Goal: Task Accomplishment & Management: Use online tool/utility

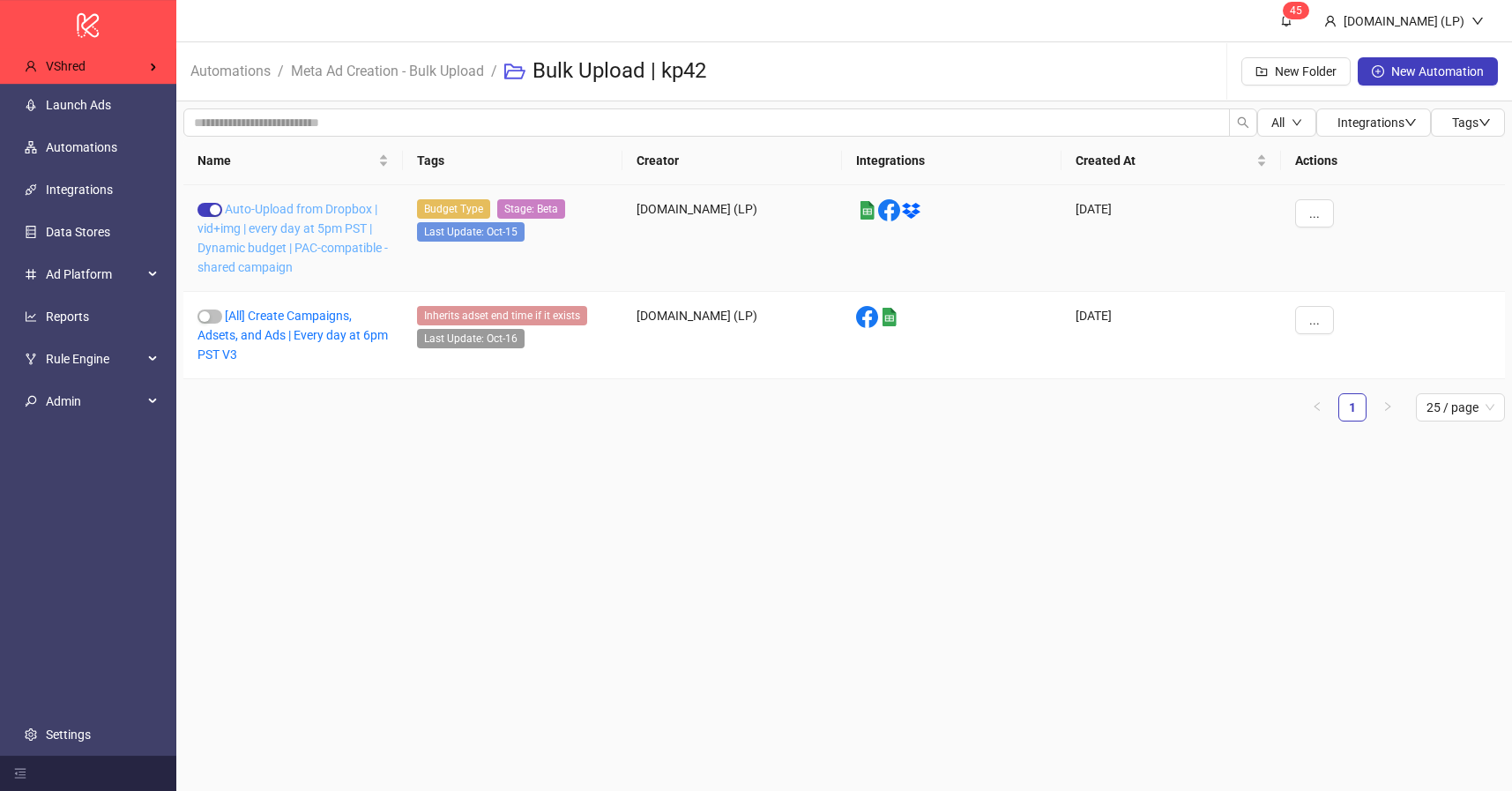
click at [279, 253] on link "Auto-Upload from Dropbox | vid+img | every day at 5pm PST | Dynamic budget | PA…" at bounding box center [292, 238] width 190 height 72
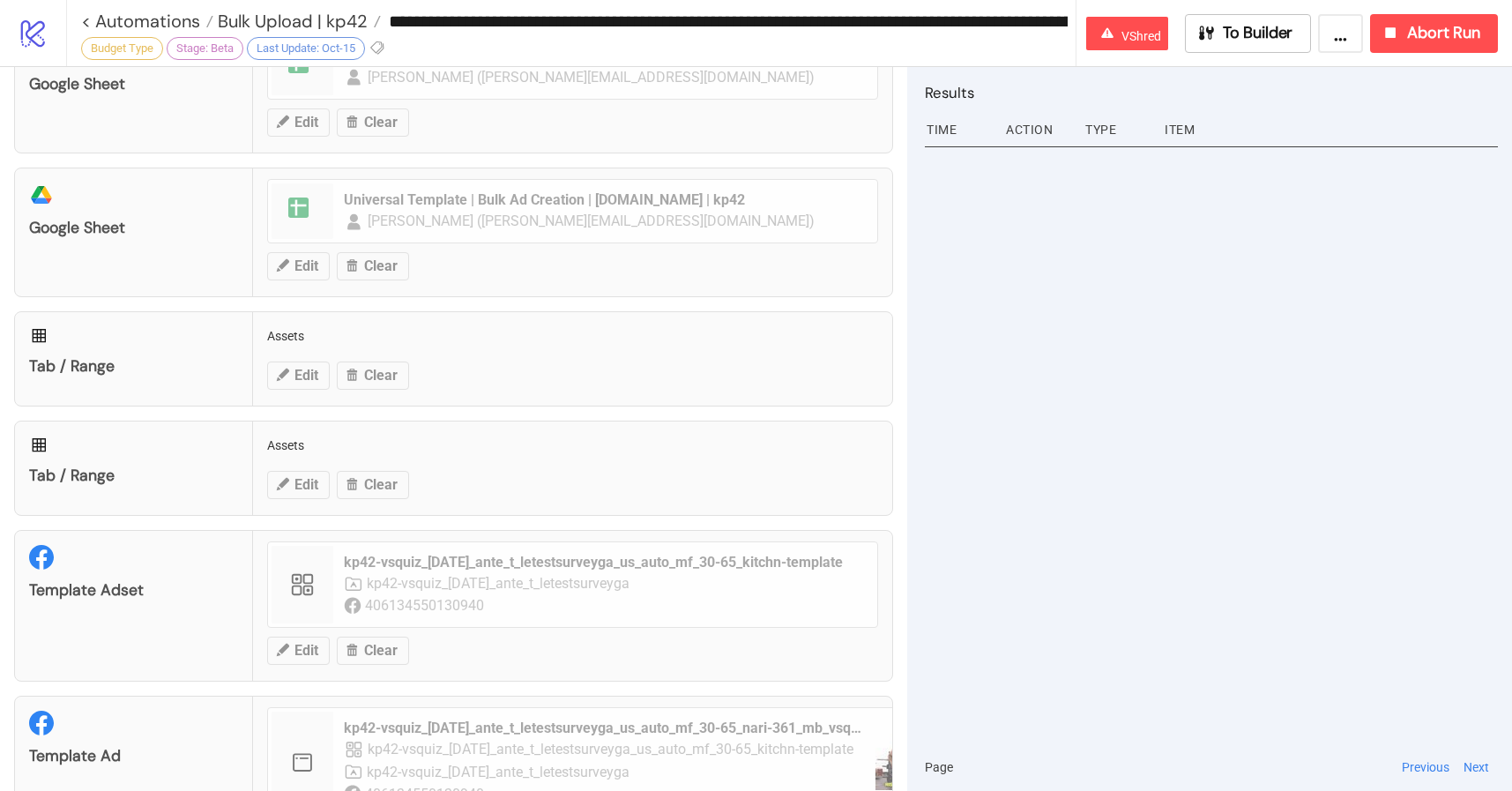
scroll to position [694, 0]
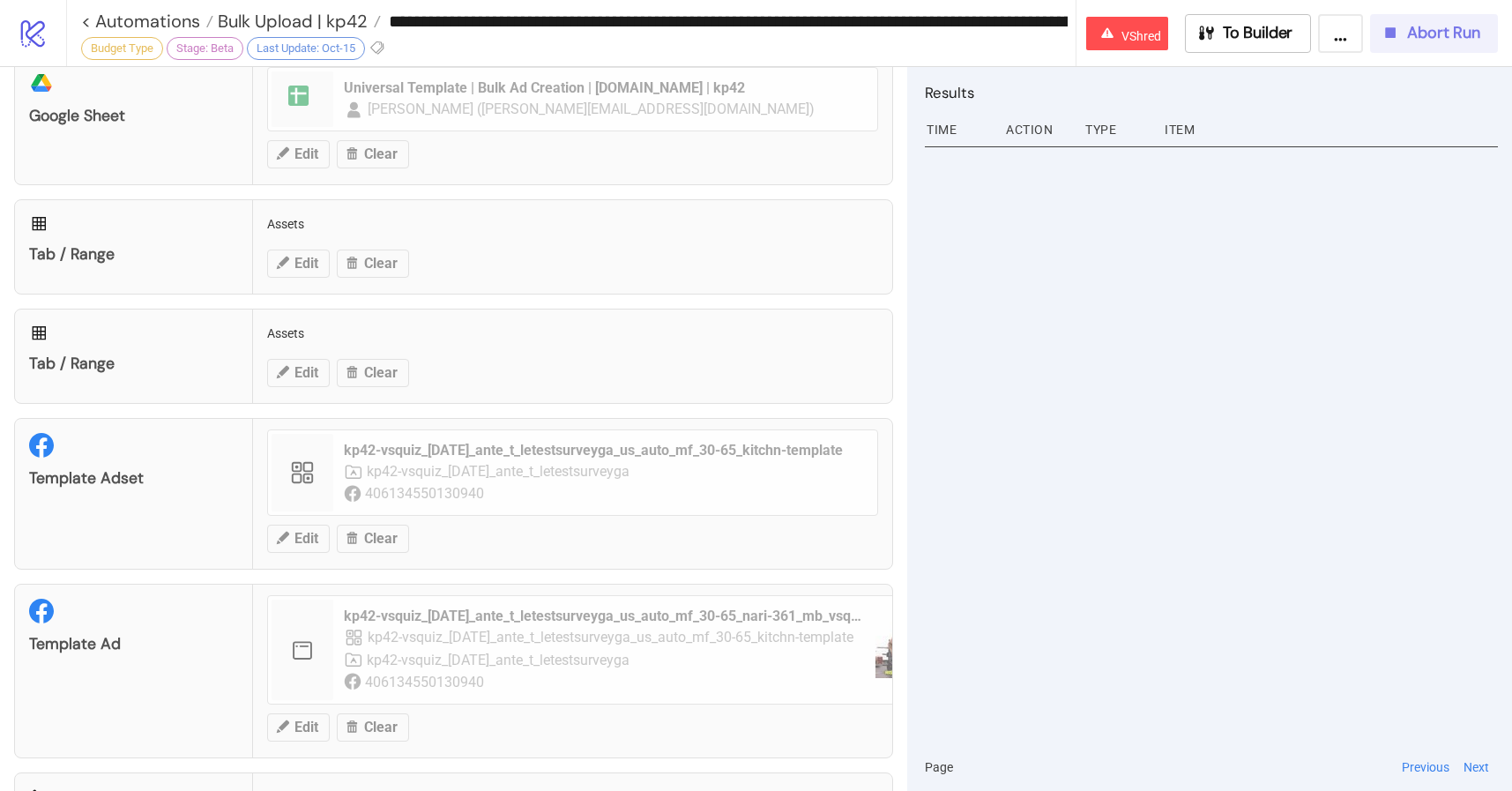
click at [1400, 39] on div "Abort Run" at bounding box center [1430, 33] width 100 height 20
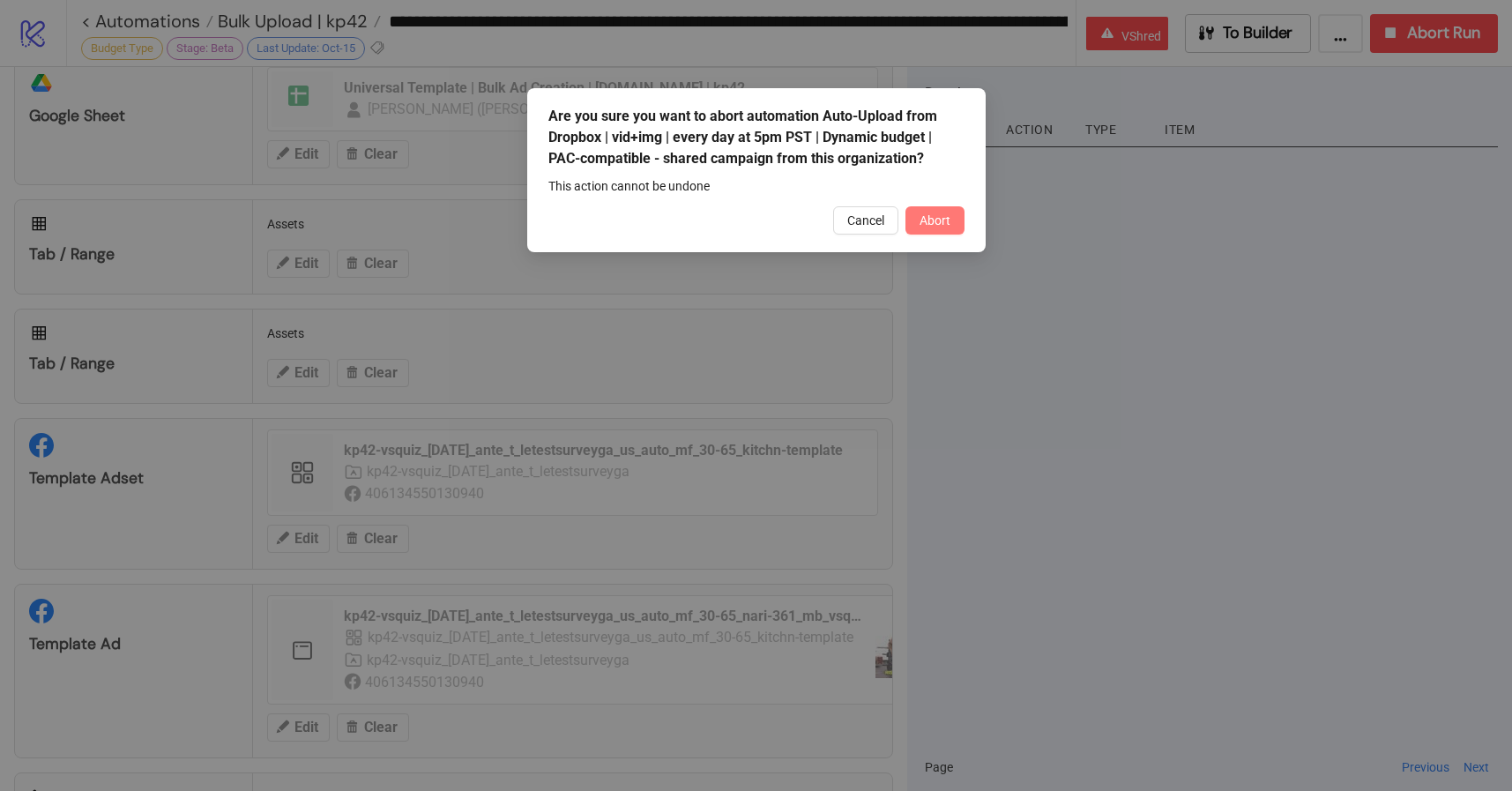
click at [948, 228] on button "Abort" at bounding box center [934, 219] width 59 height 28
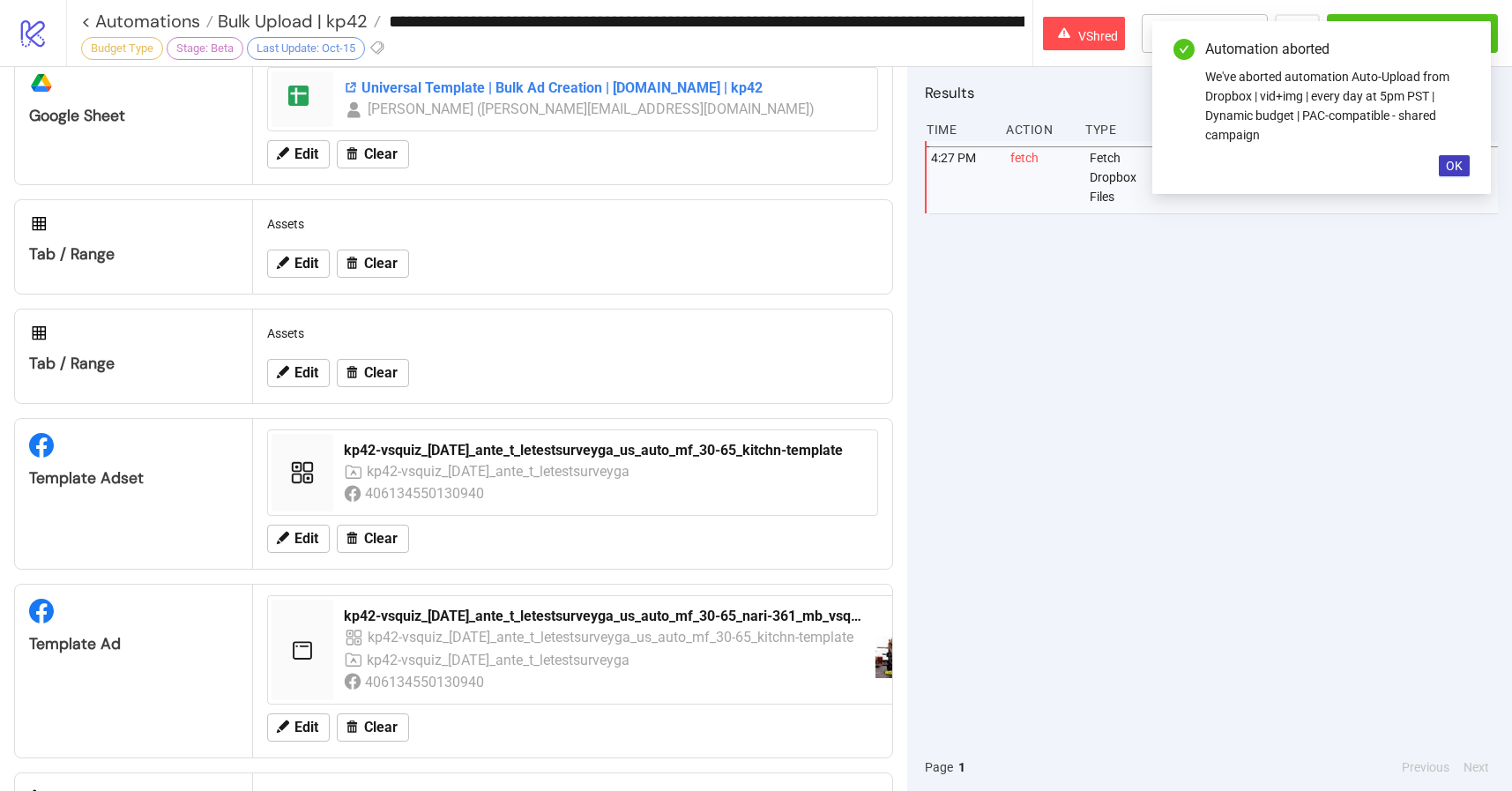
click at [466, 80] on div "Universal Template | Bulk Ad Creation | Kitchn.io | kp42" at bounding box center [604, 89] width 522 height 19
click at [1465, 162] on button "OK" at bounding box center [1454, 166] width 31 height 21
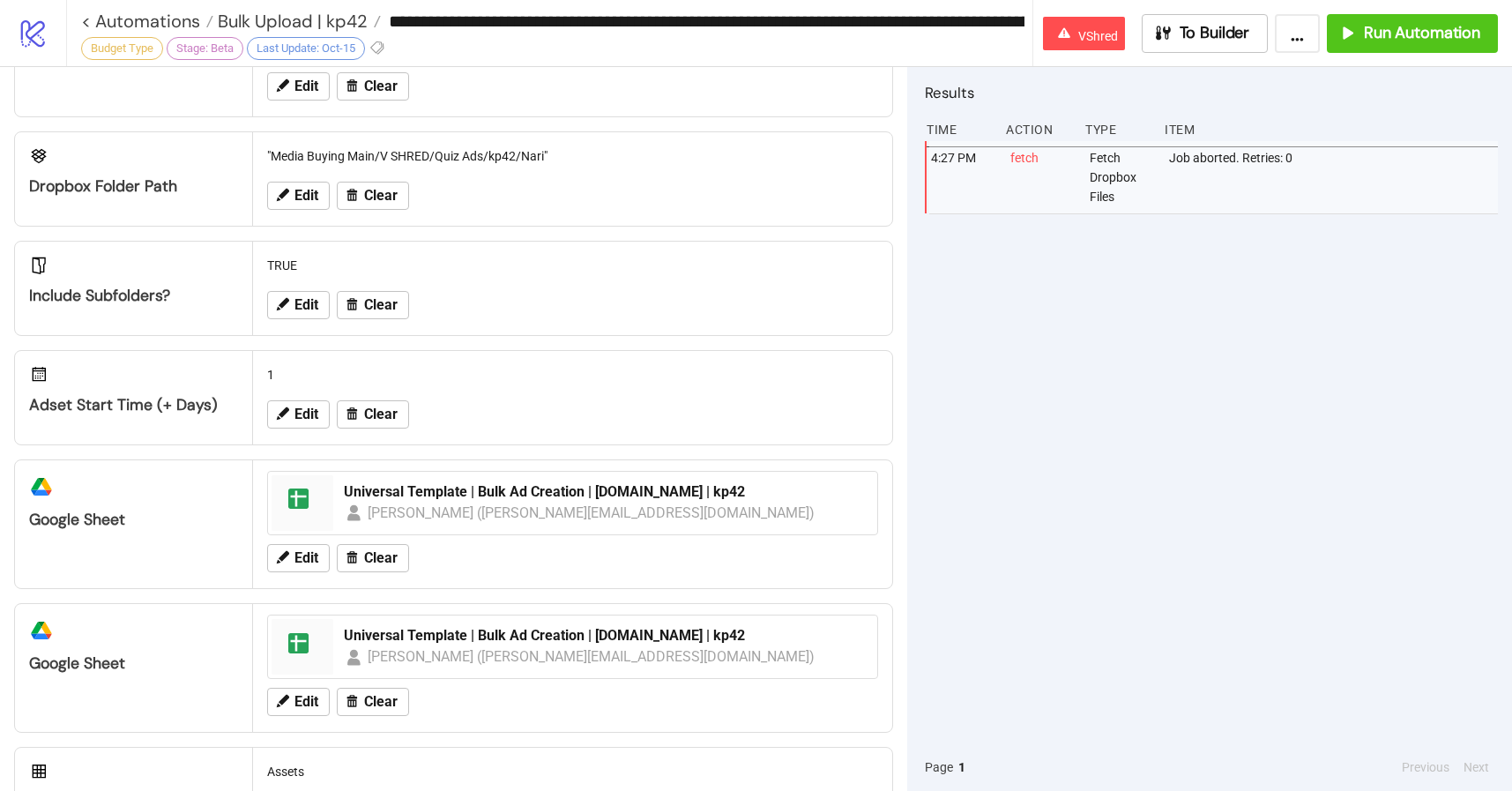
scroll to position [0, 0]
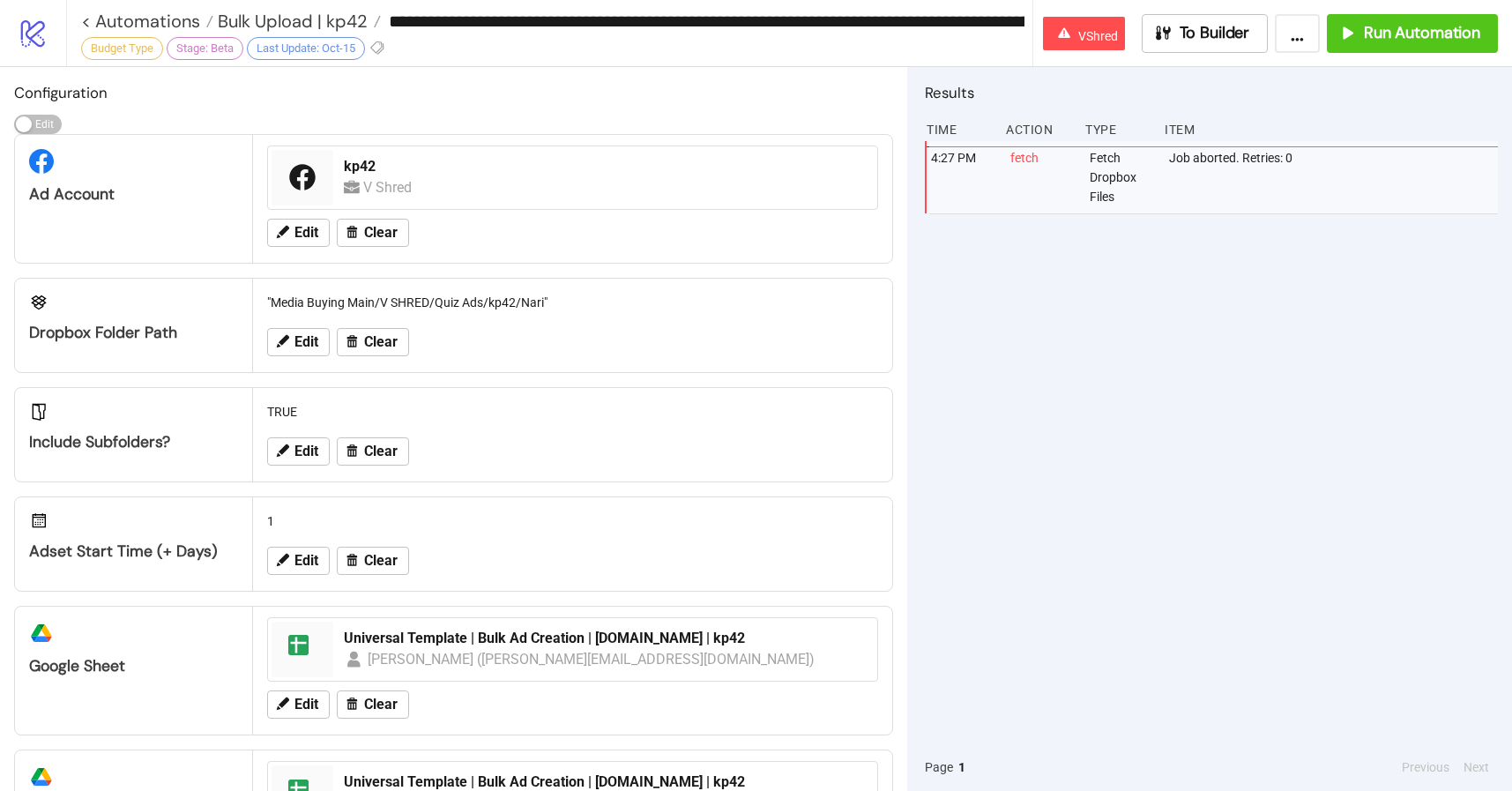
click at [389, 292] on div ""Media Buying Main/V SHRED/Quiz Ads/kp42/Nari"" at bounding box center [572, 302] width 625 height 34
click at [1209, 39] on span "To Builder" at bounding box center [1214, 33] width 70 height 20
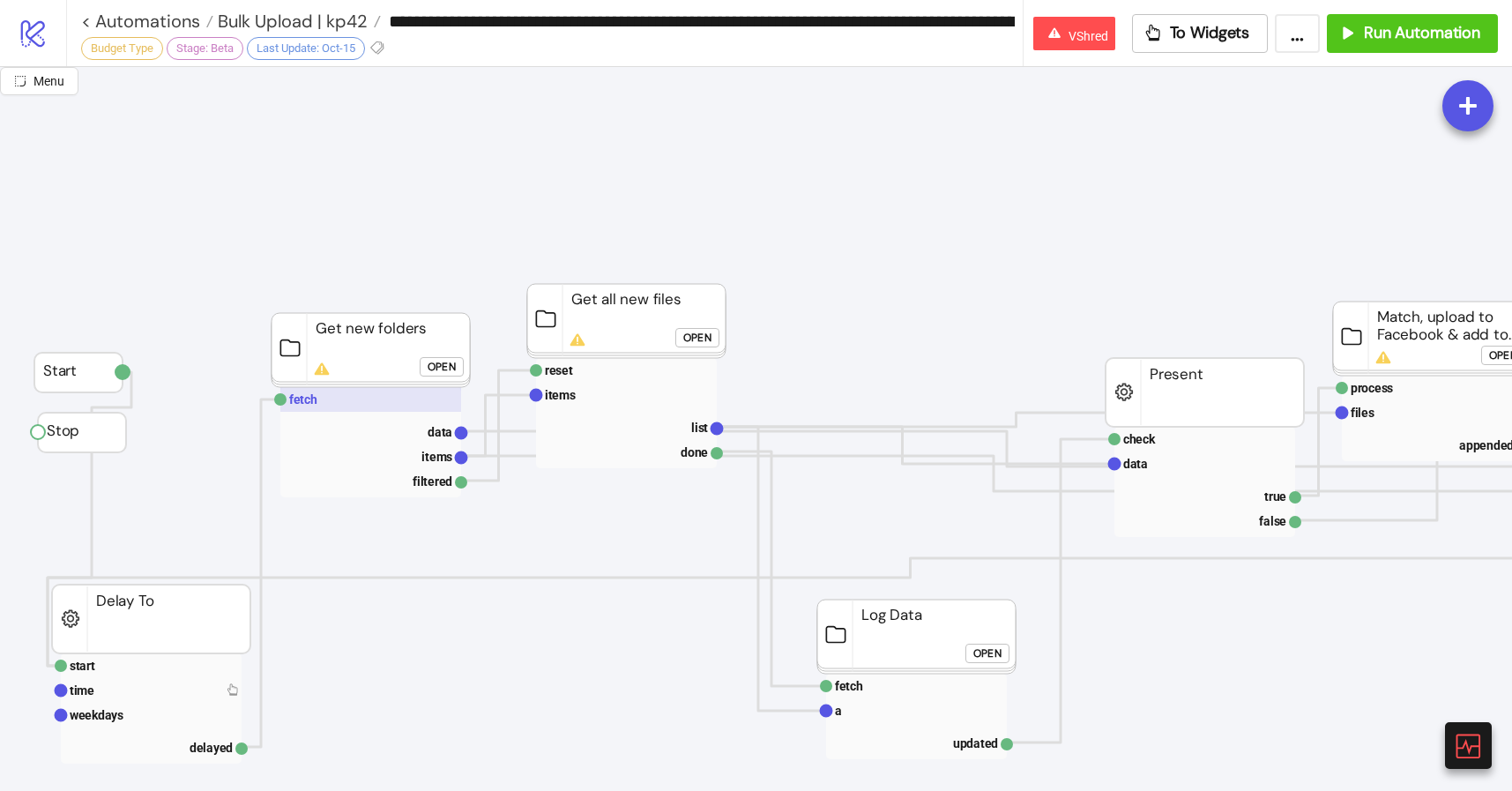
click at [348, 399] on rect at bounding box center [370, 399] width 181 height 25
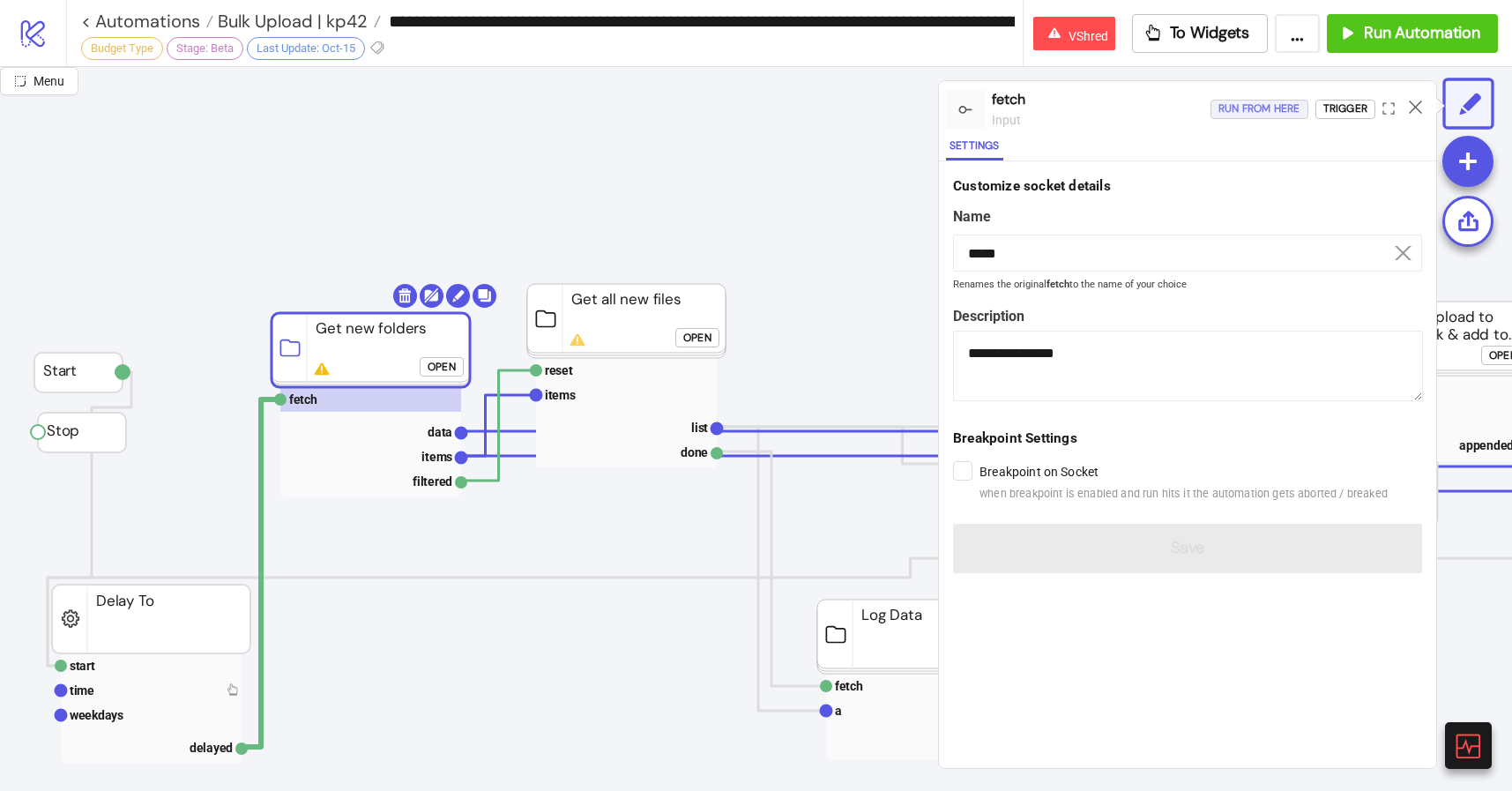
click at [1278, 115] on div "Run from here" at bounding box center [1259, 109] width 82 height 20
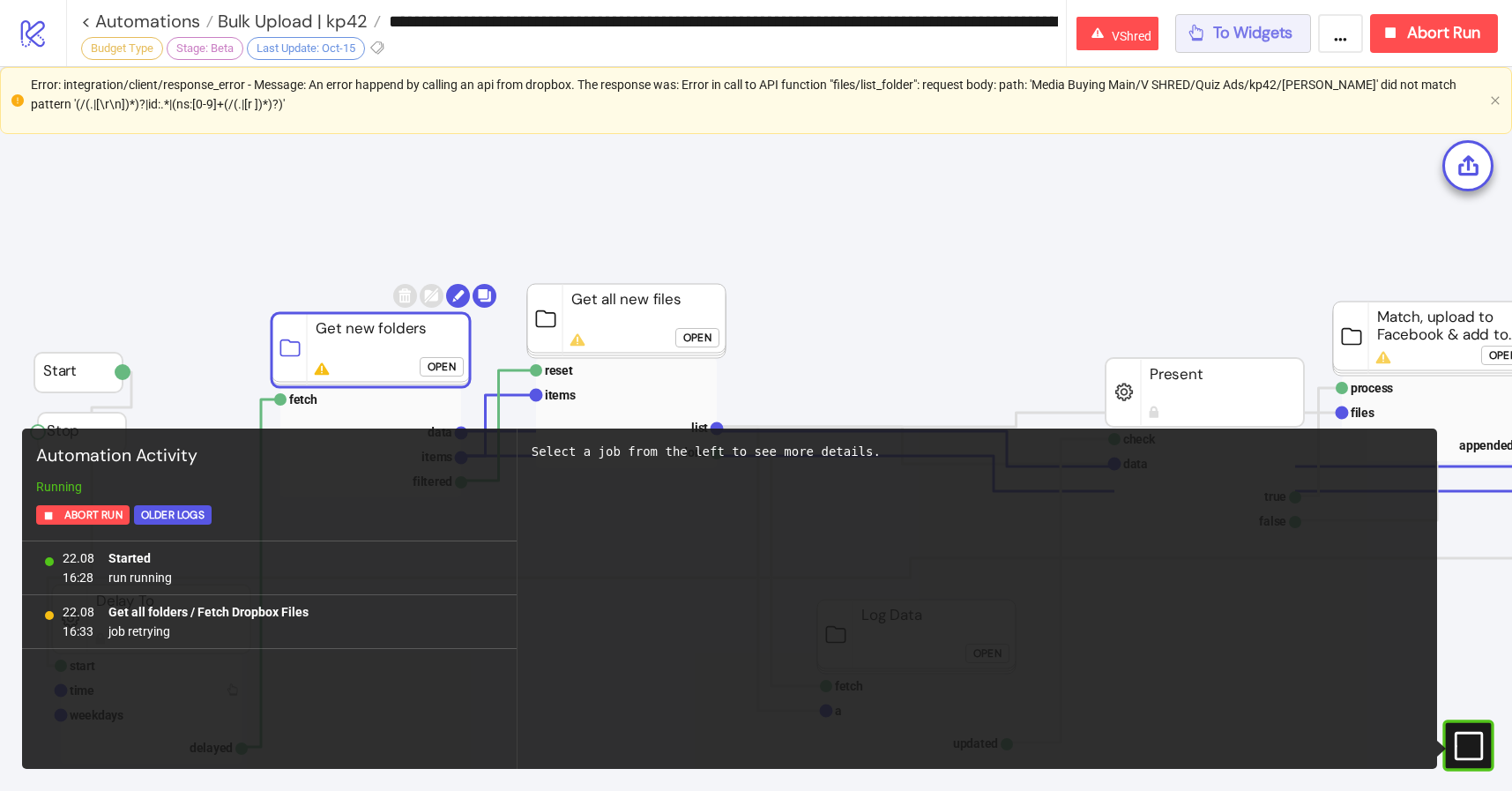
click at [1224, 45] on button "To Widgets" at bounding box center [1244, 34] width 137 height 38
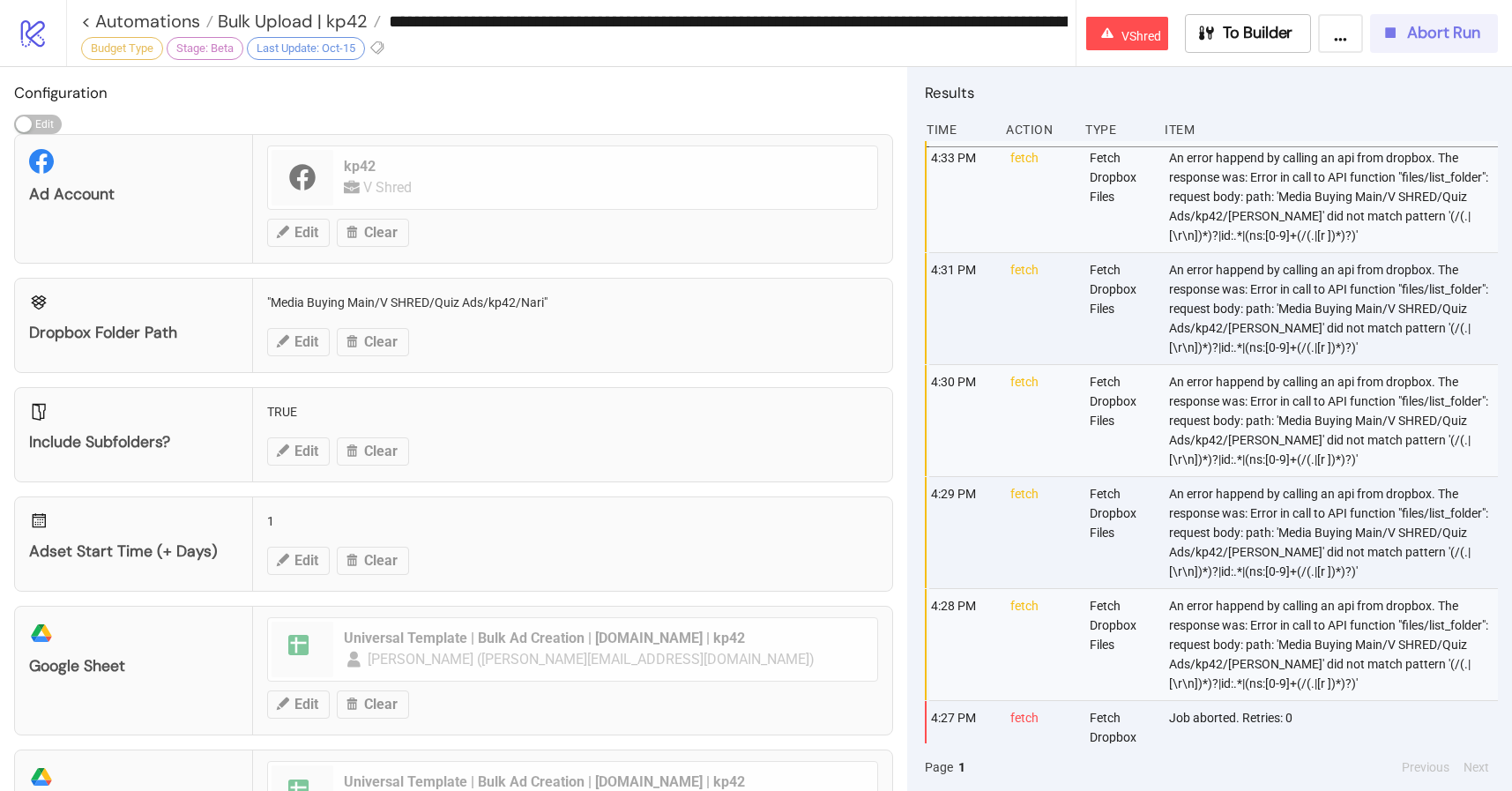
click at [1457, 32] on span "Abort Run" at bounding box center [1444, 33] width 73 height 20
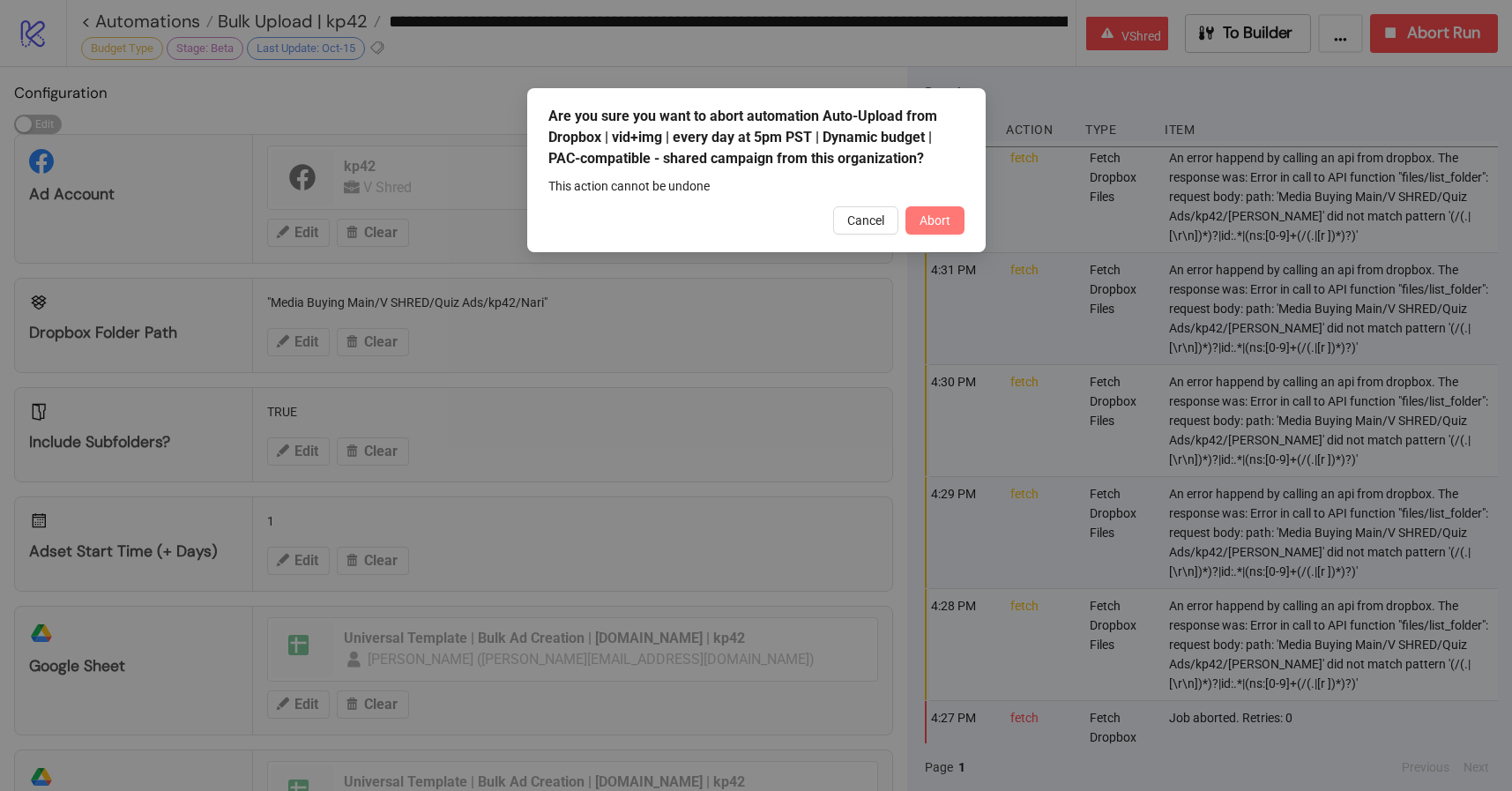
click at [919, 217] on button "Abort" at bounding box center [934, 219] width 59 height 28
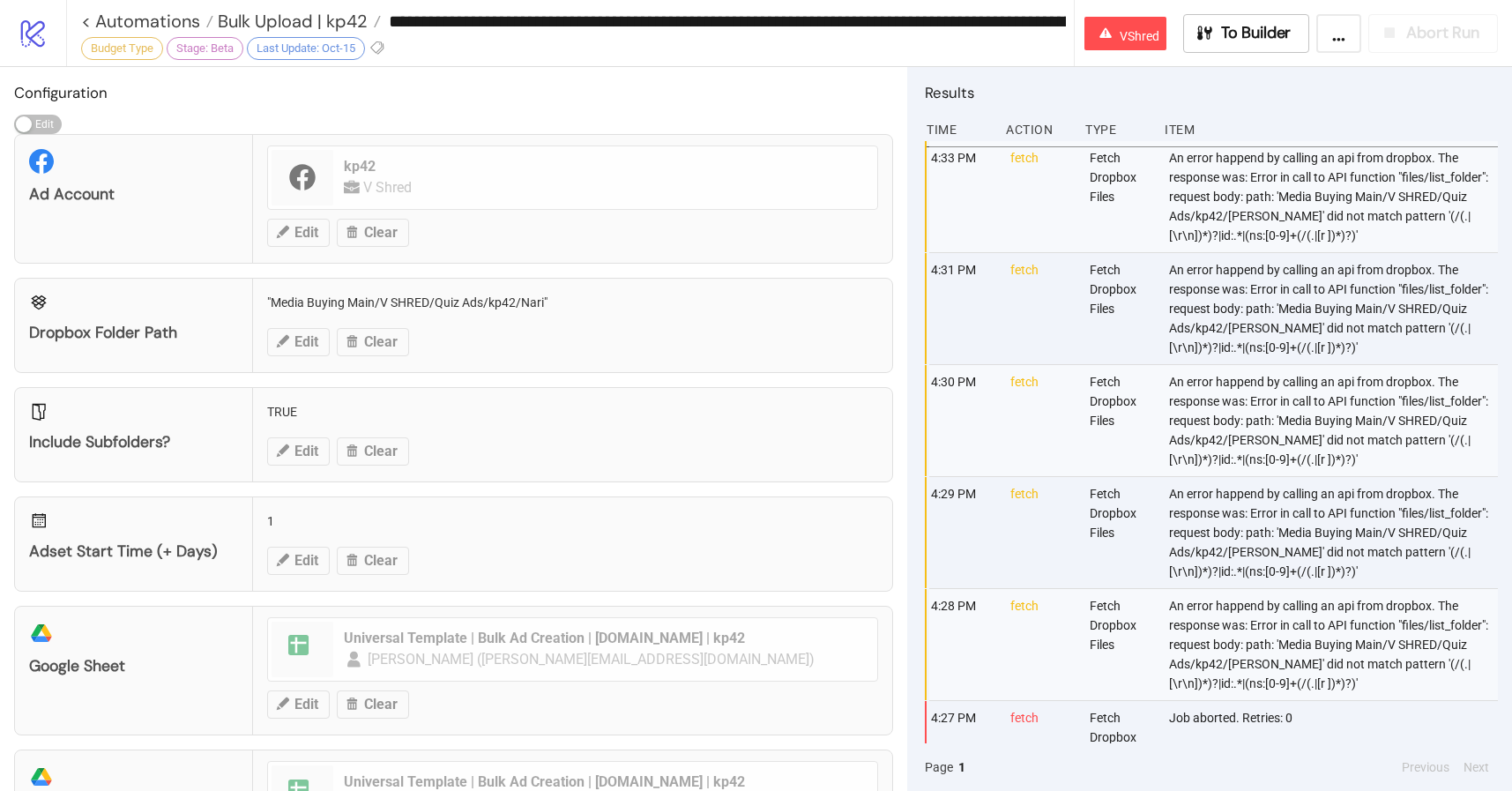
click at [1218, 191] on div "An error happend by calling an api from dropbox. The response was: Error in cal…" at bounding box center [1334, 196] width 335 height 111
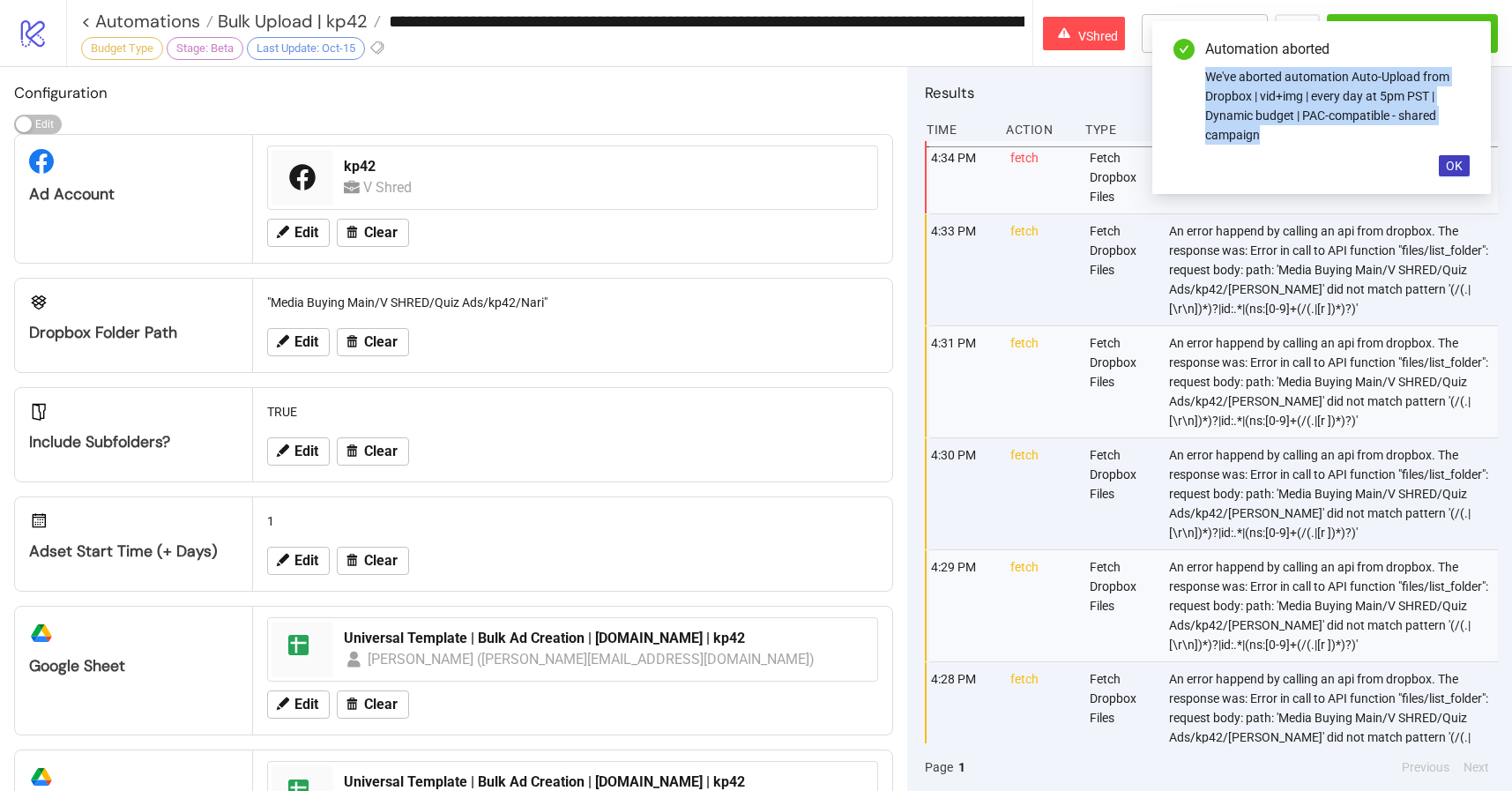
click at [1218, 191] on div "Automation aborted We've aborted automation Auto-Upload from Dropbox | vid+img …" at bounding box center [1322, 108] width 339 height 173
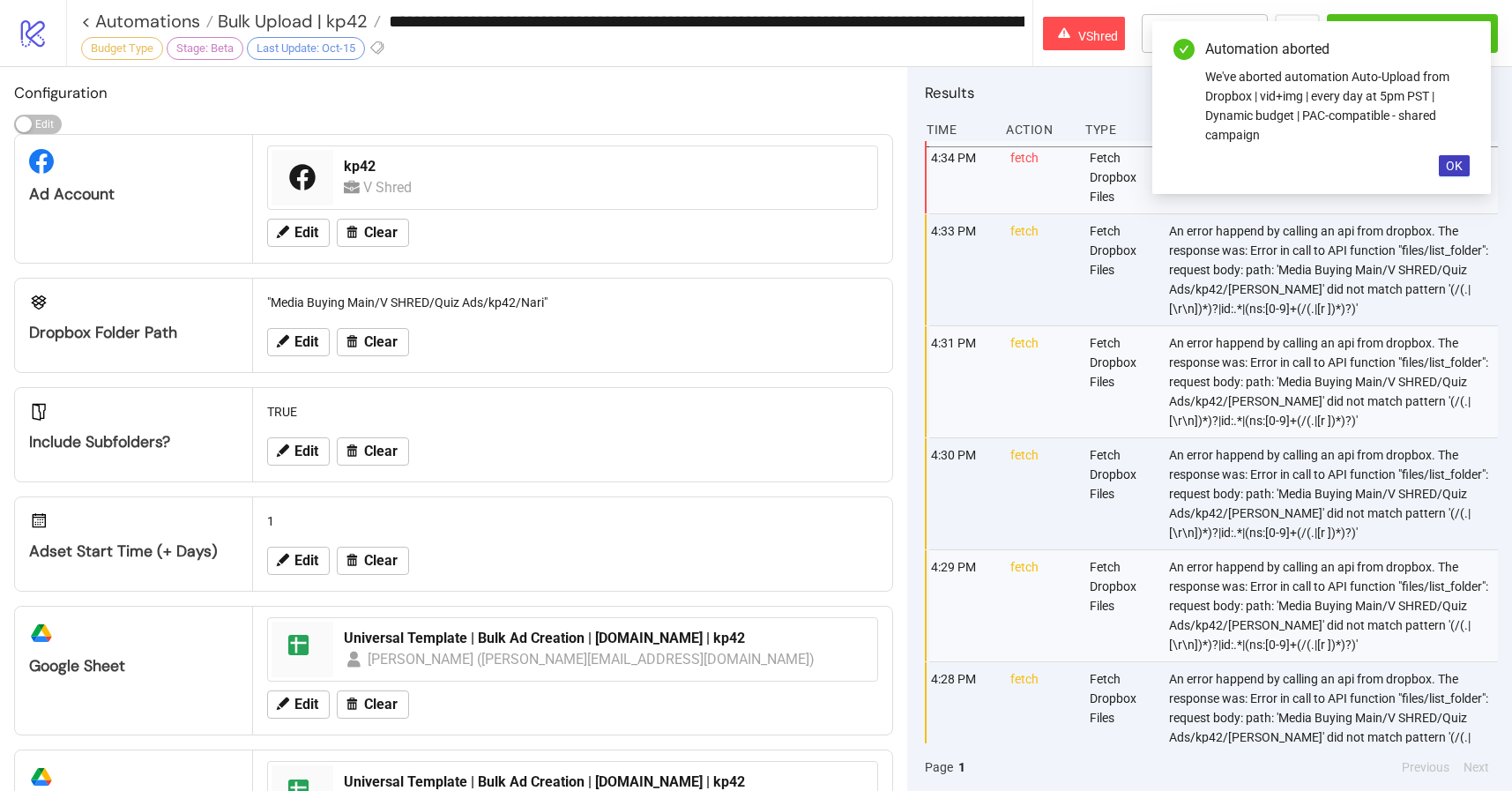
click at [1173, 248] on div "An error happend by calling an api from dropbox. The response was: Error in cal…" at bounding box center [1334, 269] width 335 height 111
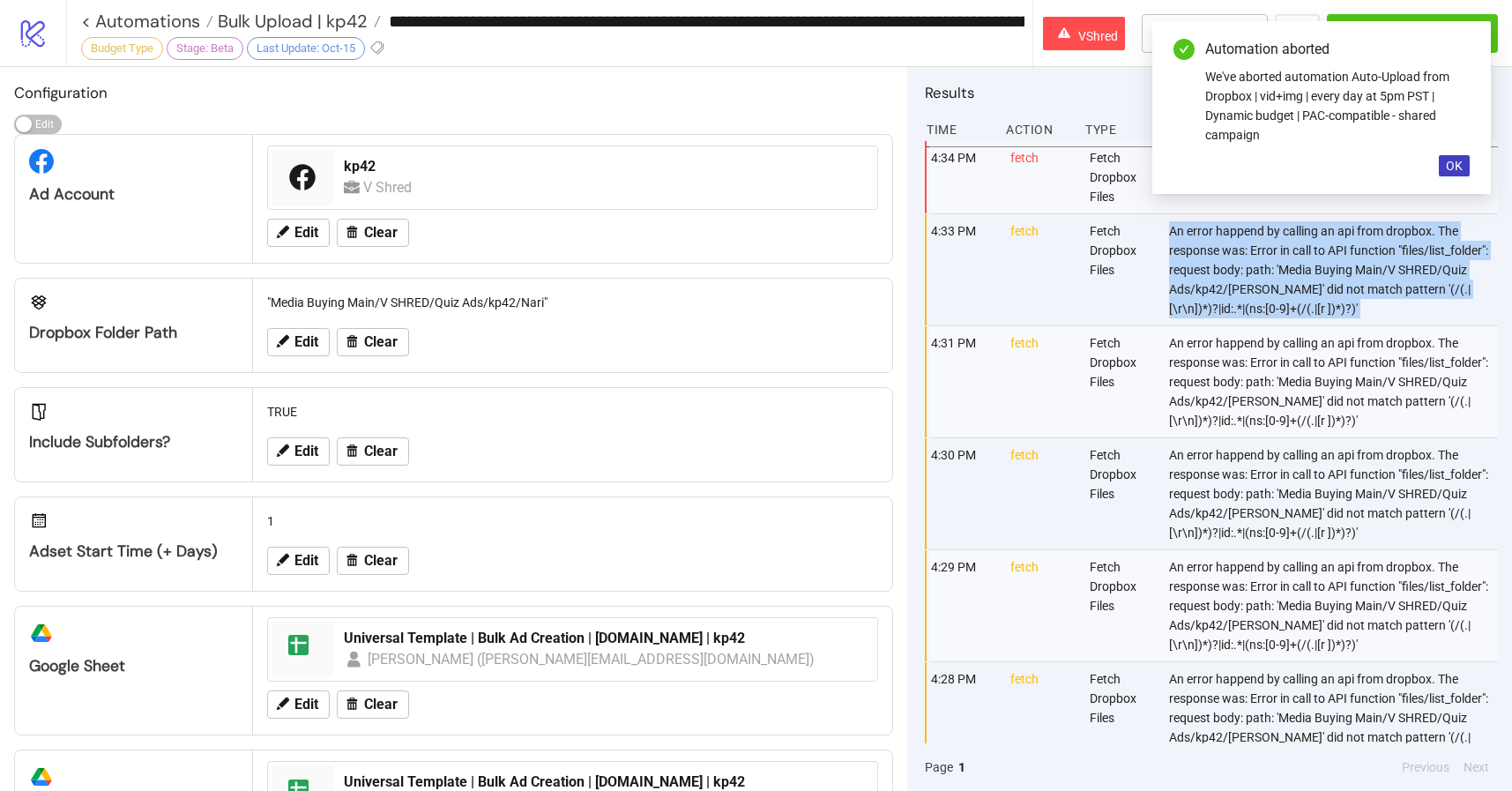
click at [1173, 248] on div "An error happend by calling an api from dropbox. The response was: Error in cal…" at bounding box center [1334, 269] width 335 height 111
copy div "An error happend by calling an api from dropbox. The response was: Error in cal…"
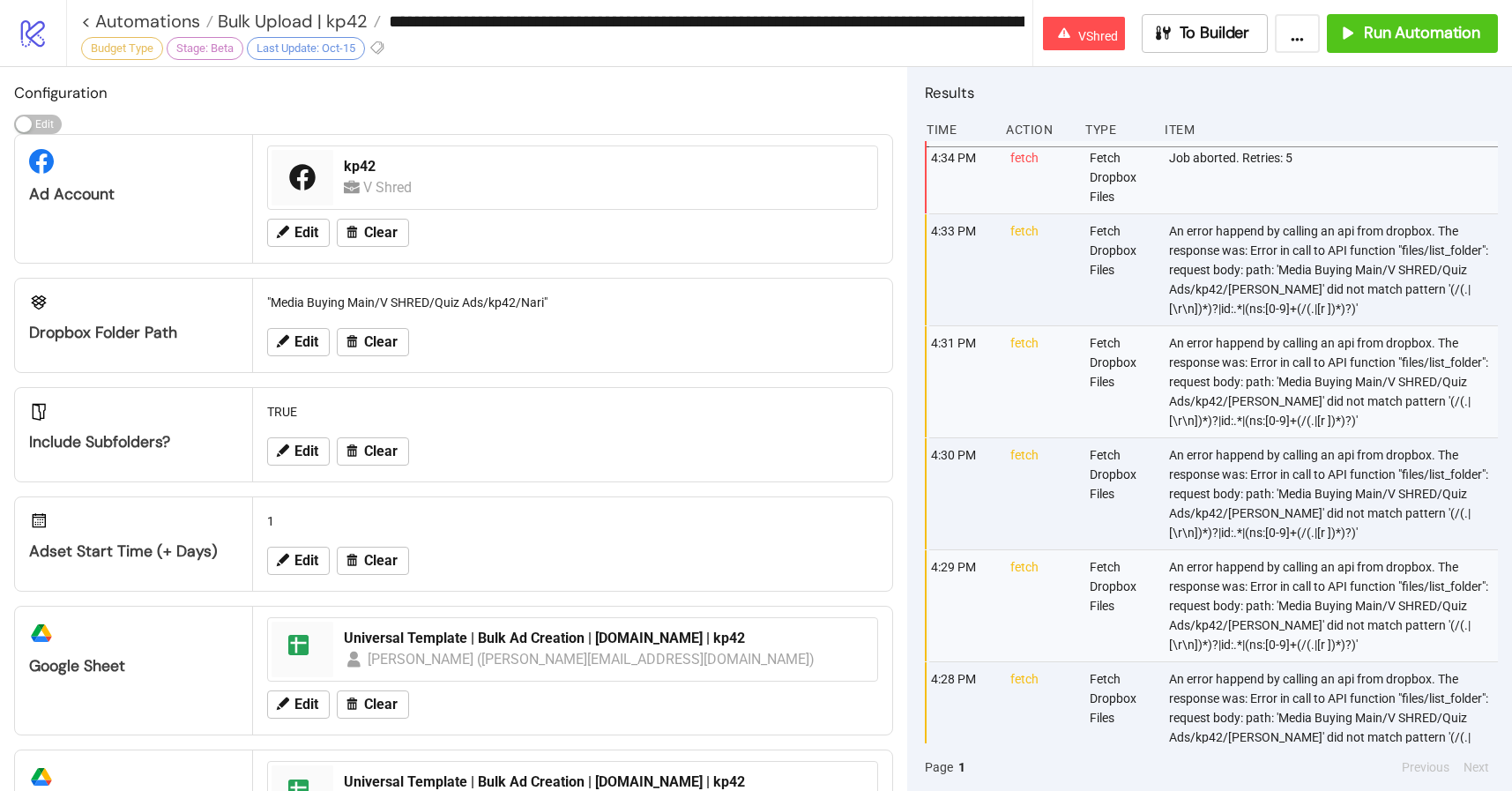
click at [414, 306] on div ""Media Buying Main/V SHRED/Quiz Ads/kp42/Nari"" at bounding box center [572, 302] width 625 height 34
copy div ""Media Buying Main/V SHRED/Quiz Ads/kp42/Nari""
click at [306, 352] on button "Edit" at bounding box center [298, 342] width 63 height 28
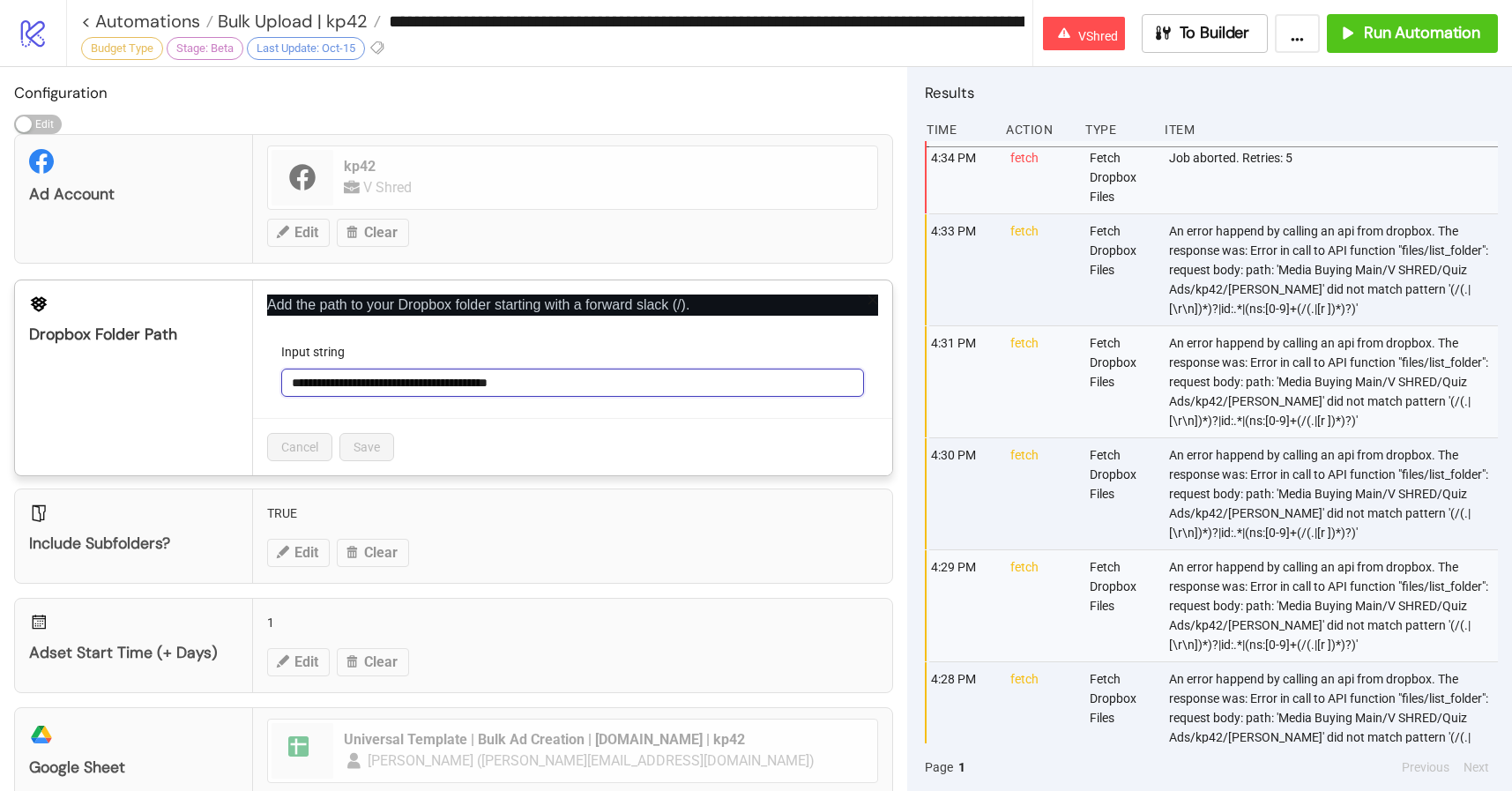
click at [293, 375] on input "**********" at bounding box center [572, 382] width 583 height 28
type input "**********"
click at [375, 449] on span "Save" at bounding box center [366, 447] width 26 height 14
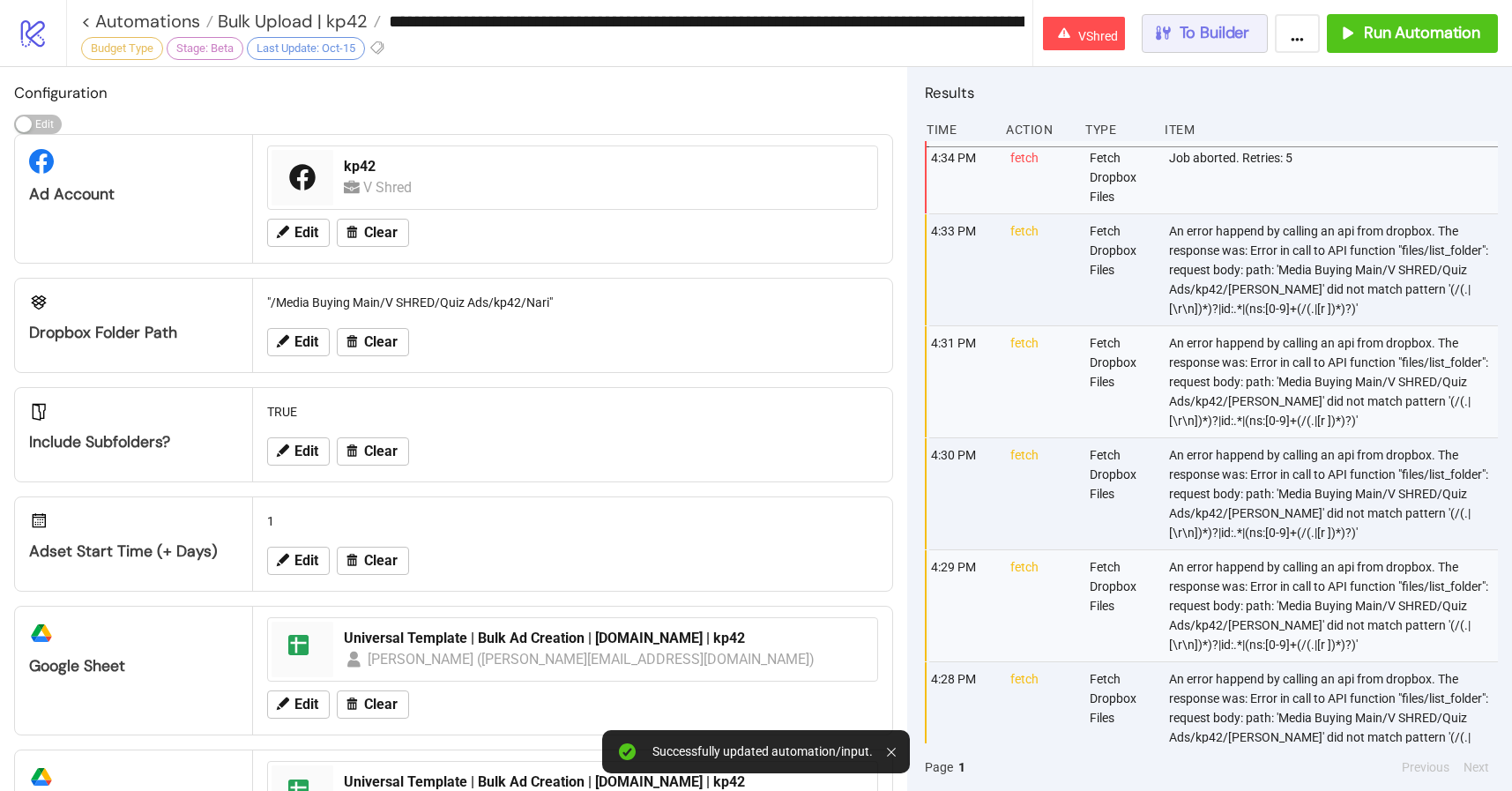
click at [1229, 38] on span "To Builder" at bounding box center [1214, 33] width 70 height 20
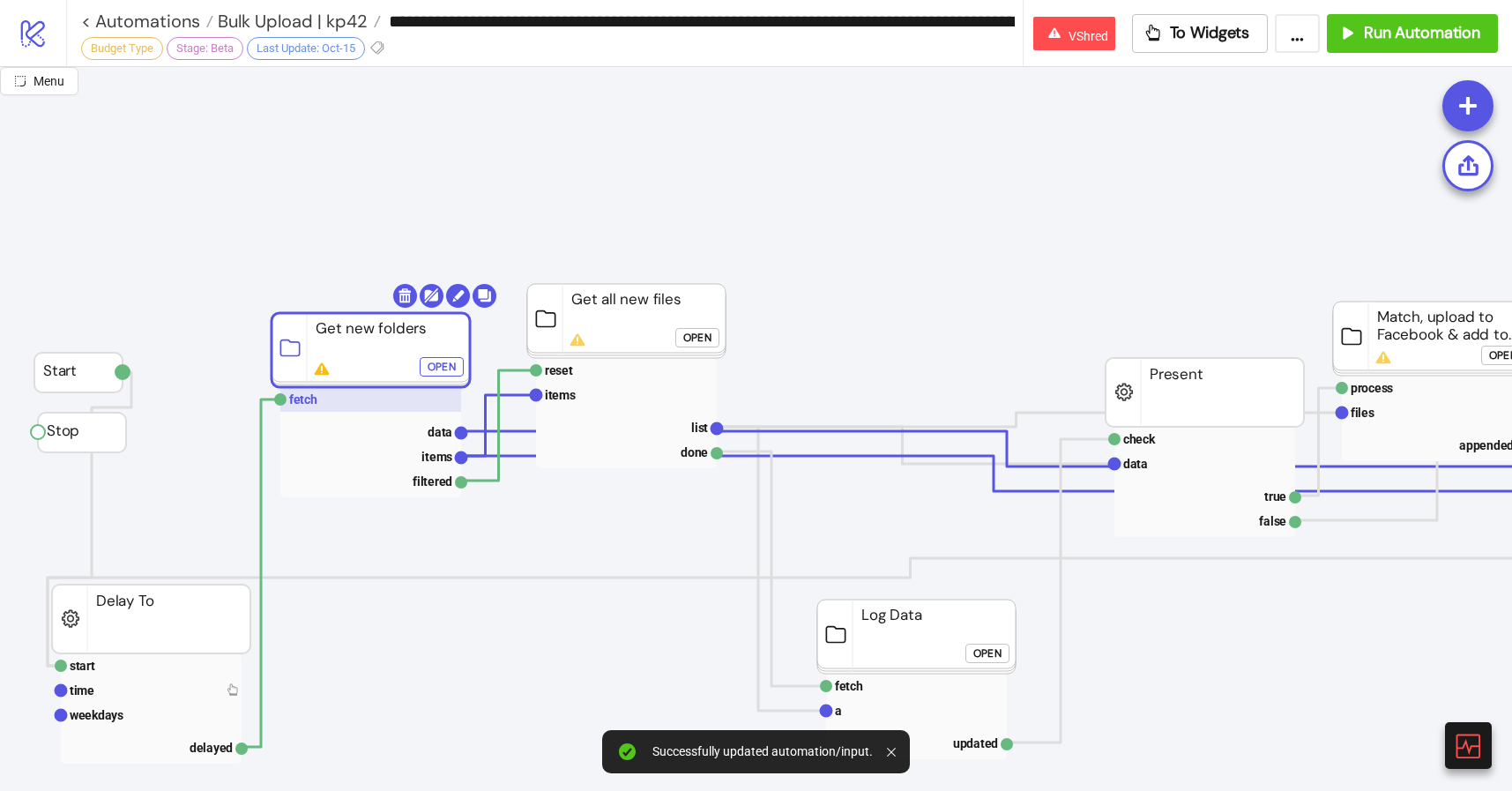
click at [390, 396] on rect at bounding box center [370, 399] width 181 height 25
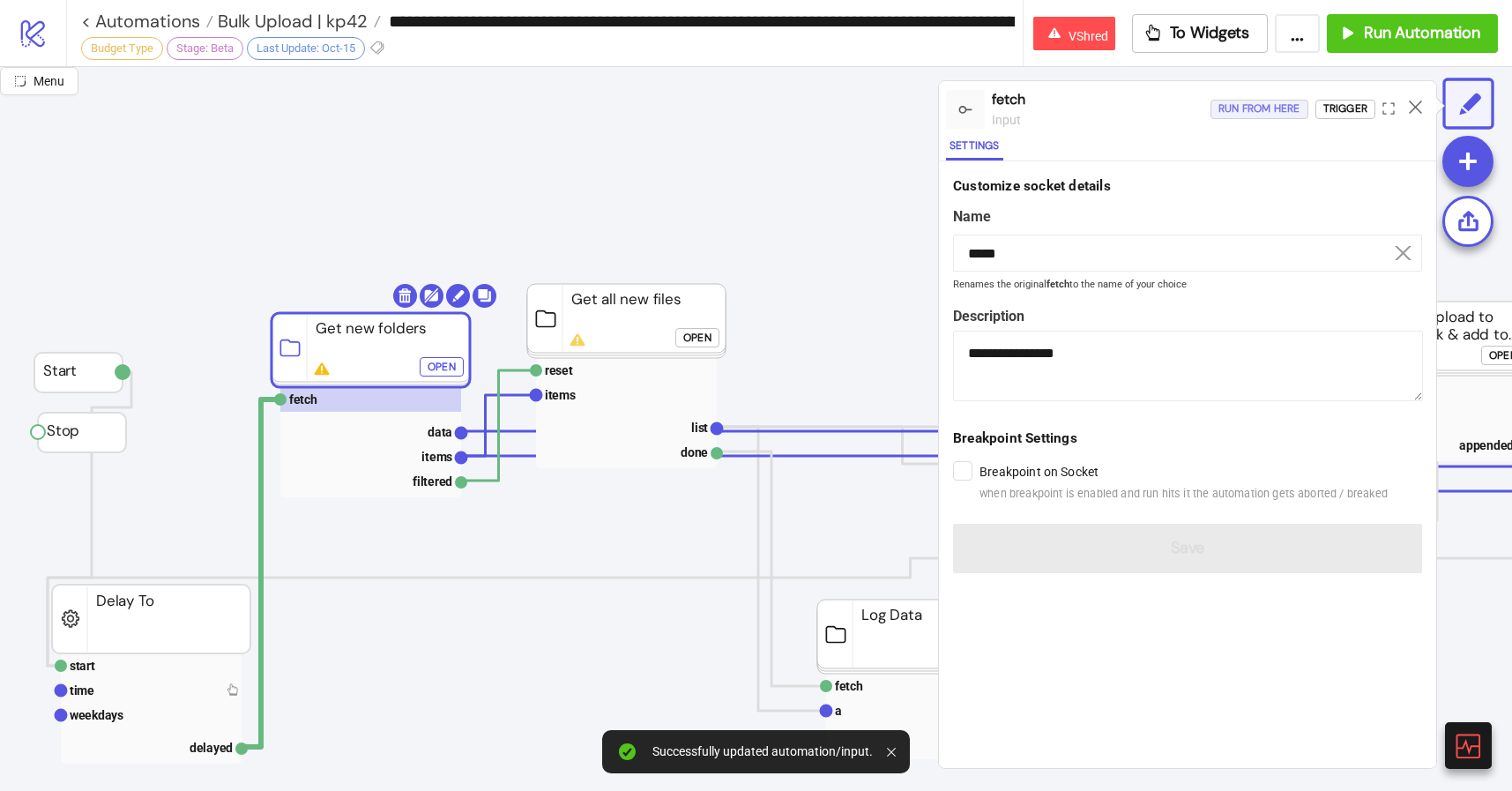
click at [1215, 115] on button "Run from here" at bounding box center [1259, 110] width 98 height 19
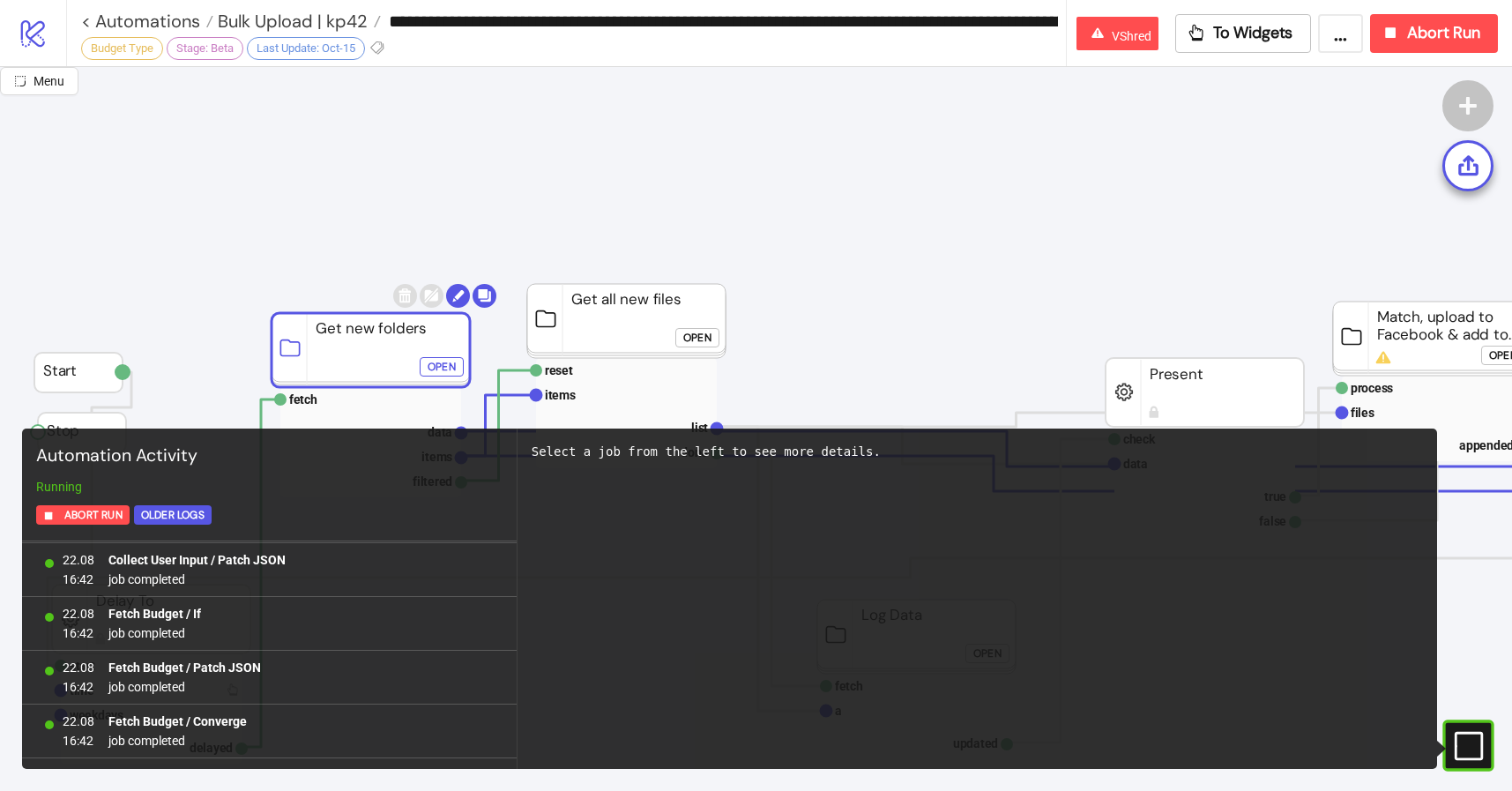
scroll to position [6616, 0]
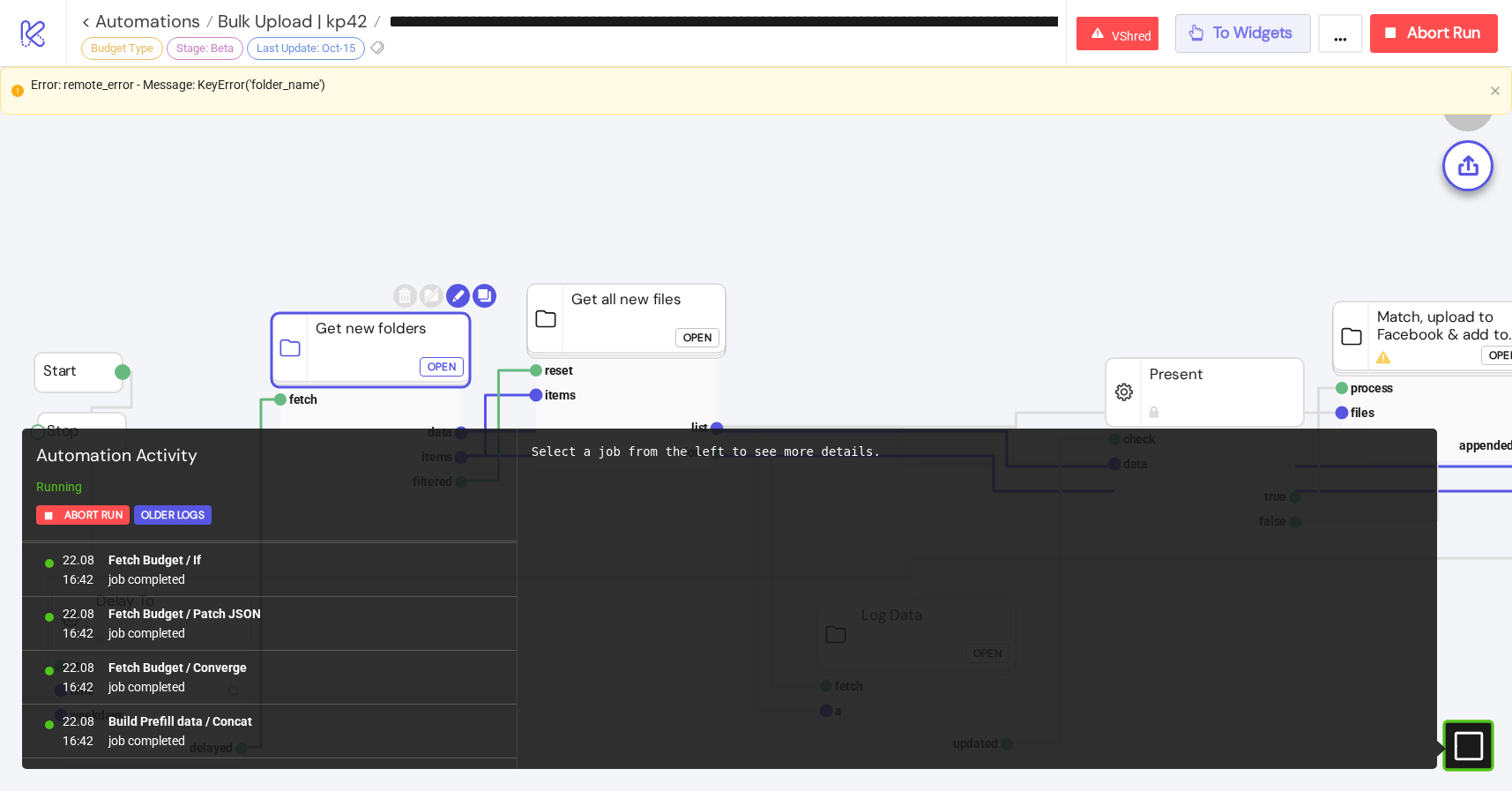
click at [1238, 32] on span "To Widgets" at bounding box center [1252, 33] width 80 height 20
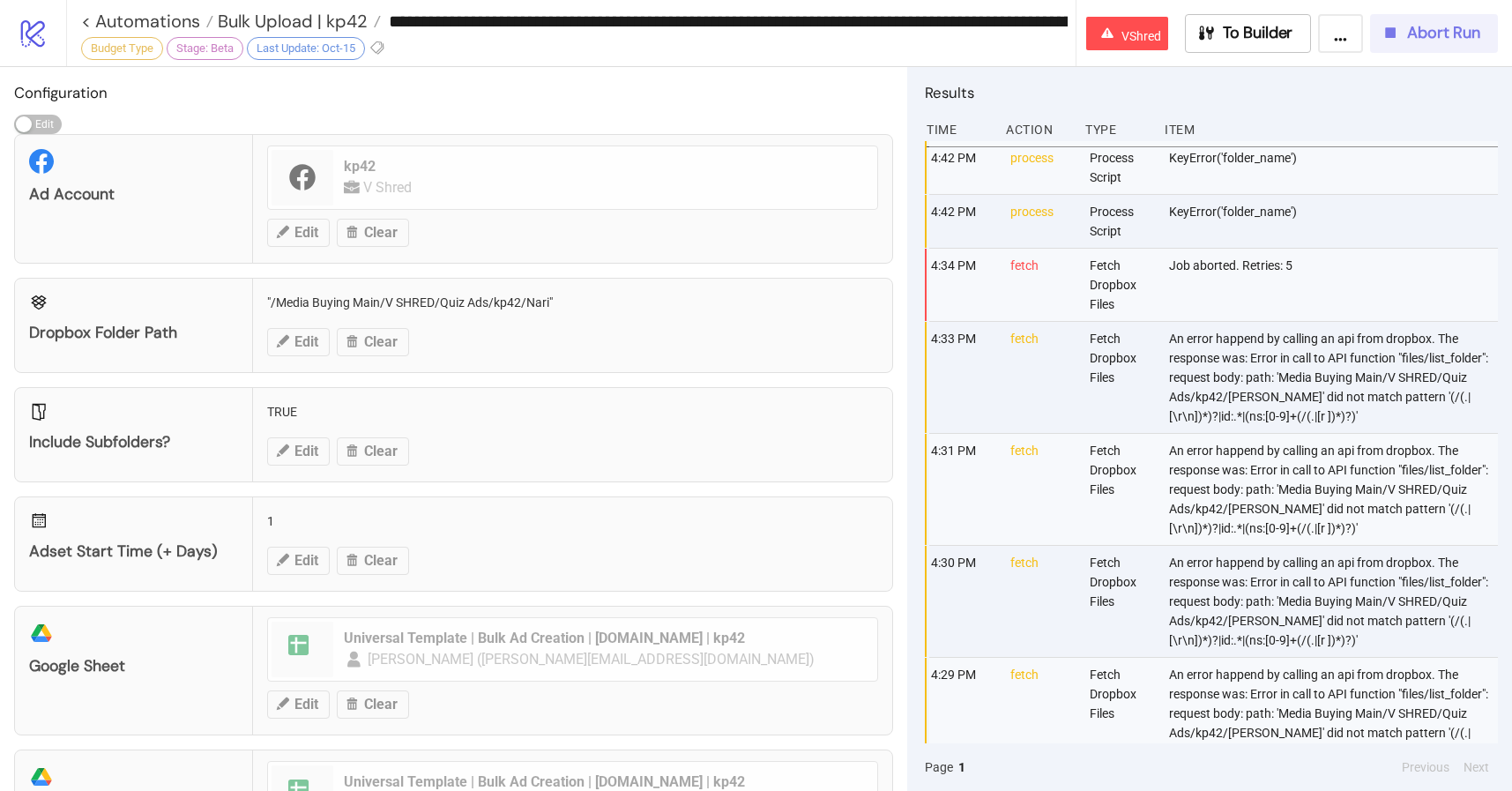
click at [1424, 52] on button "Abort Run" at bounding box center [1433, 34] width 128 height 38
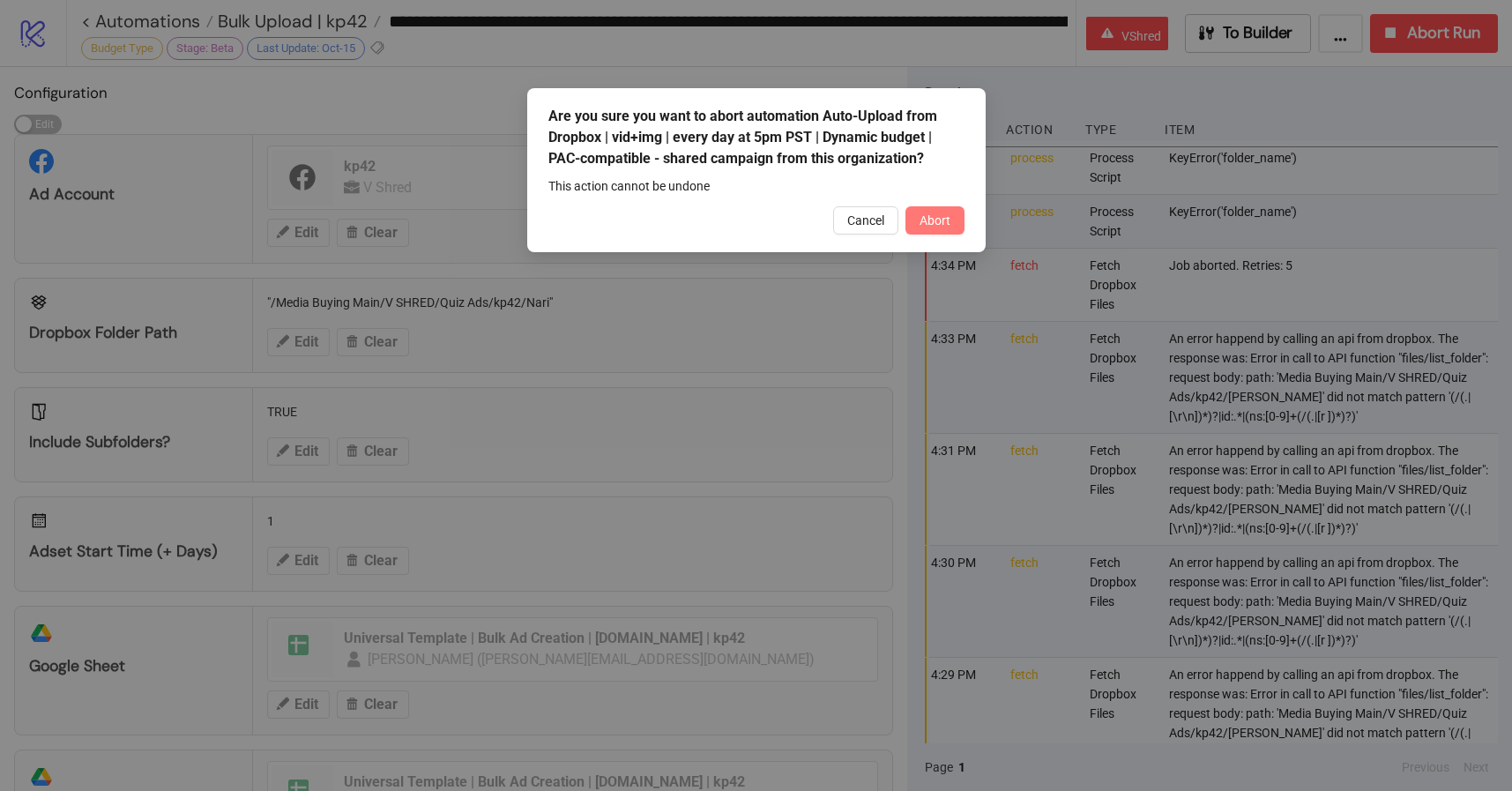
click at [927, 234] on button "Abort" at bounding box center [934, 219] width 59 height 28
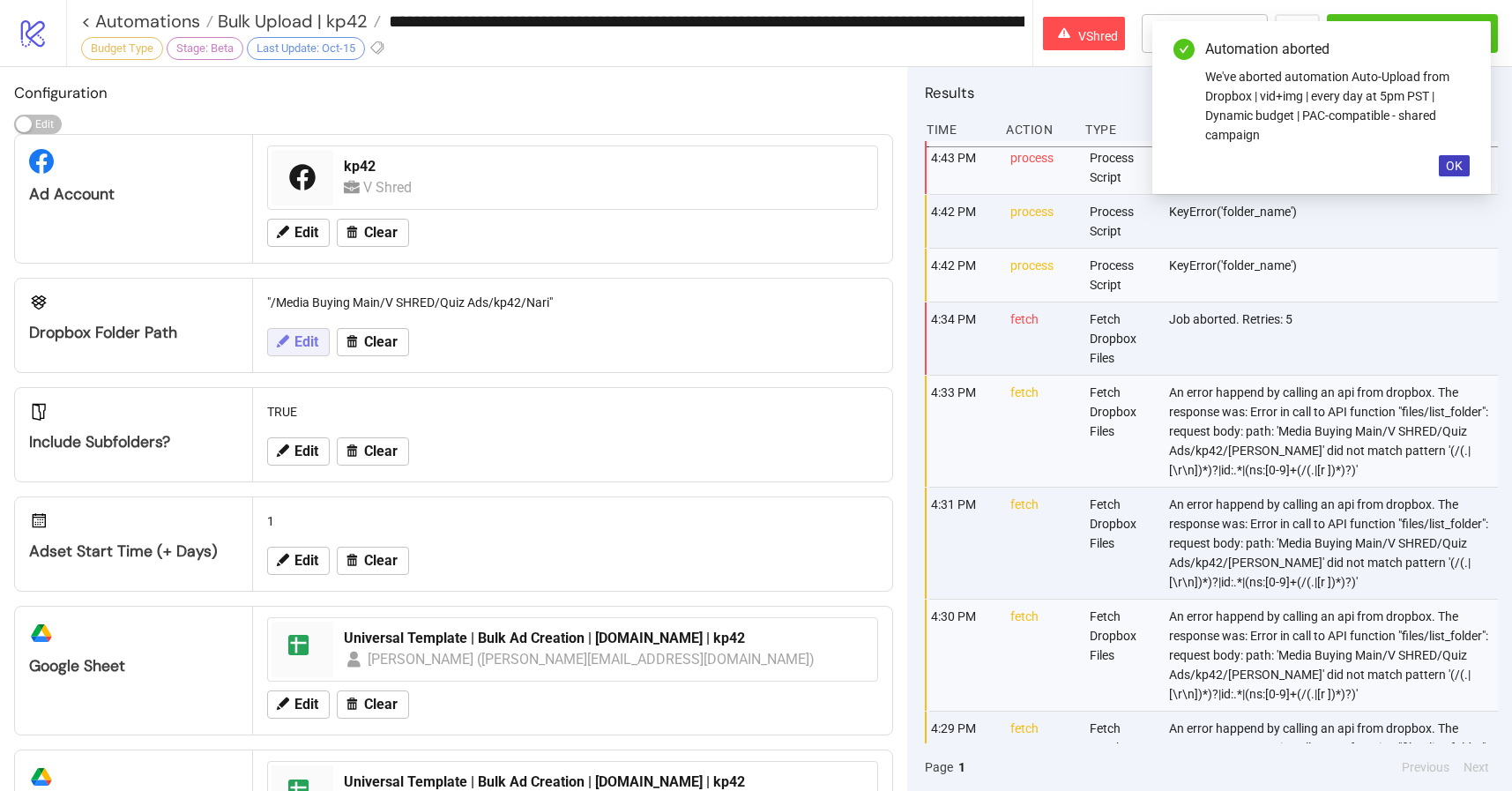
click at [302, 334] on span "Edit" at bounding box center [306, 342] width 24 height 15
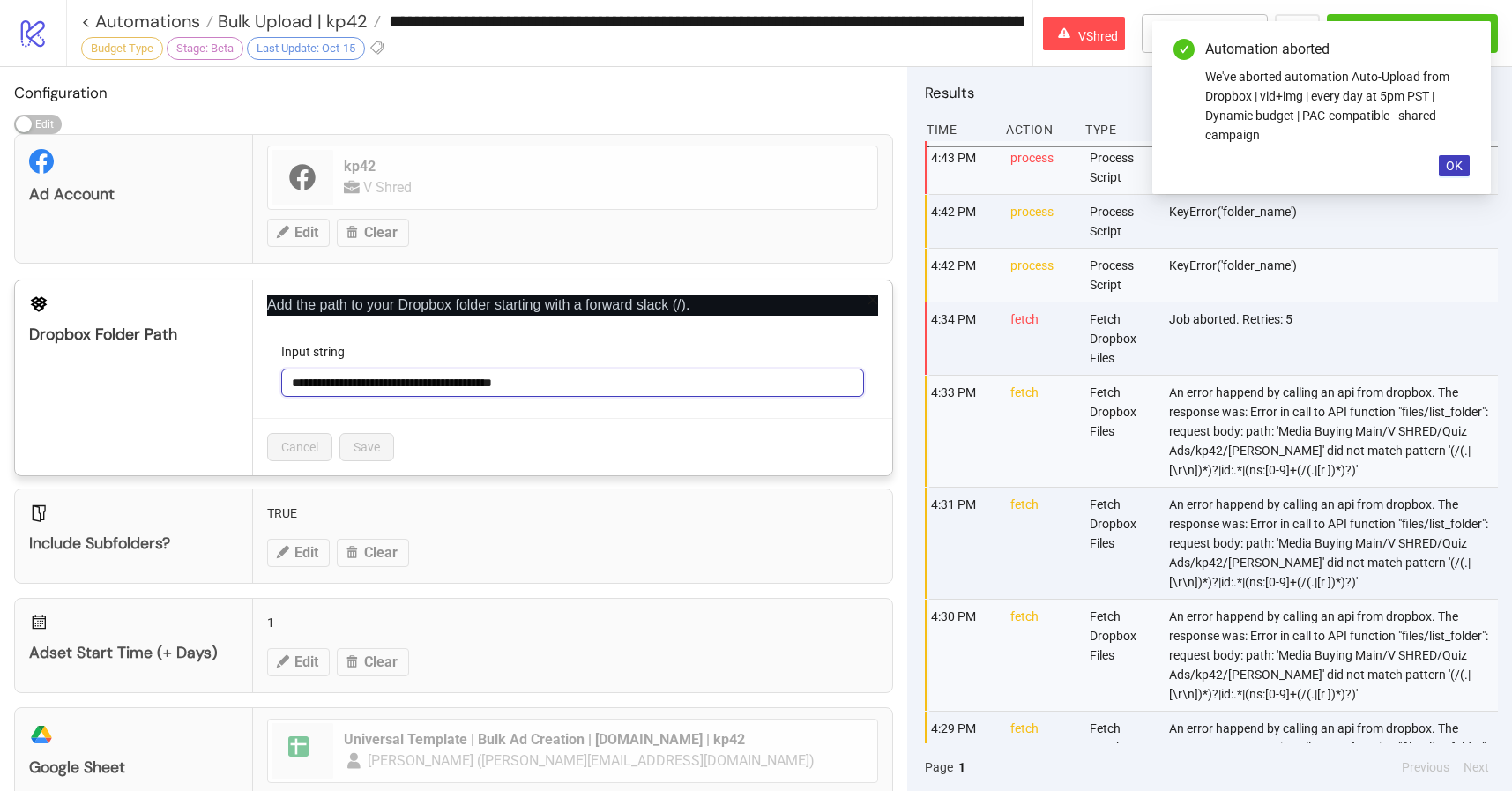
click at [386, 369] on input "**********" at bounding box center [572, 382] width 583 height 28
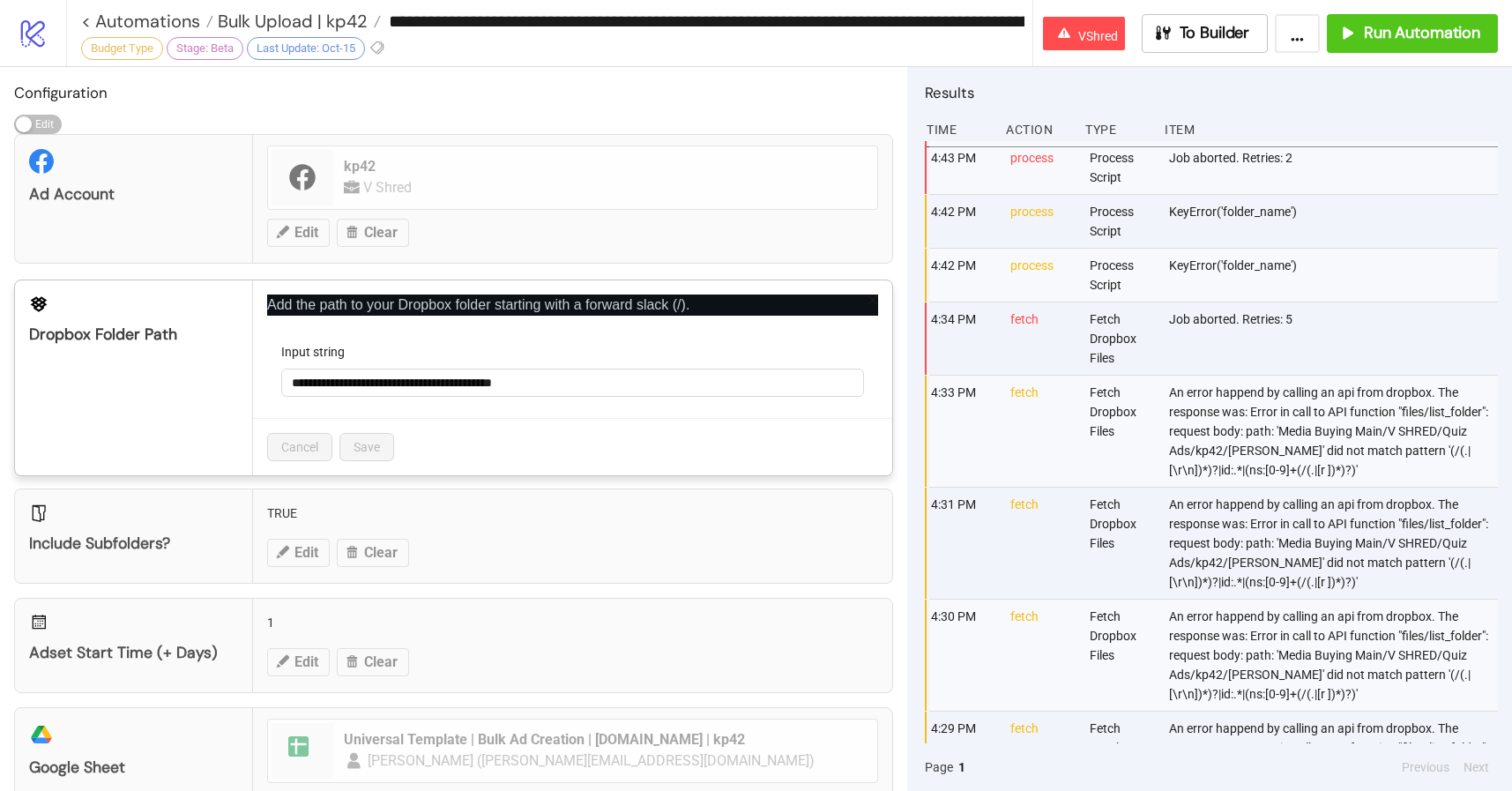
click at [870, 298] on icon "close" at bounding box center [872, 299] width 13 height 13
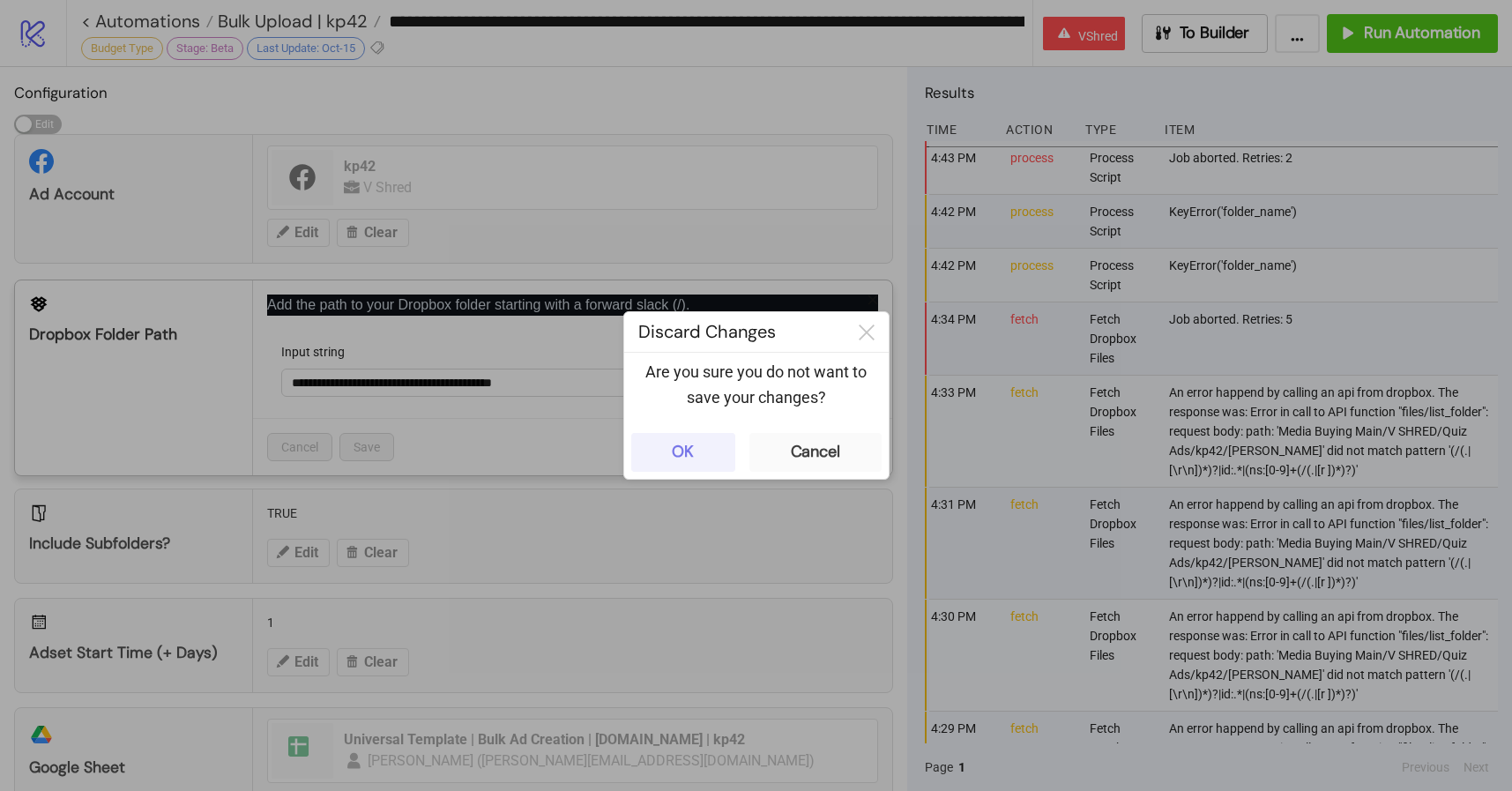
click at [694, 463] on button "OK" at bounding box center [683, 452] width 104 height 38
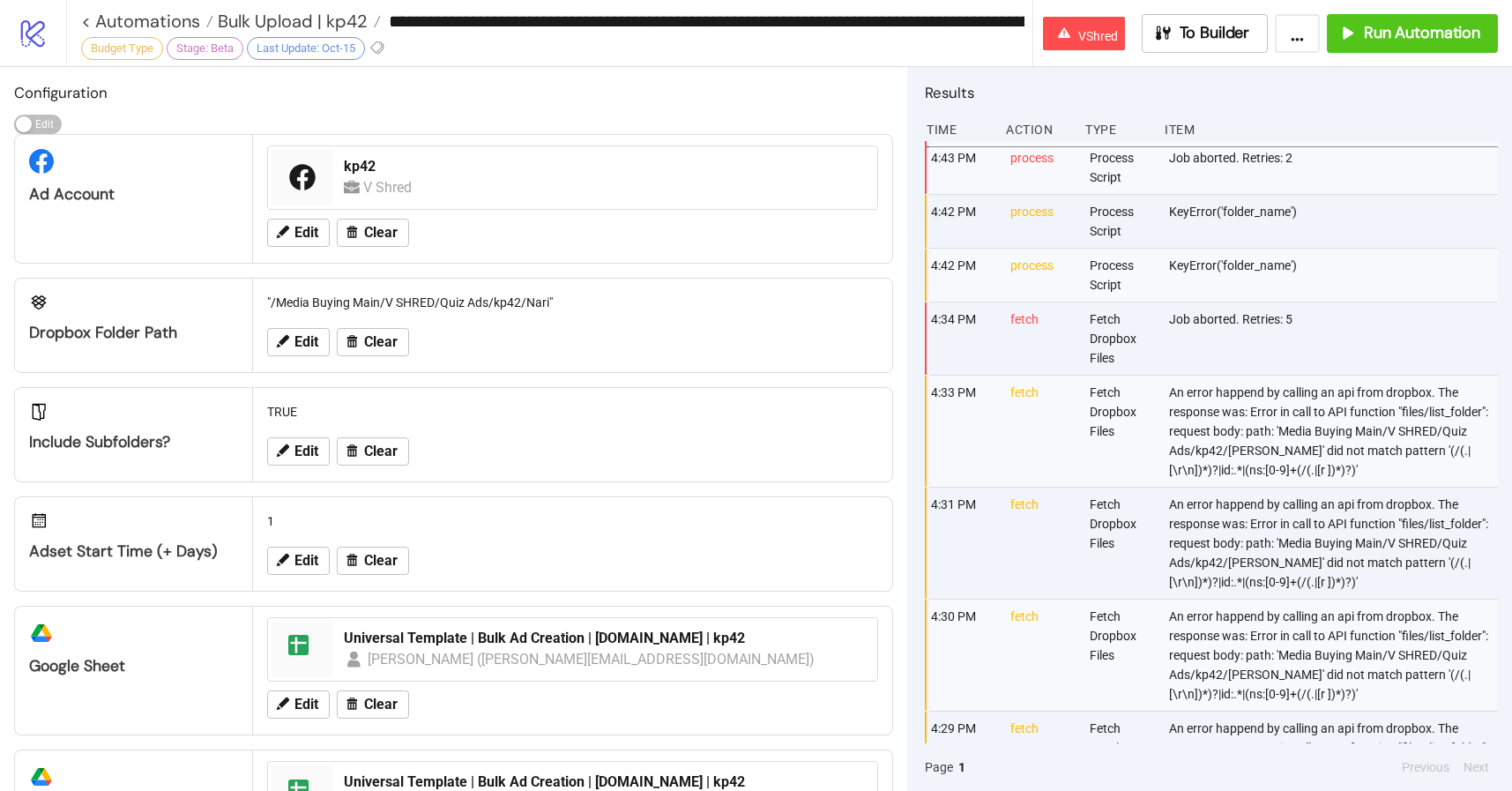
click at [266, 347] on div "Edit Clear" at bounding box center [572, 343] width 625 height 46
click at [269, 347] on button "Edit" at bounding box center [298, 342] width 63 height 28
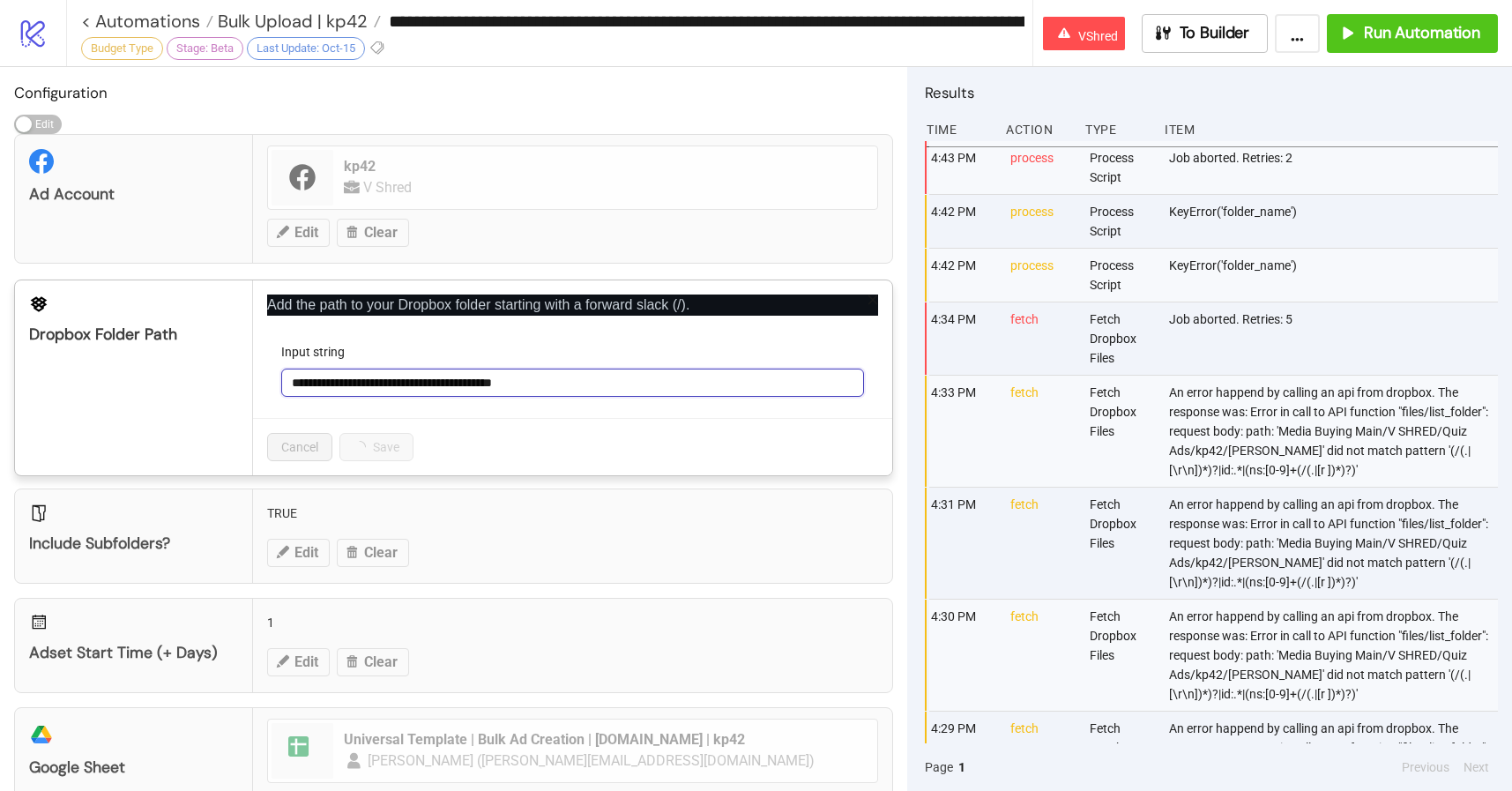
click at [601, 377] on input "**********" at bounding box center [572, 382] width 583 height 28
type input "**********"
click at [365, 440] on span "Save" at bounding box center [366, 447] width 26 height 14
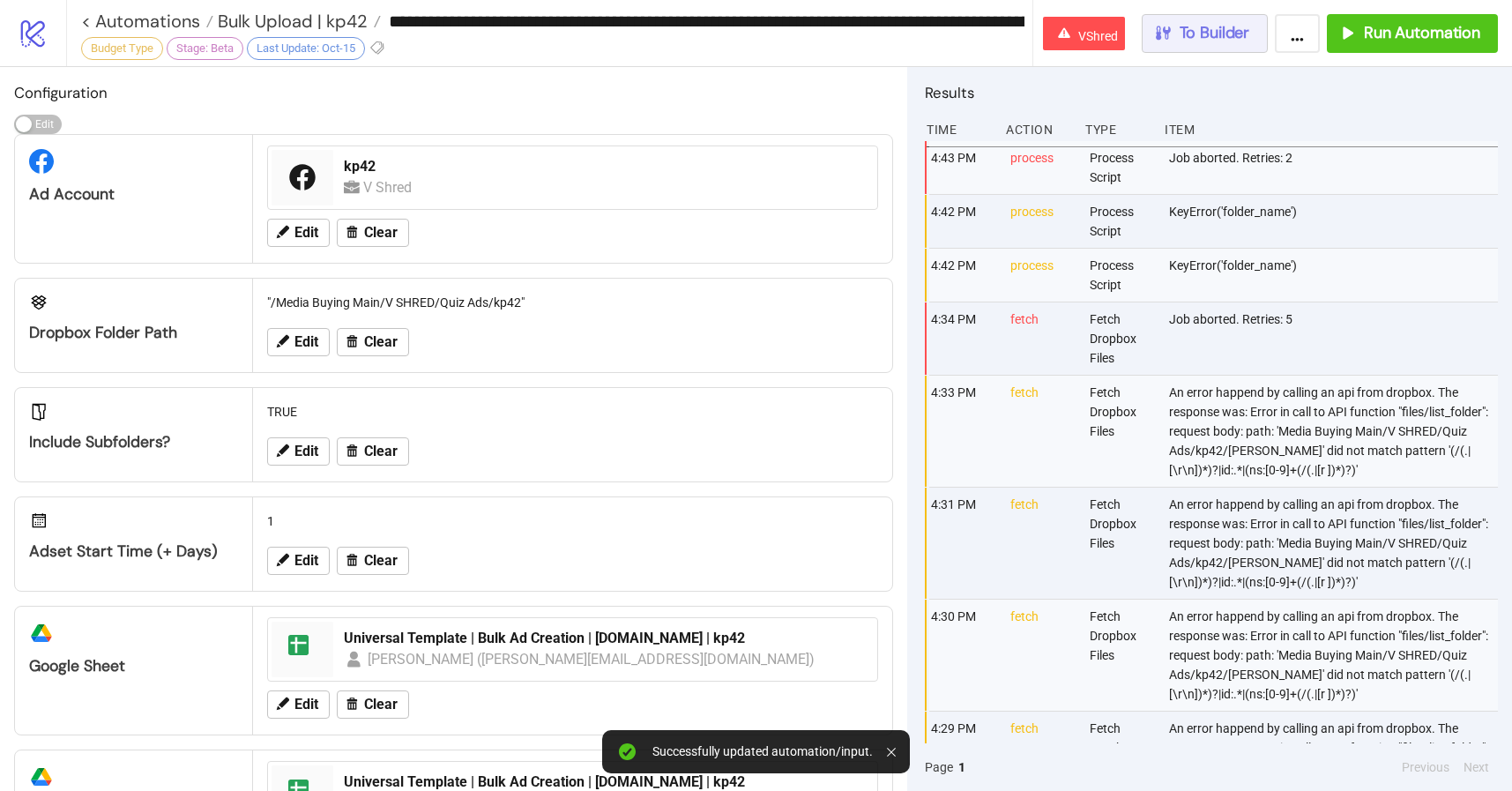
click at [1172, 39] on div "To Builder" at bounding box center [1201, 33] width 97 height 20
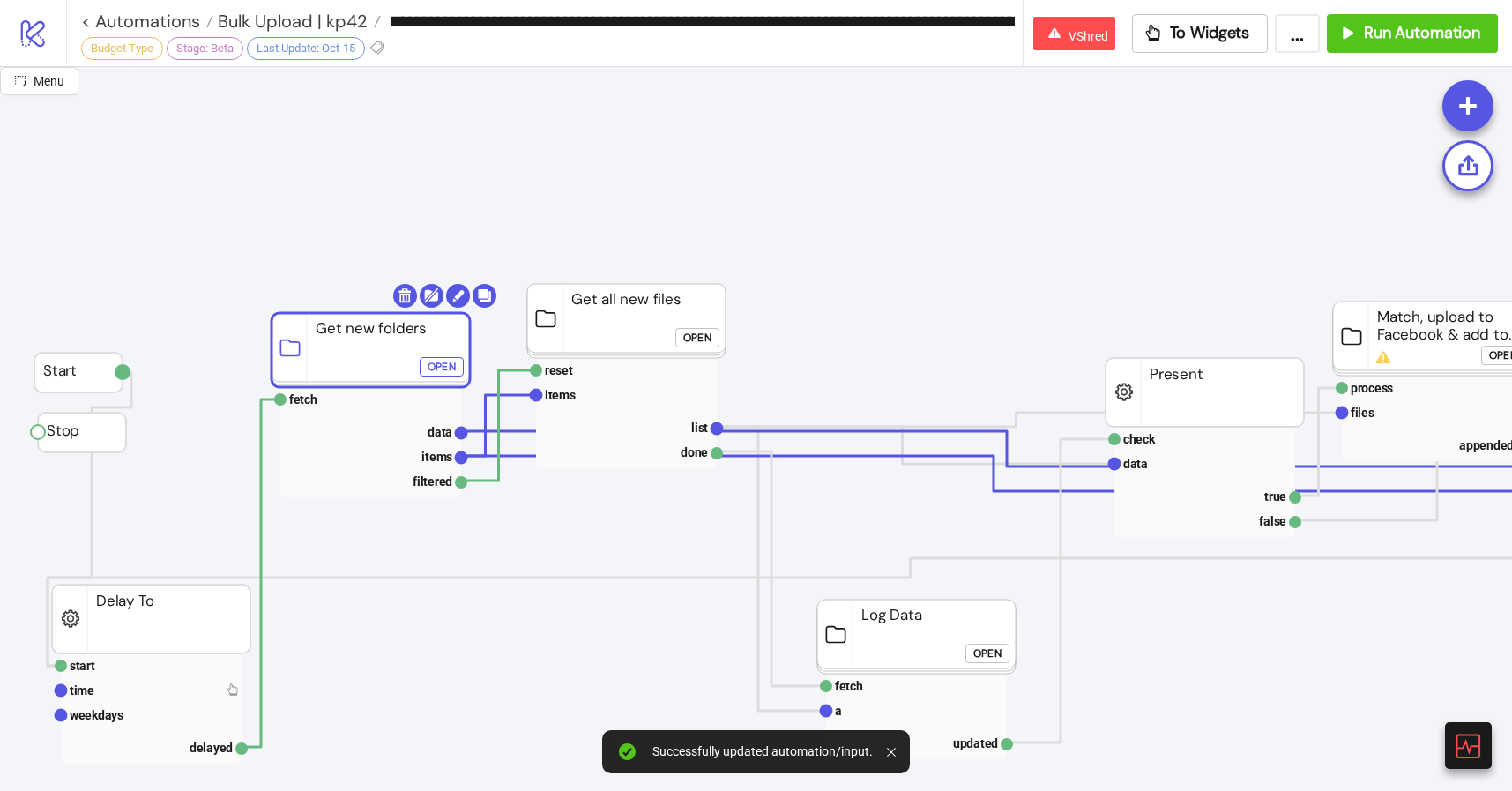
click at [328, 414] on rect at bounding box center [370, 442] width 181 height 111
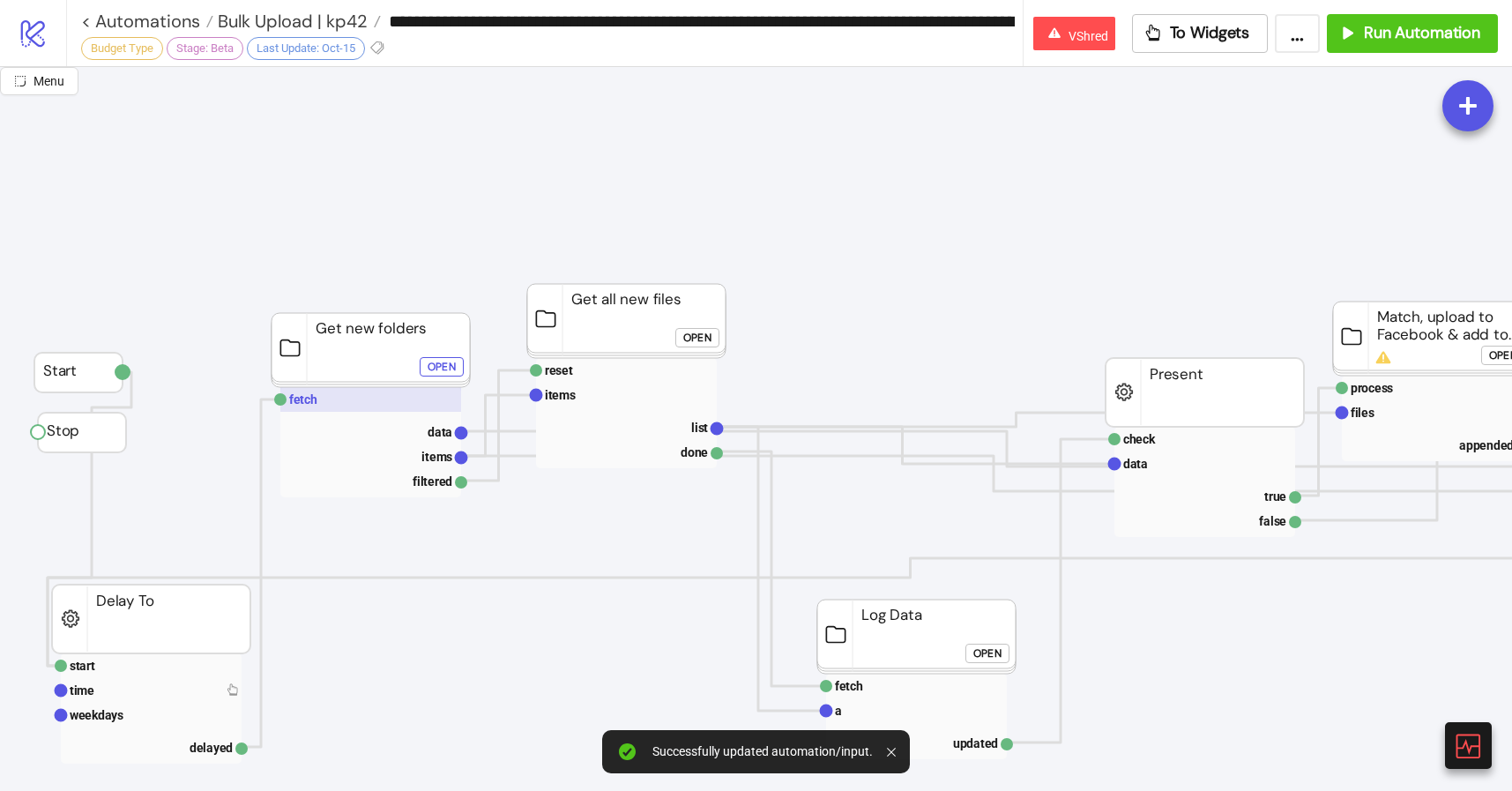
click at [328, 403] on rect at bounding box center [370, 399] width 181 height 25
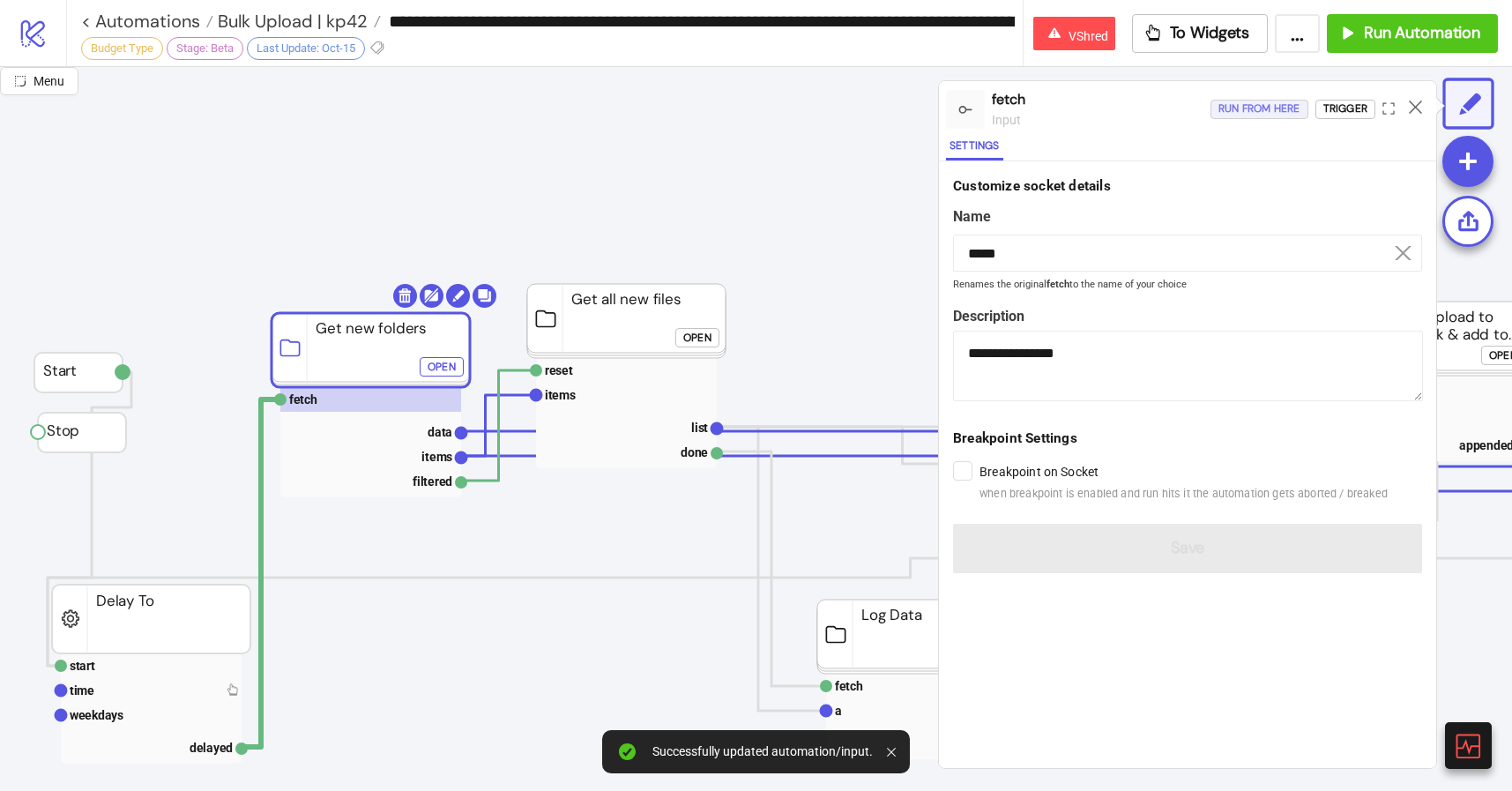
click at [1257, 104] on div "Run from here" at bounding box center [1259, 109] width 82 height 20
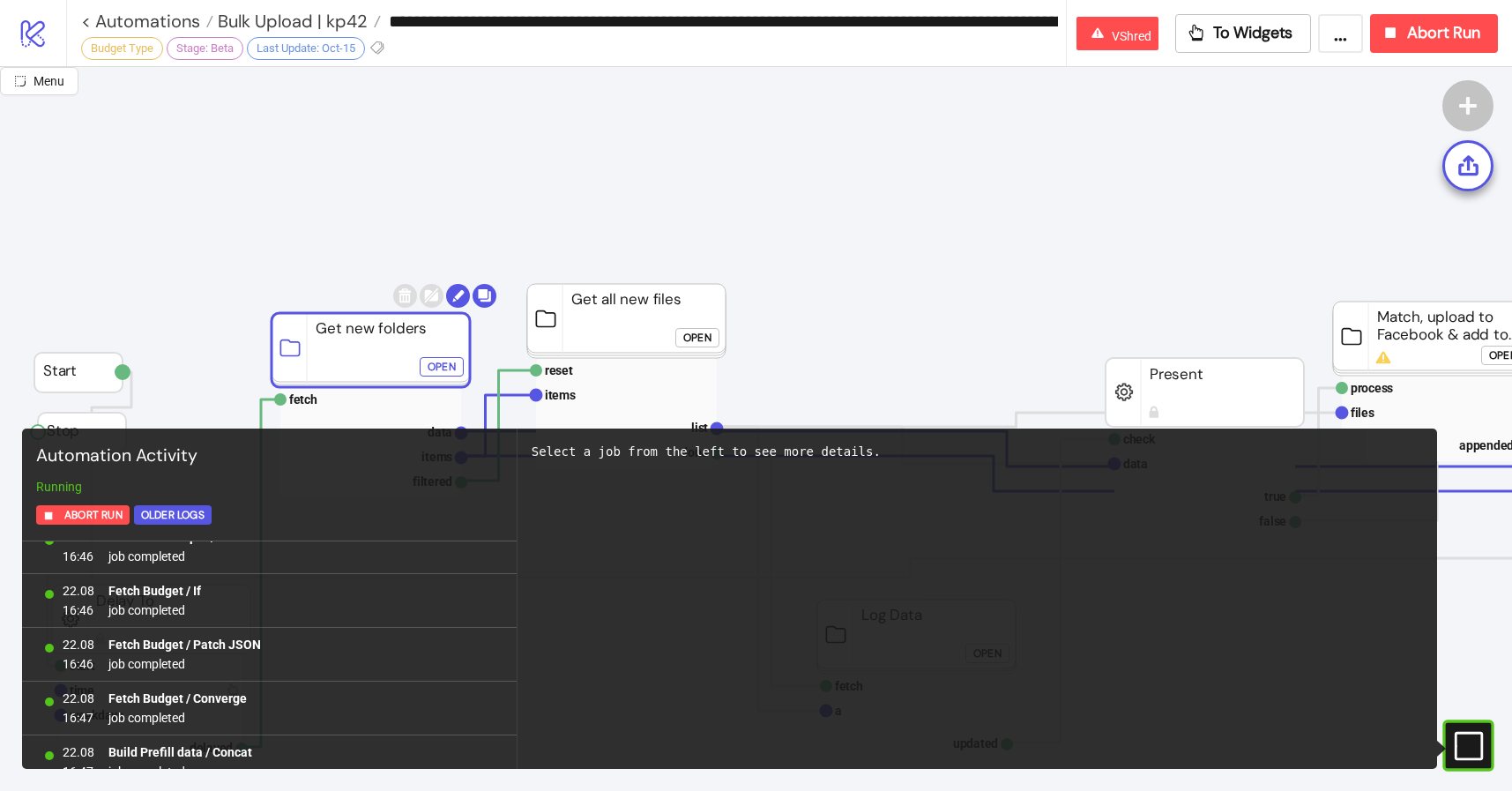
scroll to position [2926, 0]
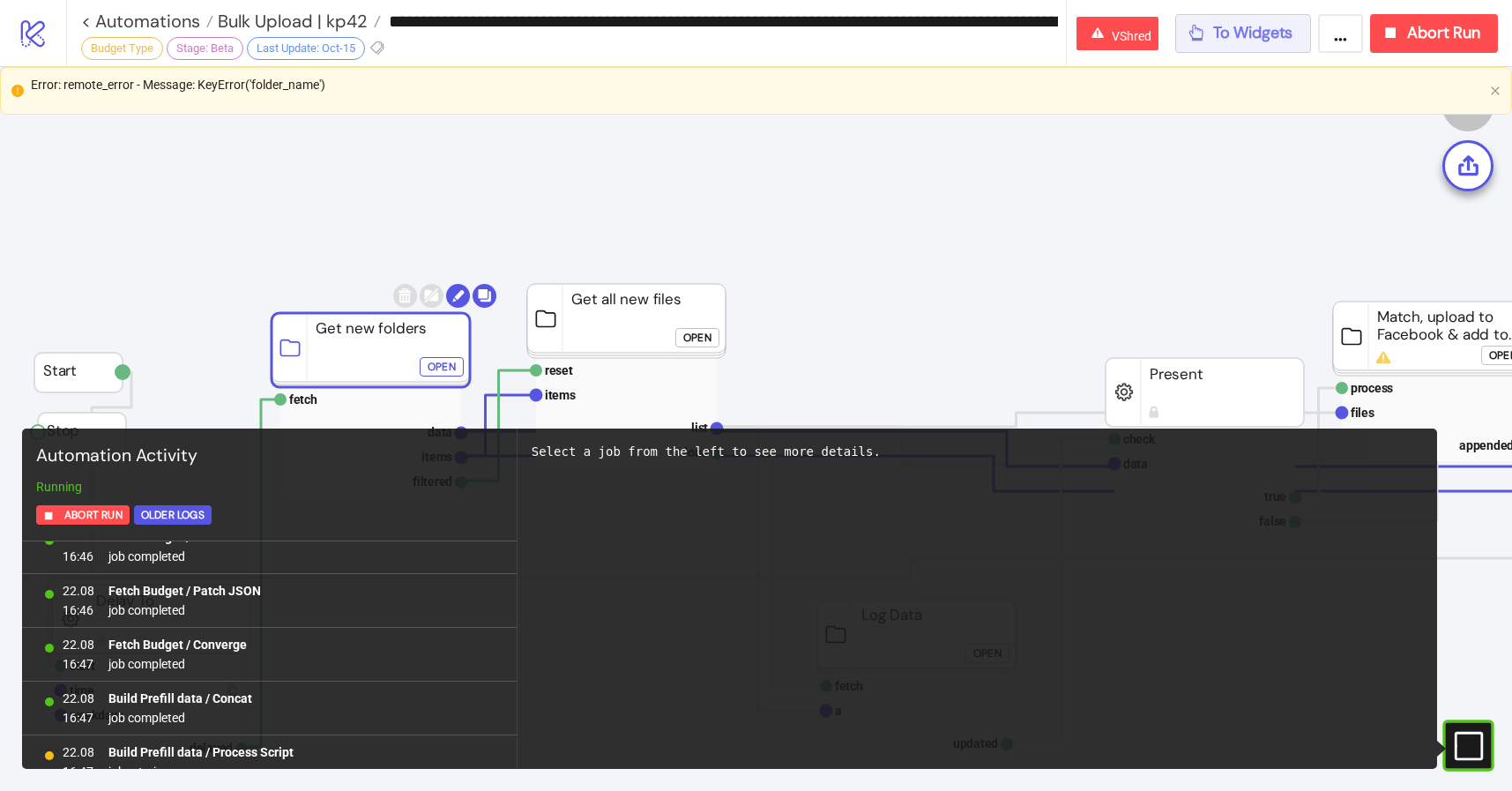
click at [1253, 39] on span "To Widgets" at bounding box center [1252, 33] width 80 height 20
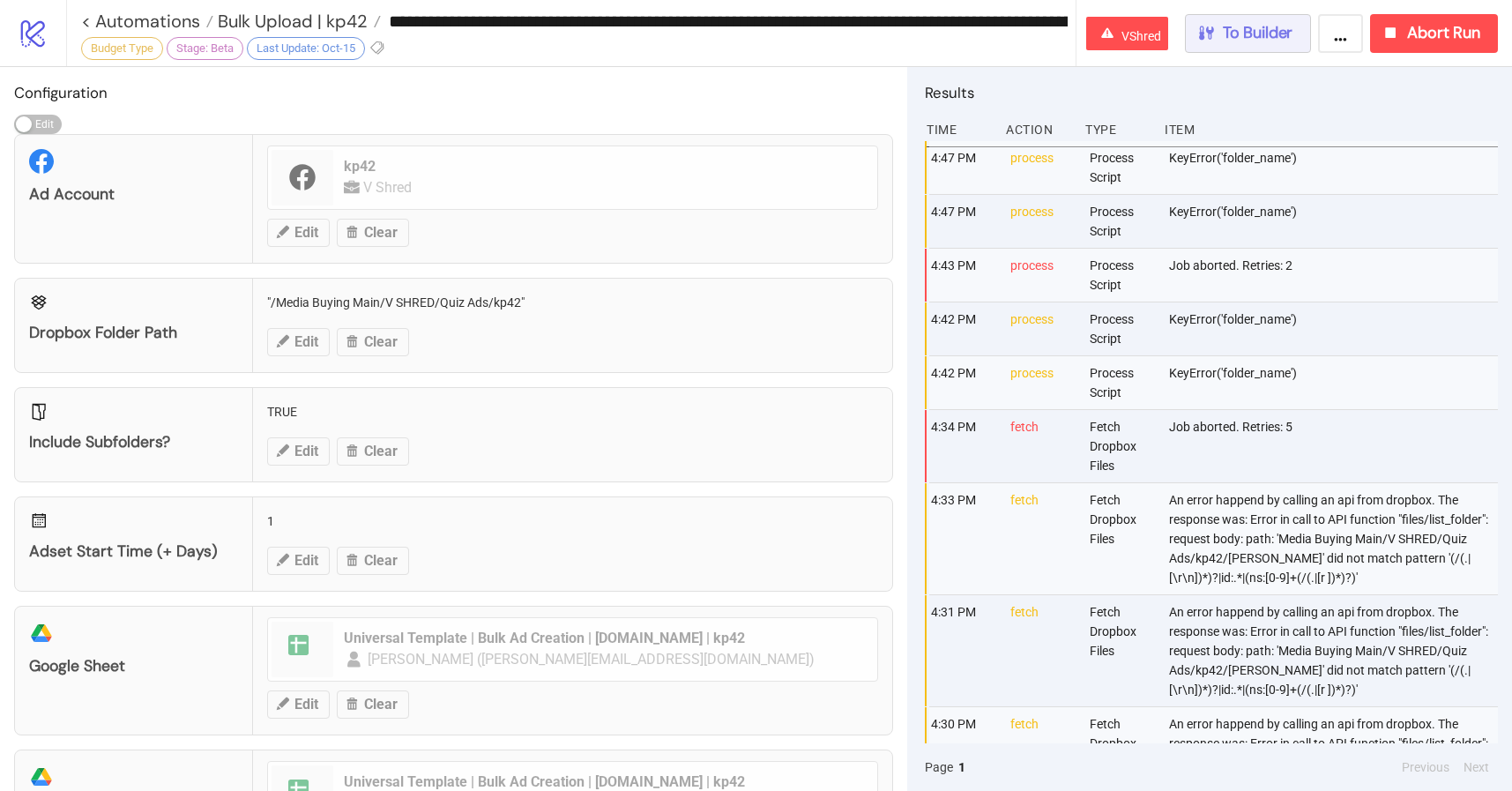
click at [1254, 17] on button "To Builder" at bounding box center [1248, 34] width 127 height 38
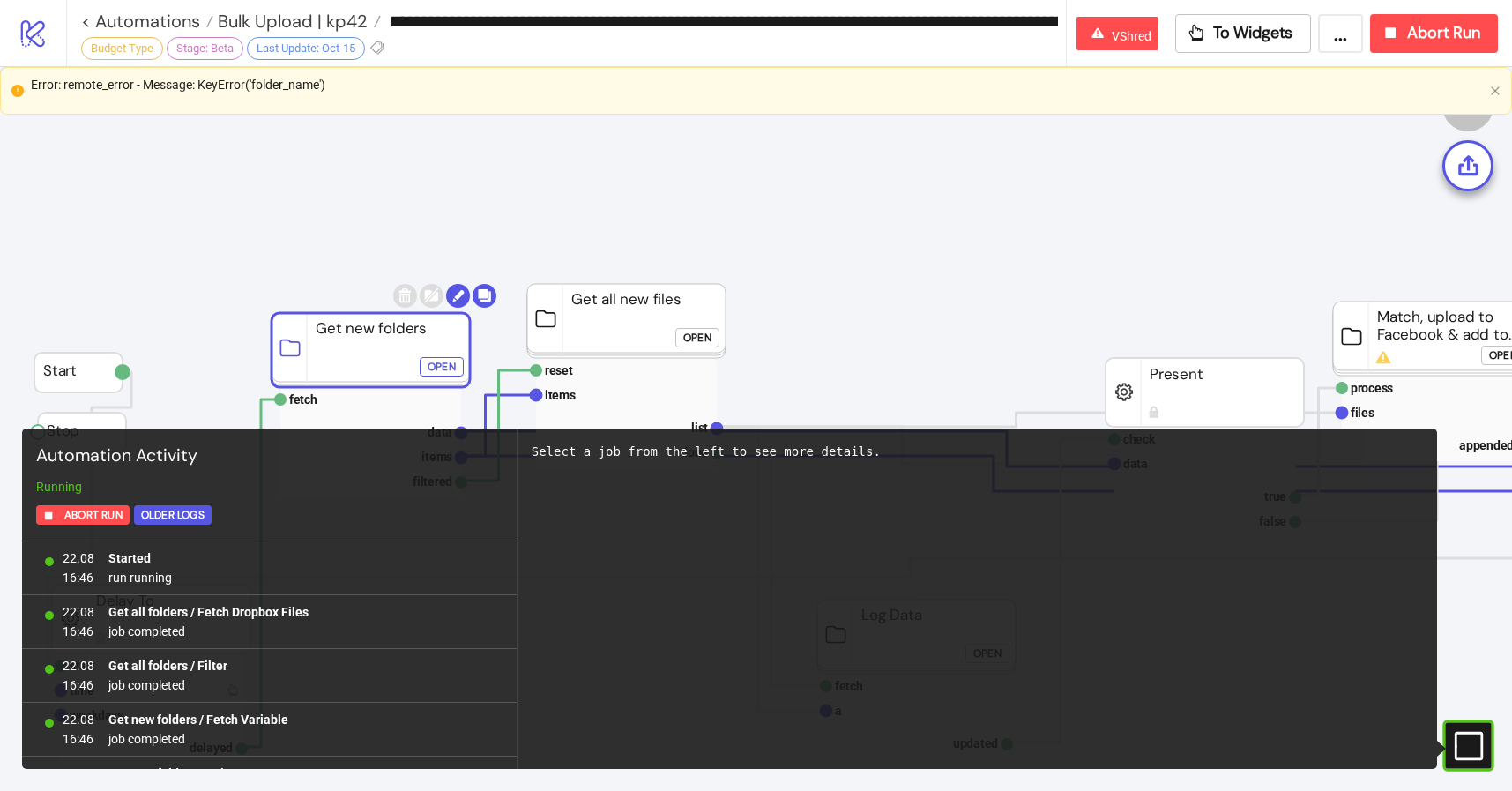
scroll to position [2926, 0]
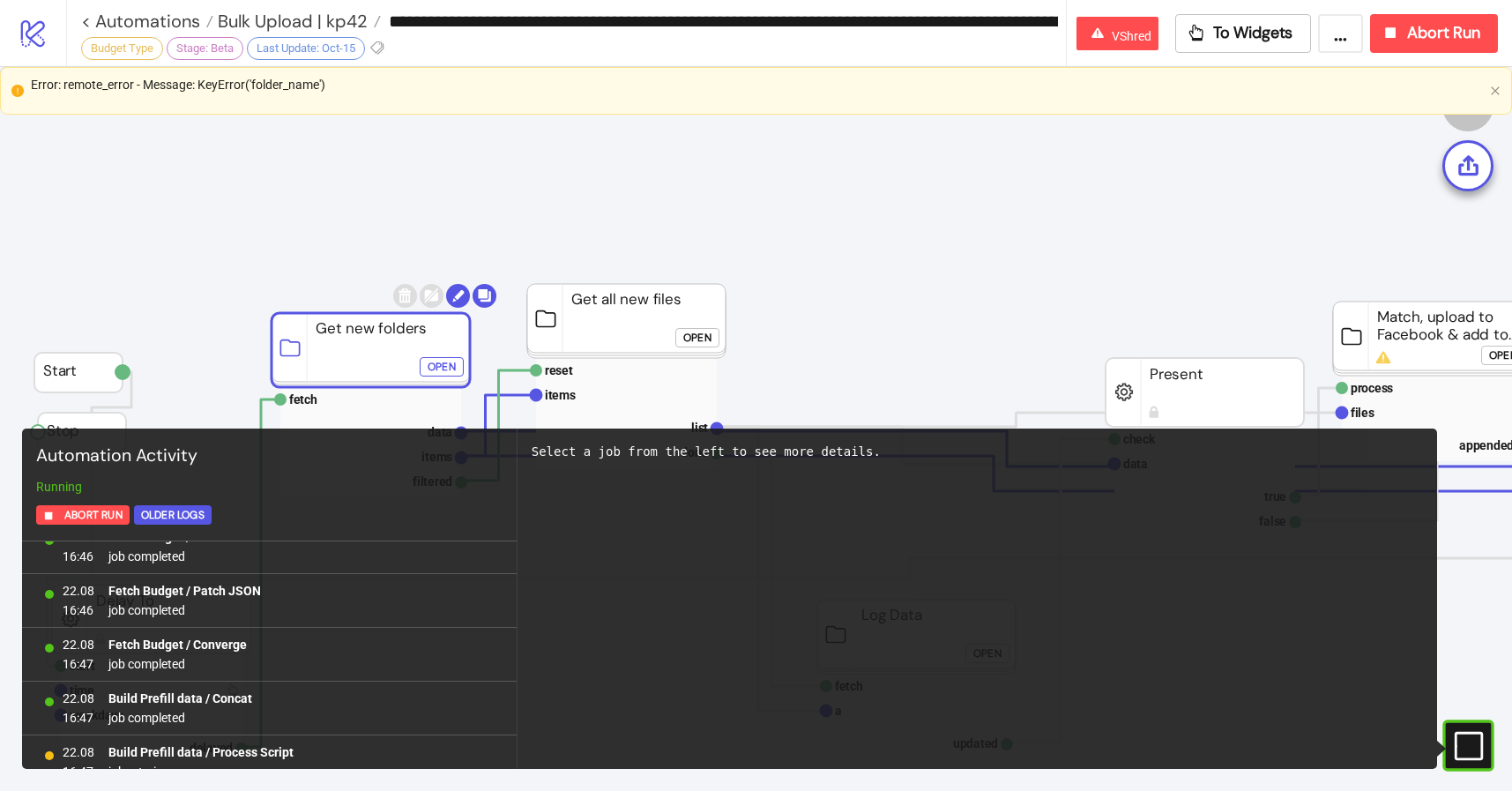
click at [1432, 57] on div "**********" at bounding box center [789, 33] width 1446 height 66
click at [1430, 52] on button "Abort Run" at bounding box center [1433, 34] width 128 height 38
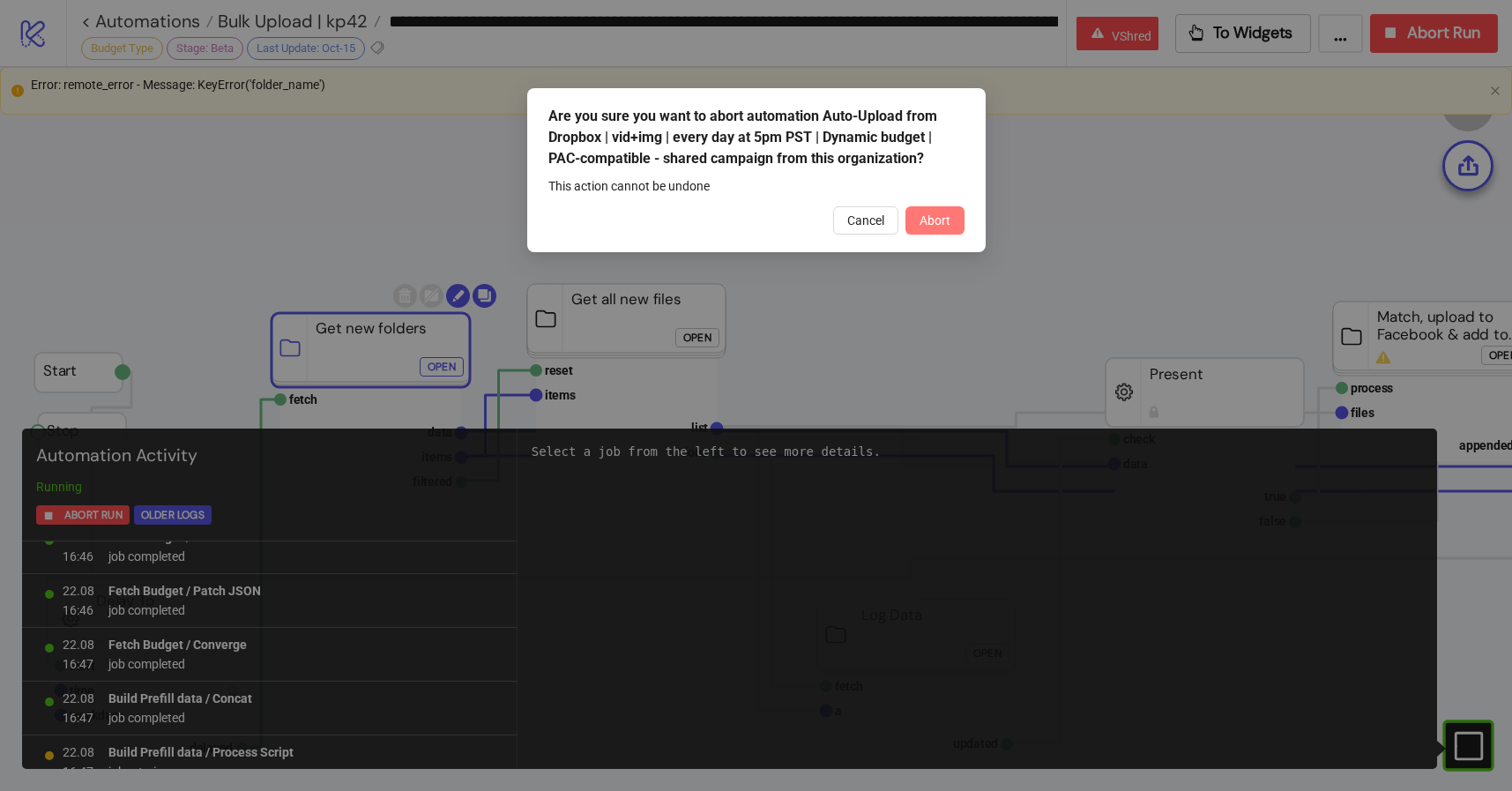
click at [961, 221] on button "Abort" at bounding box center [934, 219] width 59 height 28
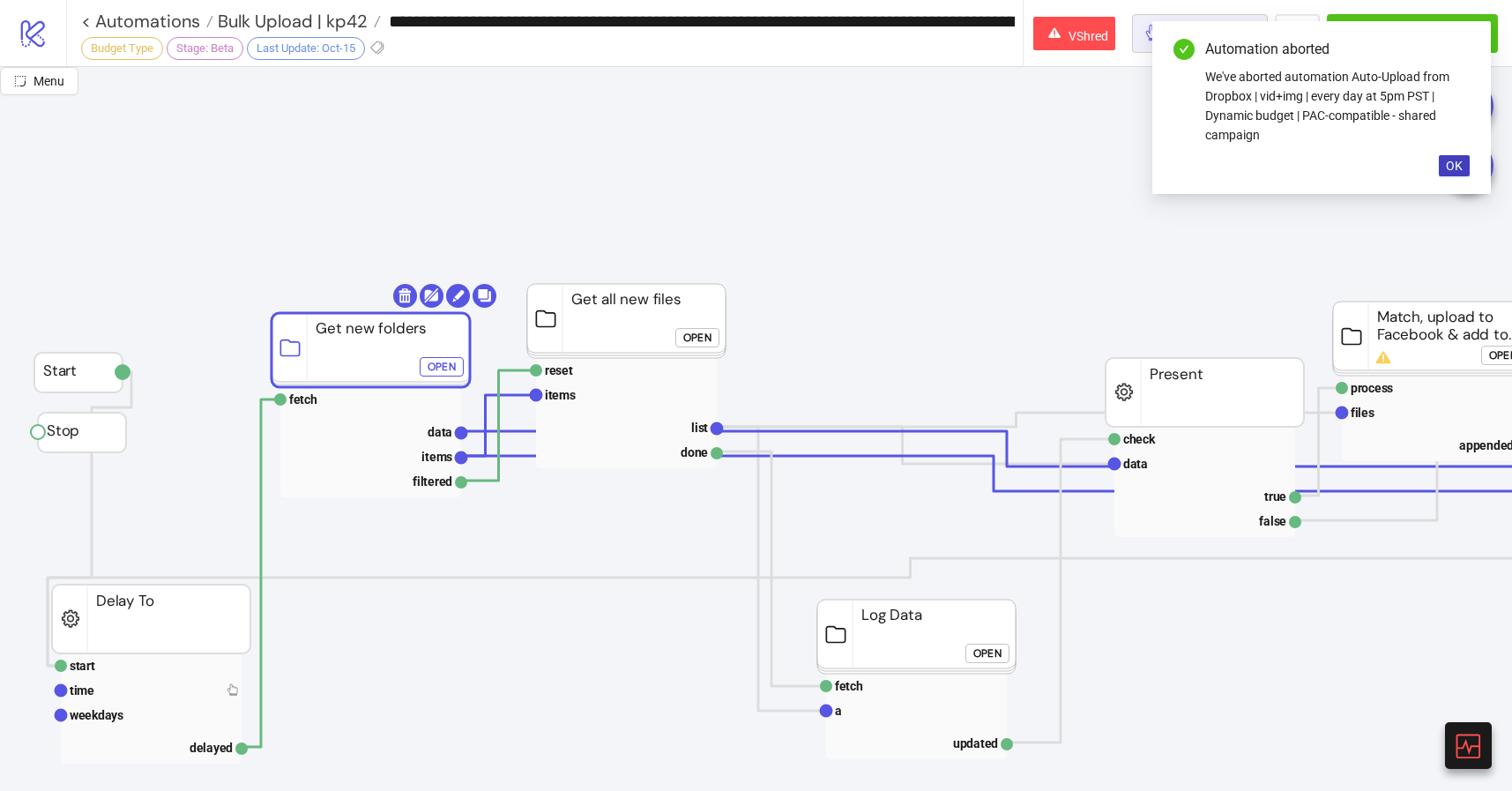
click at [1133, 28] on button "To Widgets" at bounding box center [1200, 34] width 137 height 38
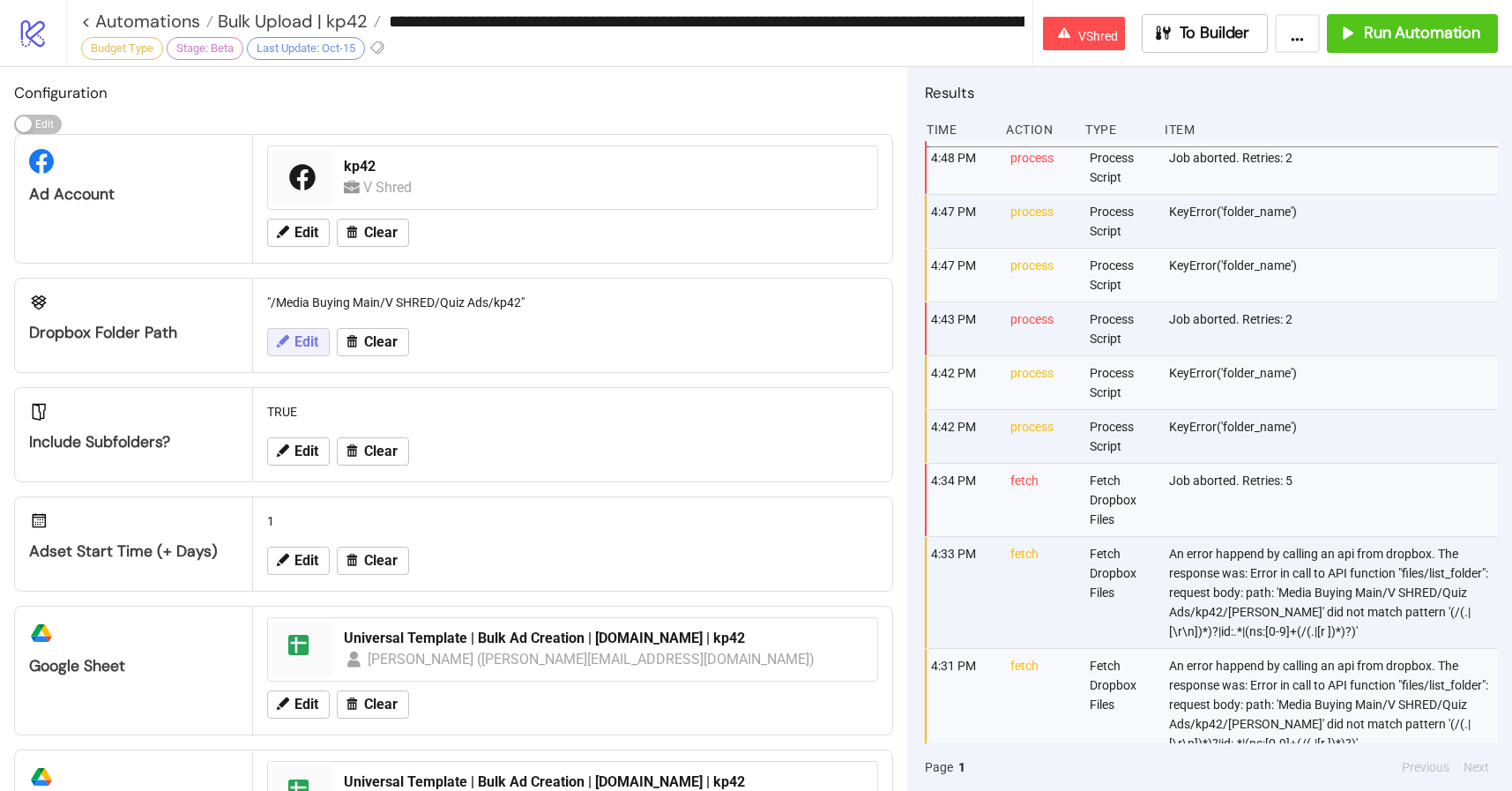
click at [301, 343] on span "Edit" at bounding box center [306, 342] width 24 height 15
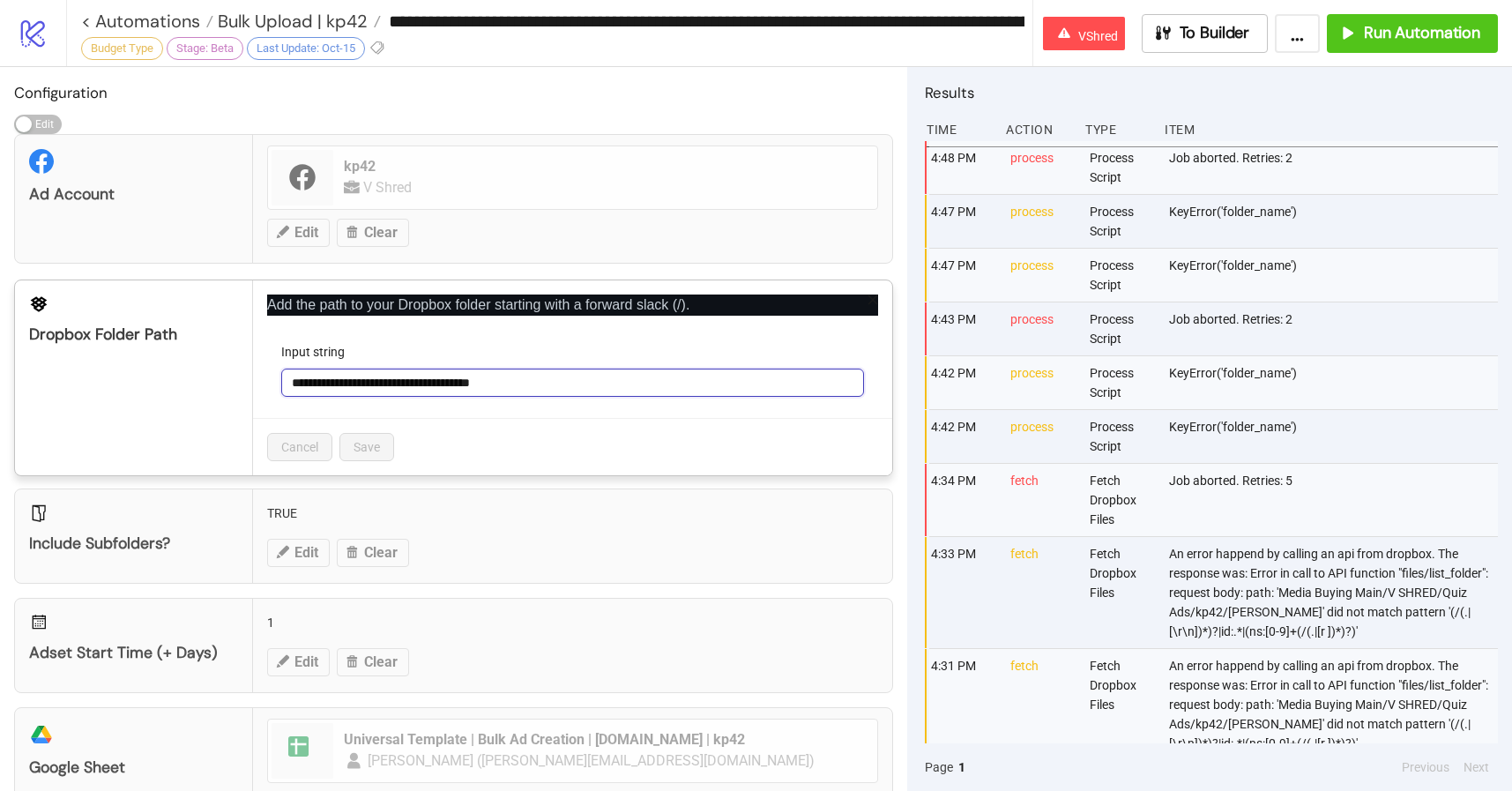
click at [341, 392] on input "**********" at bounding box center [572, 382] width 583 height 28
click at [856, 296] on p "Add the path to your Dropbox folder starting with a forward slack (/)." at bounding box center [572, 305] width 611 height 21
click at [336, 371] on input "**********" at bounding box center [572, 382] width 583 height 28
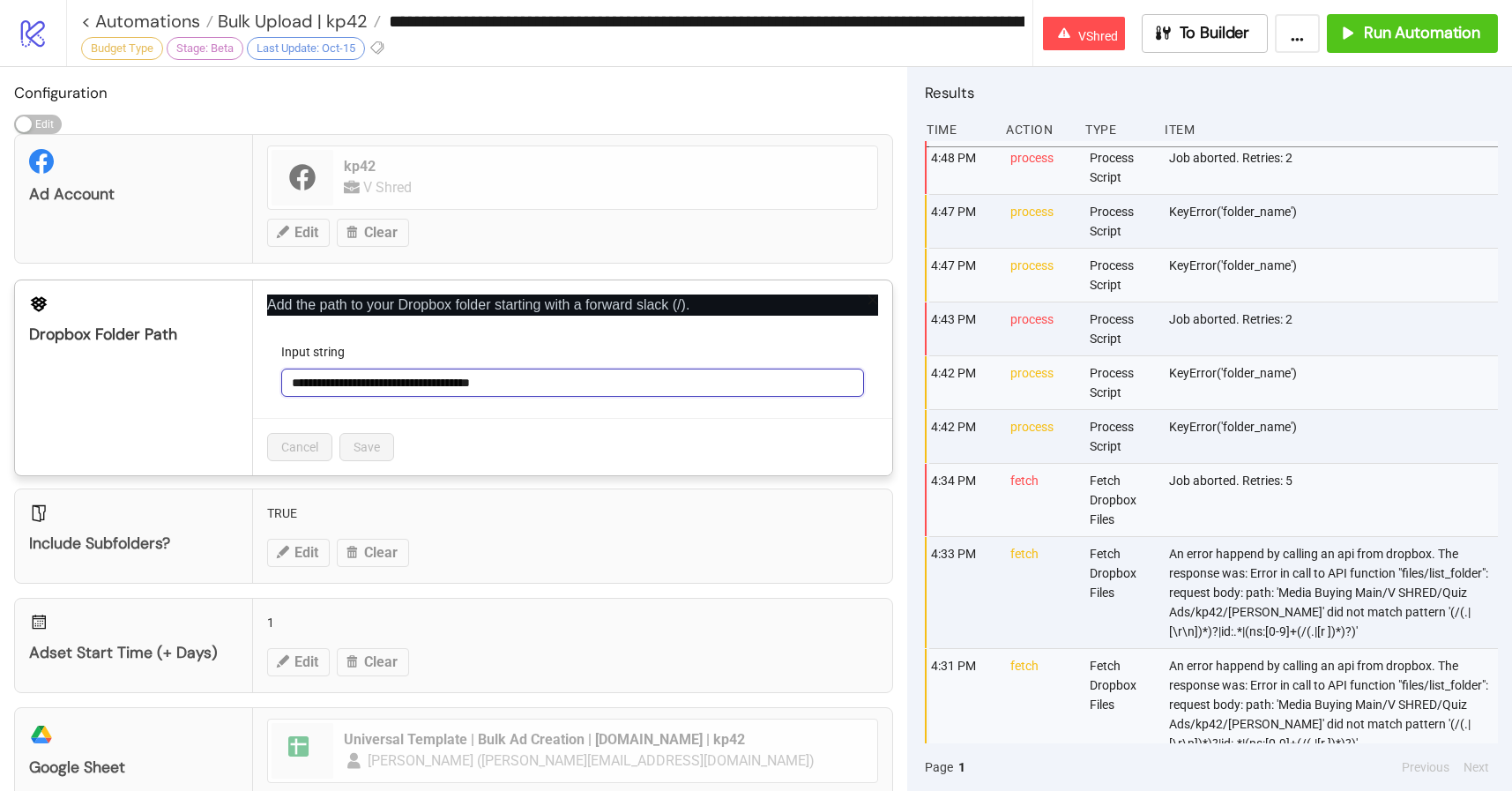
click at [336, 371] on input "**********" at bounding box center [572, 382] width 583 height 28
paste input "**********"
type input "**********"
click at [191, 408] on div "Dropbox Folder Path" at bounding box center [134, 377] width 238 height 195
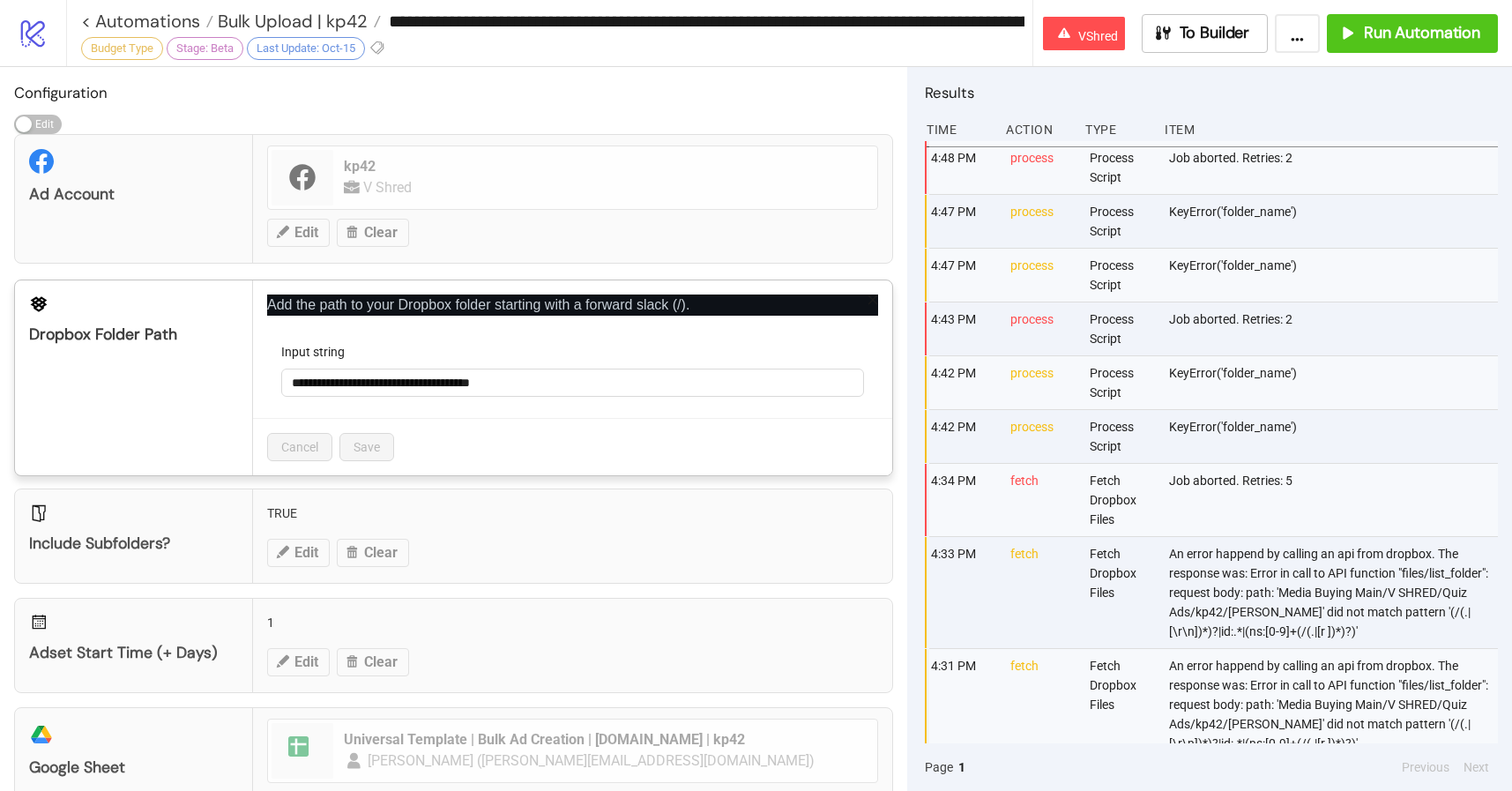
click at [871, 293] on icon "close" at bounding box center [872, 299] width 13 height 13
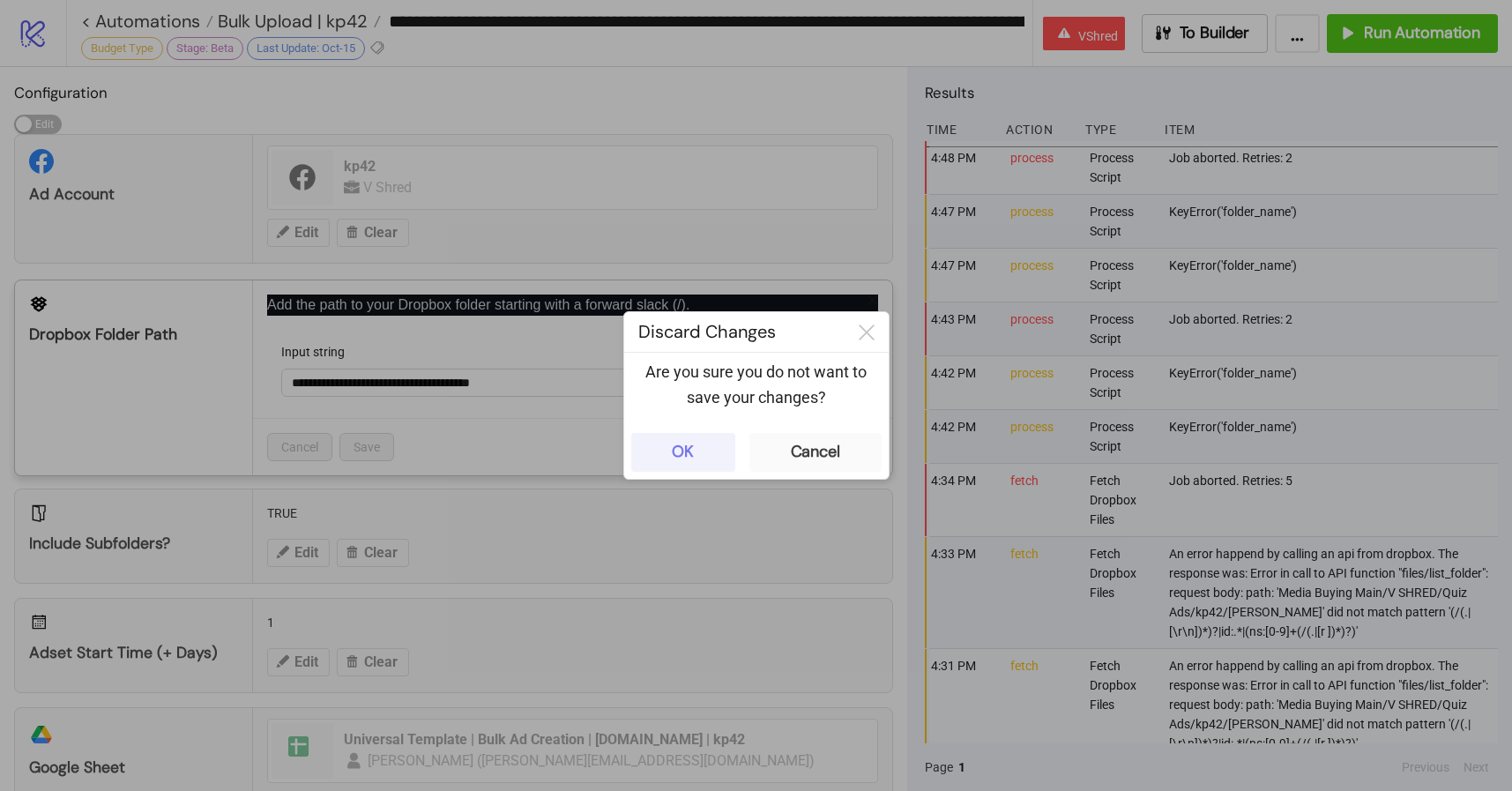
click at [641, 439] on button "OK" at bounding box center [683, 452] width 104 height 38
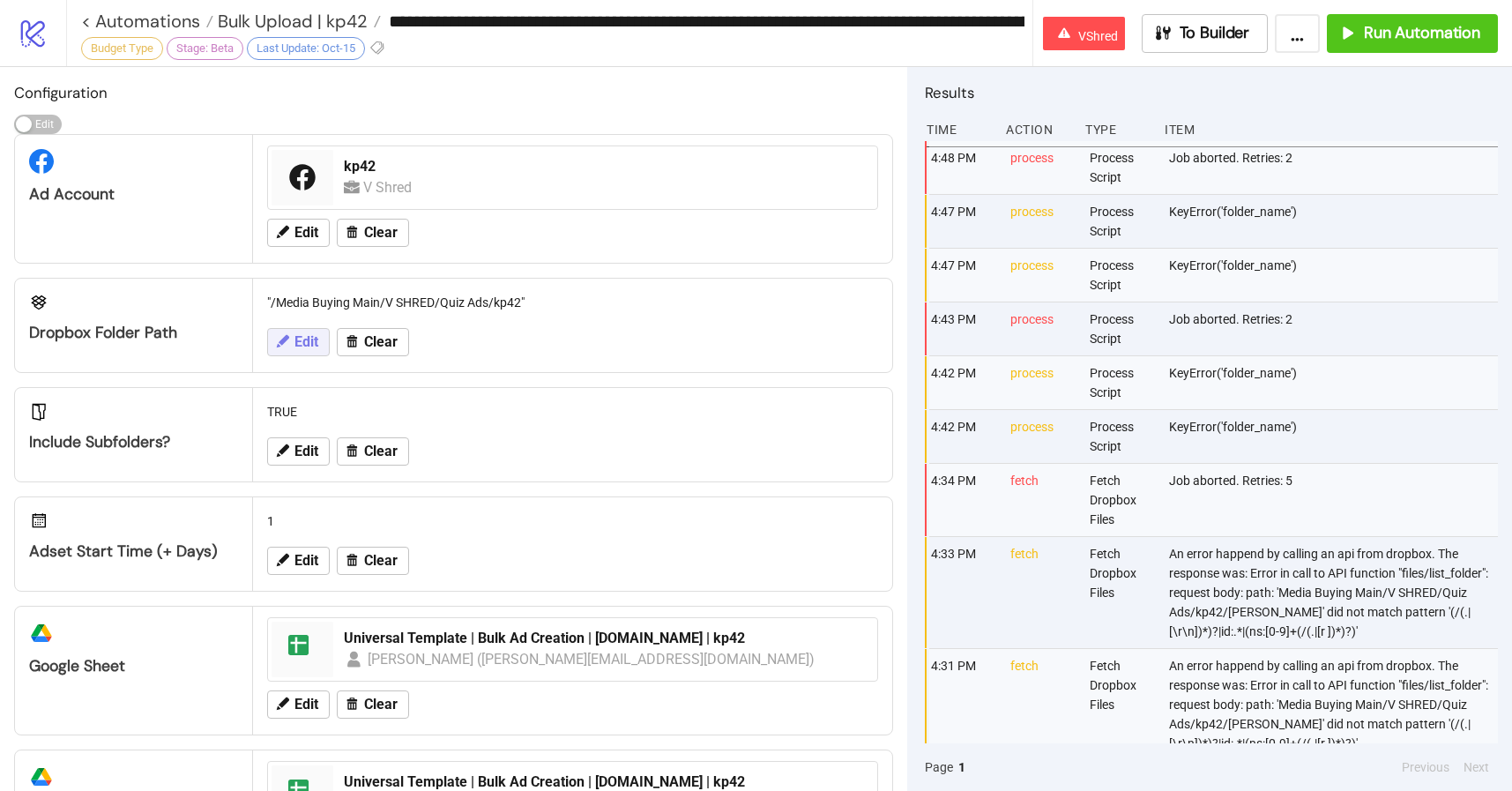
click at [308, 336] on span "Edit" at bounding box center [306, 342] width 24 height 15
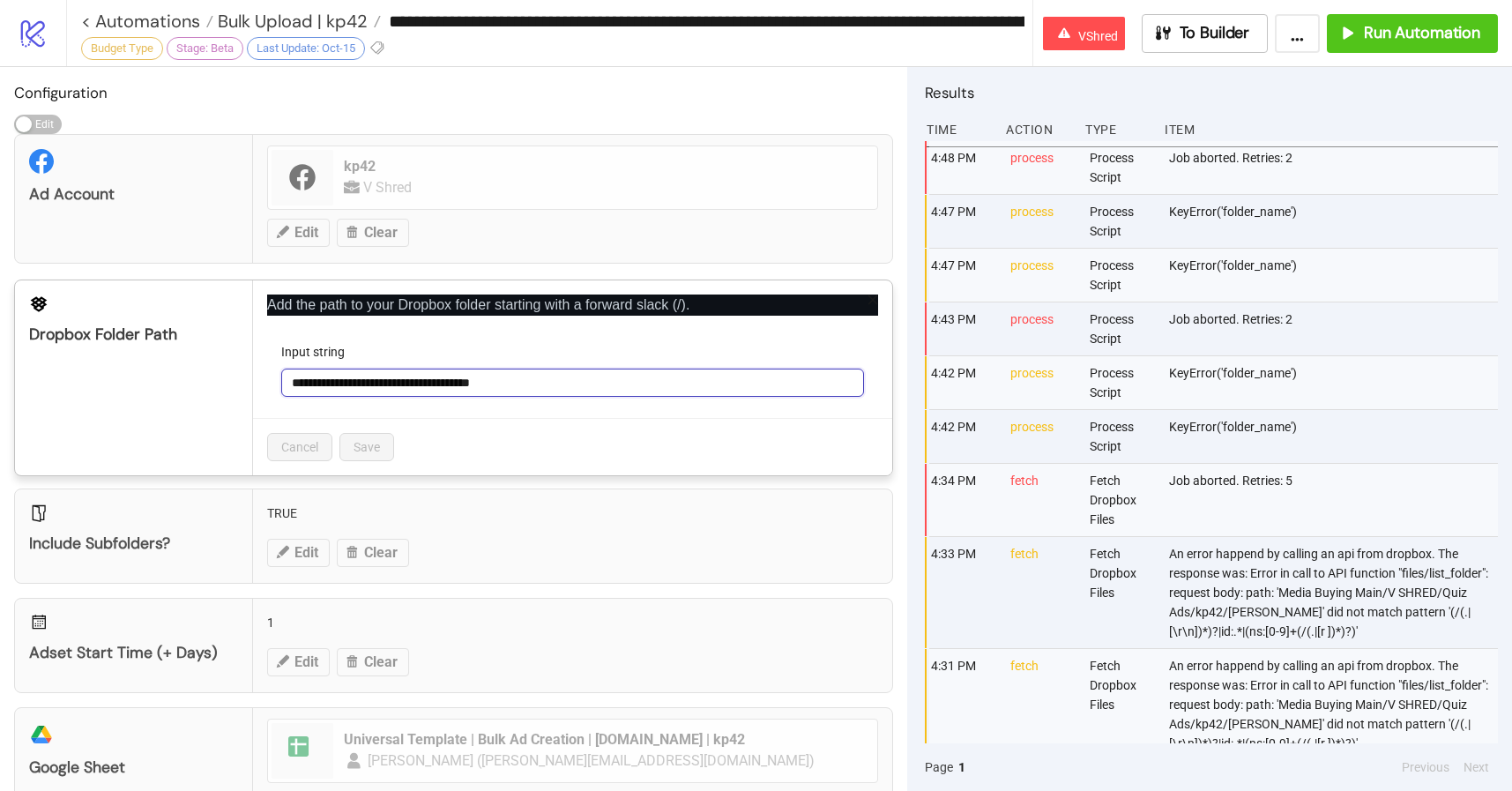
click at [402, 375] on input "**********" at bounding box center [572, 382] width 583 height 28
paste input "**********"
type input "**********"
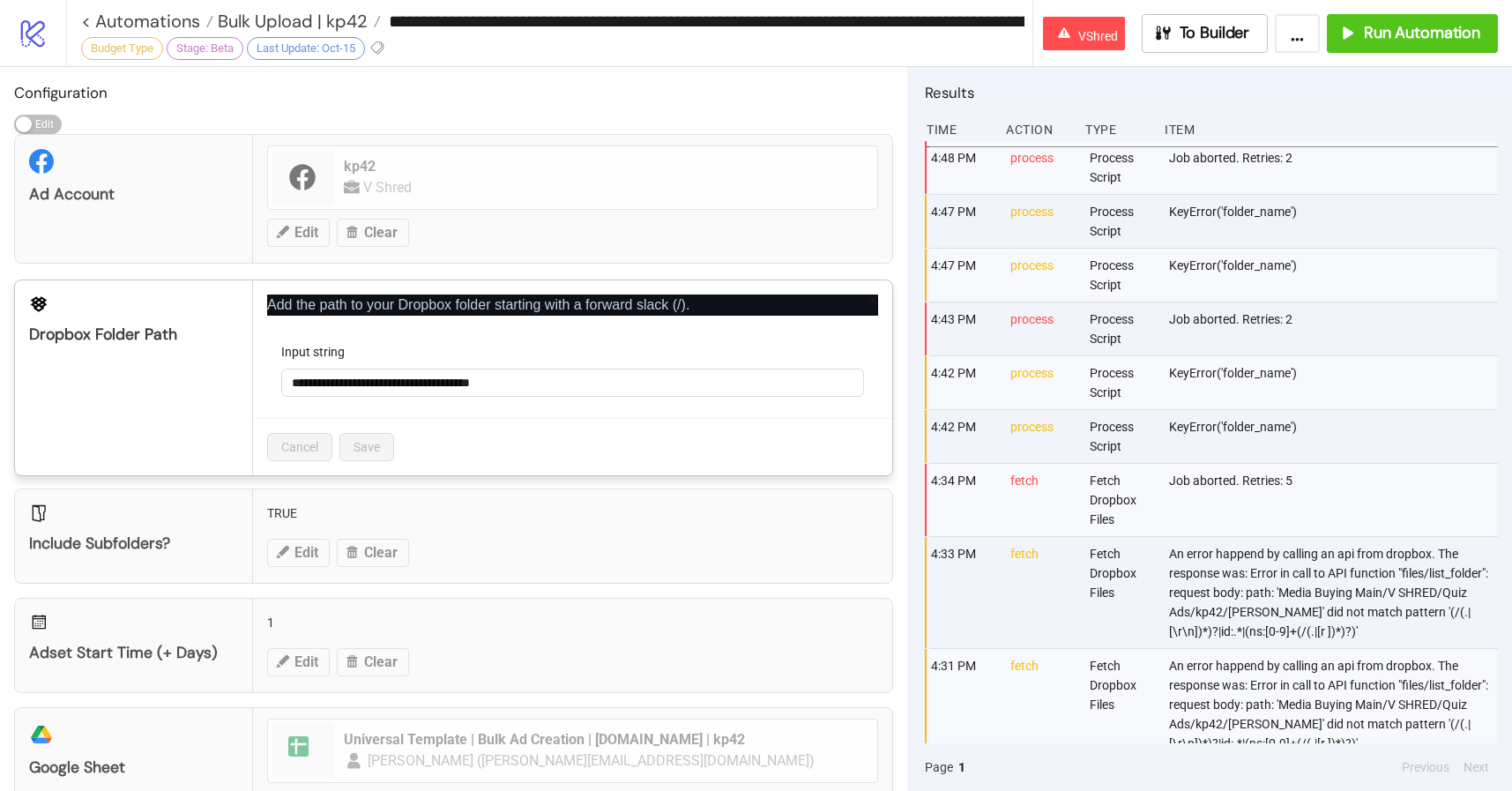
click at [551, 354] on div "Input string" at bounding box center [572, 355] width 583 height 26
click at [870, 295] on icon "close" at bounding box center [872, 299] width 13 height 13
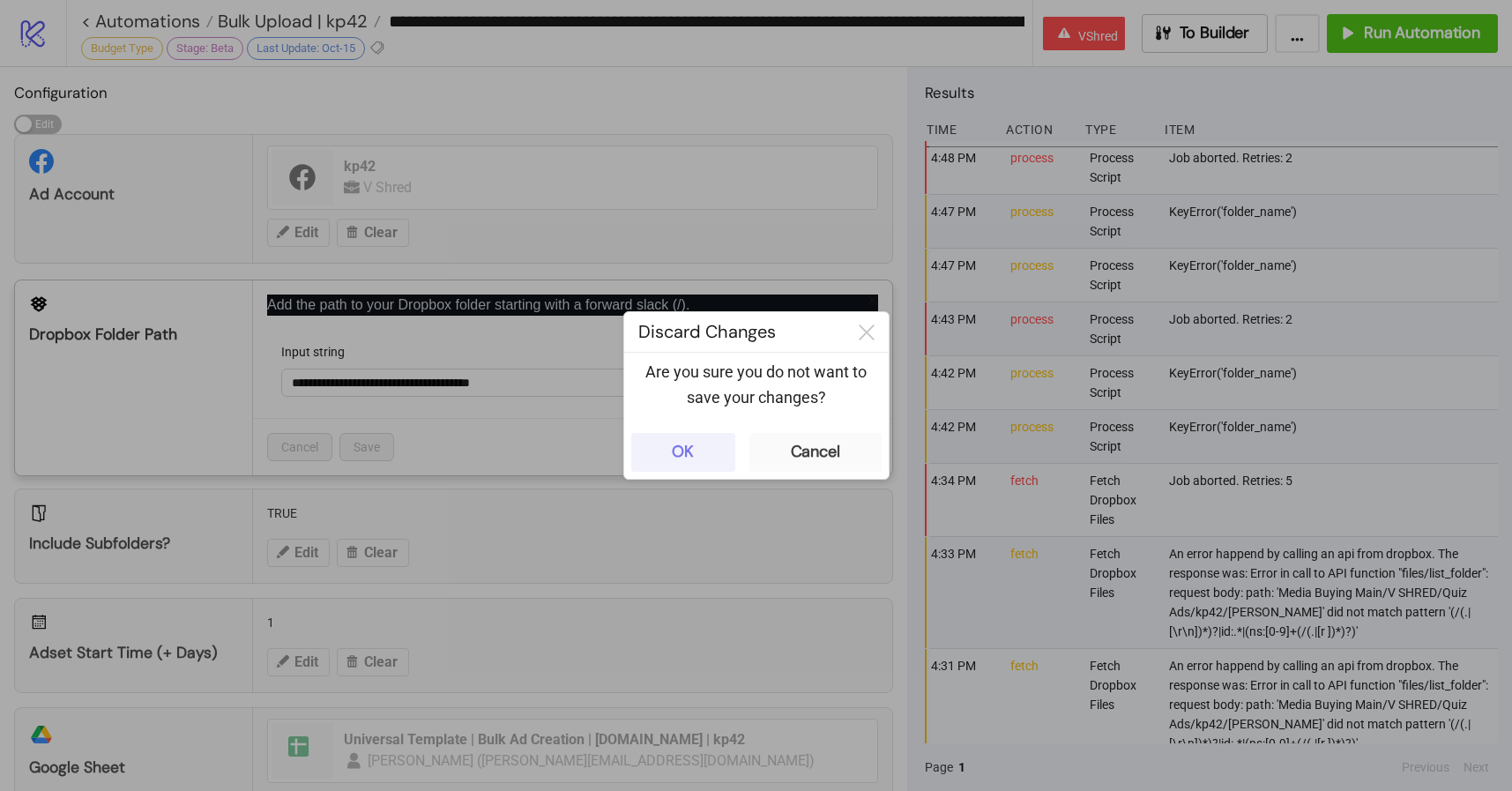
click at [653, 442] on button "OK" at bounding box center [683, 452] width 104 height 38
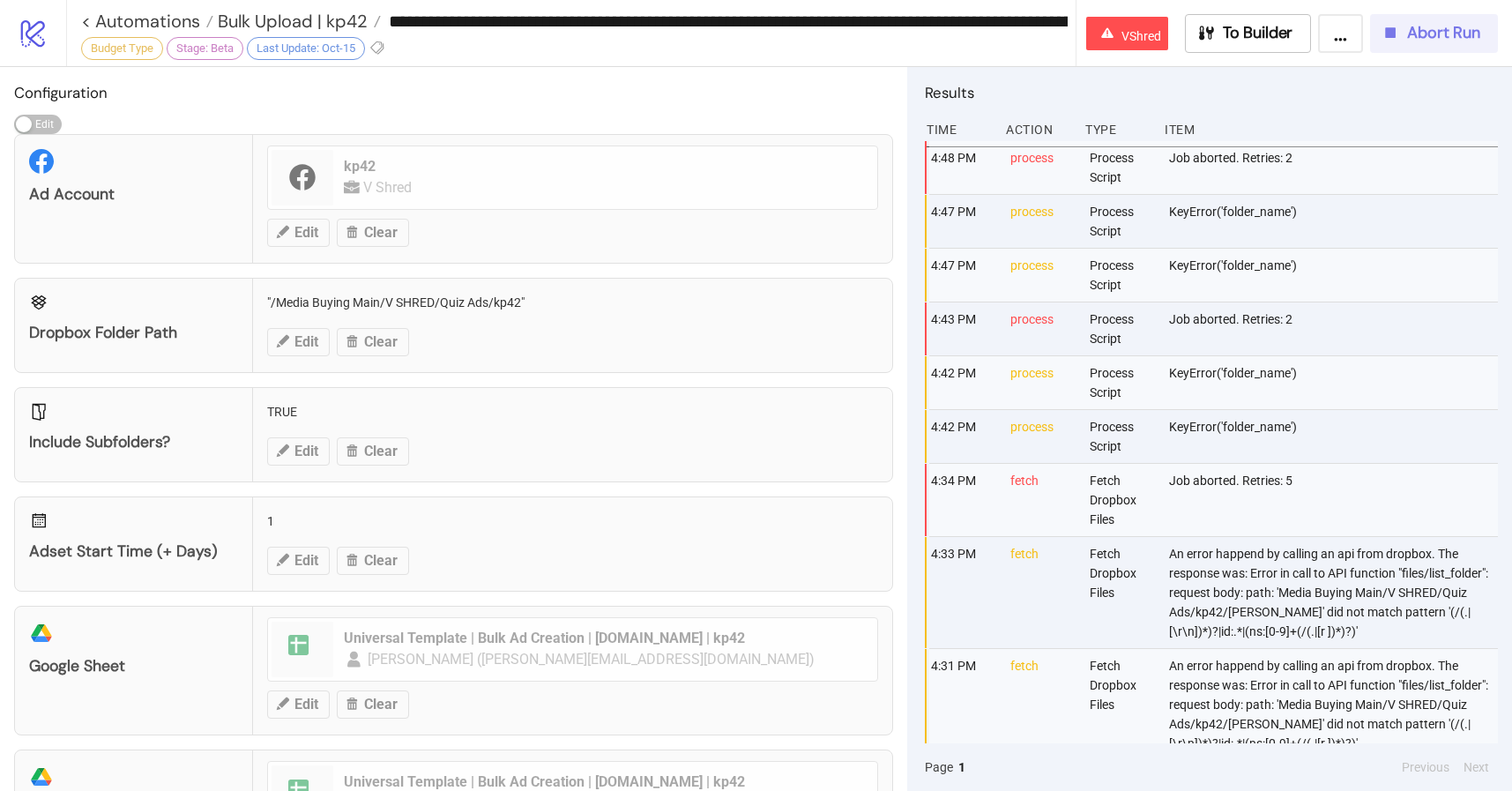
click at [1392, 45] on button "Abort Run" at bounding box center [1433, 34] width 128 height 38
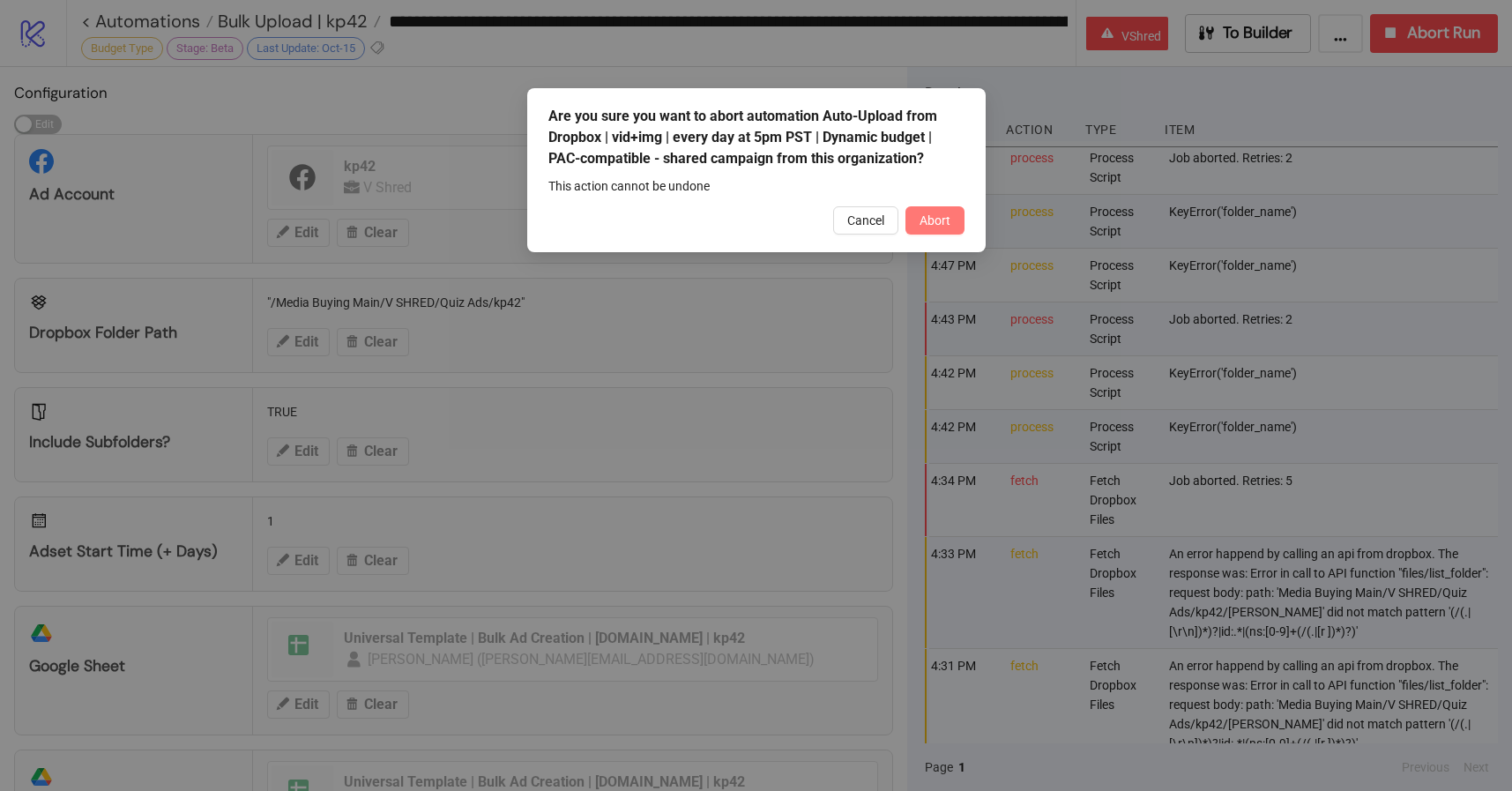
click at [913, 212] on button "Abort" at bounding box center [934, 219] width 59 height 28
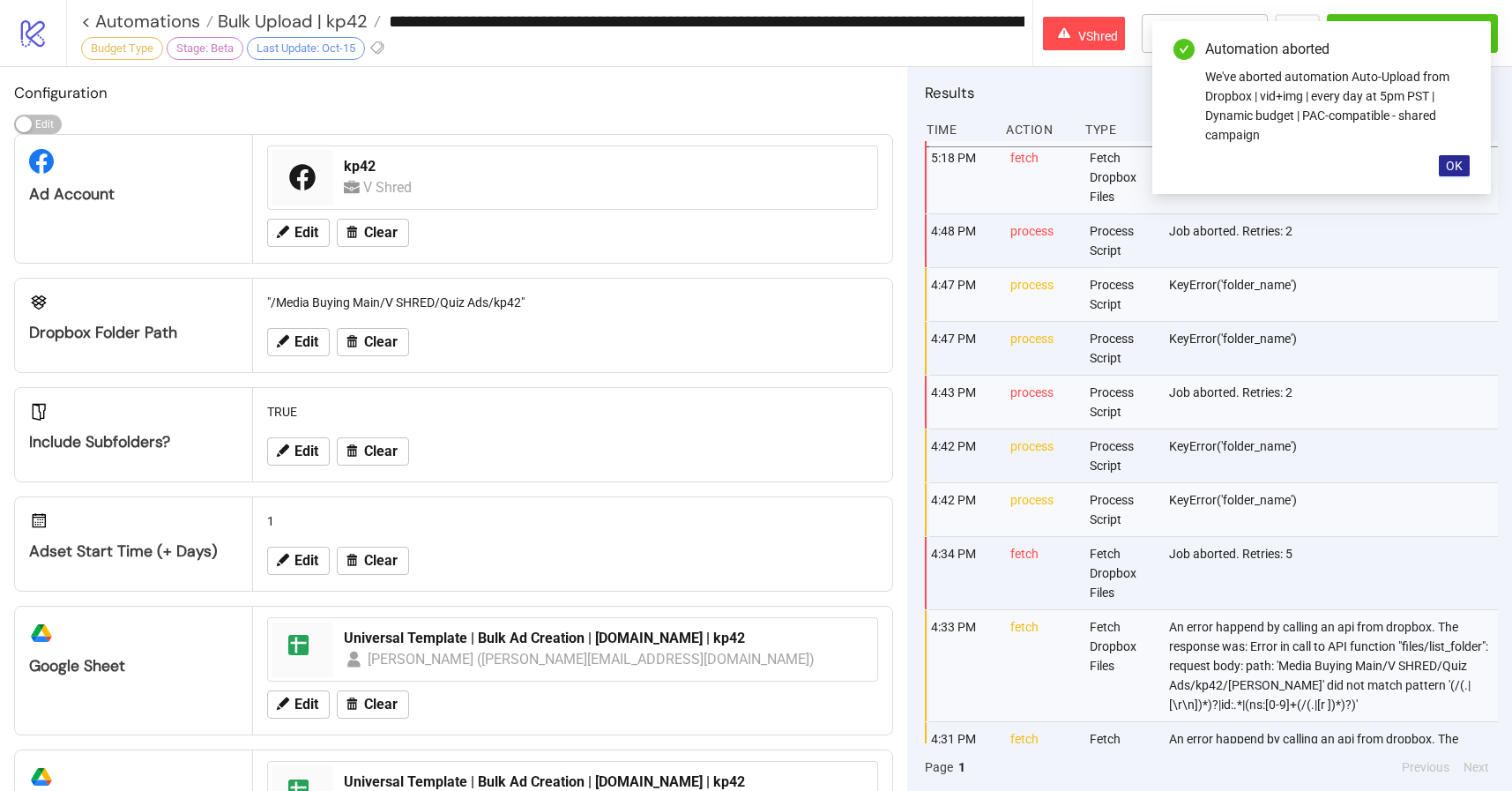
click at [1452, 161] on span "OK" at bounding box center [1453, 166] width 16 height 14
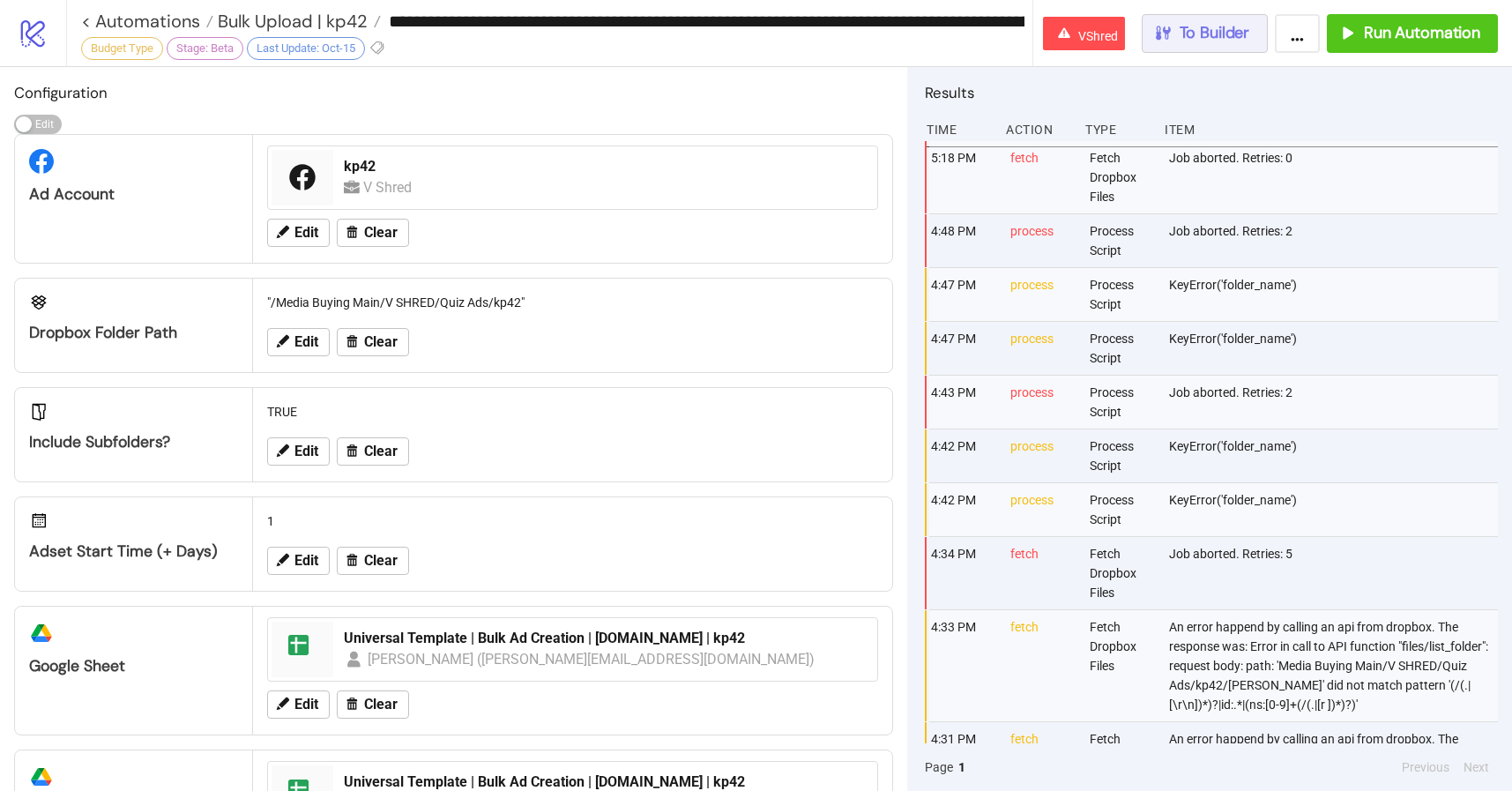
click at [1201, 42] on span "To Builder" at bounding box center [1214, 33] width 70 height 20
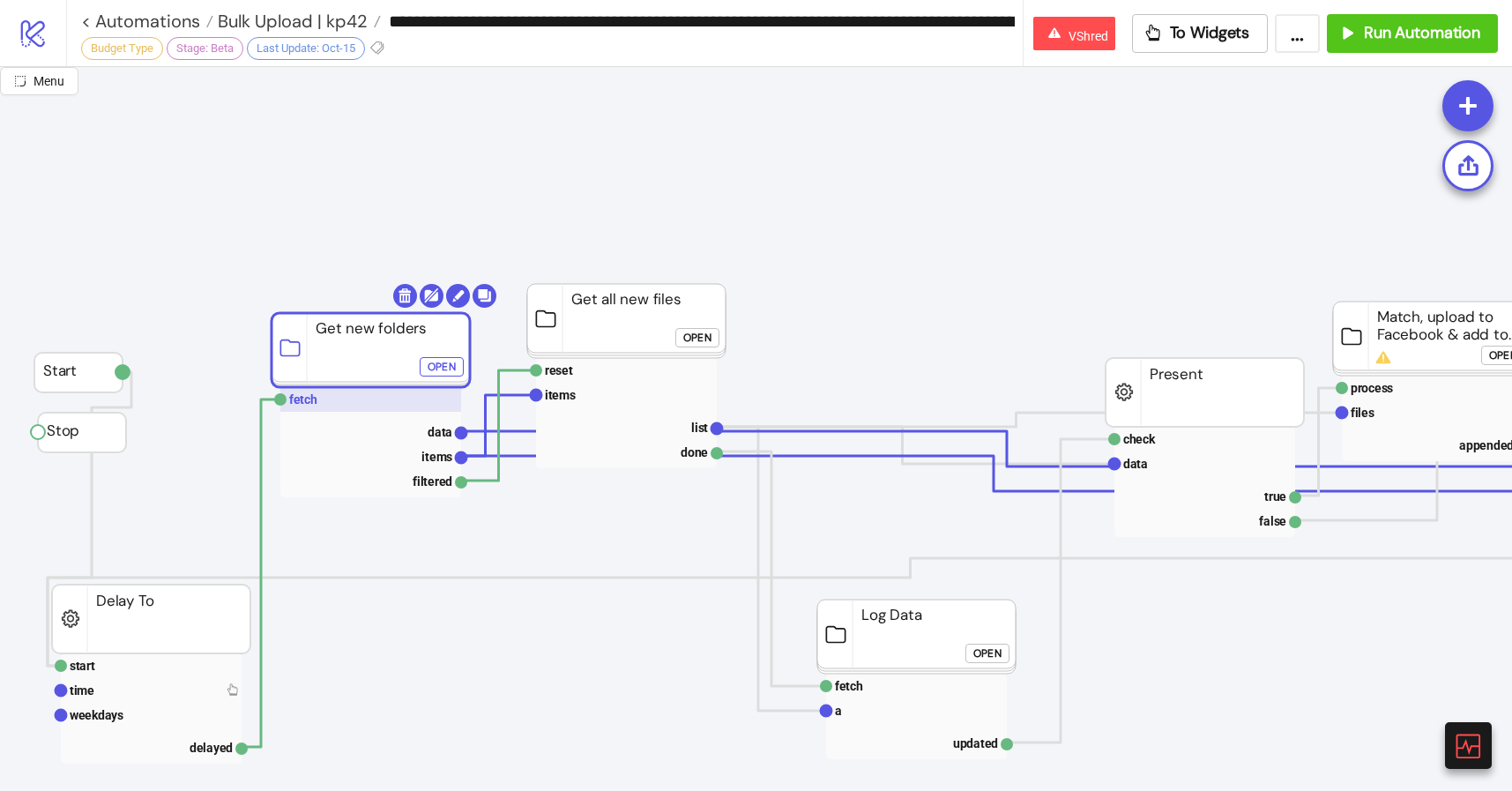
click at [343, 388] on rect at bounding box center [370, 399] width 181 height 25
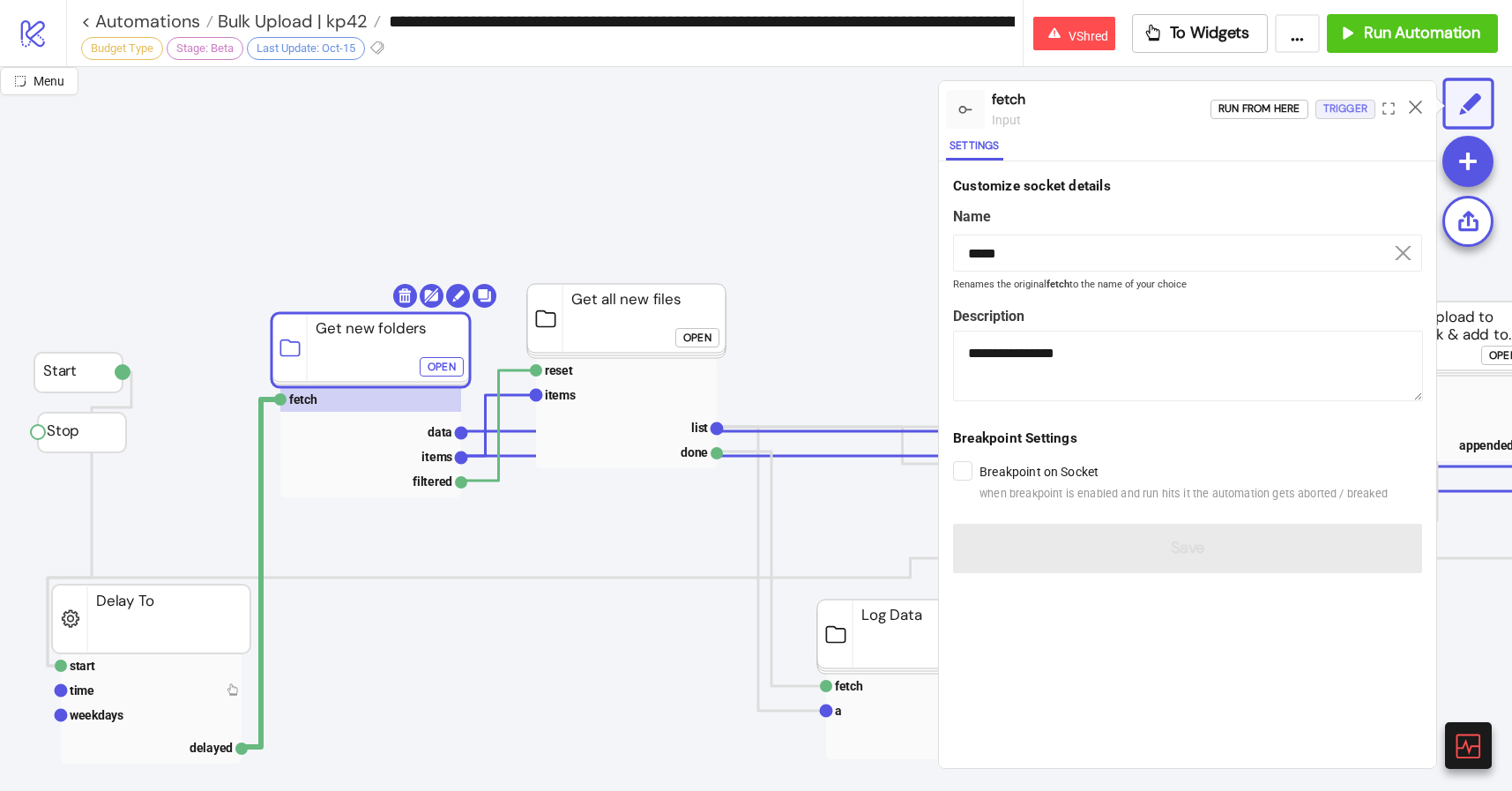
click at [1367, 102] on div "Trigger" at bounding box center [1346, 109] width 44 height 20
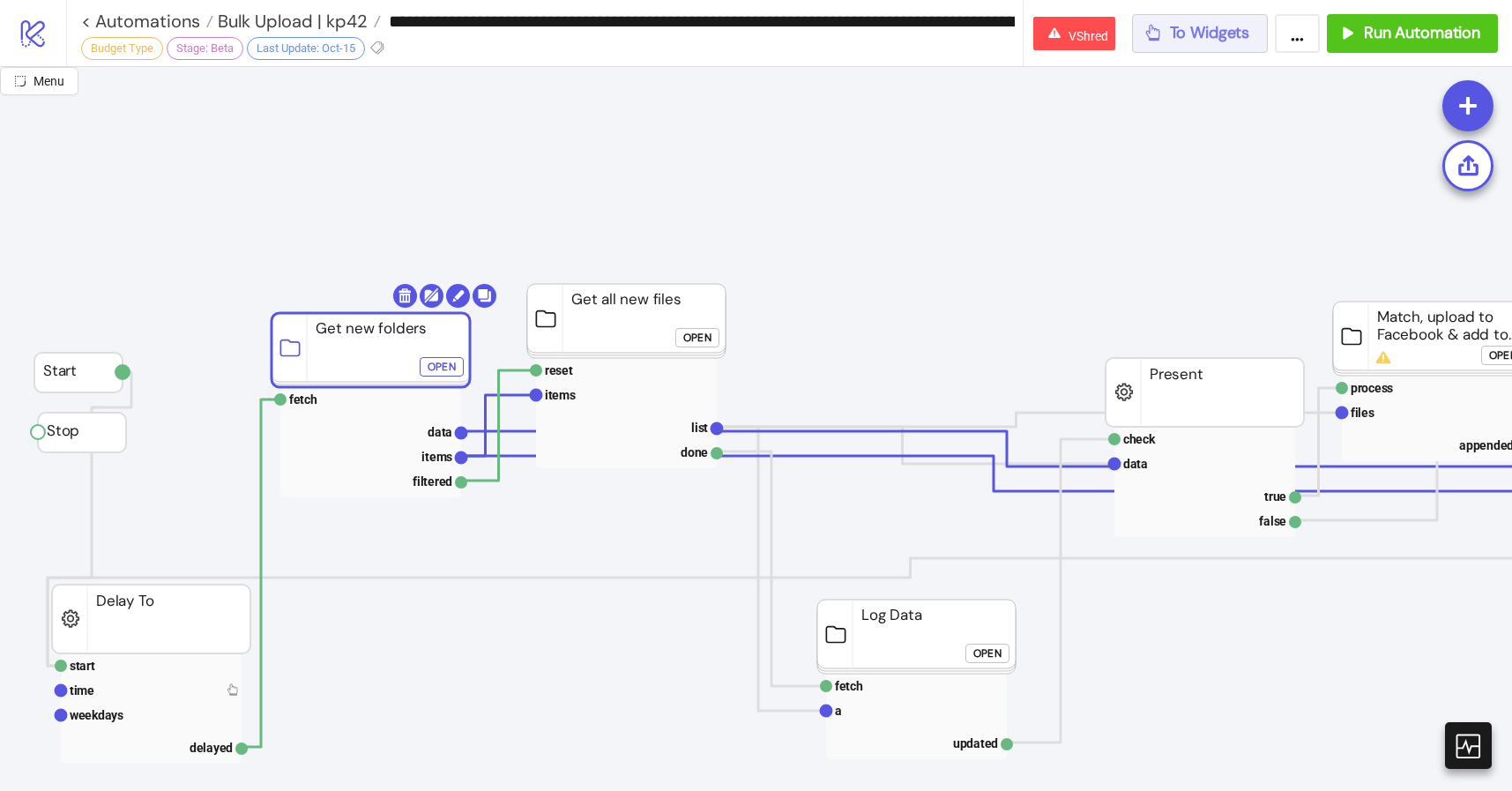
click at [1208, 42] on span "To Widgets" at bounding box center [1209, 33] width 80 height 20
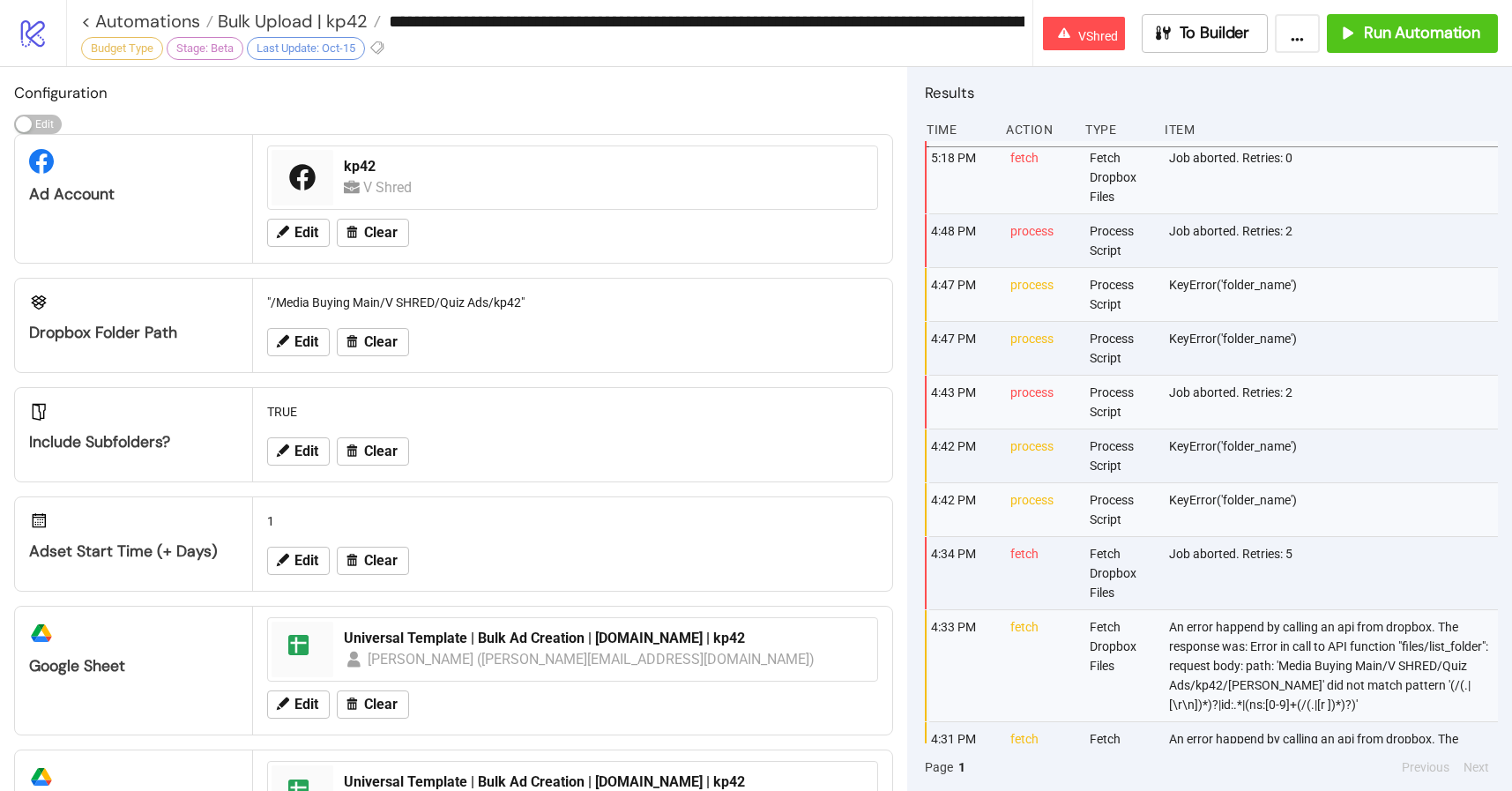
click at [1185, 52] on div "To Builder ... Run Automation" at bounding box center [1320, 34] width 385 height 38
click at [1185, 47] on button "To Builder" at bounding box center [1205, 34] width 127 height 38
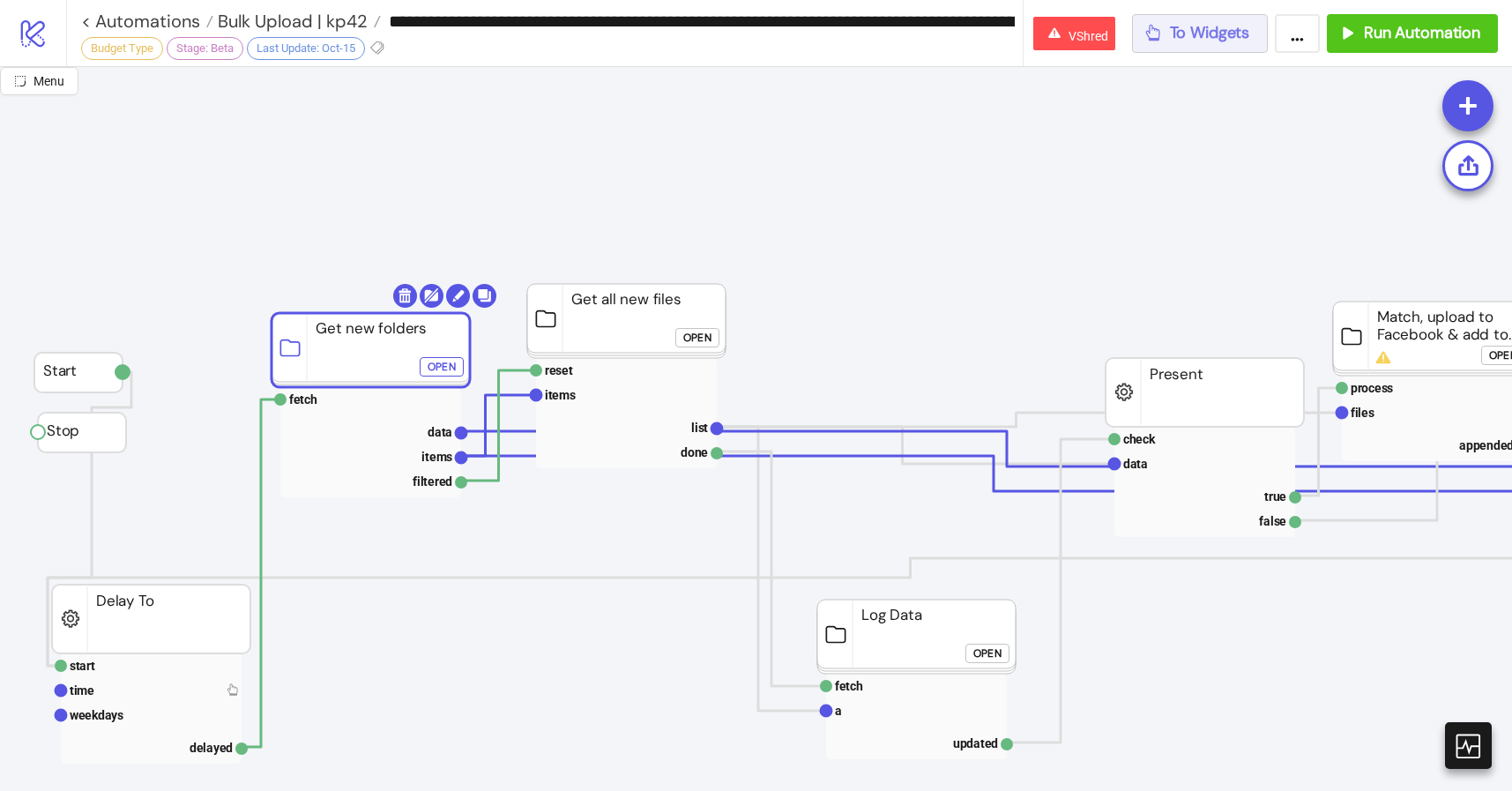
click at [1185, 47] on button "To Widgets" at bounding box center [1200, 34] width 137 height 38
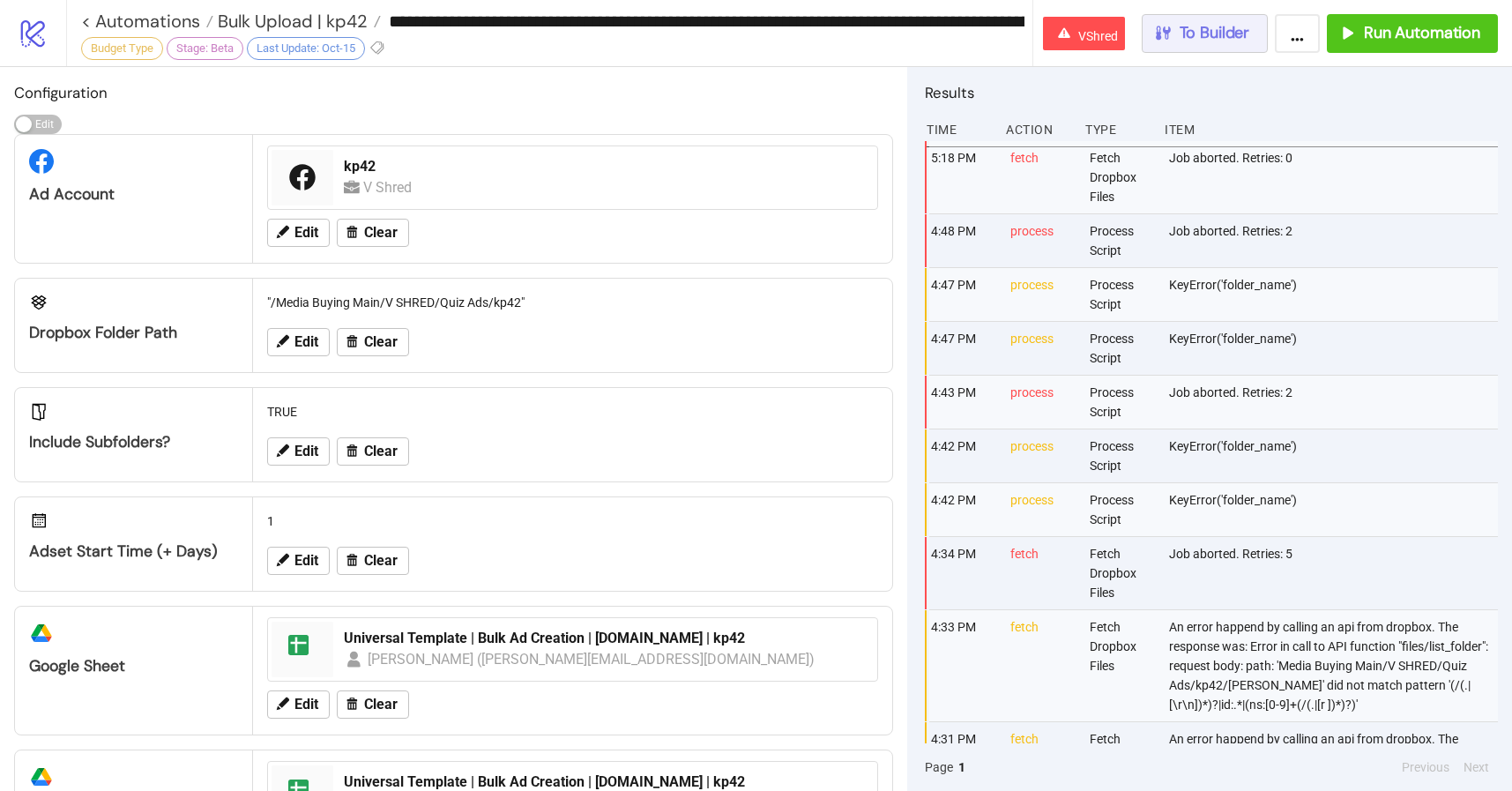
click at [1185, 47] on button "To Builder" at bounding box center [1205, 34] width 127 height 38
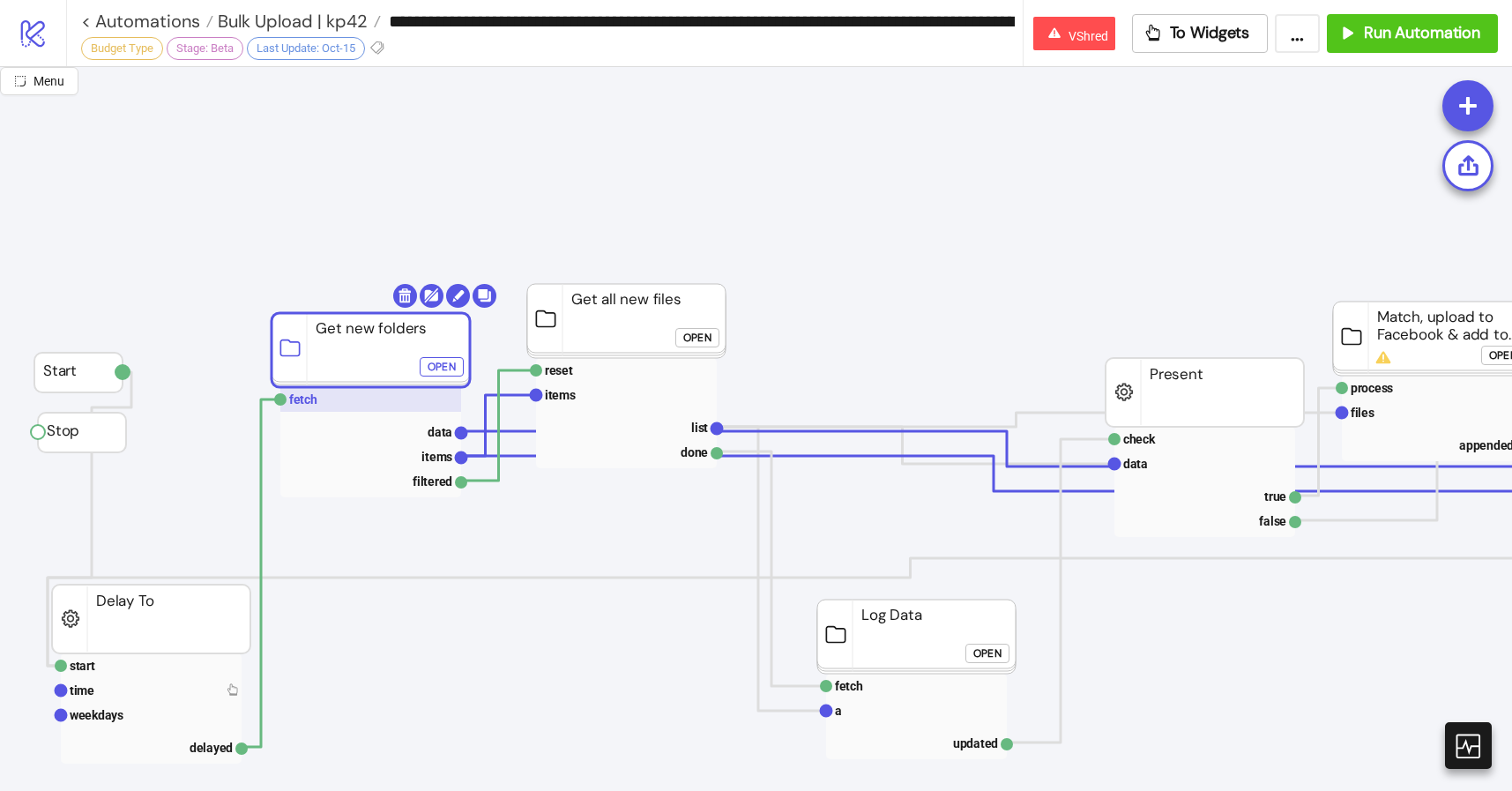
click at [338, 398] on rect at bounding box center [370, 399] width 181 height 25
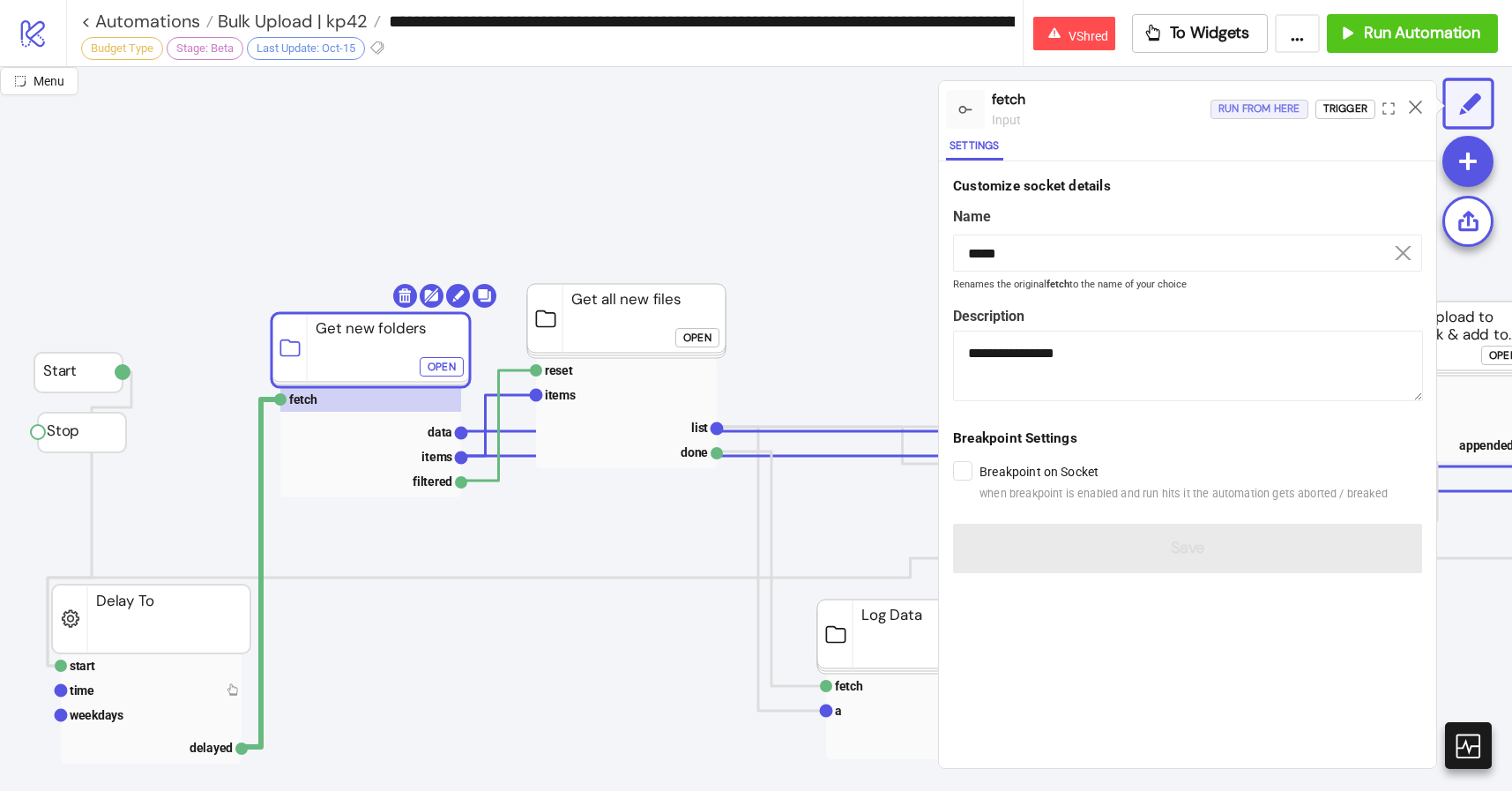
click at [1274, 100] on div "Run from here" at bounding box center [1259, 109] width 82 height 20
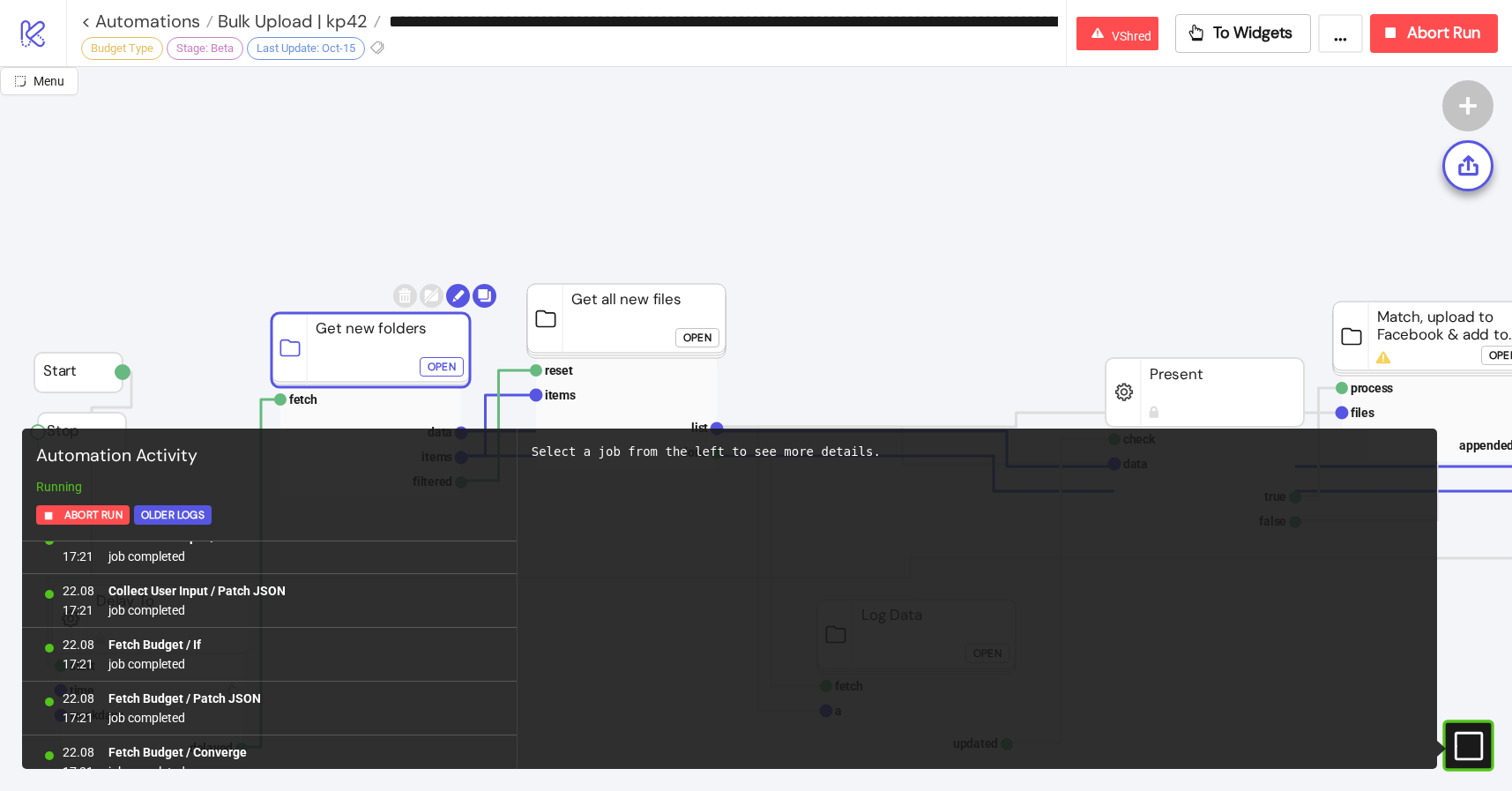
scroll to position [2926, 0]
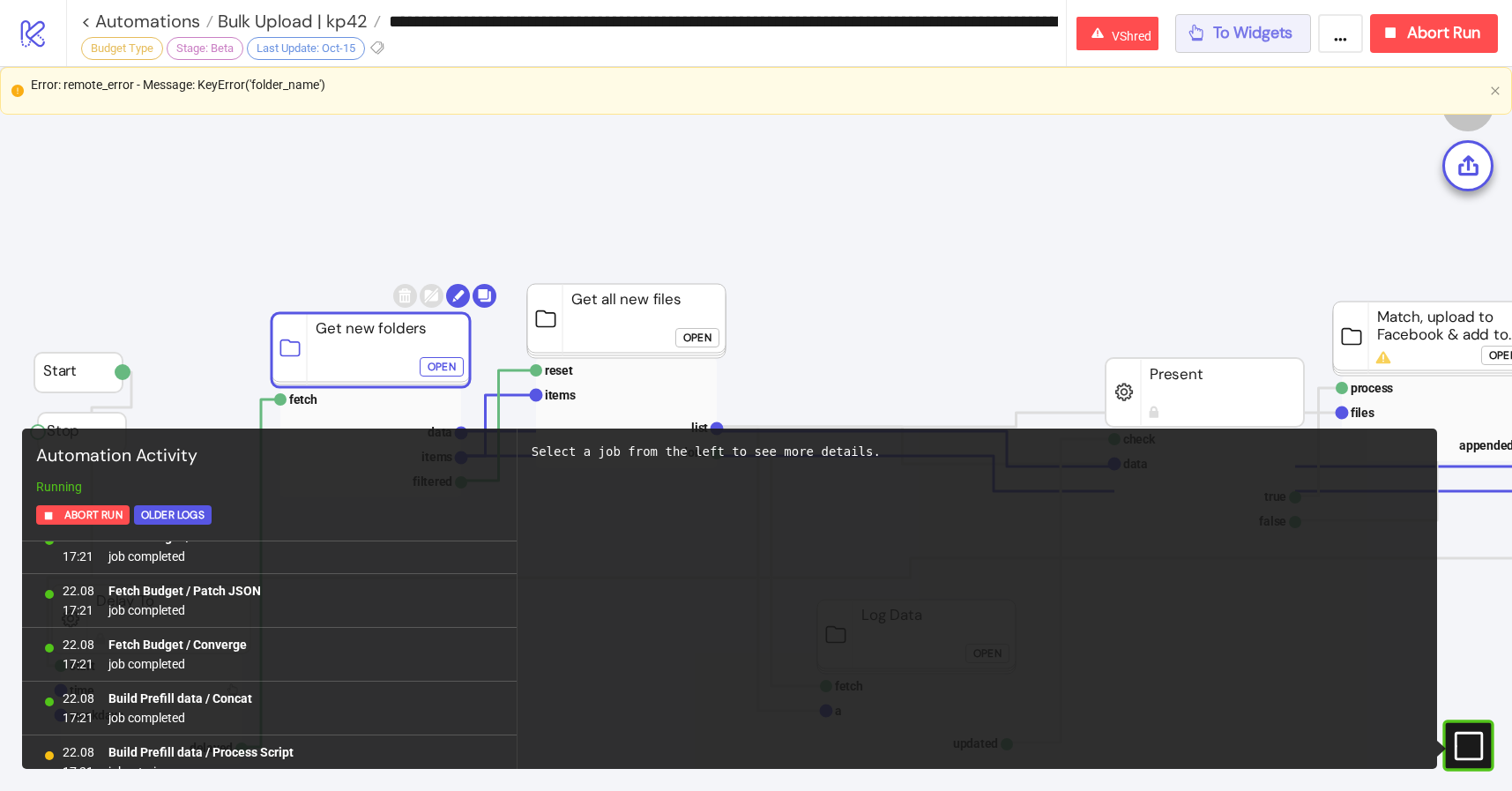
click at [1236, 44] on button "To Widgets" at bounding box center [1244, 34] width 137 height 38
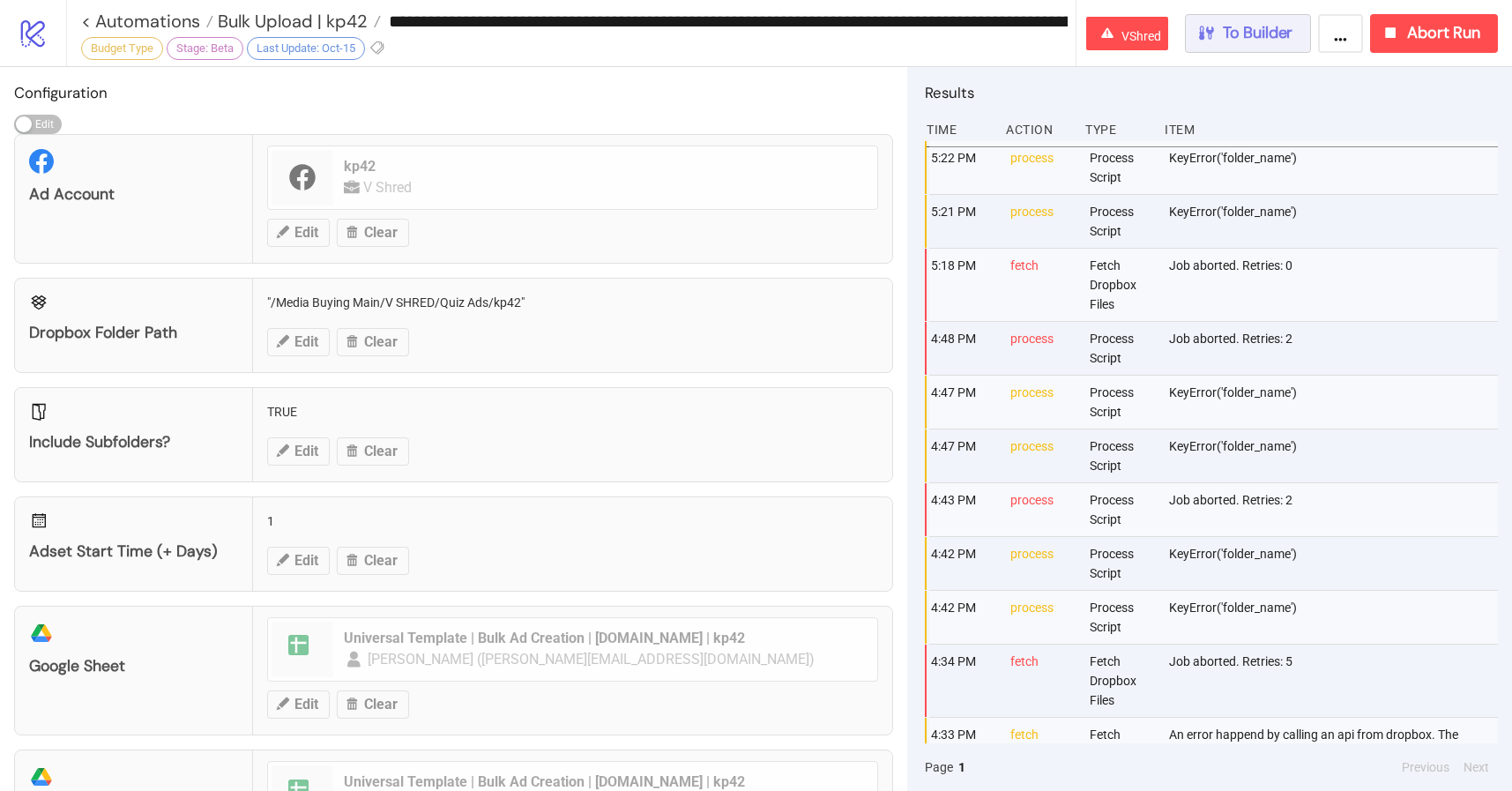
click at [1201, 37] on icon "button" at bounding box center [1206, 33] width 15 height 14
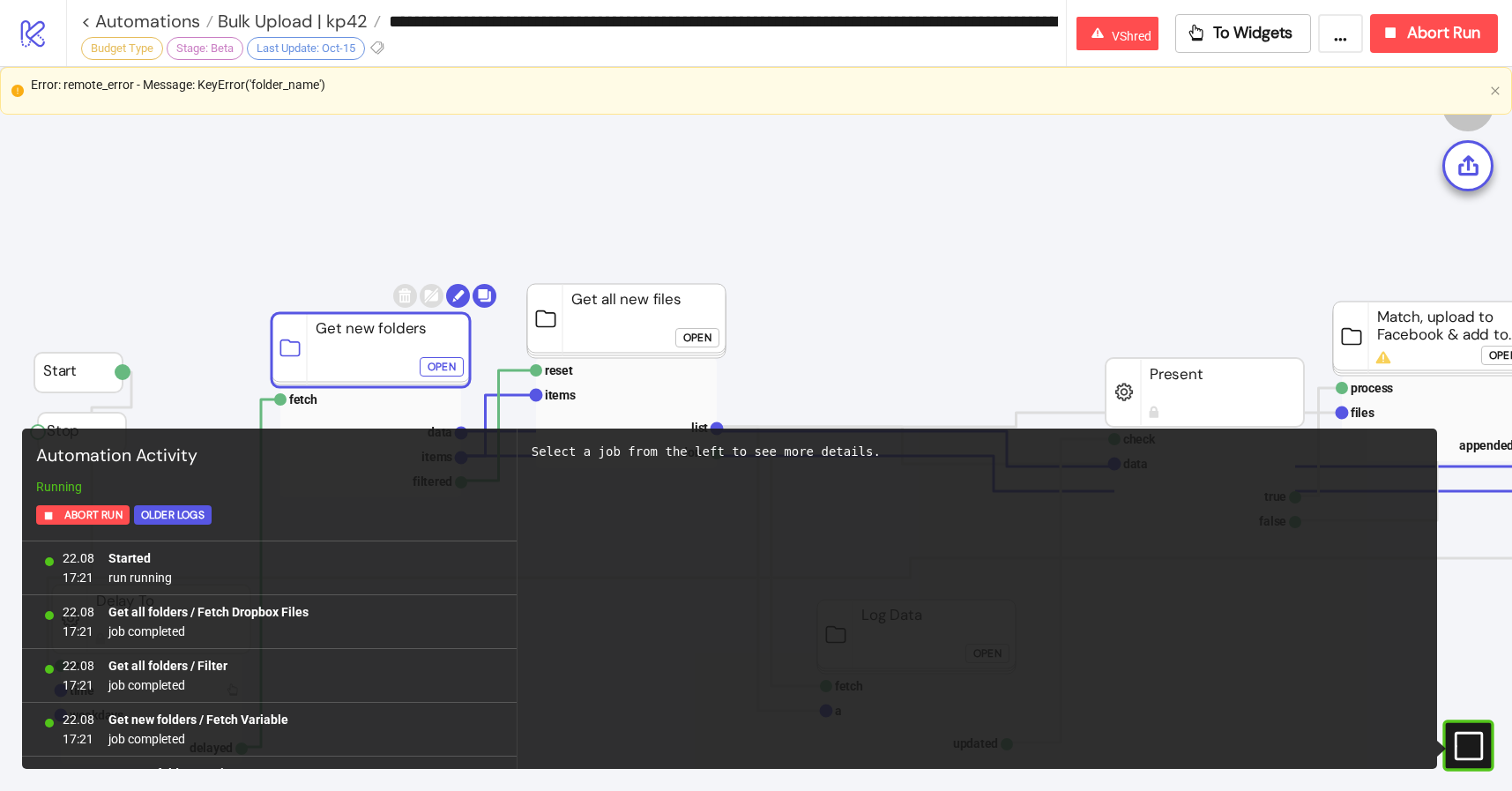
scroll to position [2926, 0]
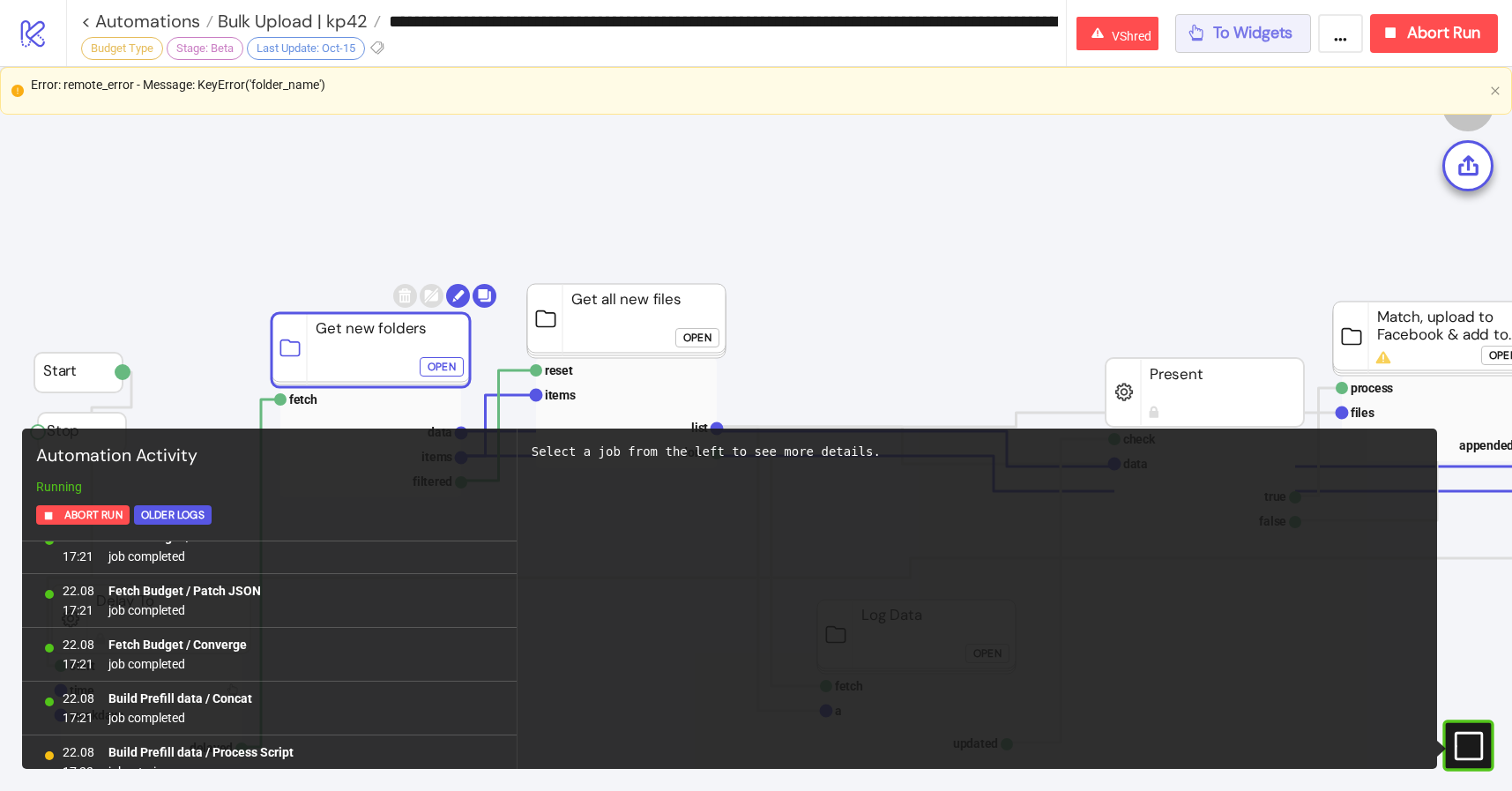
click at [1220, 23] on span "To Widgets" at bounding box center [1252, 33] width 80 height 20
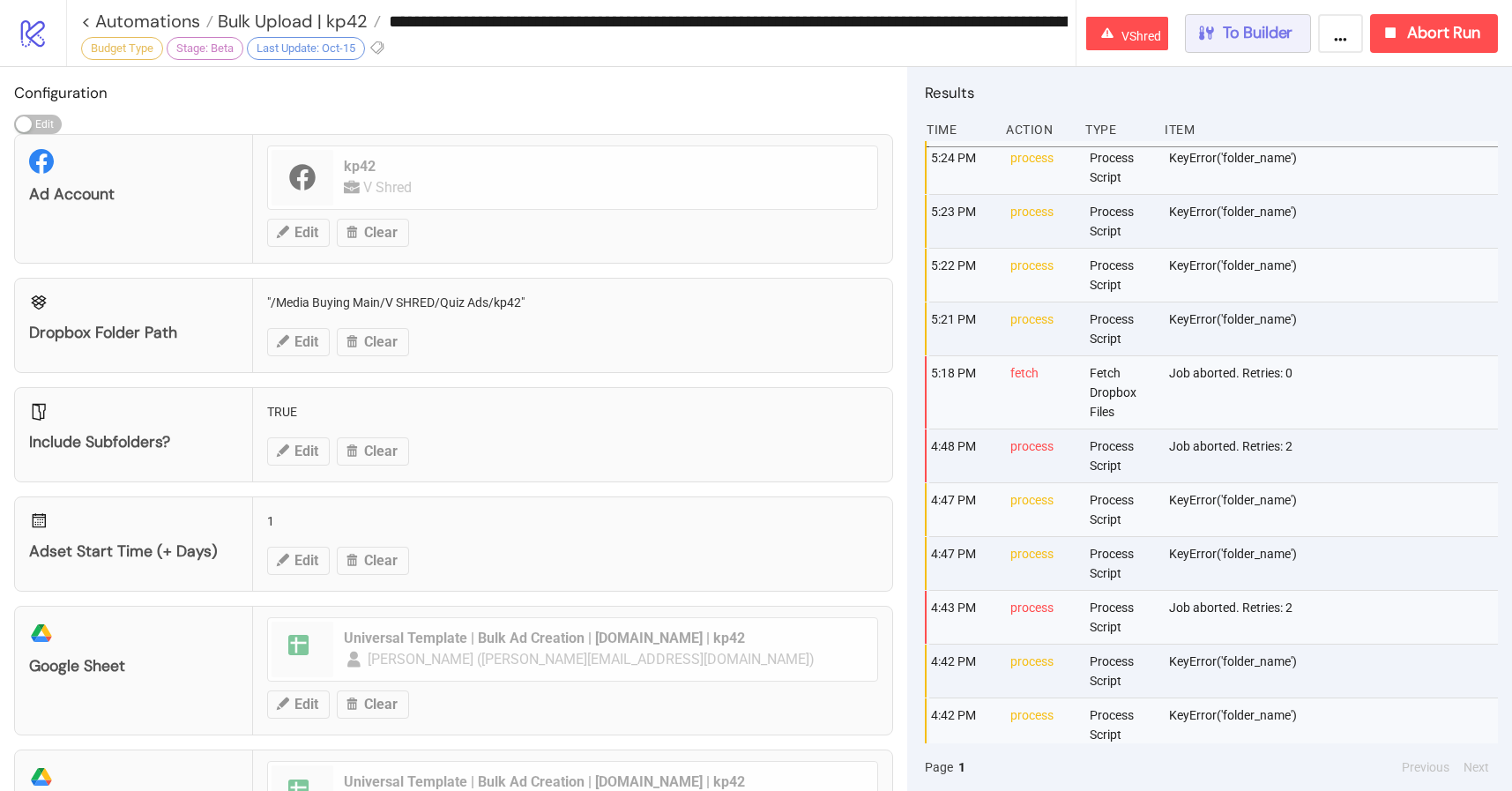
click at [1255, 41] on span "To Builder" at bounding box center [1257, 33] width 70 height 20
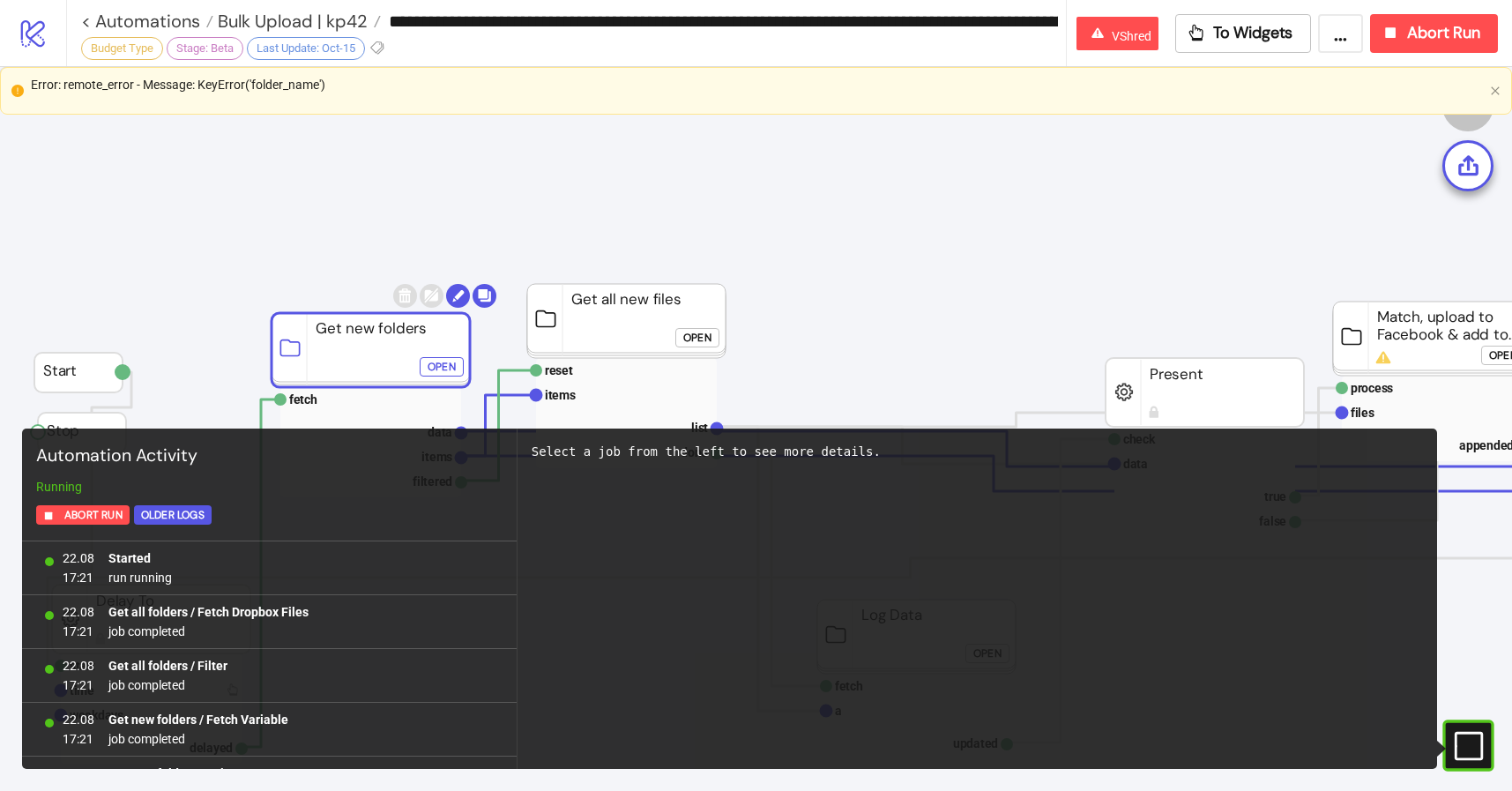
scroll to position [2926, 0]
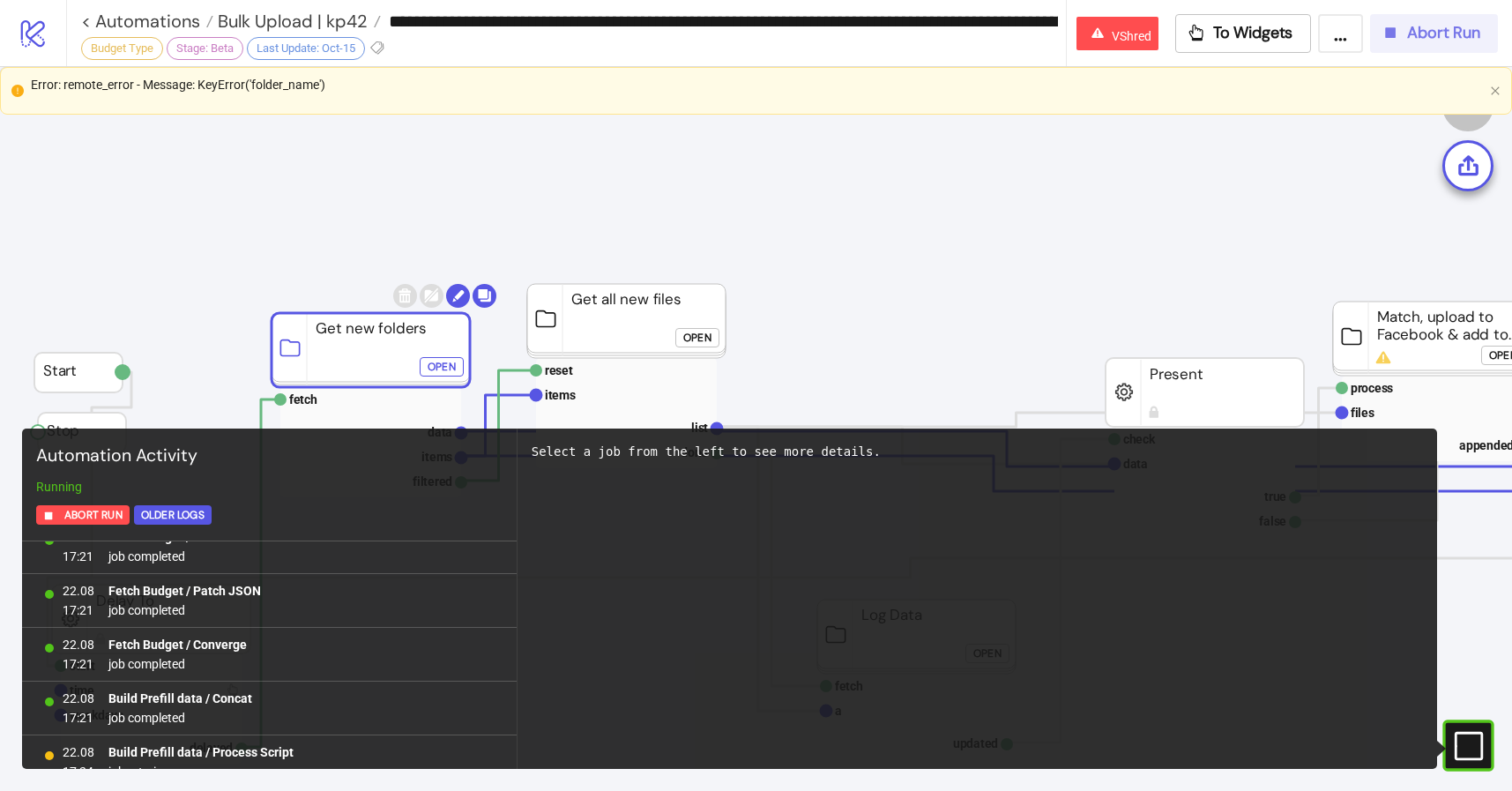
click at [1461, 24] on span "Abort Run" at bounding box center [1444, 33] width 73 height 20
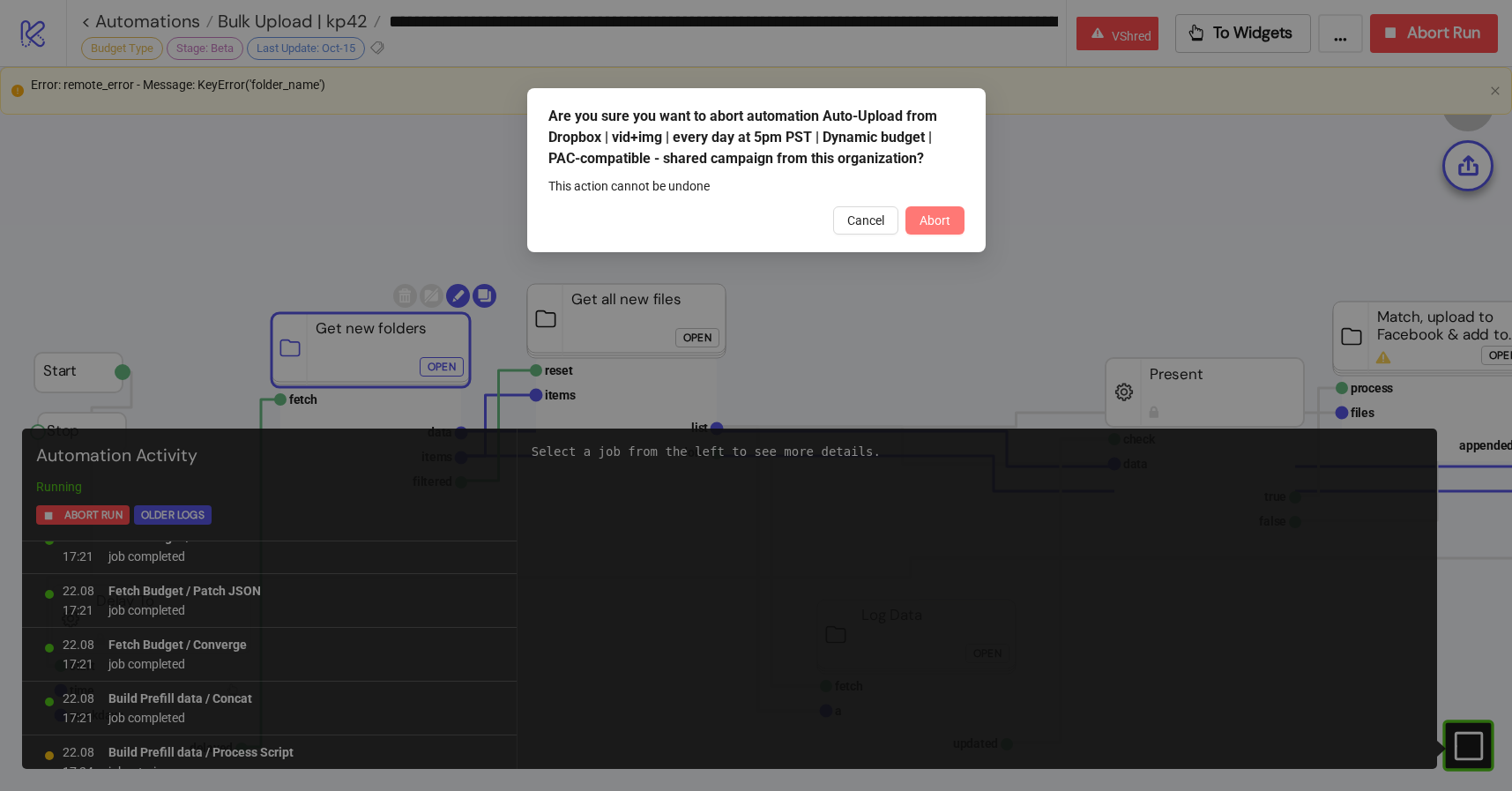
click at [936, 224] on span "Abort" at bounding box center [935, 220] width 31 height 14
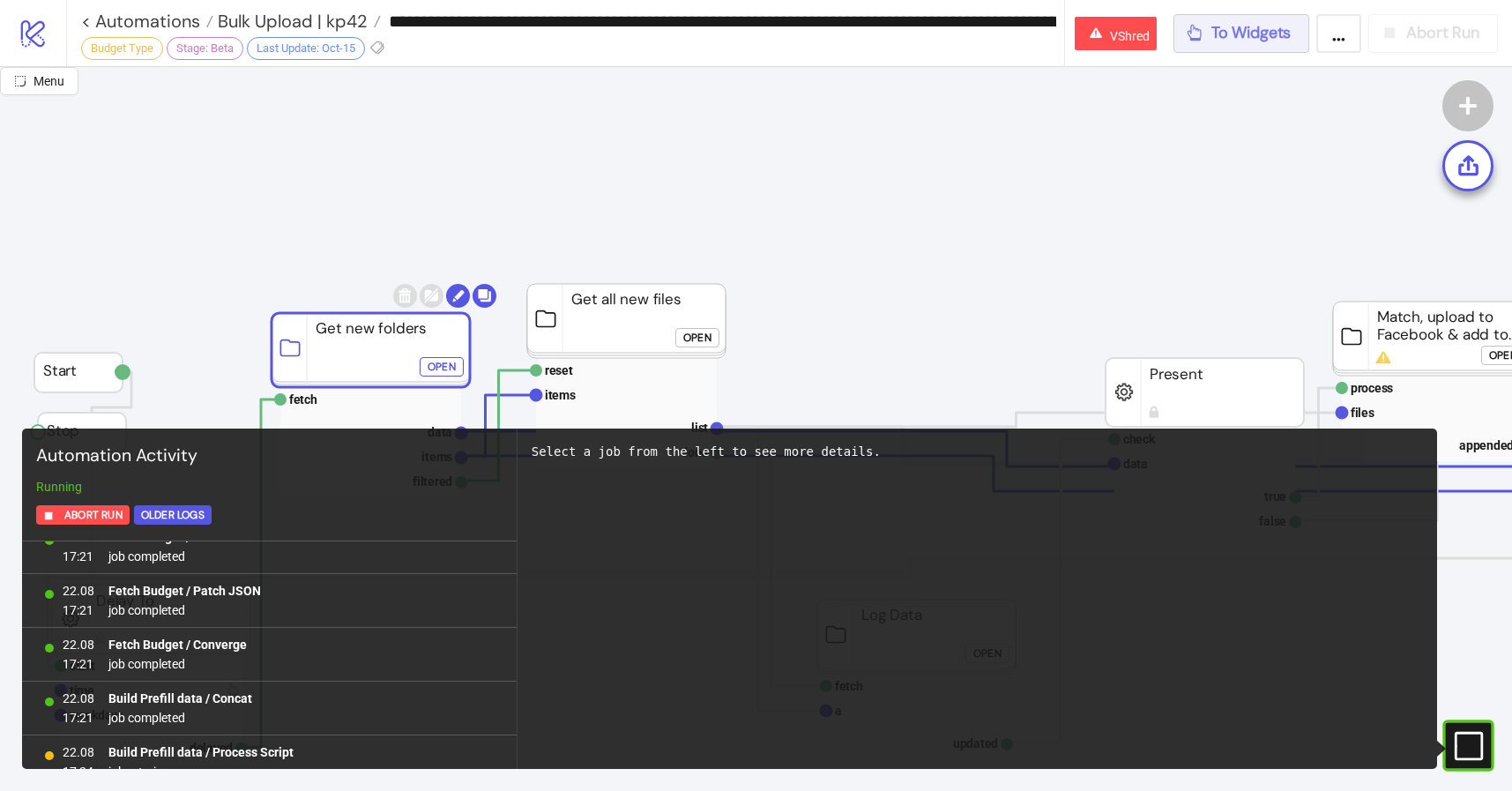
click at [1255, 25] on button "To Widgets" at bounding box center [1242, 34] width 137 height 38
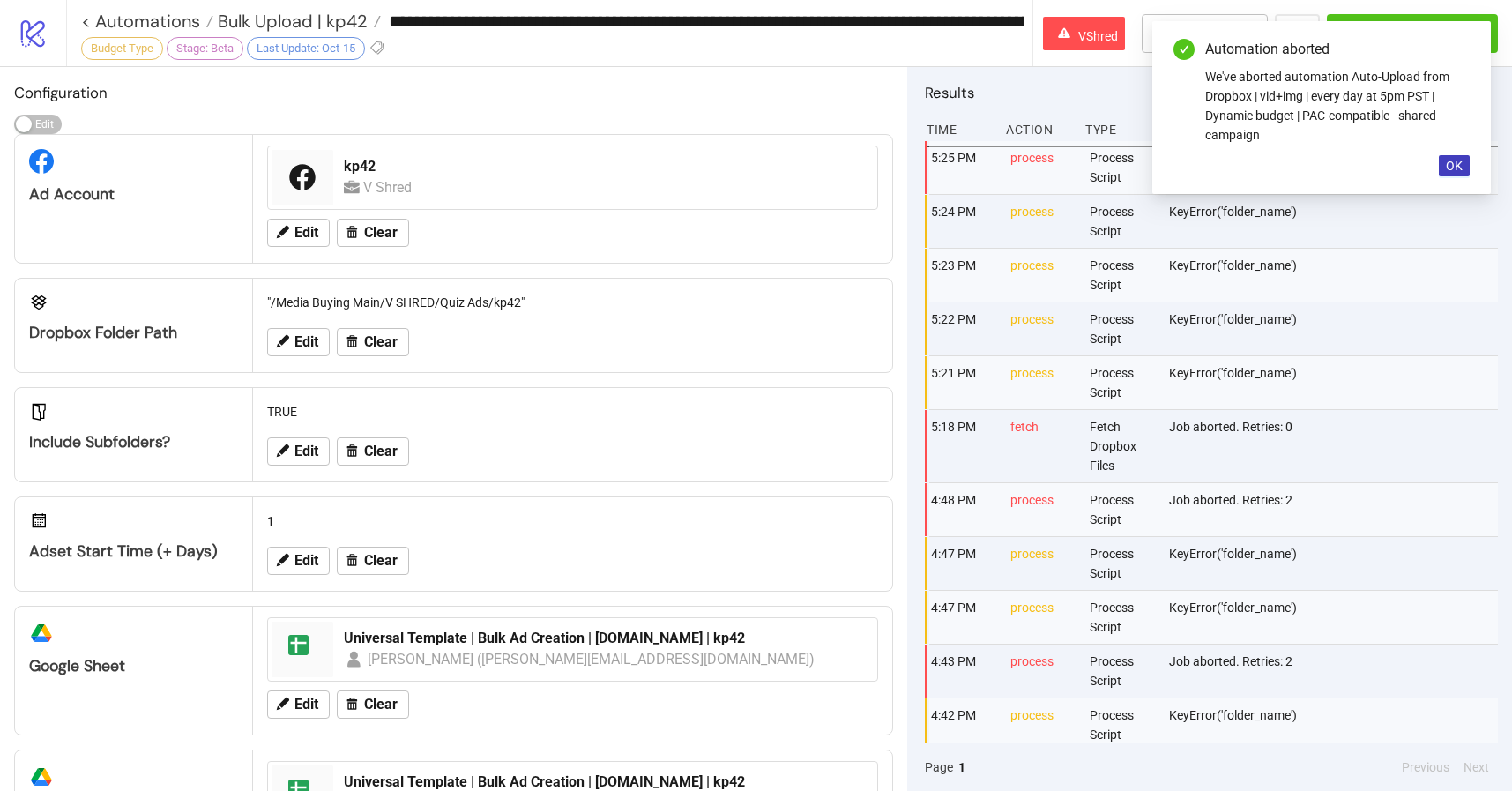
click at [1438, 165] on div "Automation aborted We've aborted automation Auto-Upload from Dropbox | vid+img …" at bounding box center [1322, 108] width 339 height 173
click at [1451, 165] on span "OK" at bounding box center [1453, 166] width 16 height 14
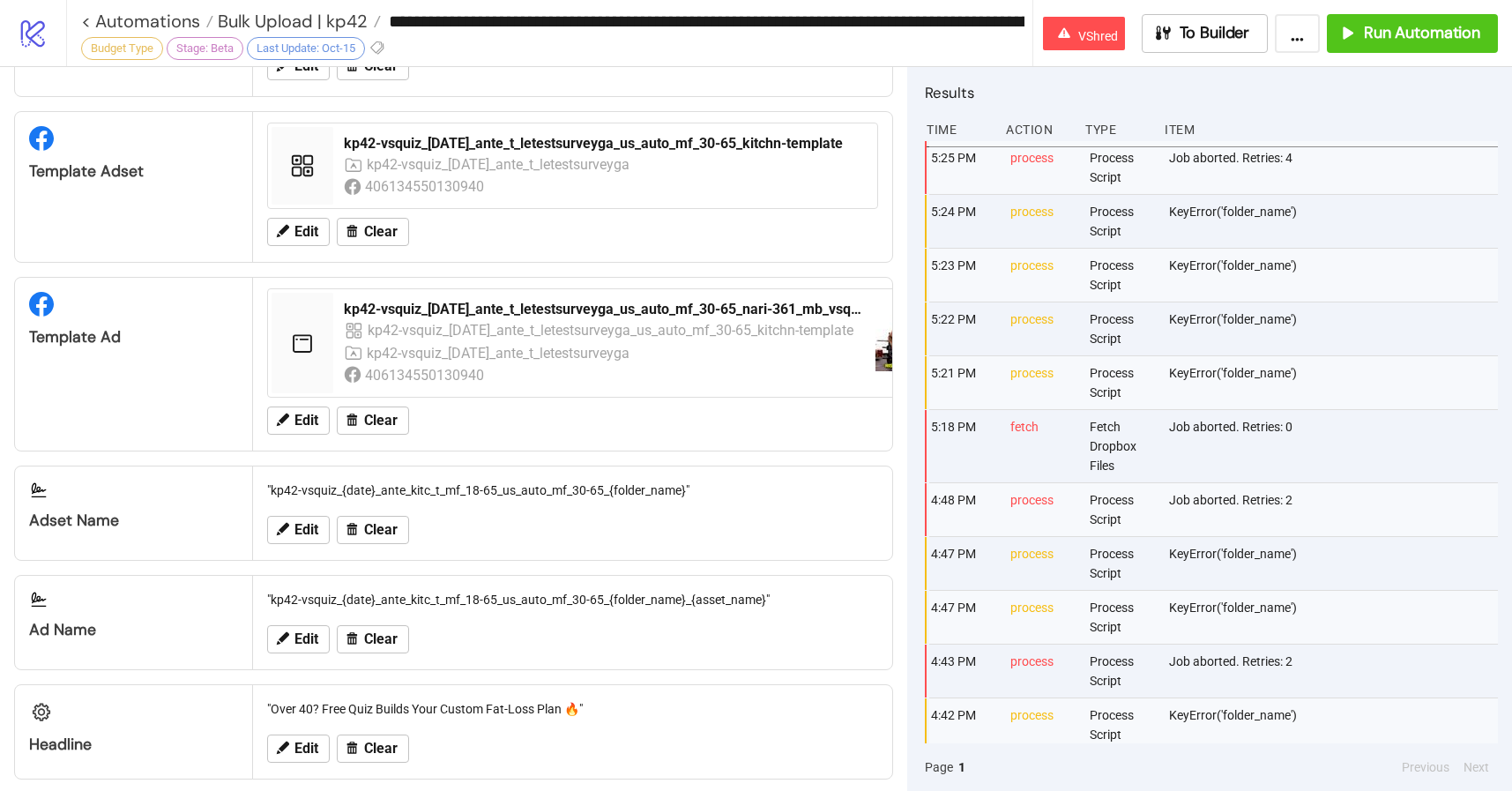
scroll to position [1041, 0]
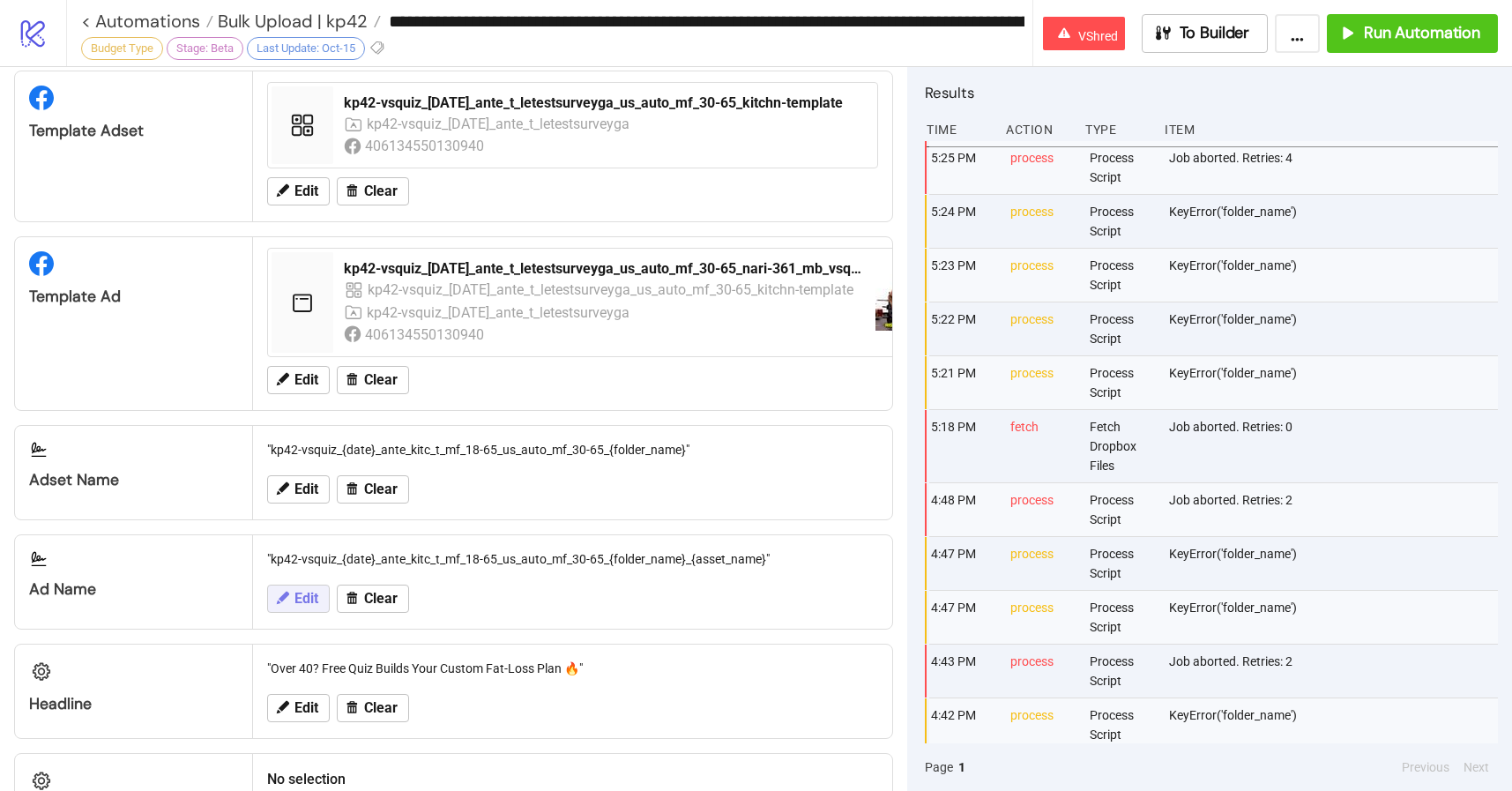
click at [322, 597] on button "Edit" at bounding box center [298, 599] width 63 height 28
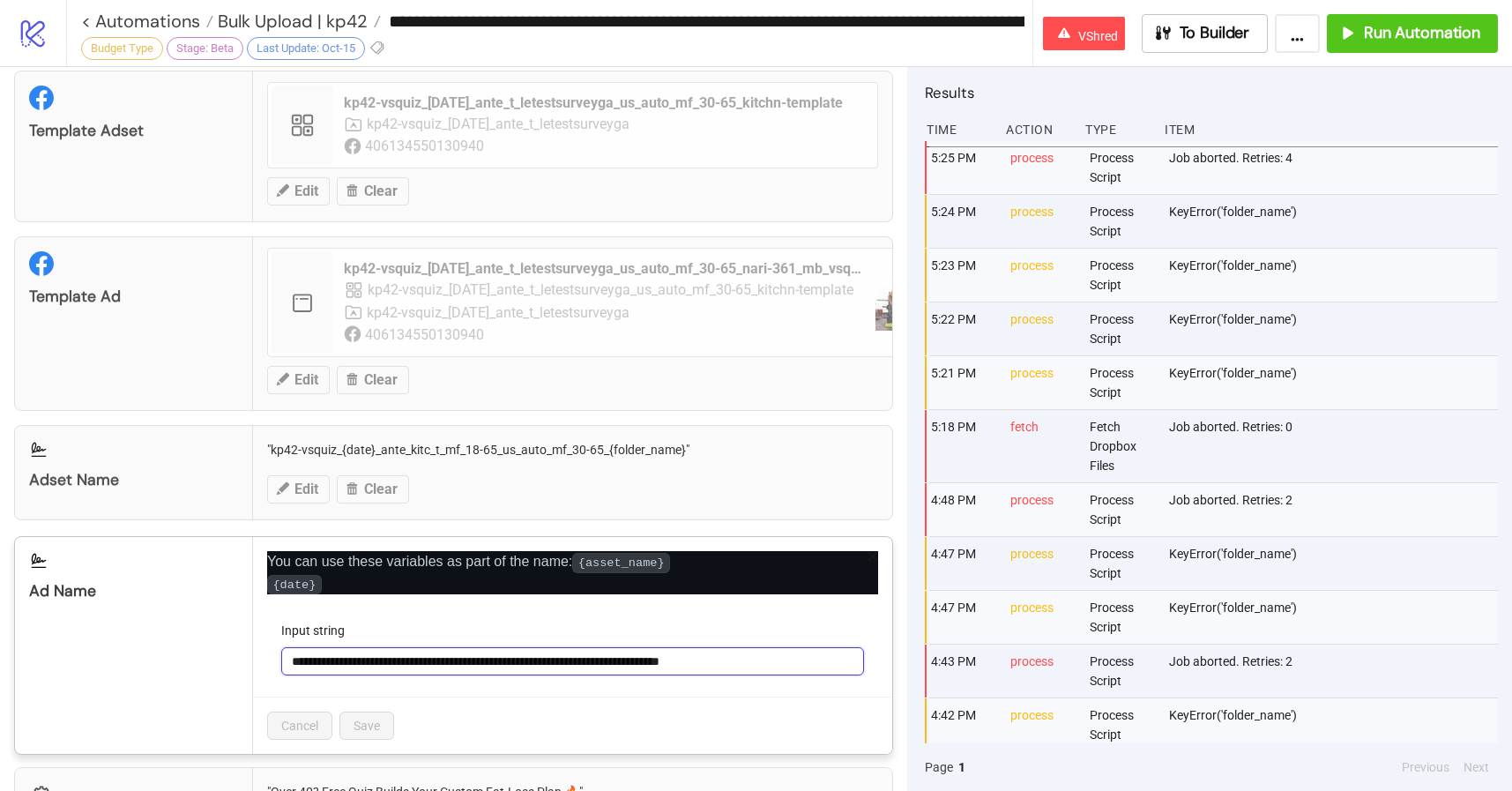
drag, startPoint x: 710, startPoint y: 675, endPoint x: 632, endPoint y: 672, distance: 78.1
click at [632, 672] on input "**********" at bounding box center [572, 661] width 583 height 28
type input "**********"
click at [365, 724] on button "Save" at bounding box center [366, 726] width 55 height 28
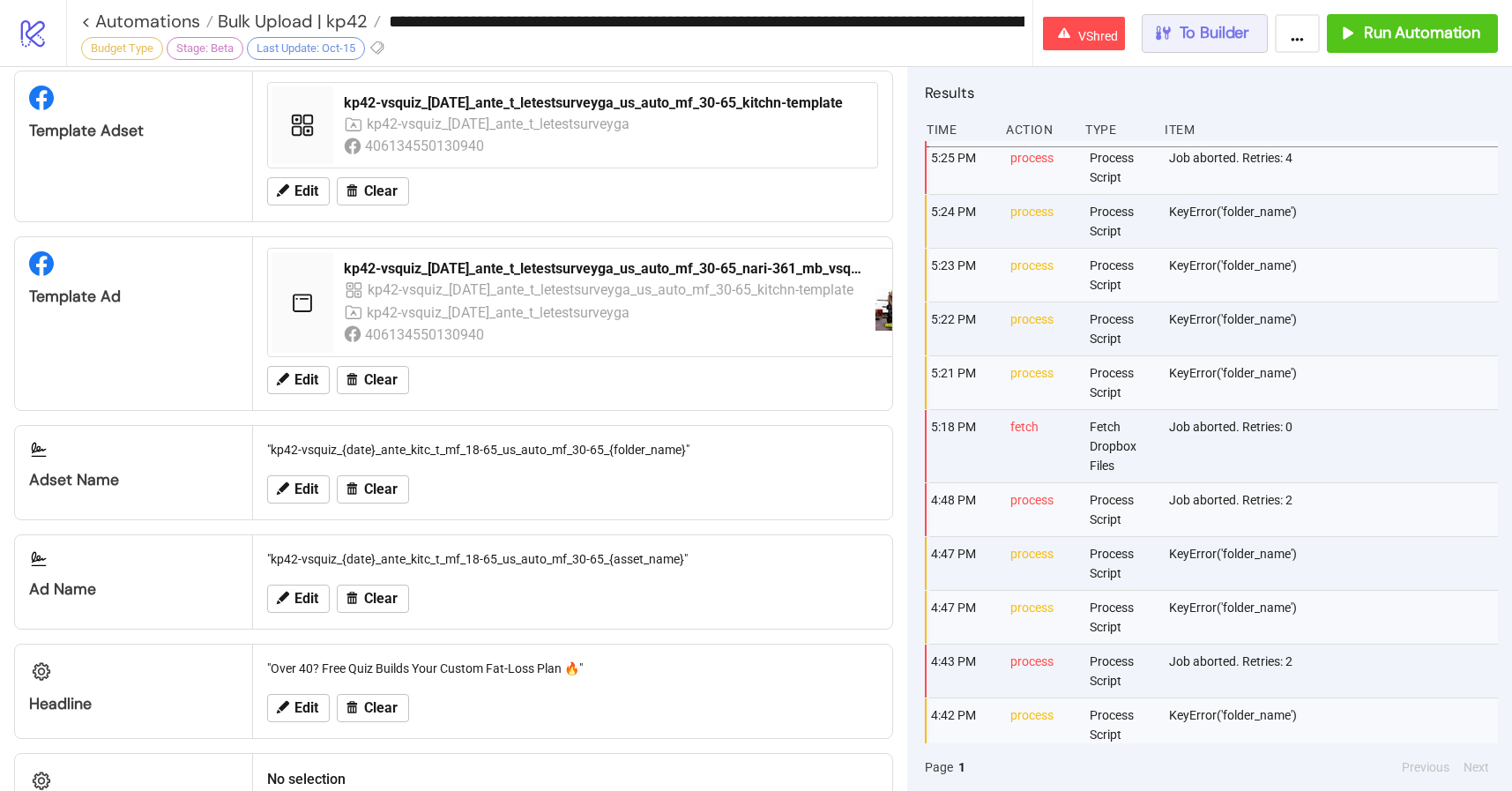
click at [1231, 38] on span "To Builder" at bounding box center [1214, 33] width 70 height 20
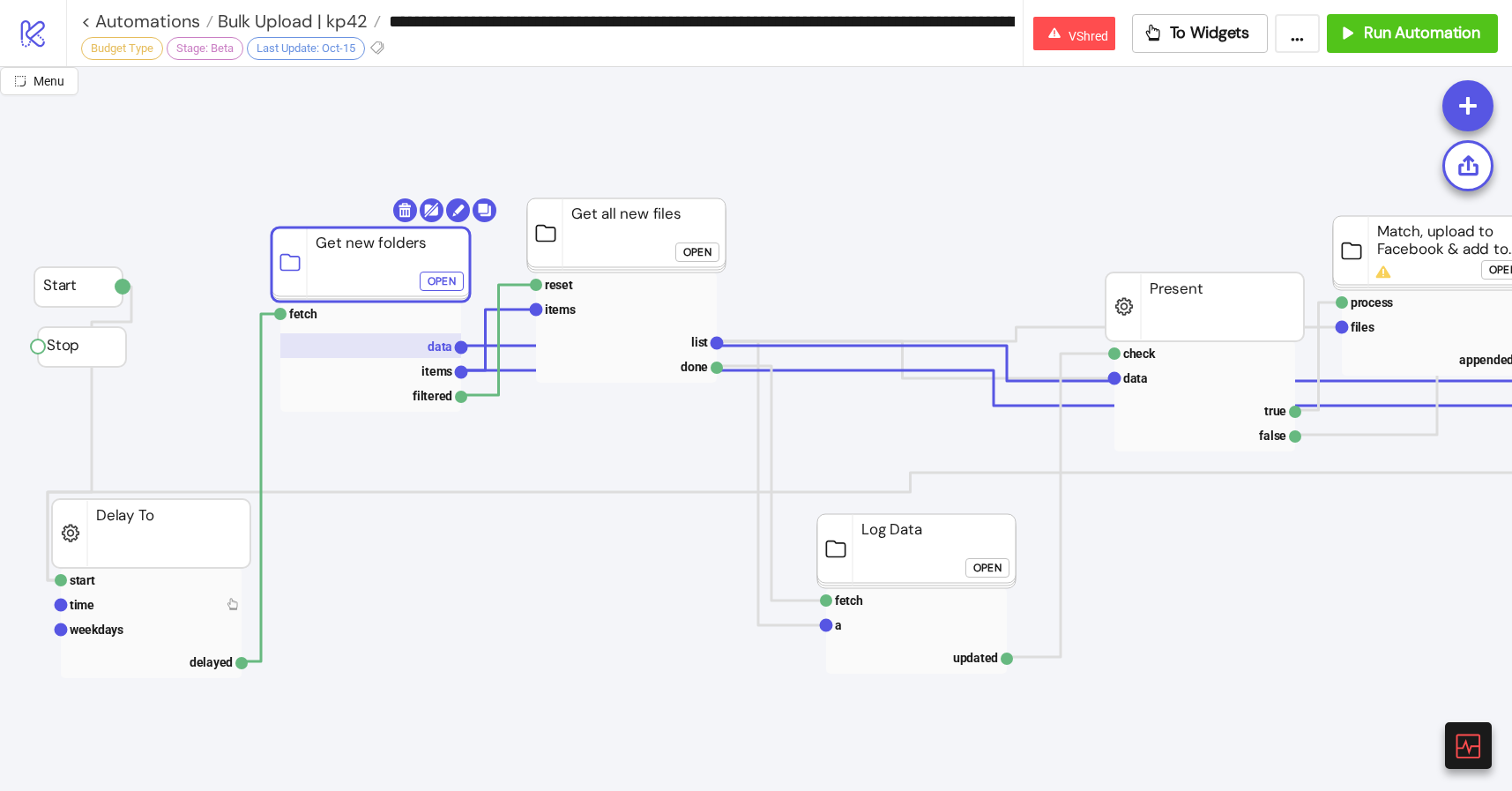
scroll to position [87, 0]
click at [366, 304] on rect at bounding box center [370, 314] width 181 height 25
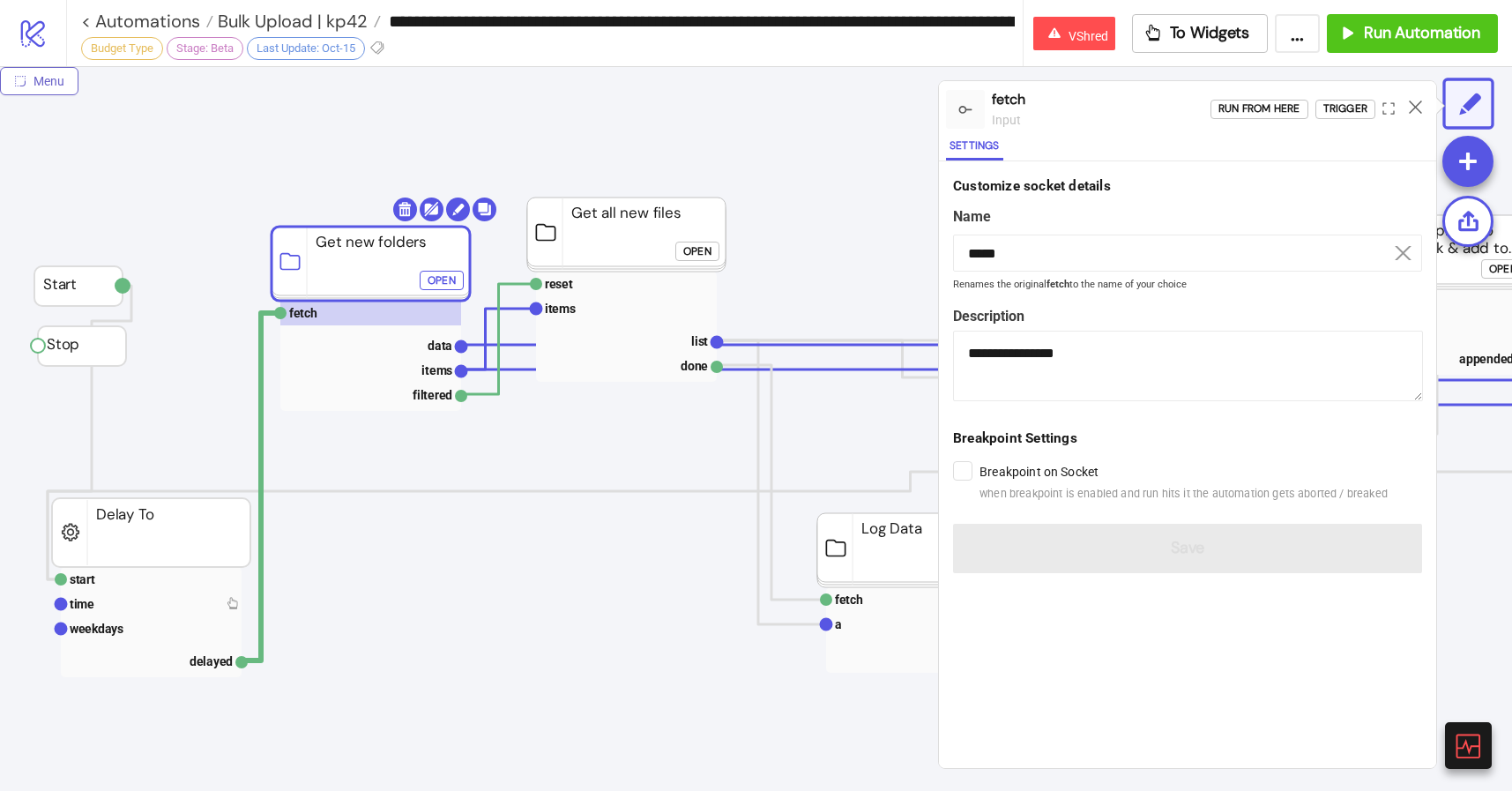
click at [38, 89] on button "Menu" at bounding box center [39, 81] width 79 height 28
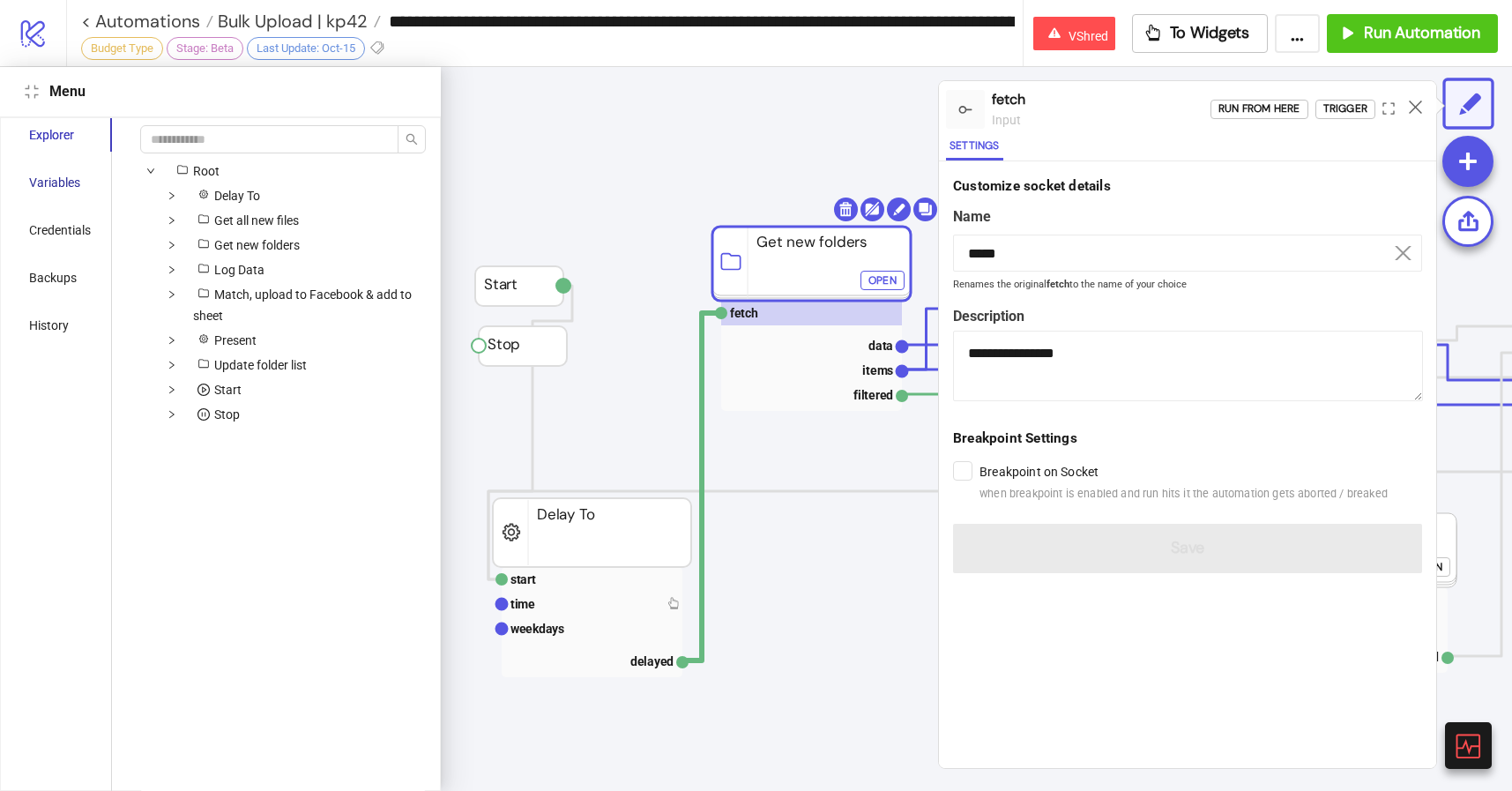
click at [64, 182] on div "Variables" at bounding box center [54, 183] width 51 height 19
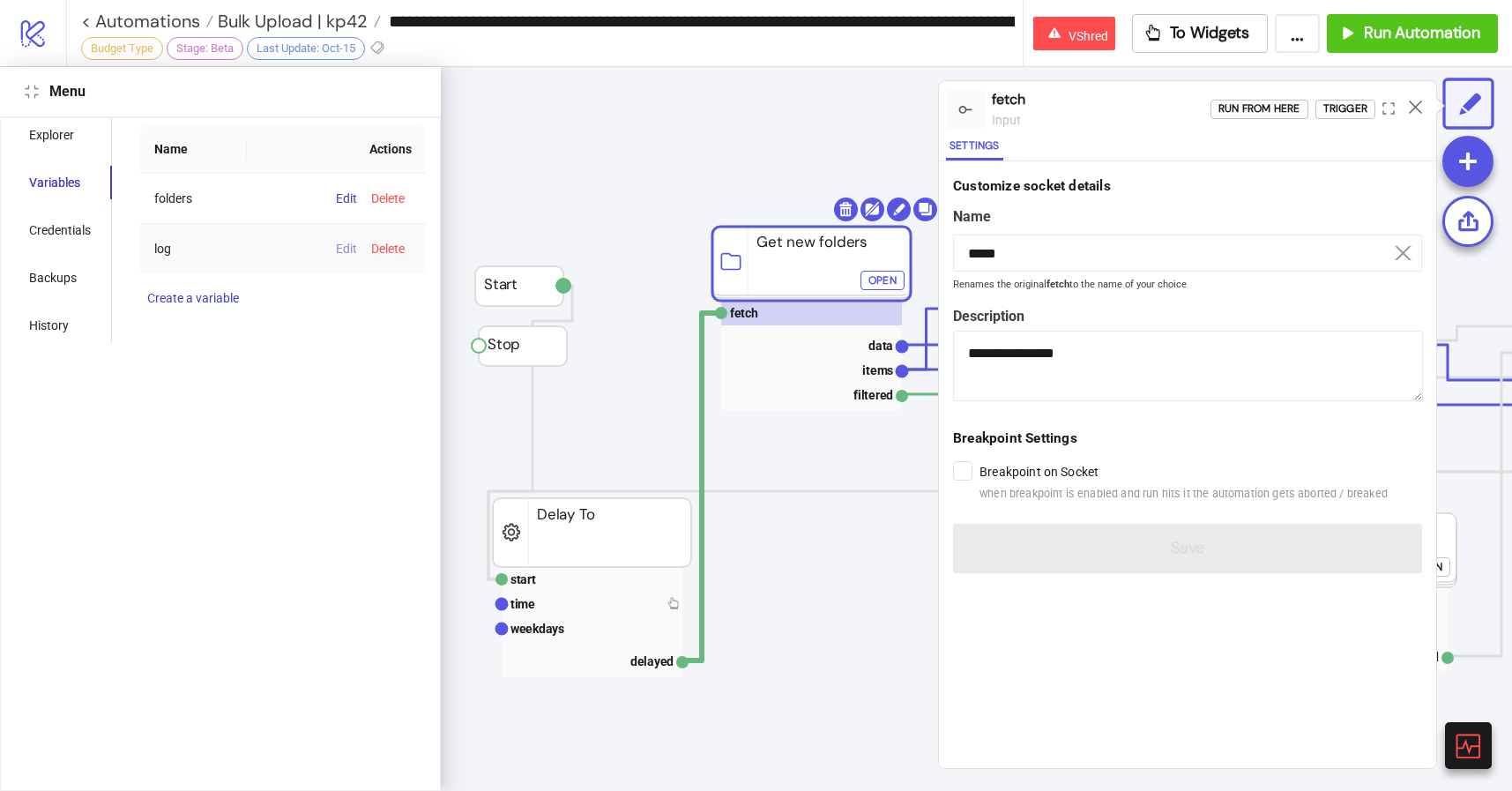
click at [345, 248] on span "Edit" at bounding box center [346, 248] width 21 height 14
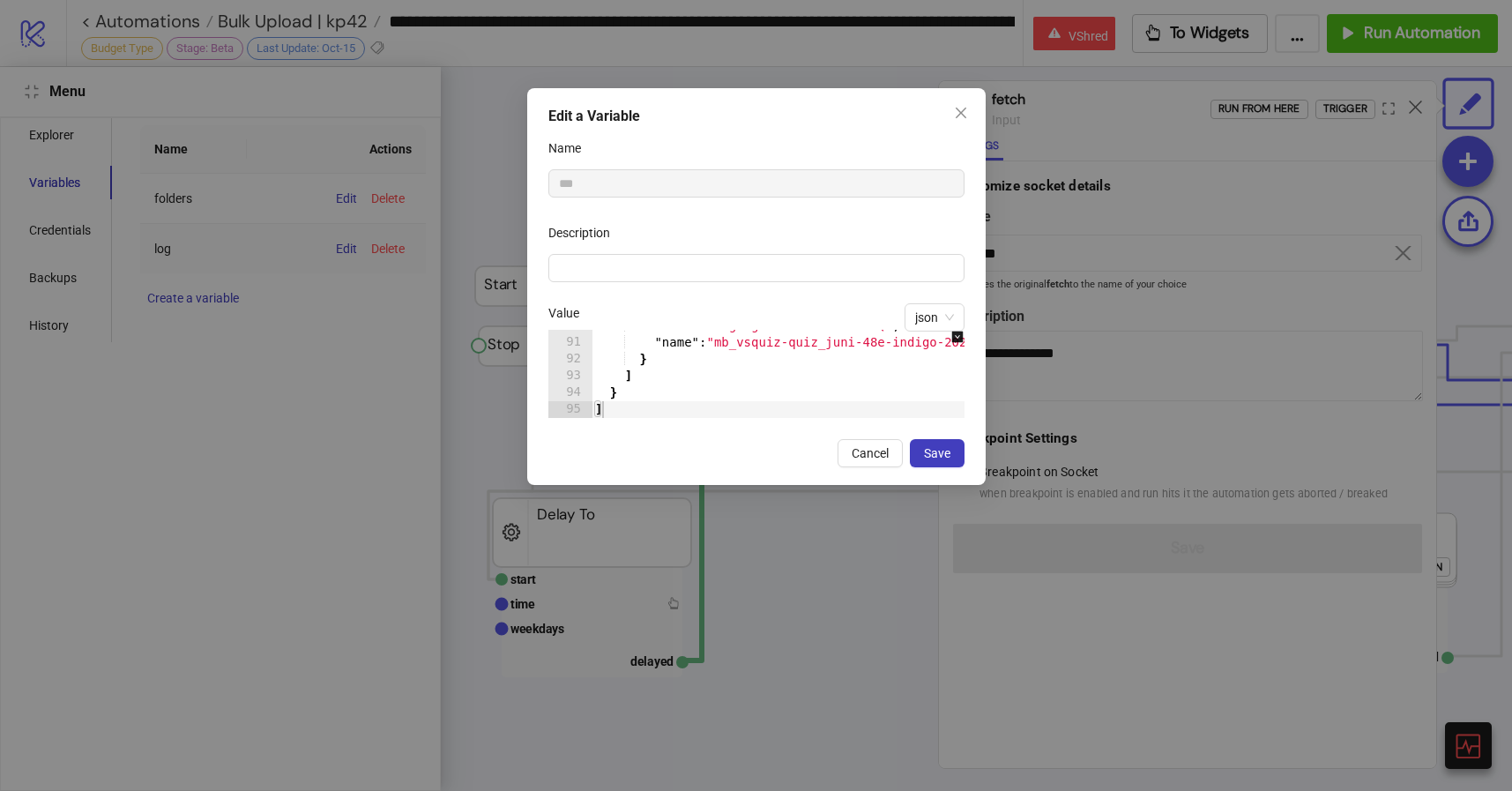
scroll to position [1504, 0]
type textarea "*"
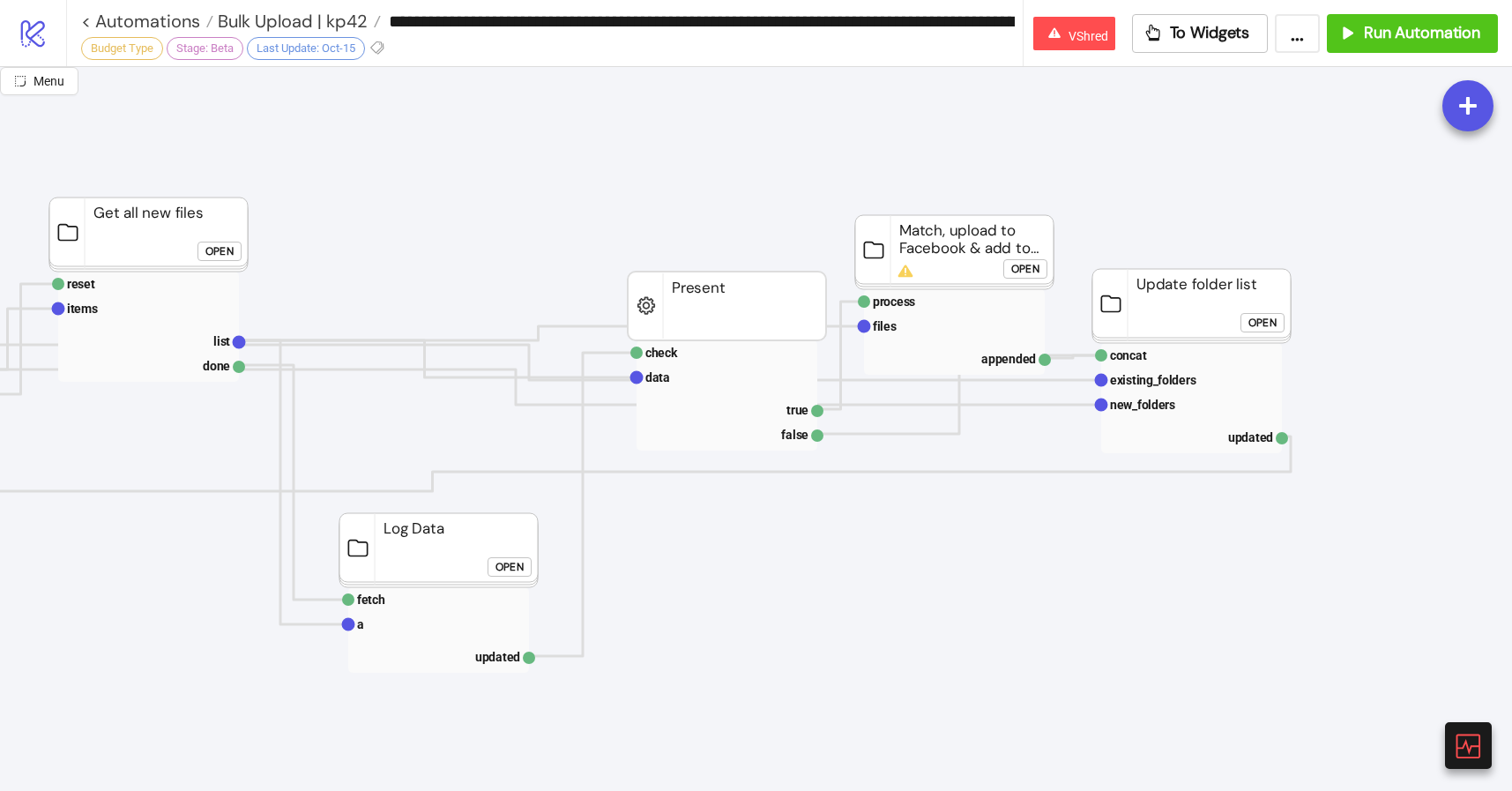
scroll to position [87, 477]
click at [235, 248] on button "Open" at bounding box center [220, 251] width 44 height 19
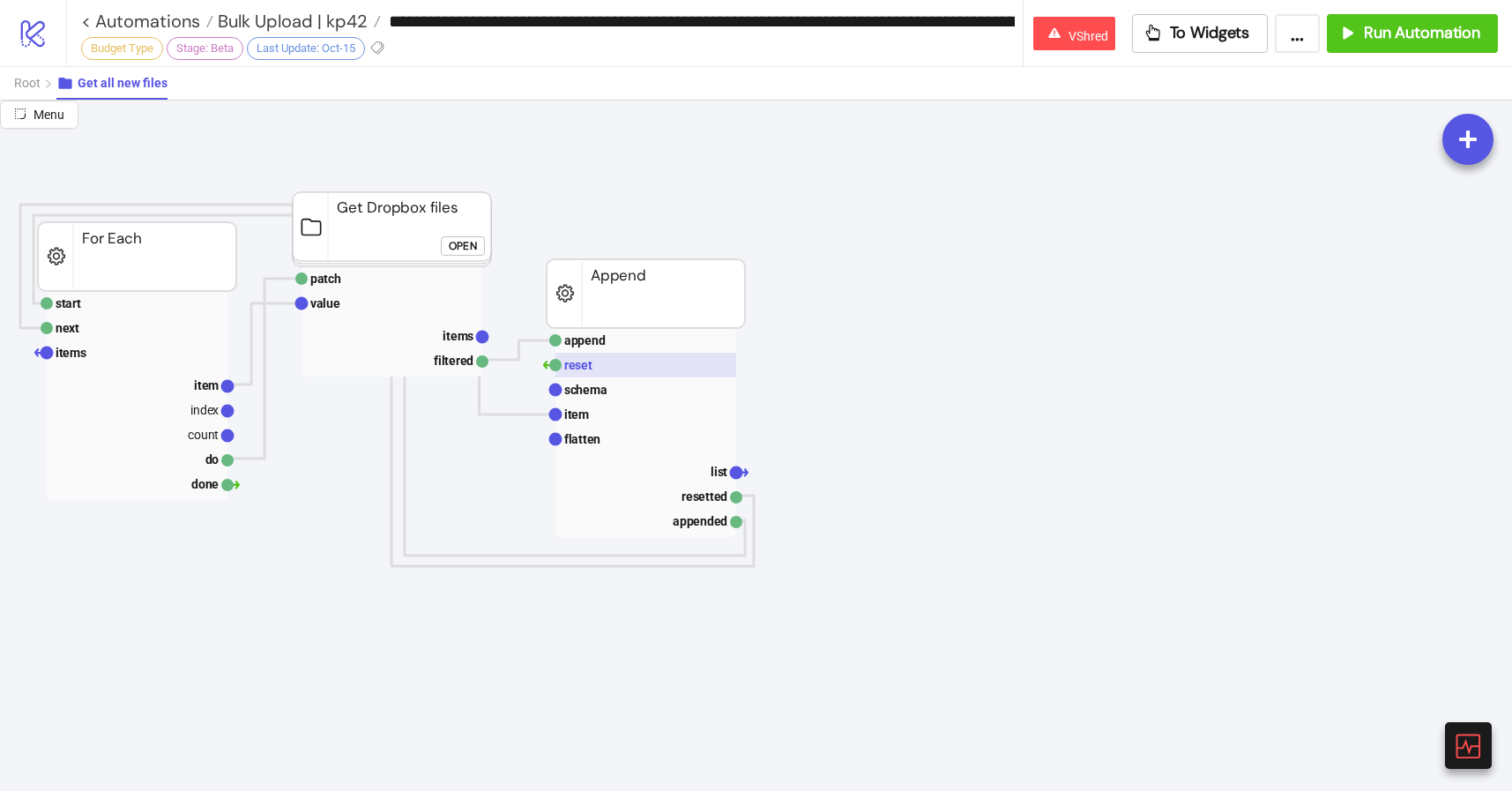
scroll to position [87, 205]
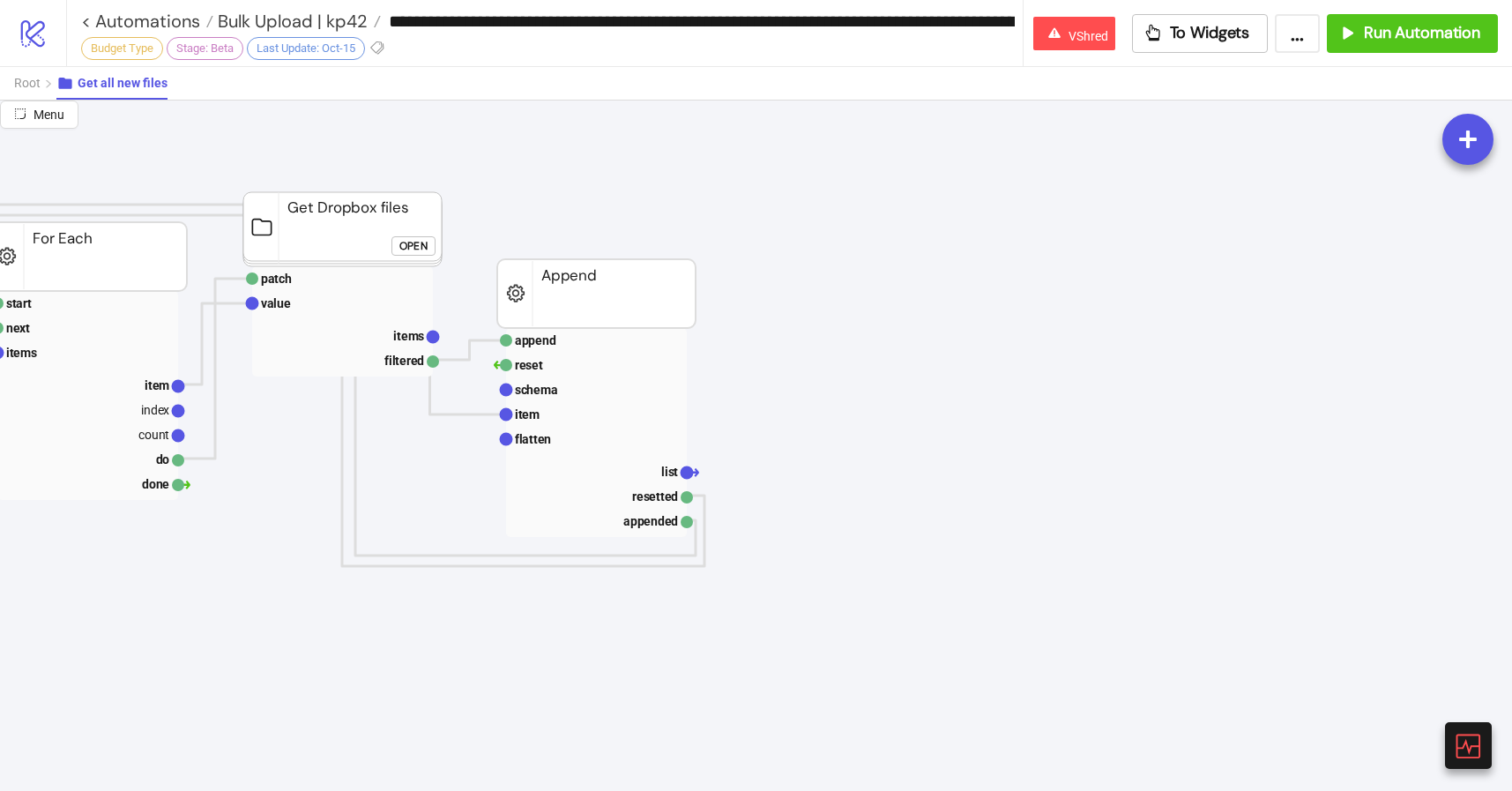
click at [12, 80] on div "Root Get all new files" at bounding box center [756, 83] width 1512 height 34
click at [16, 80] on span "Root" at bounding box center [27, 83] width 26 height 14
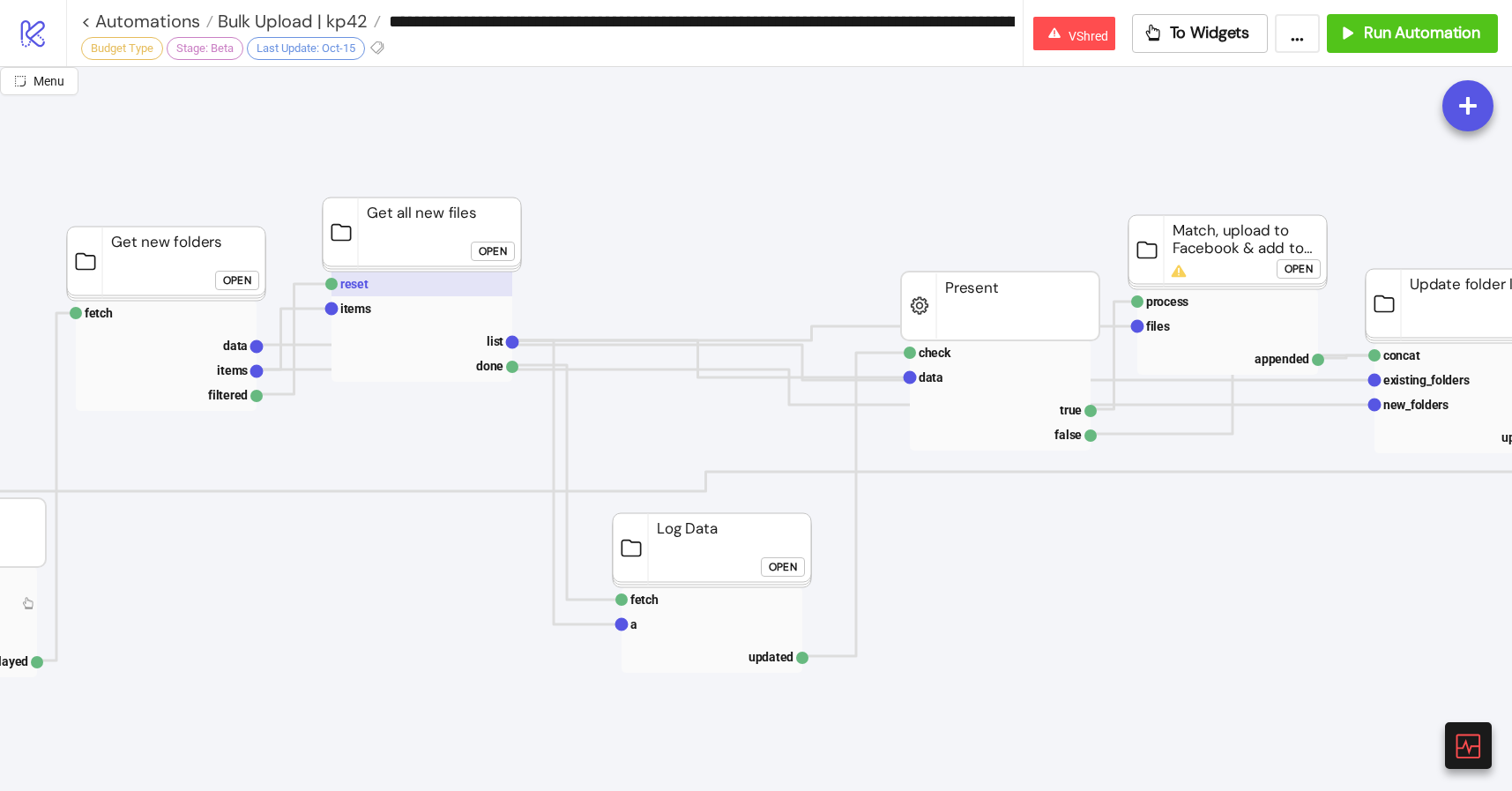
click at [419, 286] on rect at bounding box center [422, 284] width 181 height 25
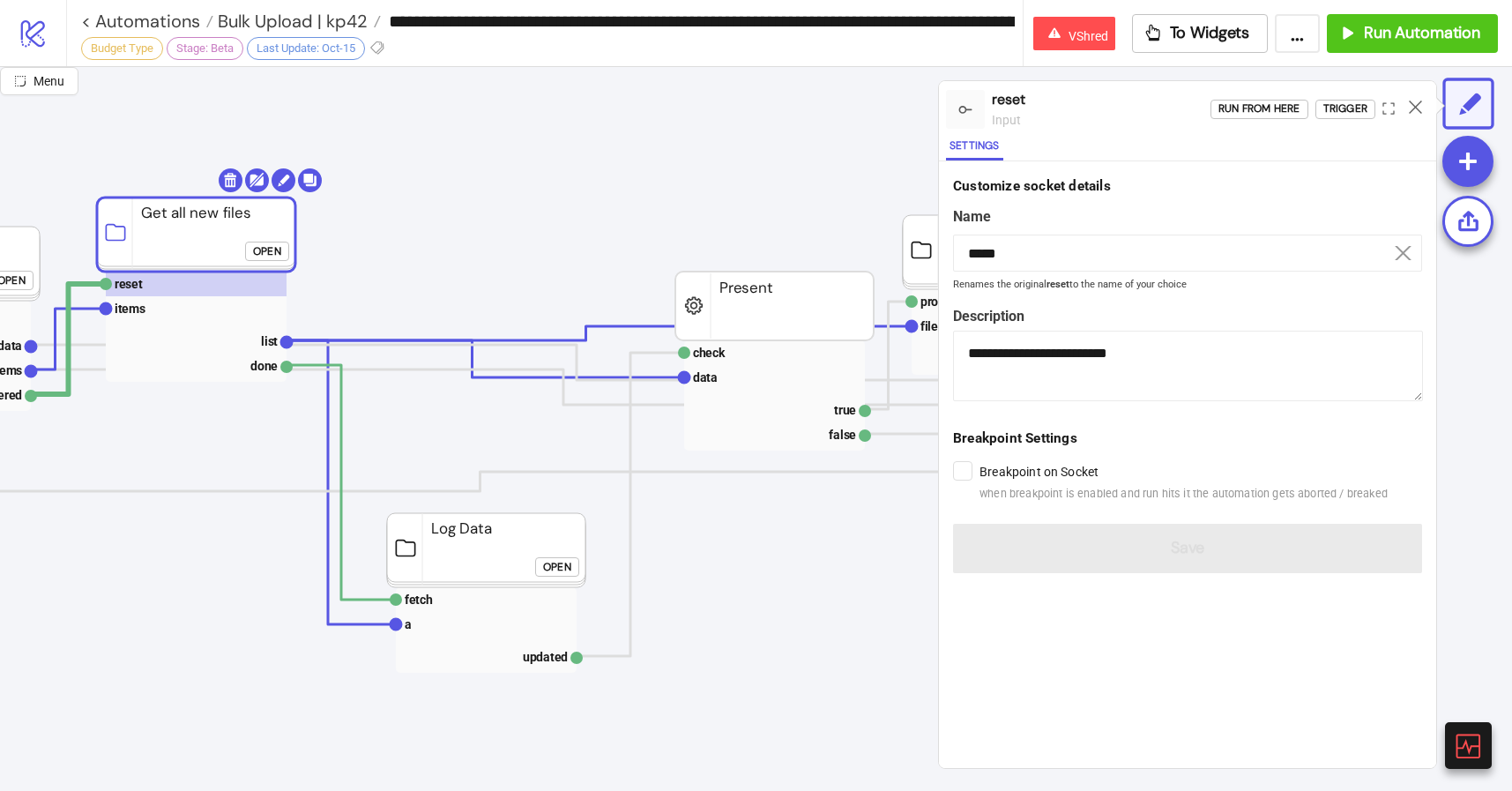
scroll to position [87, 473]
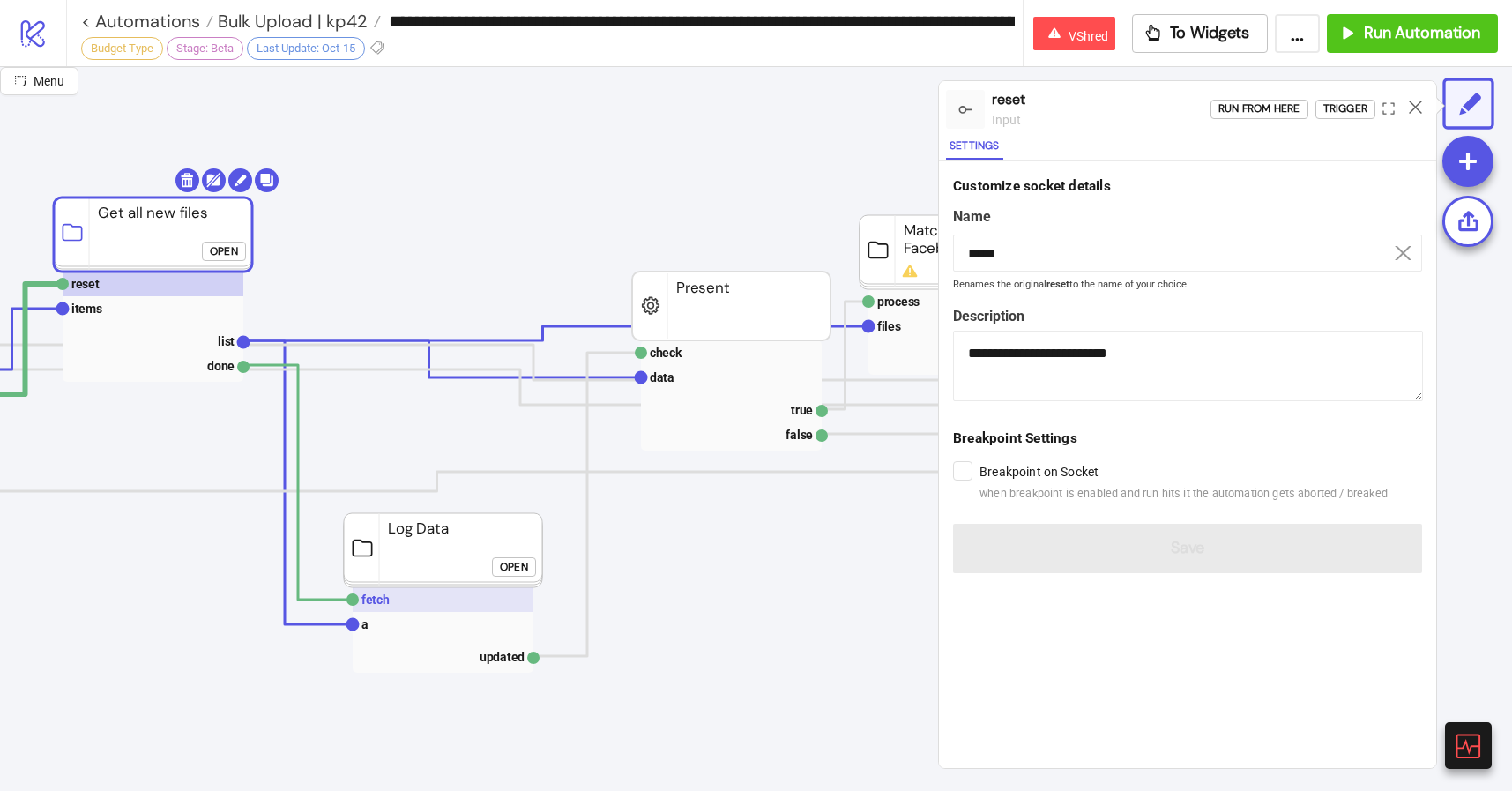
click at [414, 601] on rect at bounding box center [443, 600] width 181 height 25
type input "*****"
type textarea "**********"
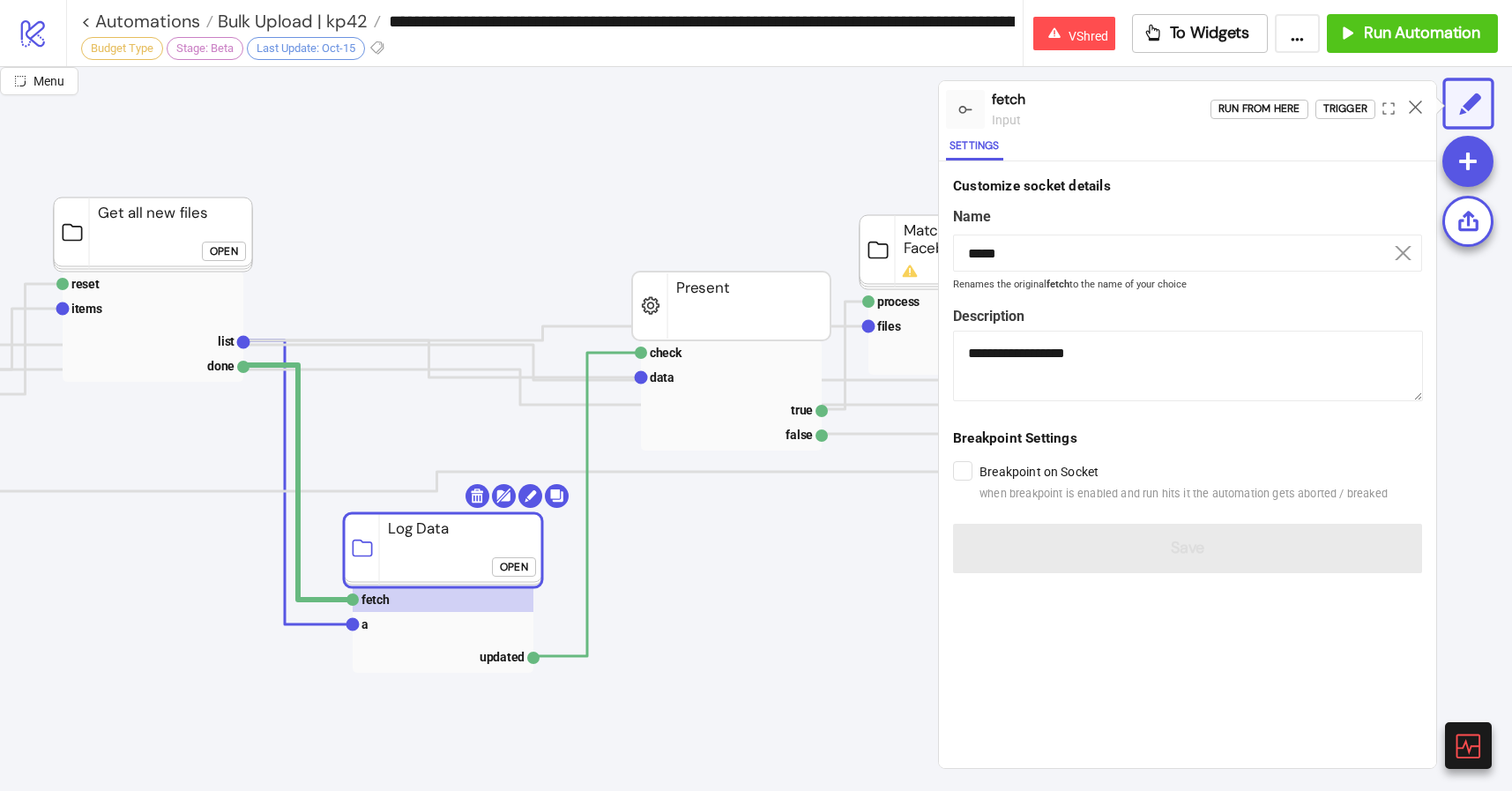
click div "Open"
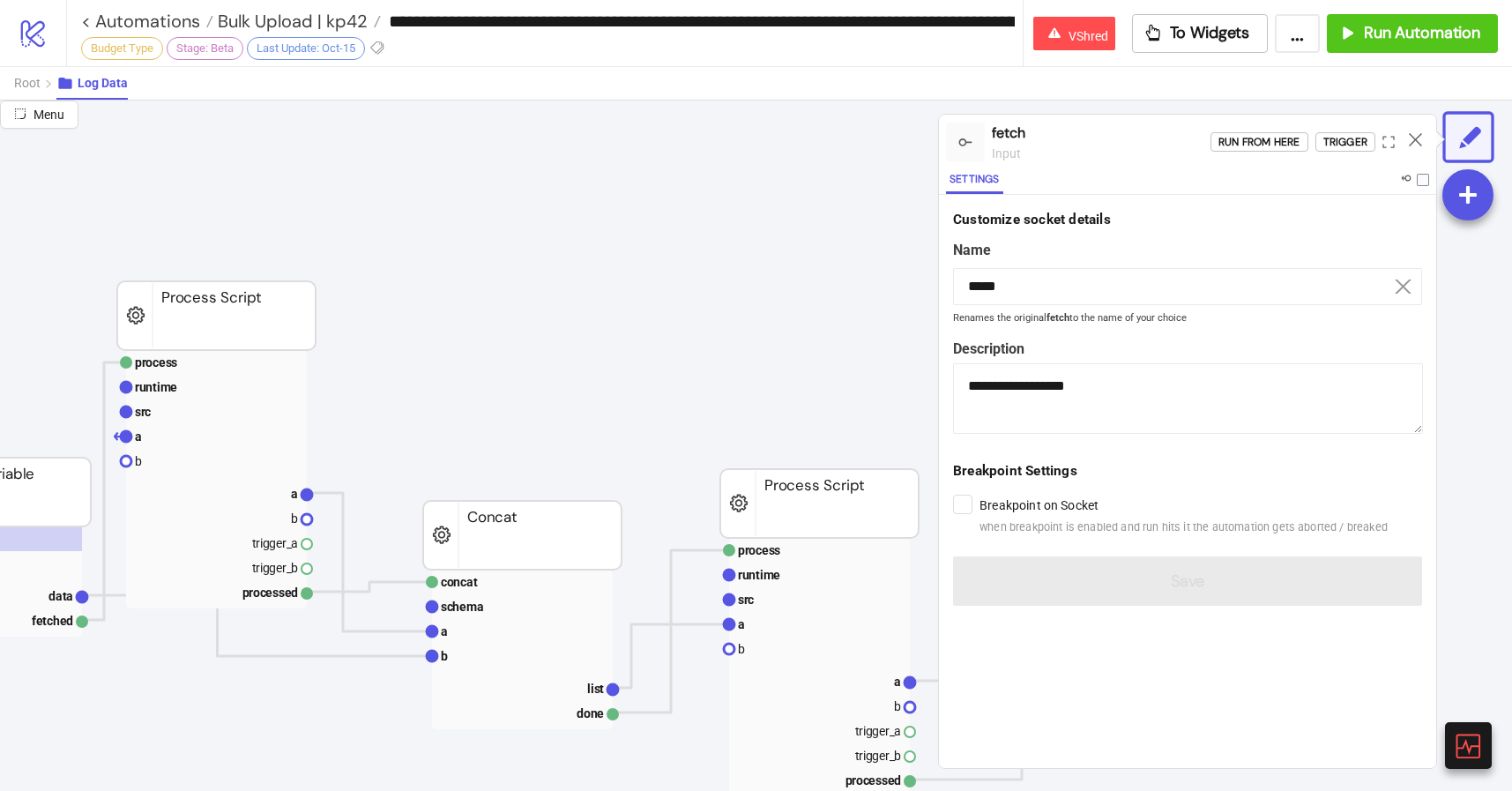
scroll to position [222, 313]
click at [1423, 137] on div at bounding box center [1415, 141] width 27 height 47
click at [22, 79] on span "Root" at bounding box center [27, 83] width 26 height 14
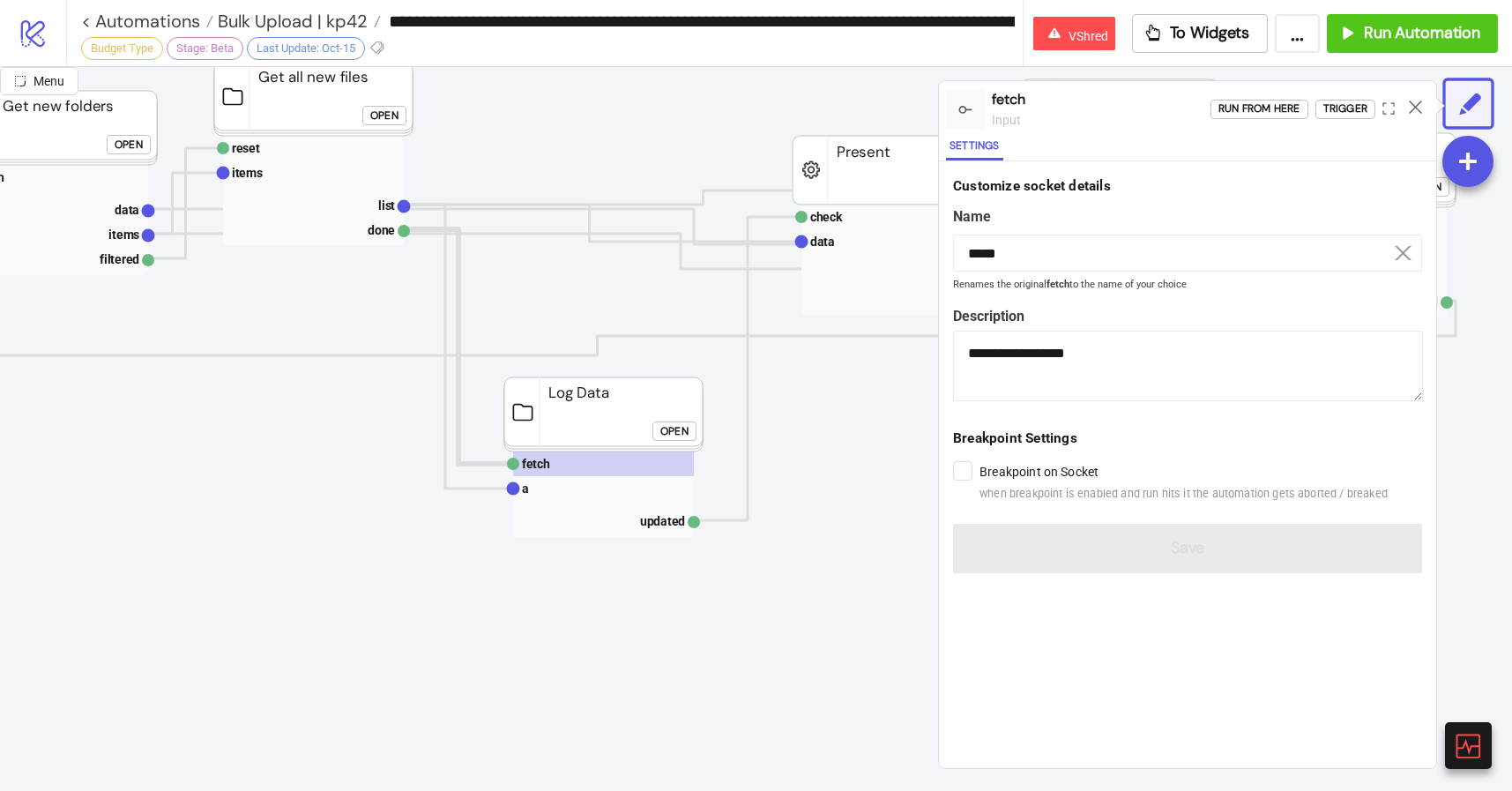
click at [1417, 118] on div at bounding box center [1415, 109] width 27 height 47
click at [1421, 115] on div at bounding box center [1415, 109] width 27 height 47
click at [1421, 114] on div at bounding box center [1415, 109] width 27 height 47
click at [1416, 109] on icon at bounding box center [1416, 107] width 13 height 13
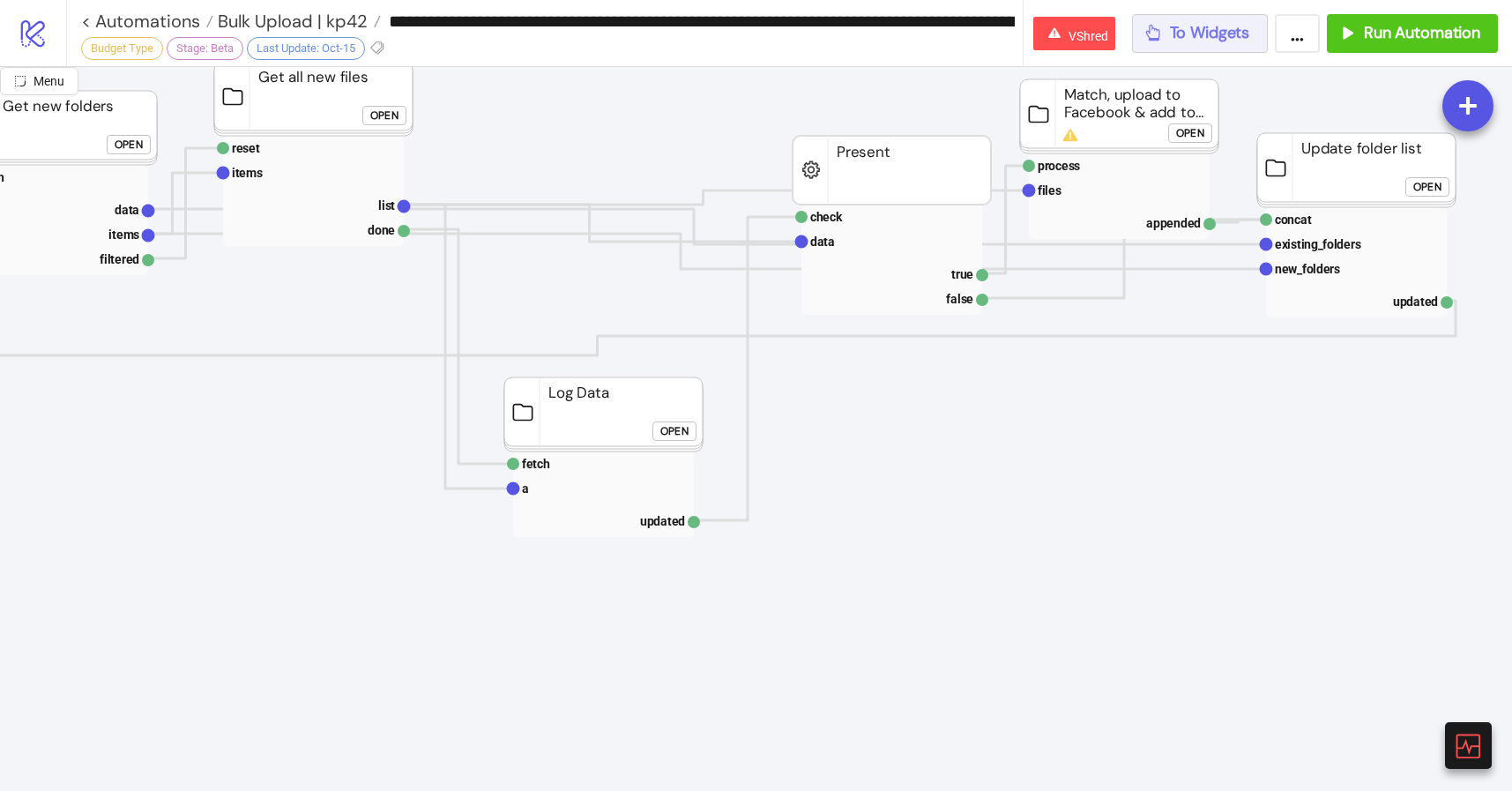
click at [1213, 52] on div "**********" at bounding box center [789, 33] width 1446 height 66
click at [1197, 31] on span "To Widgets" at bounding box center [1209, 33] width 80 height 20
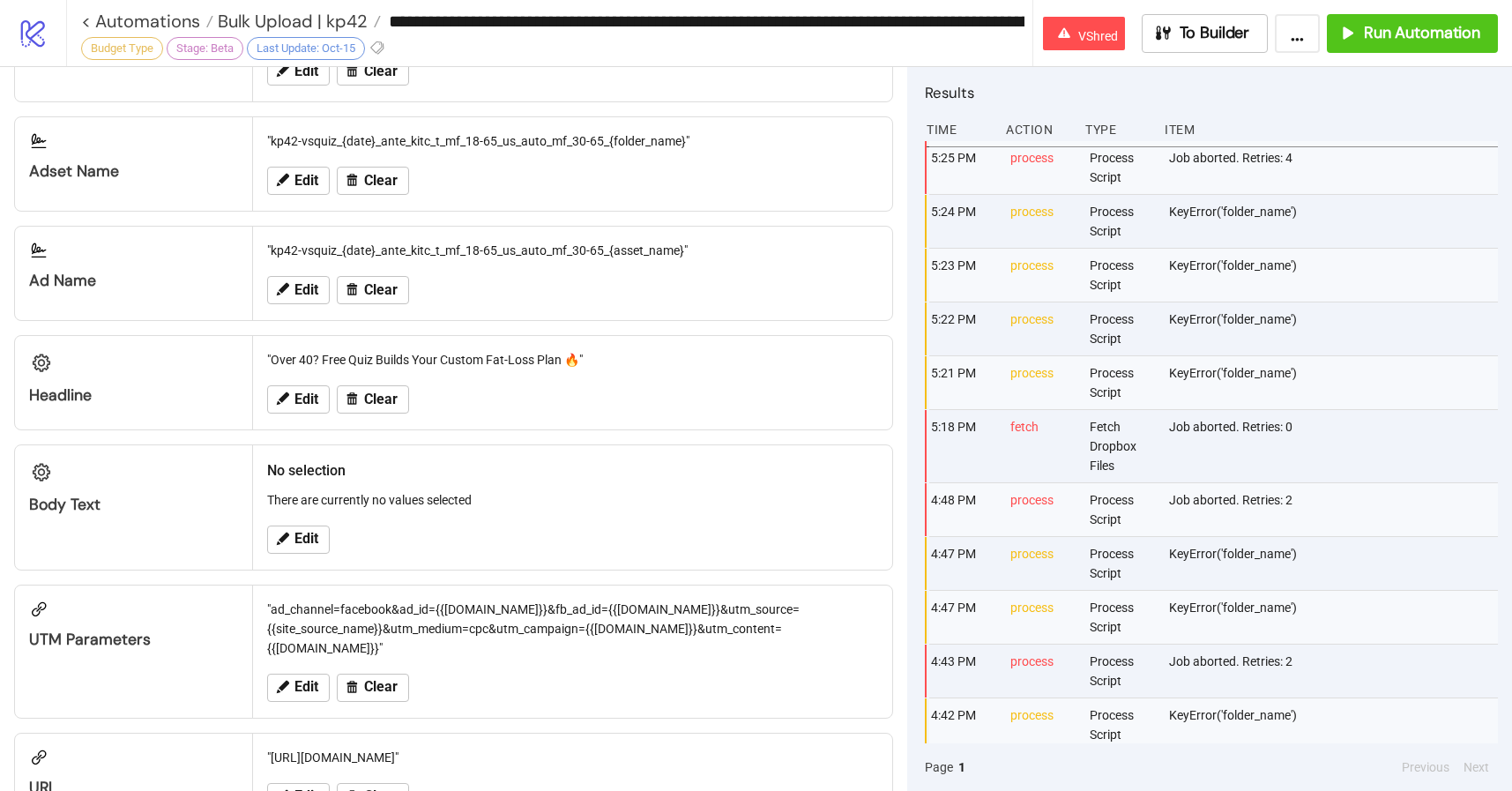
scroll to position [1708, 0]
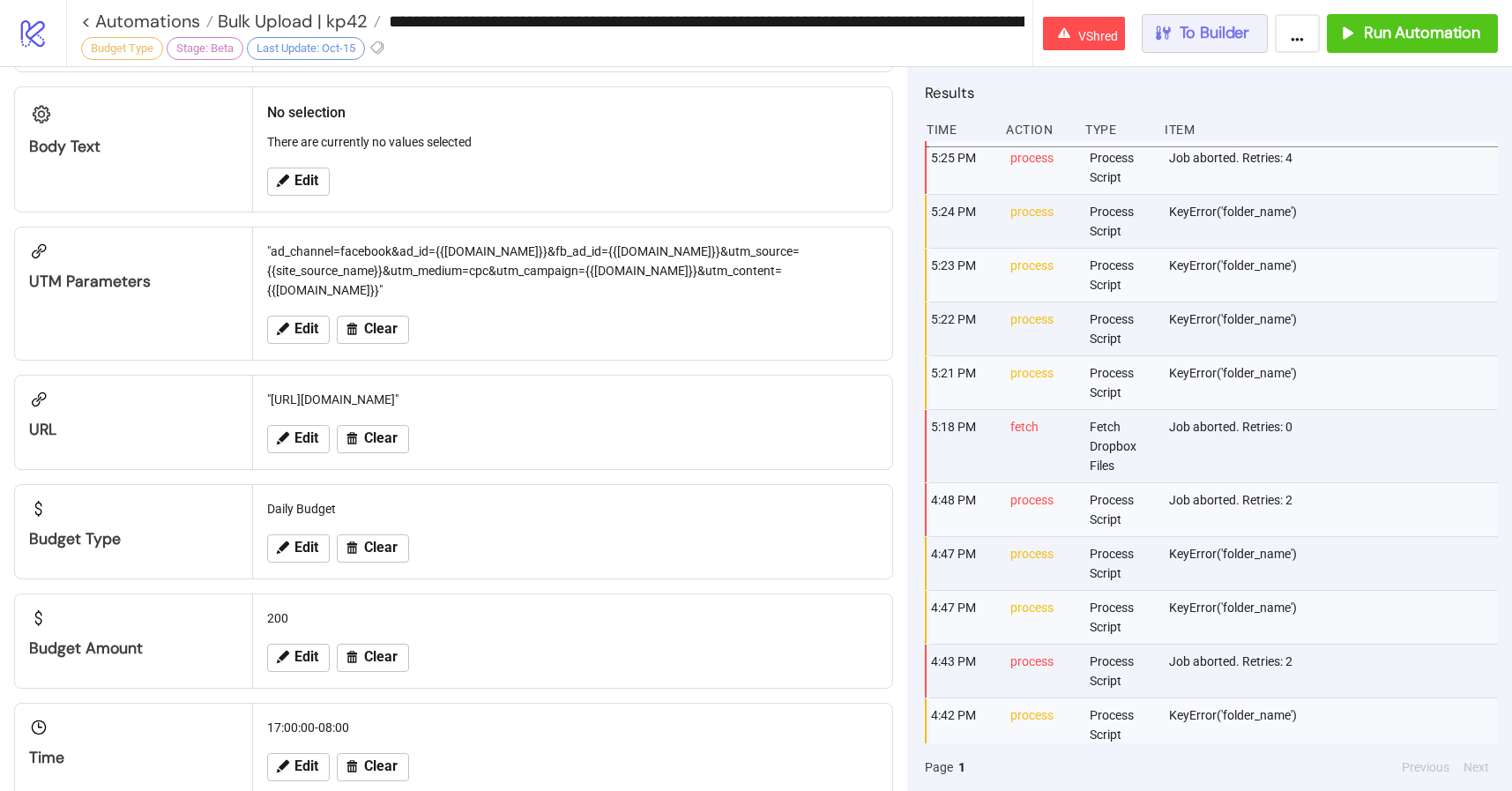
click at [1192, 30] on span "To Builder" at bounding box center [1214, 33] width 70 height 20
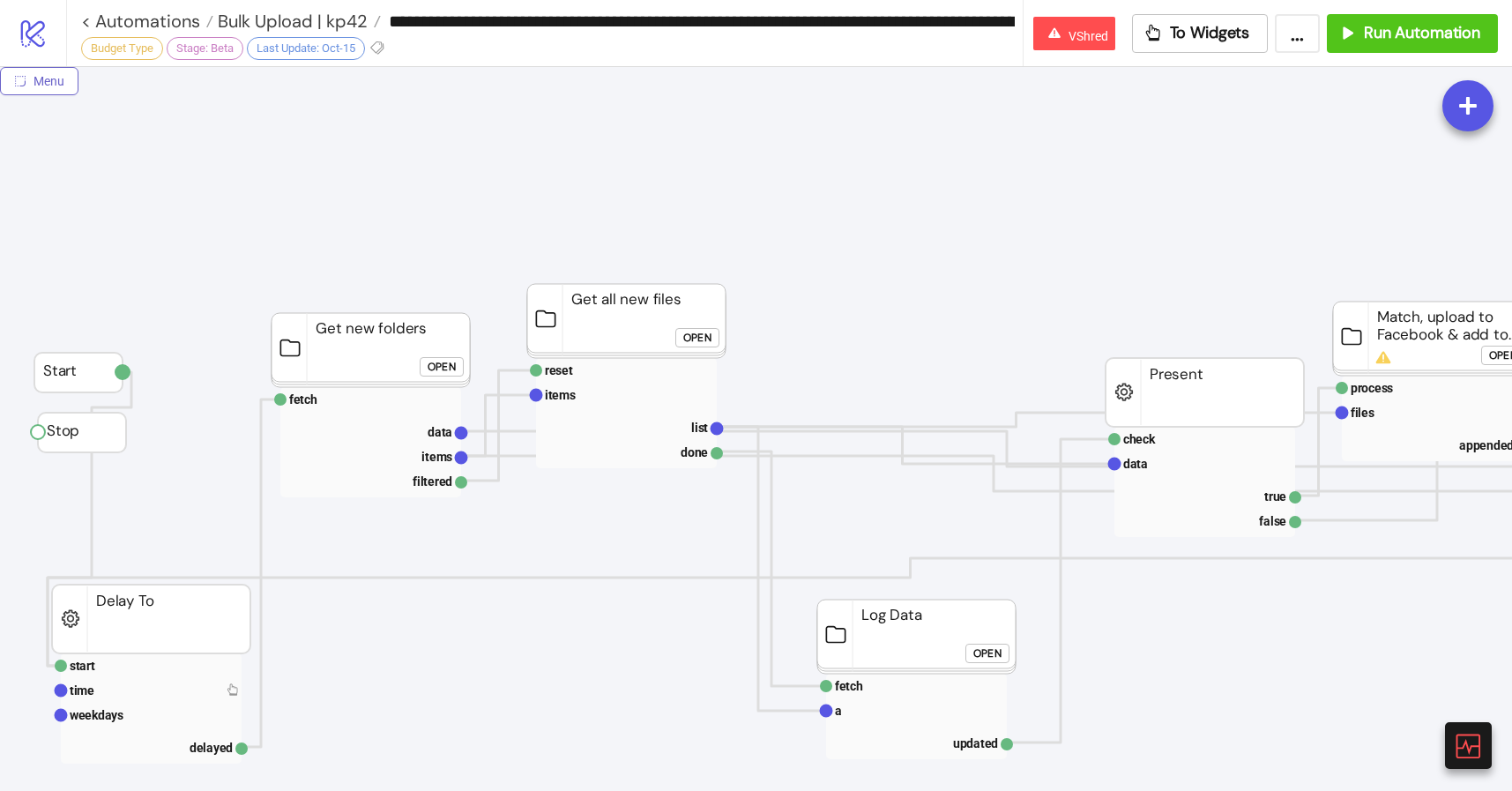
click at [36, 86] on span "Menu" at bounding box center [49, 81] width 31 height 14
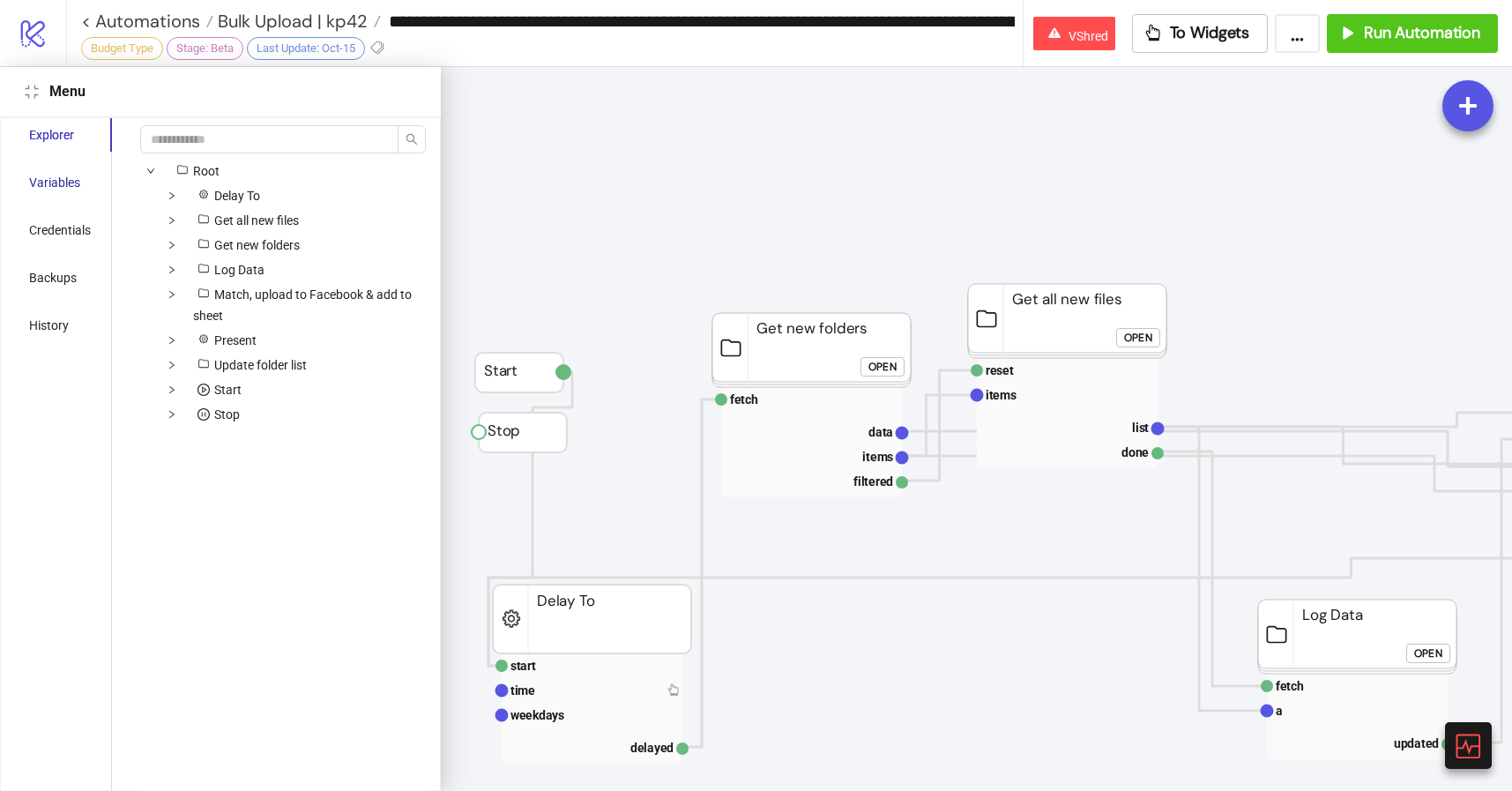
click at [47, 173] on div "Variables" at bounding box center [54, 183] width 51 height 19
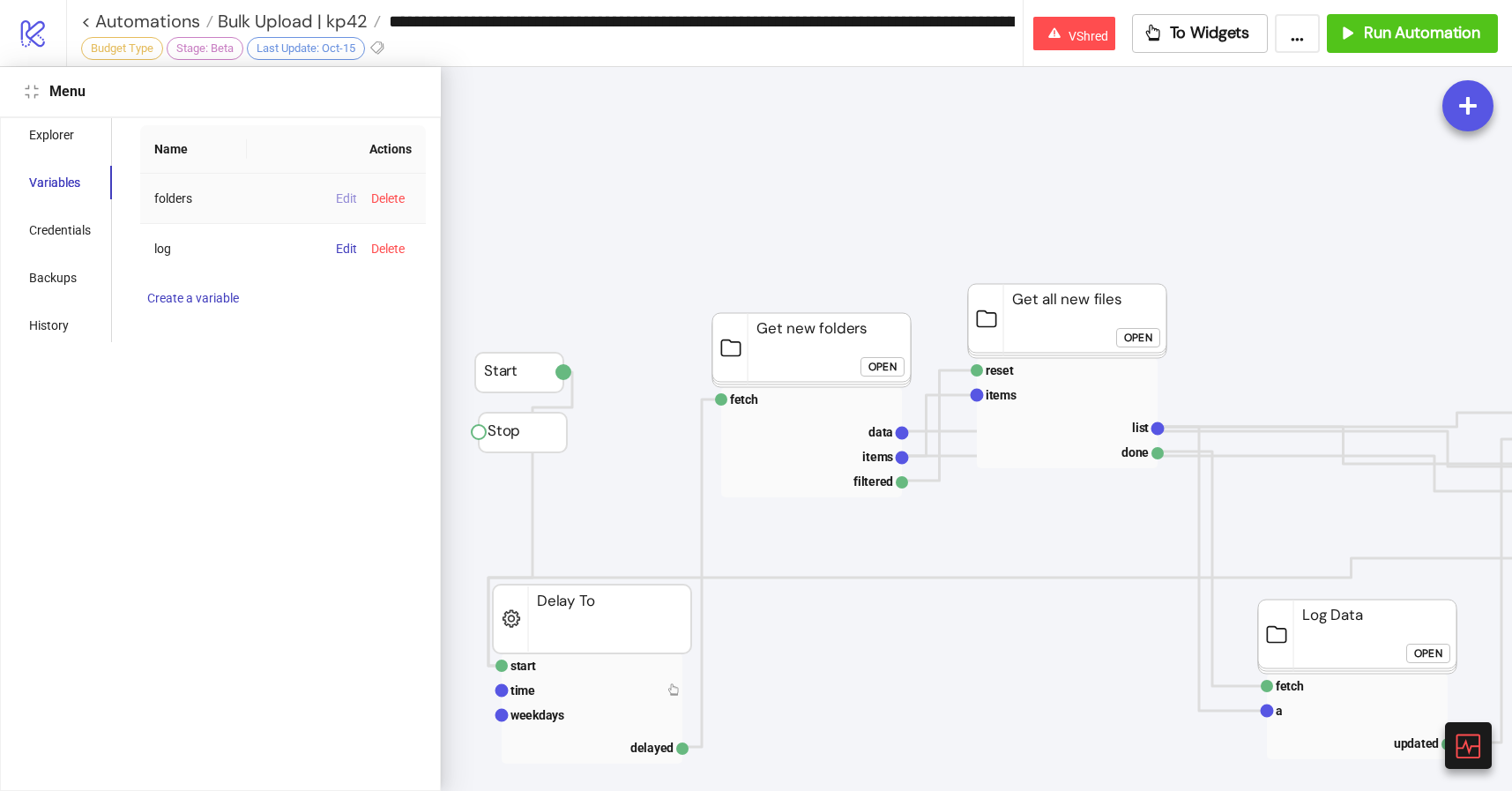
click at [343, 197] on span "Edit" at bounding box center [346, 198] width 21 height 14
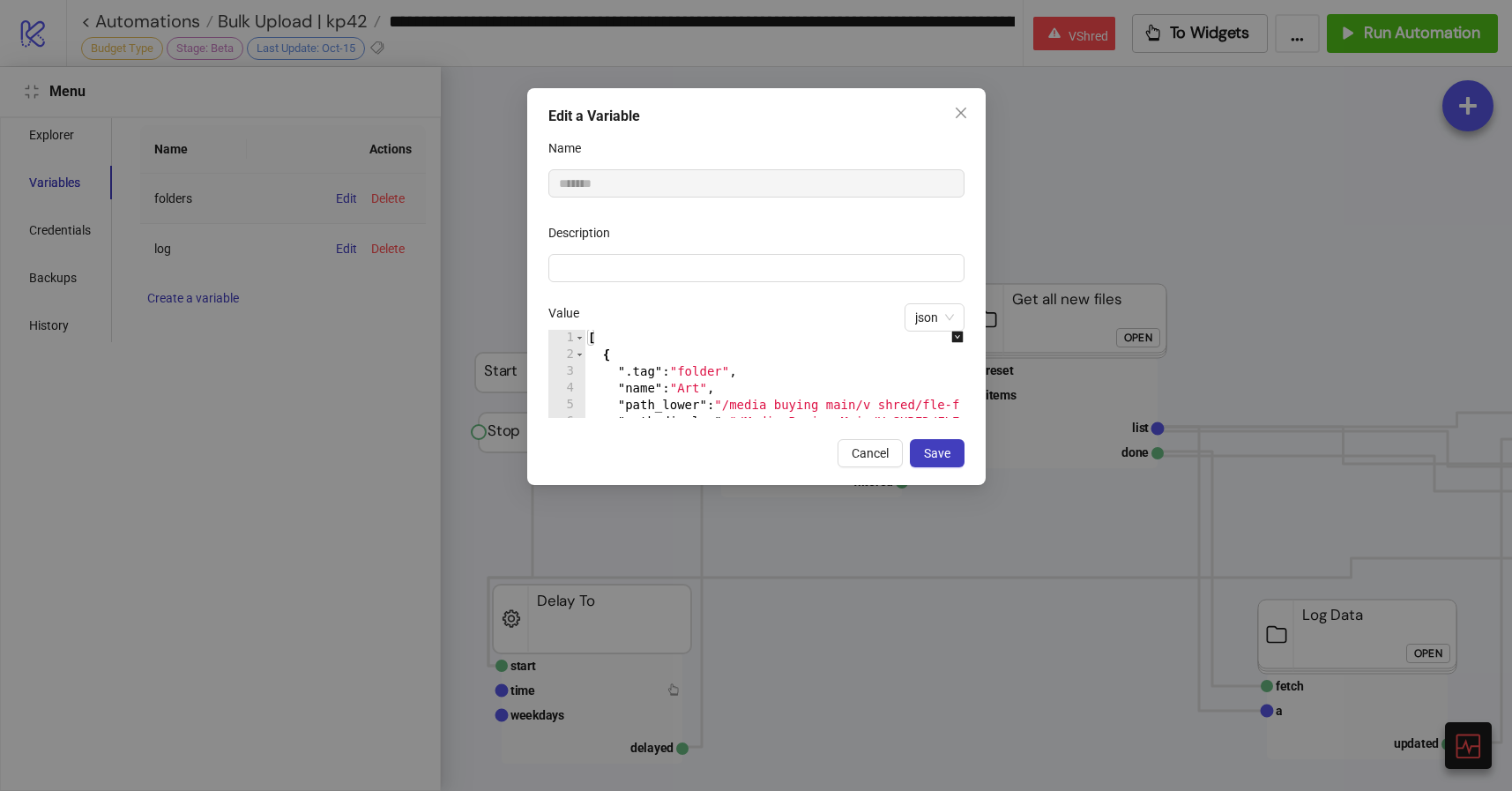
click at [736, 368] on div "[ { ".tag" : "folder" , "name" : "Art" , "path_lower" : "/media buying main/v s…" at bounding box center [1106, 391] width 1044 height 121
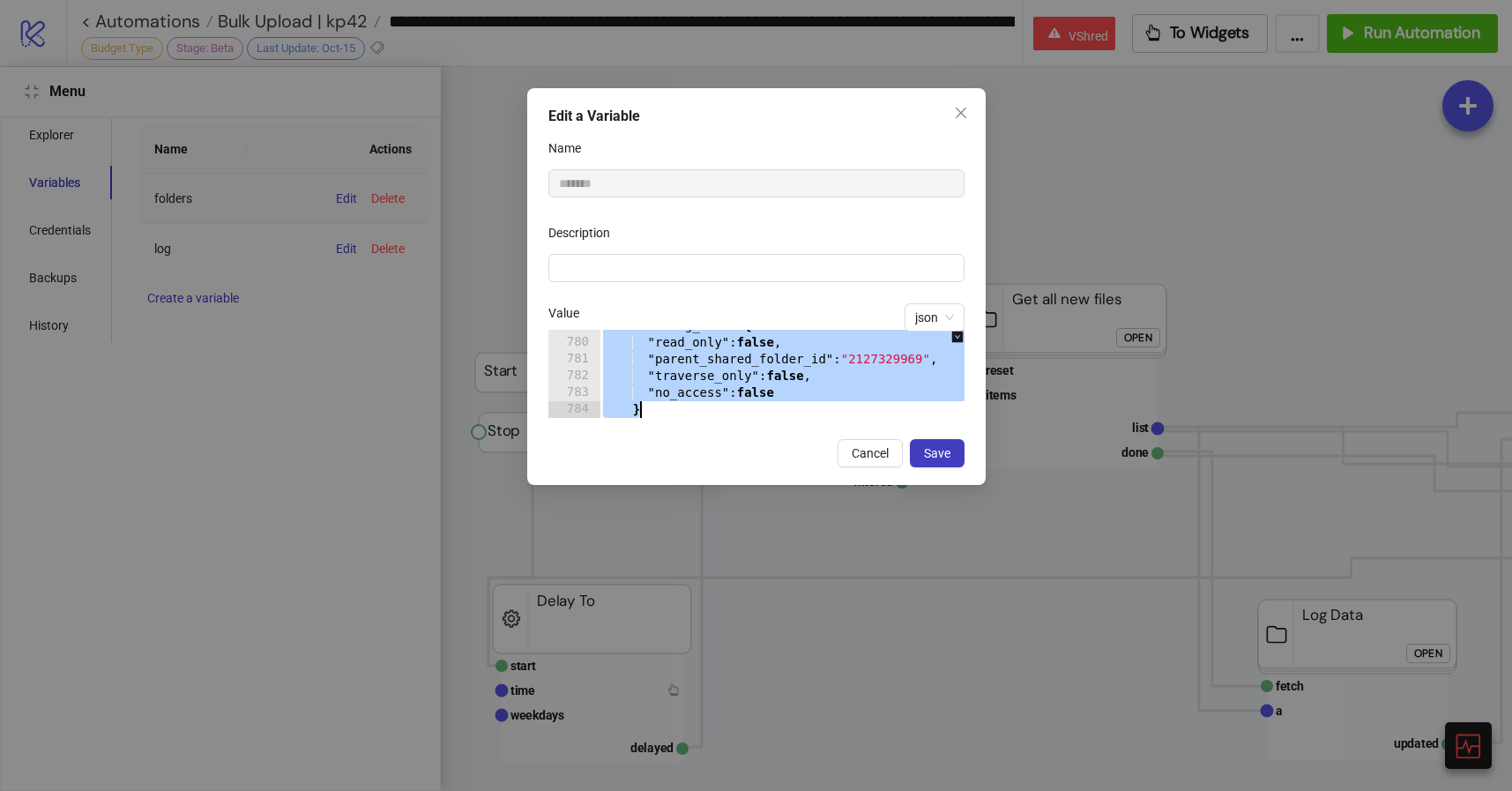
drag, startPoint x: 604, startPoint y: 353, endPoint x: 659, endPoint y: 544, distance: 198.8
click at [659, 544] on div "**********" at bounding box center [756, 396] width 1512 height 791
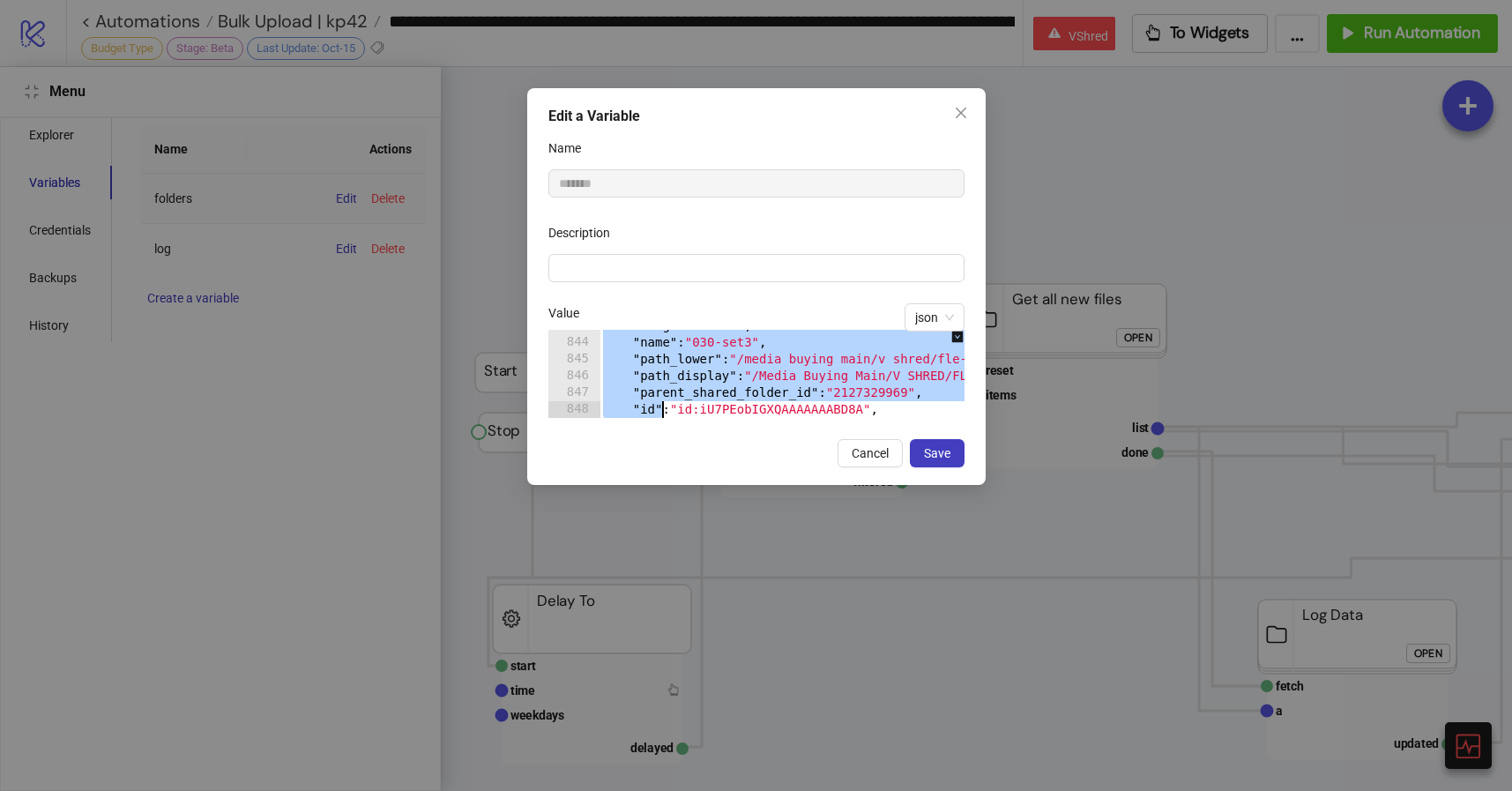
scroll to position [4857, 0]
type textarea "* *"
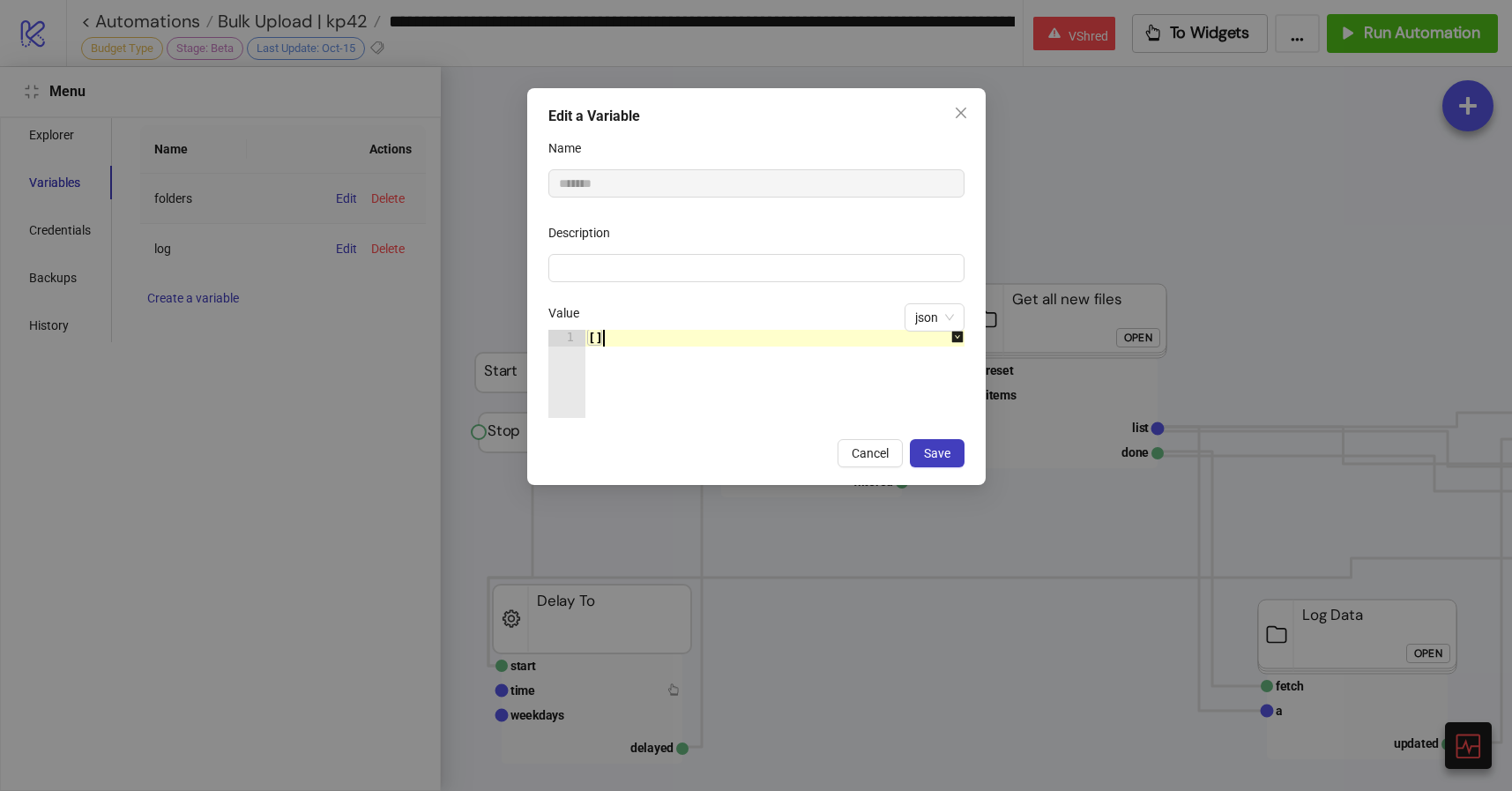
type textarea "**"
click at [953, 433] on div "Edit a Variable Name ******* Description json Value ** 1 [ ] XXXXXXXXXXXXXXXXXX…" at bounding box center [756, 287] width 459 height 396
click at [953, 448] on button "Save" at bounding box center [937, 452] width 55 height 28
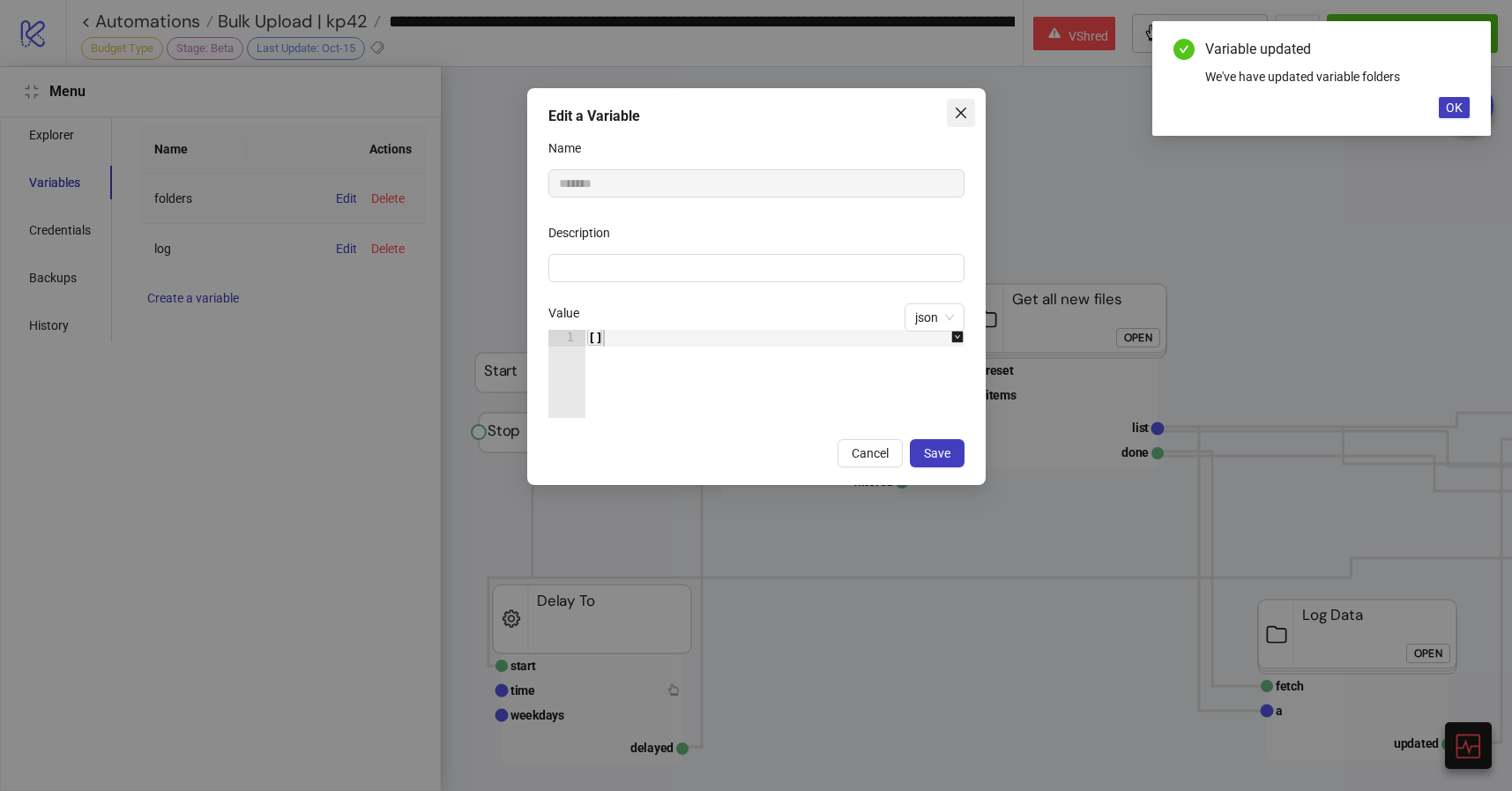
click at [957, 107] on icon "close" at bounding box center [961, 113] width 14 height 14
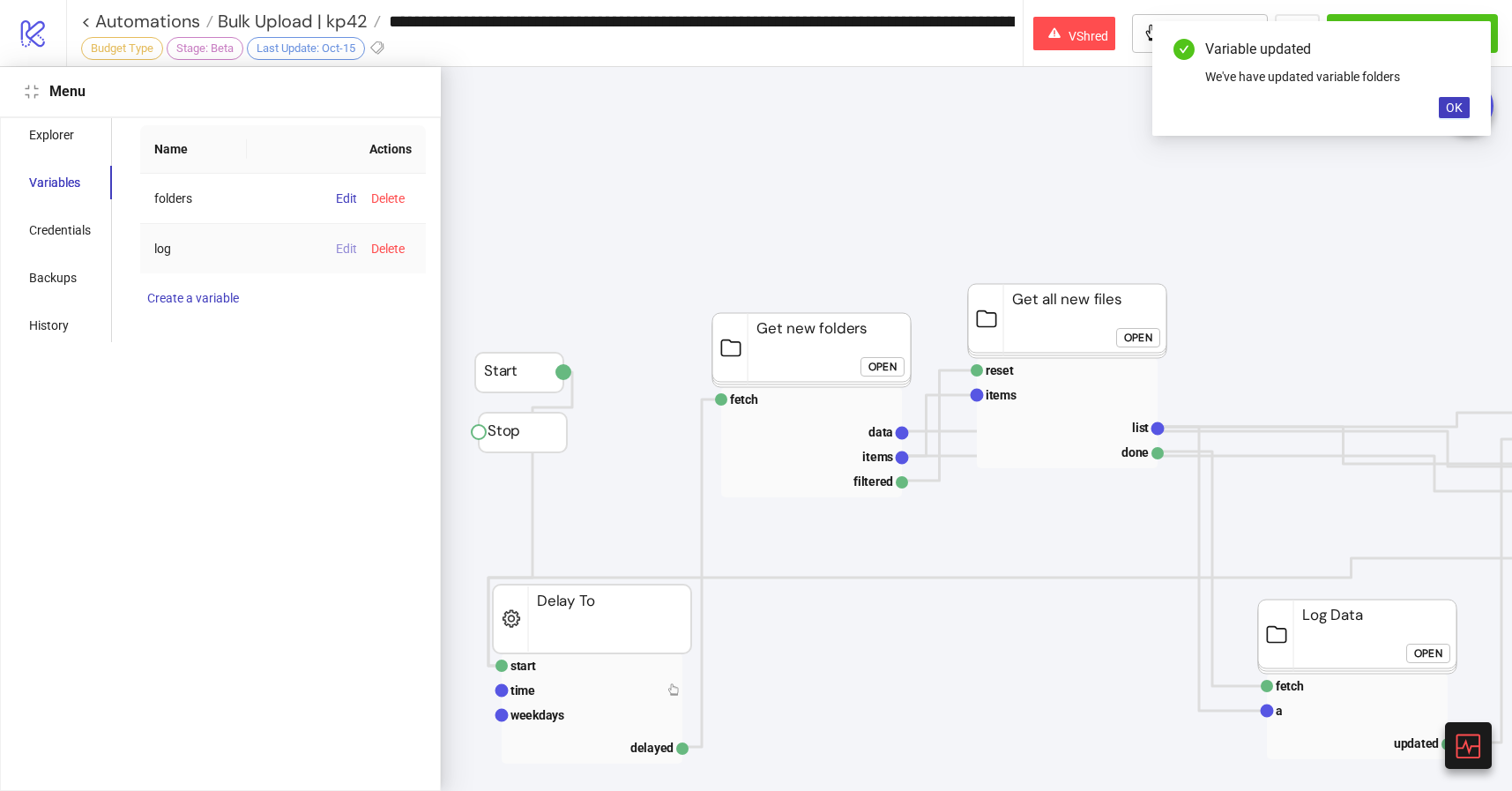
click at [342, 242] on span "Edit" at bounding box center [346, 248] width 21 height 14
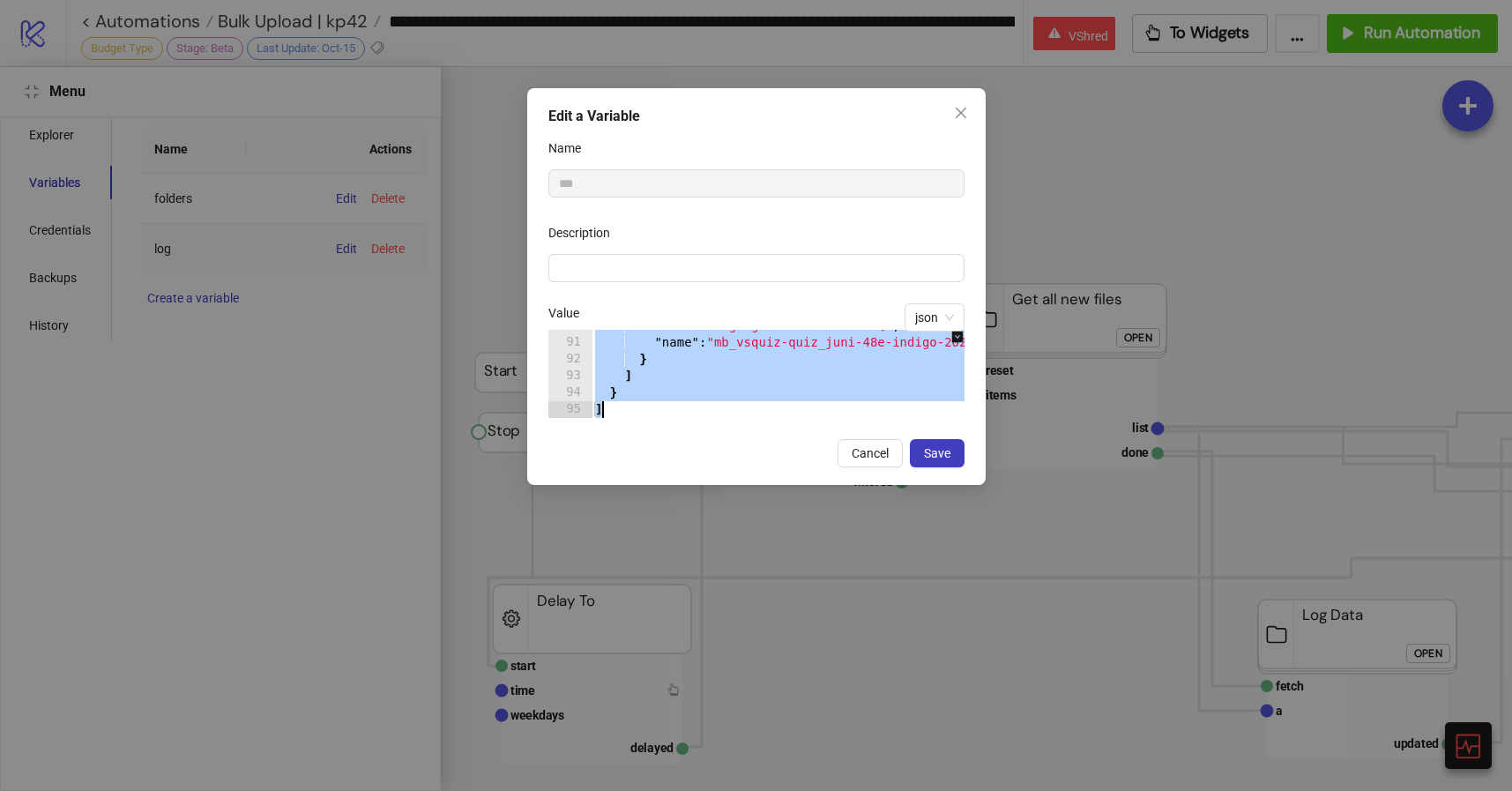
scroll to position [1504, 0]
drag, startPoint x: 598, startPoint y: 344, endPoint x: 693, endPoint y: 553, distance: 229.6
click at [693, 553] on div "Edit a Variable Name *** Description json Value * 90 91 92 93 94 95 "id" : "id:…" at bounding box center [756, 396] width 1512 height 791
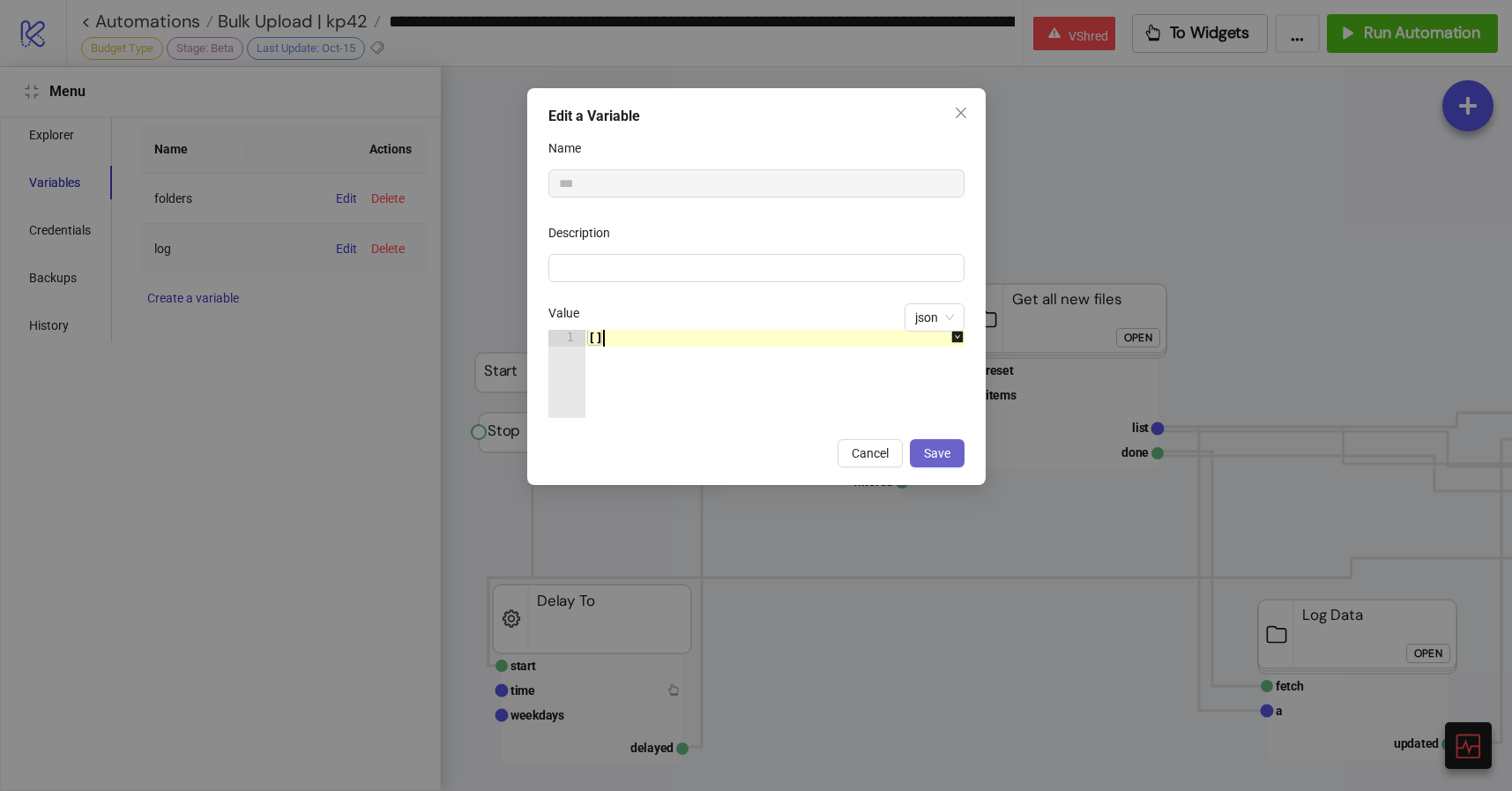
type textarea "**"
click at [948, 449] on span "Save" at bounding box center [937, 453] width 26 height 14
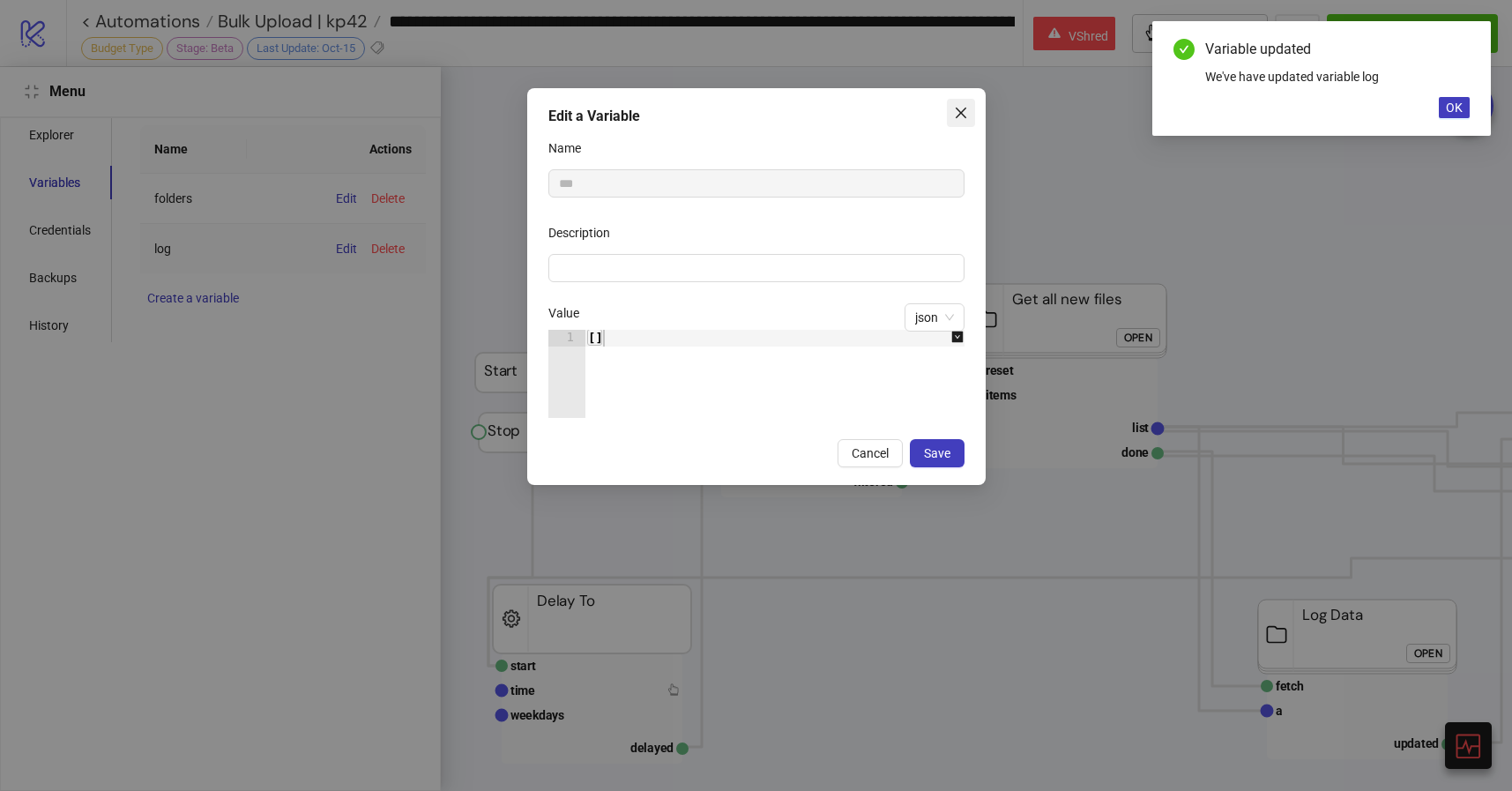
click at [960, 103] on button "Close" at bounding box center [960, 113] width 28 height 28
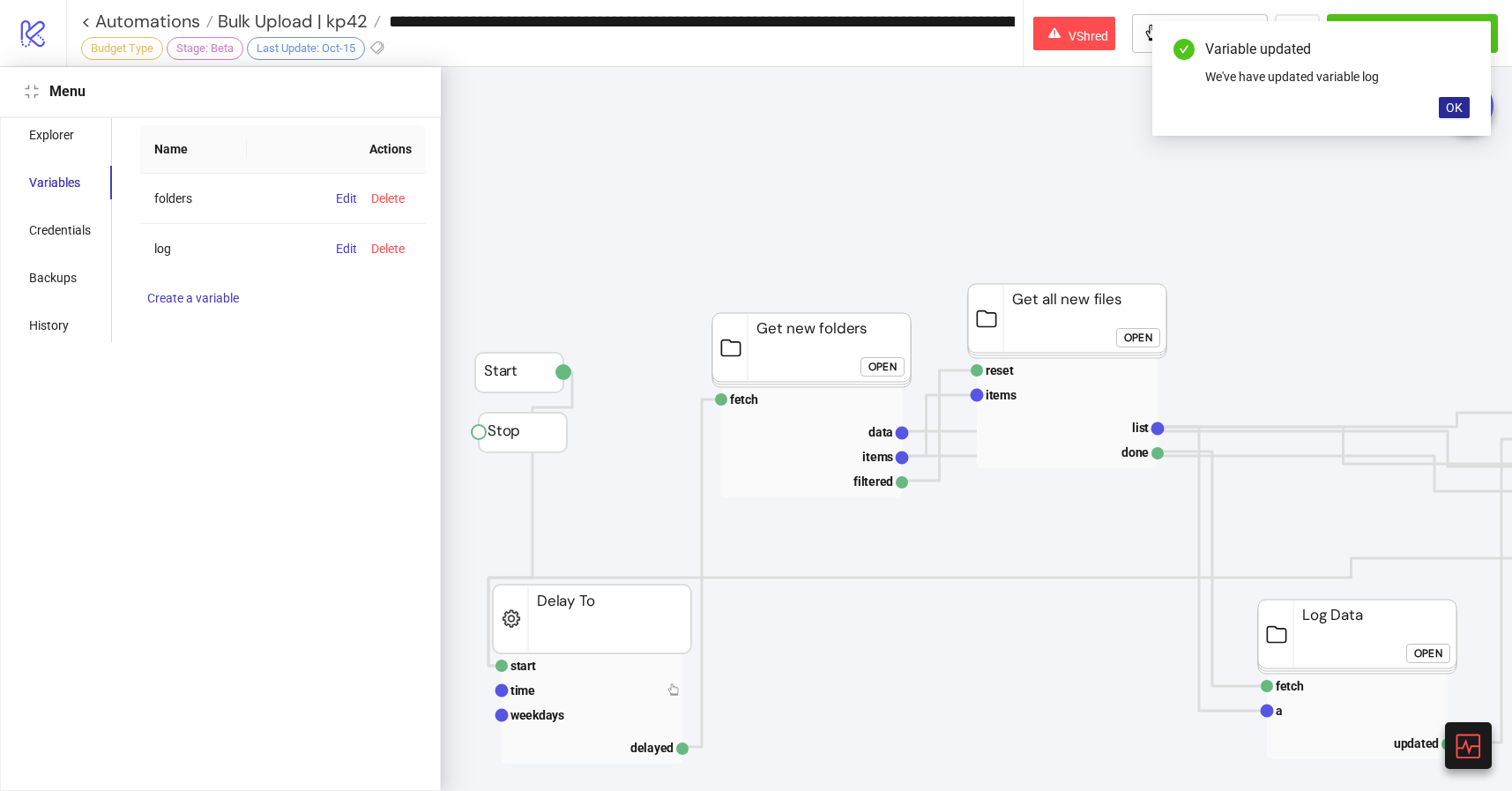
click at [1452, 106] on span "OK" at bounding box center [1453, 107] width 16 height 14
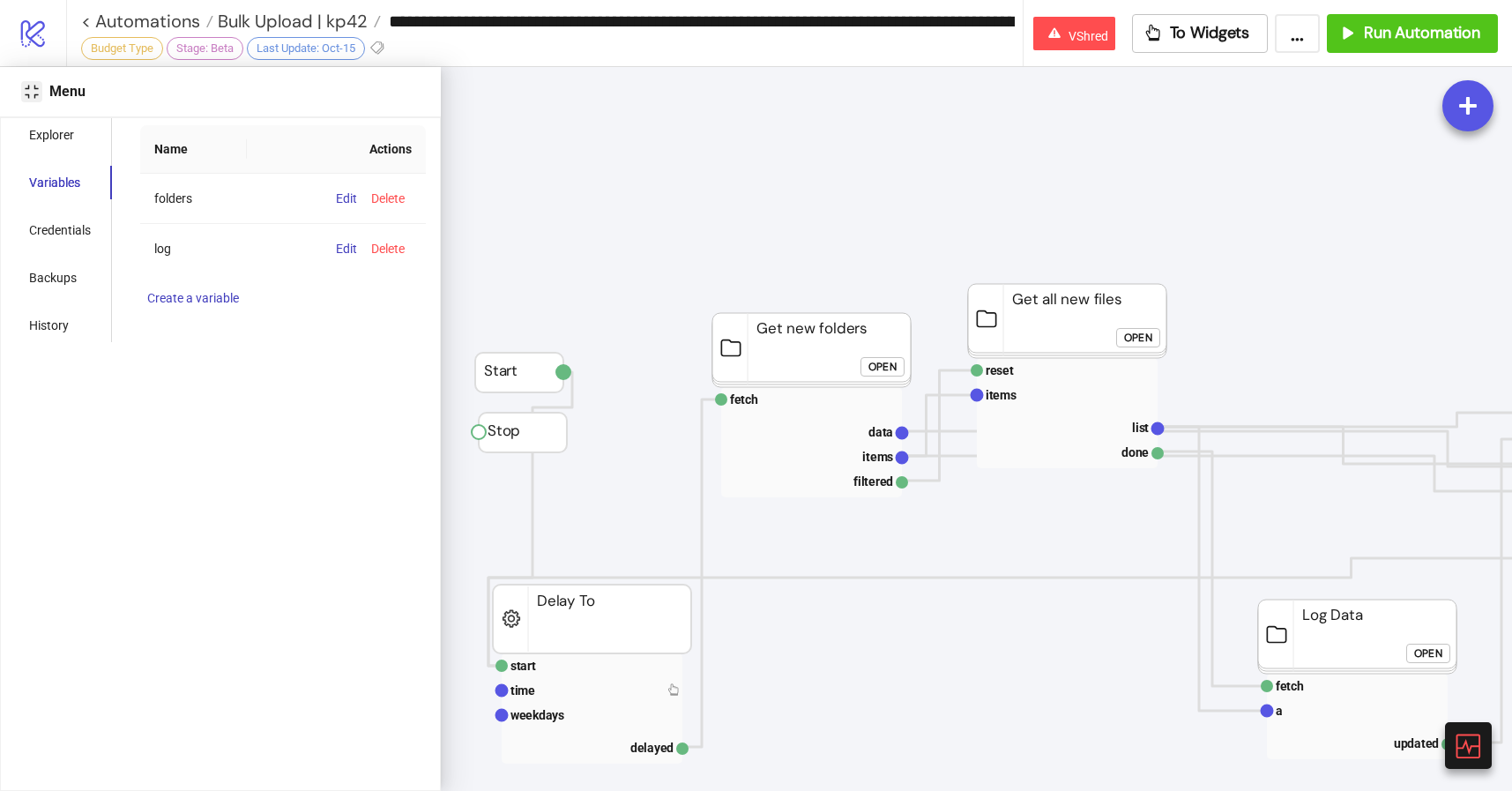
click at [36, 95] on icon "compress" at bounding box center [32, 91] width 13 height 13
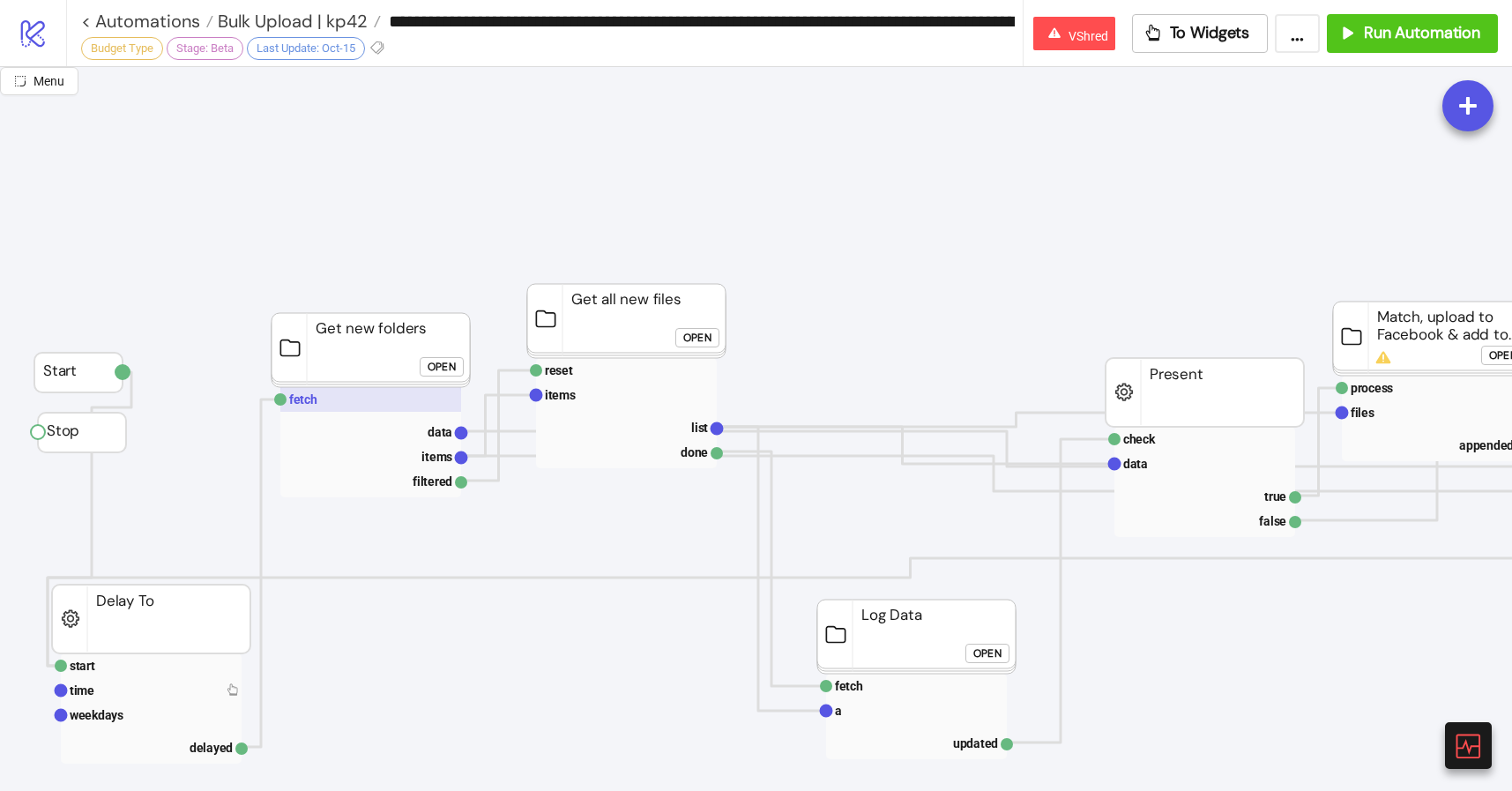
click at [340, 396] on rect at bounding box center [370, 399] width 181 height 25
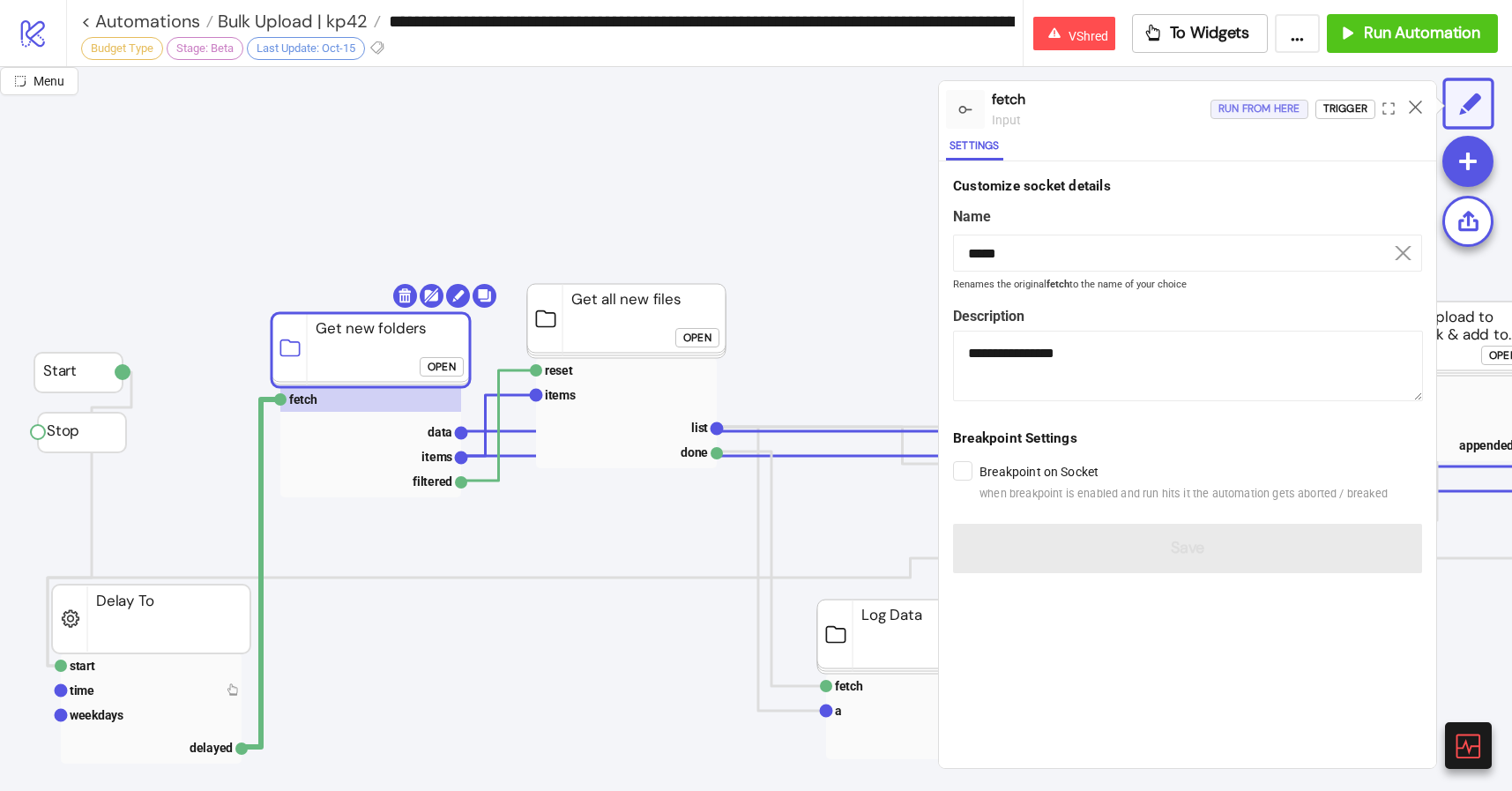
click at [1256, 108] on div "Run from here" at bounding box center [1259, 109] width 82 height 20
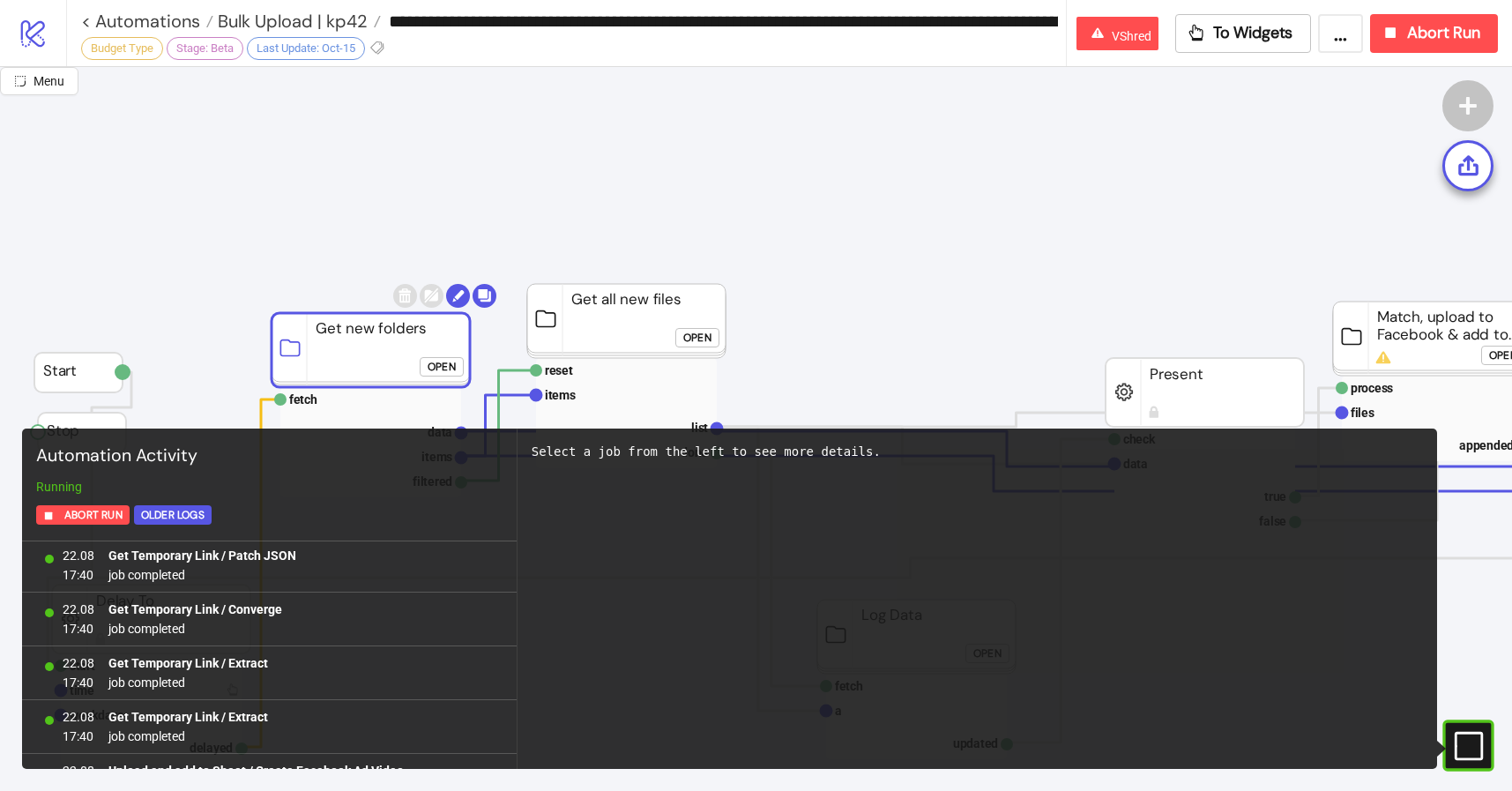
scroll to position [7417, 0]
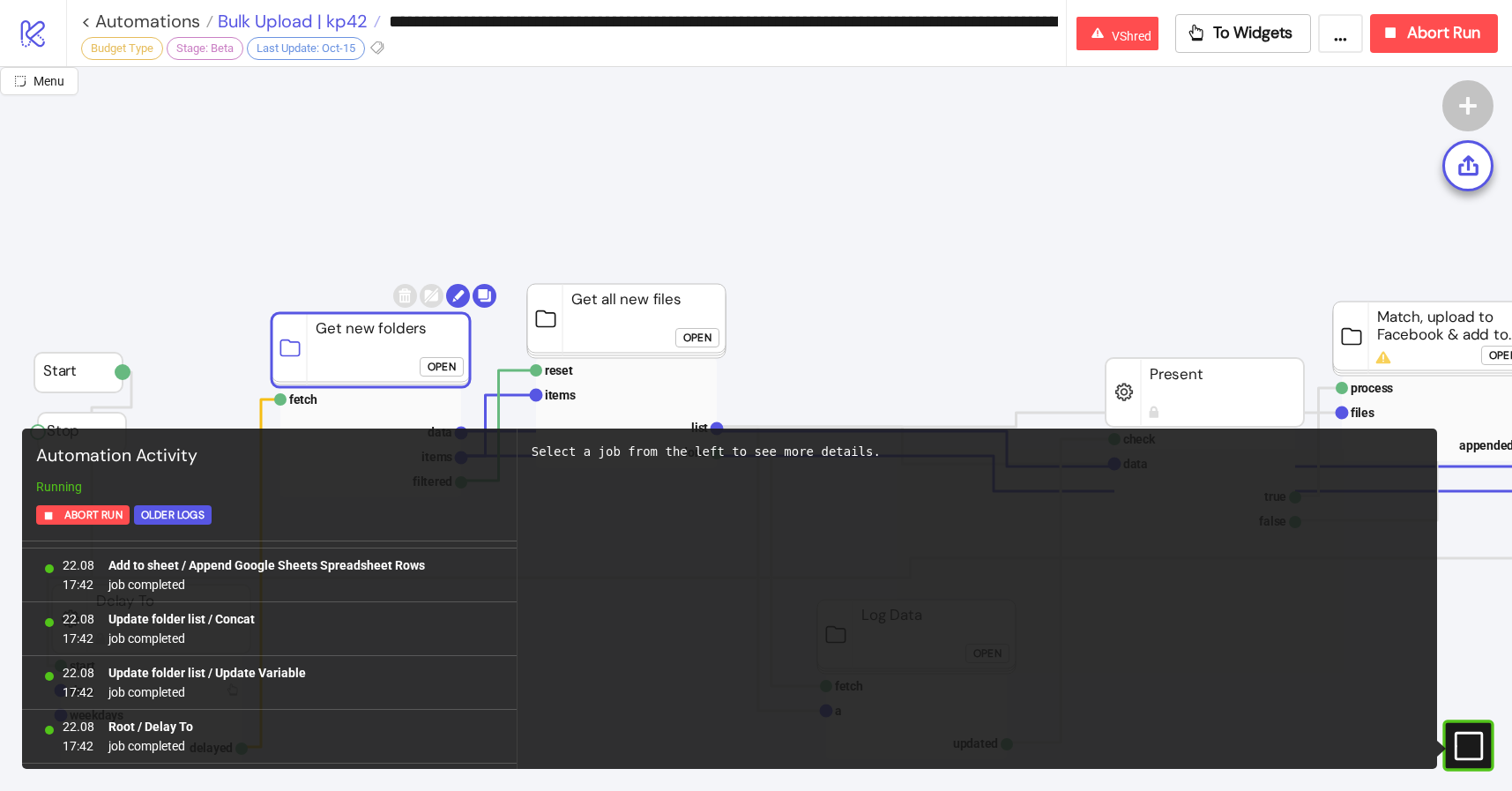
click at [333, 13] on span "Bulk Upload | kp42" at bounding box center [290, 21] width 154 height 23
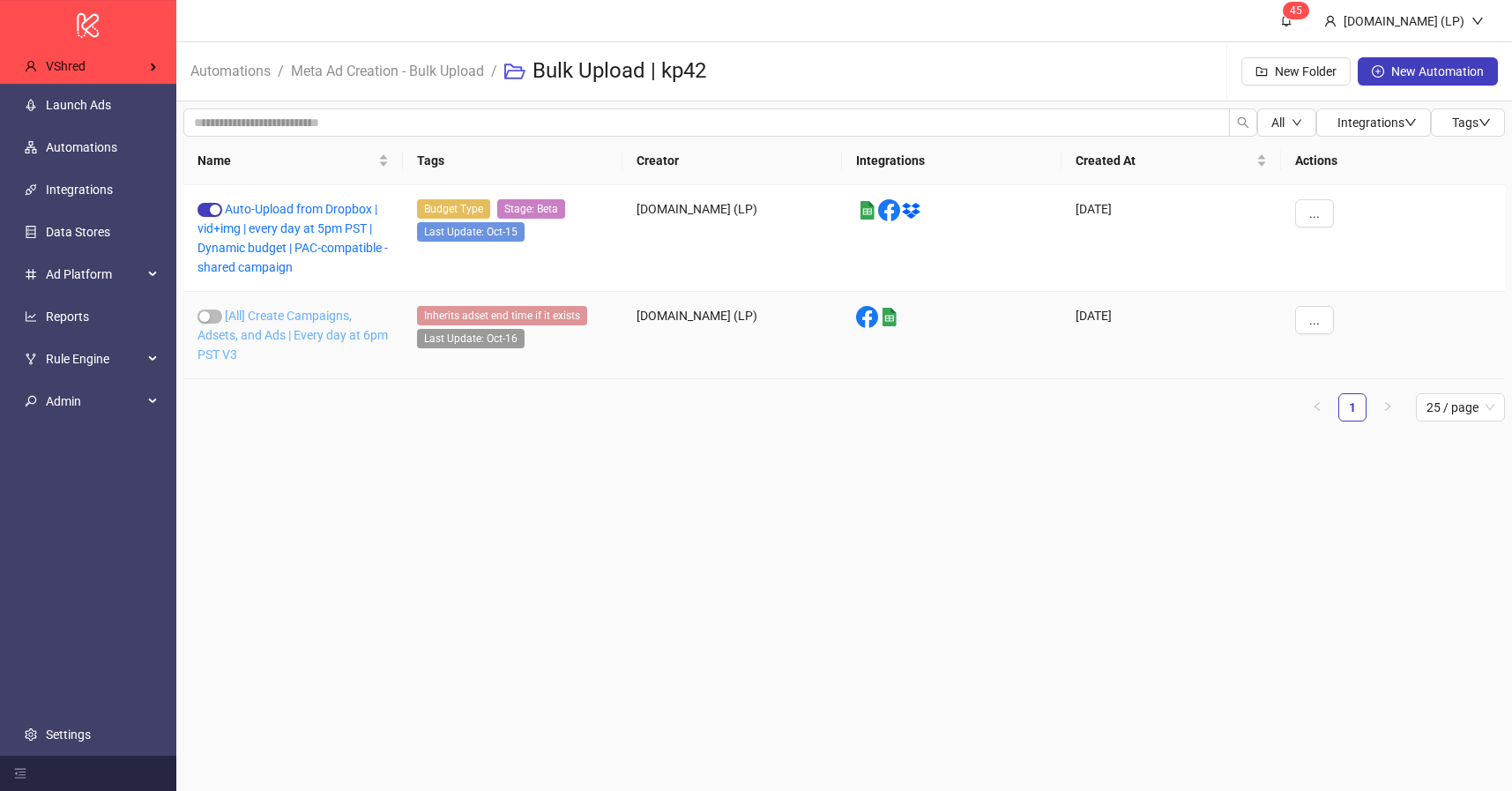
click at [290, 314] on link "[All] Create Campaigns, Adsets, and Ads | Every day at 6pm PST V3" at bounding box center [292, 335] width 190 height 53
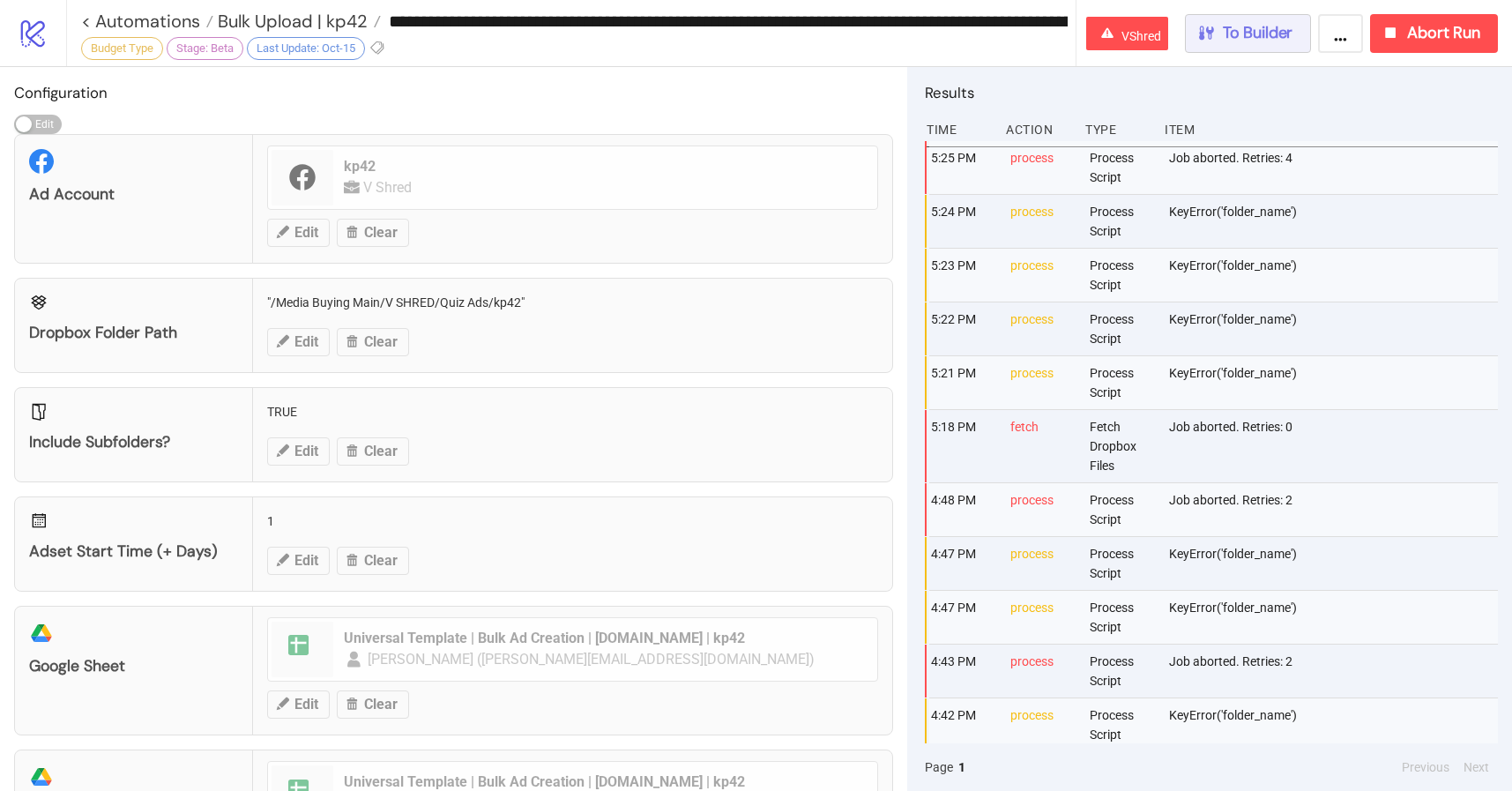
type input "**********"
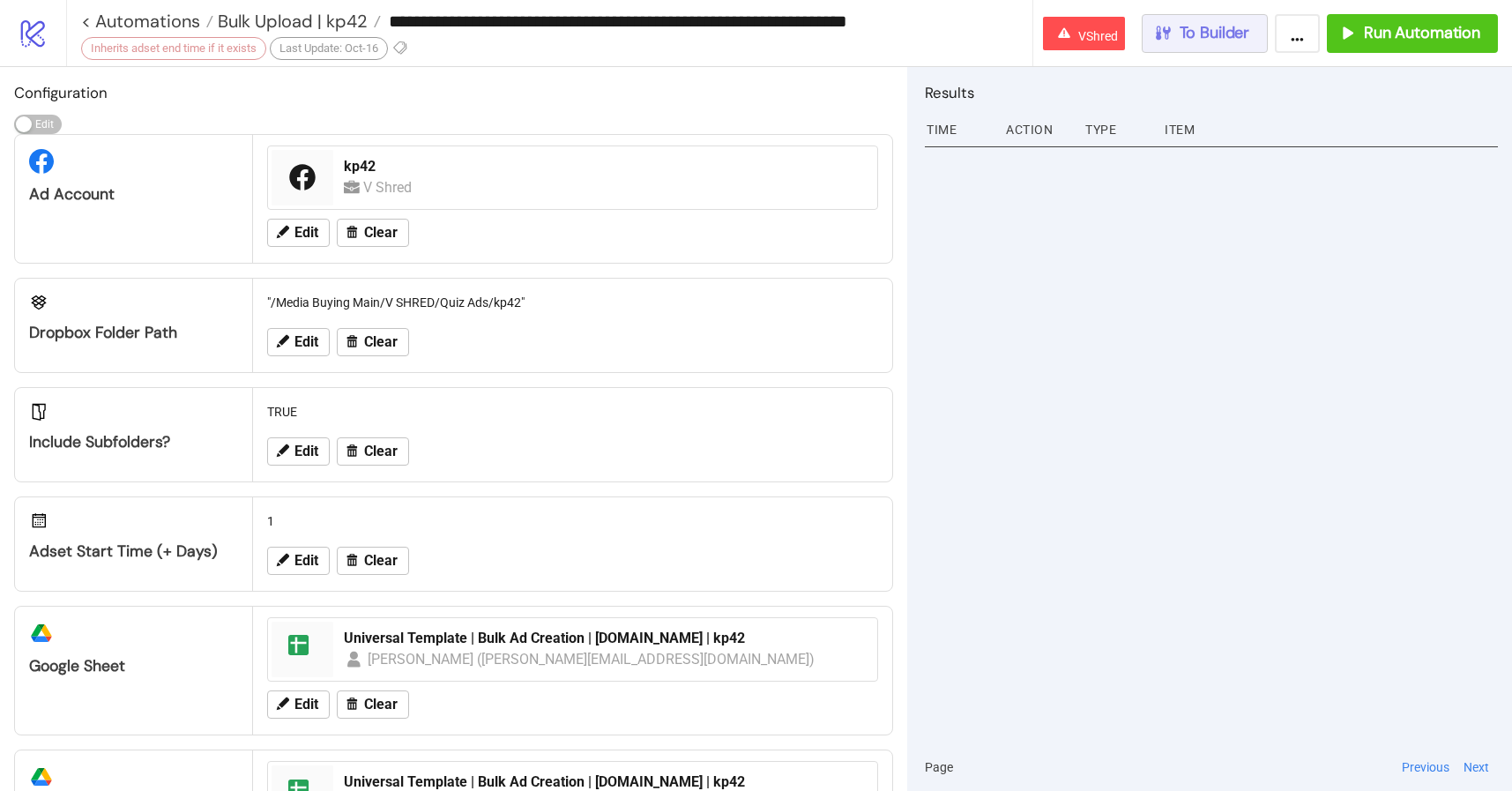
click at [1226, 35] on span "To Builder" at bounding box center [1214, 33] width 70 height 20
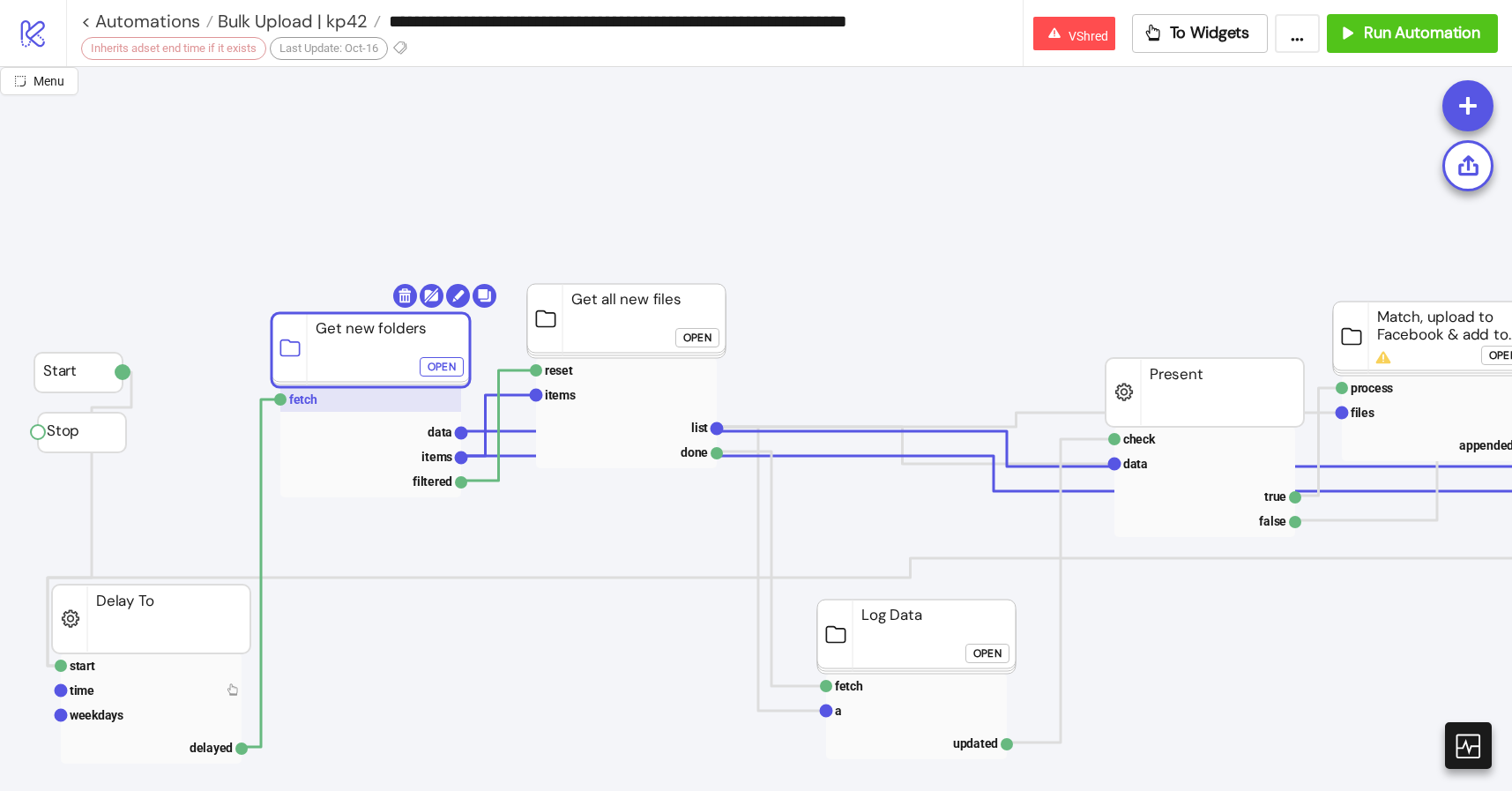
click at [365, 398] on rect at bounding box center [370, 399] width 181 height 25
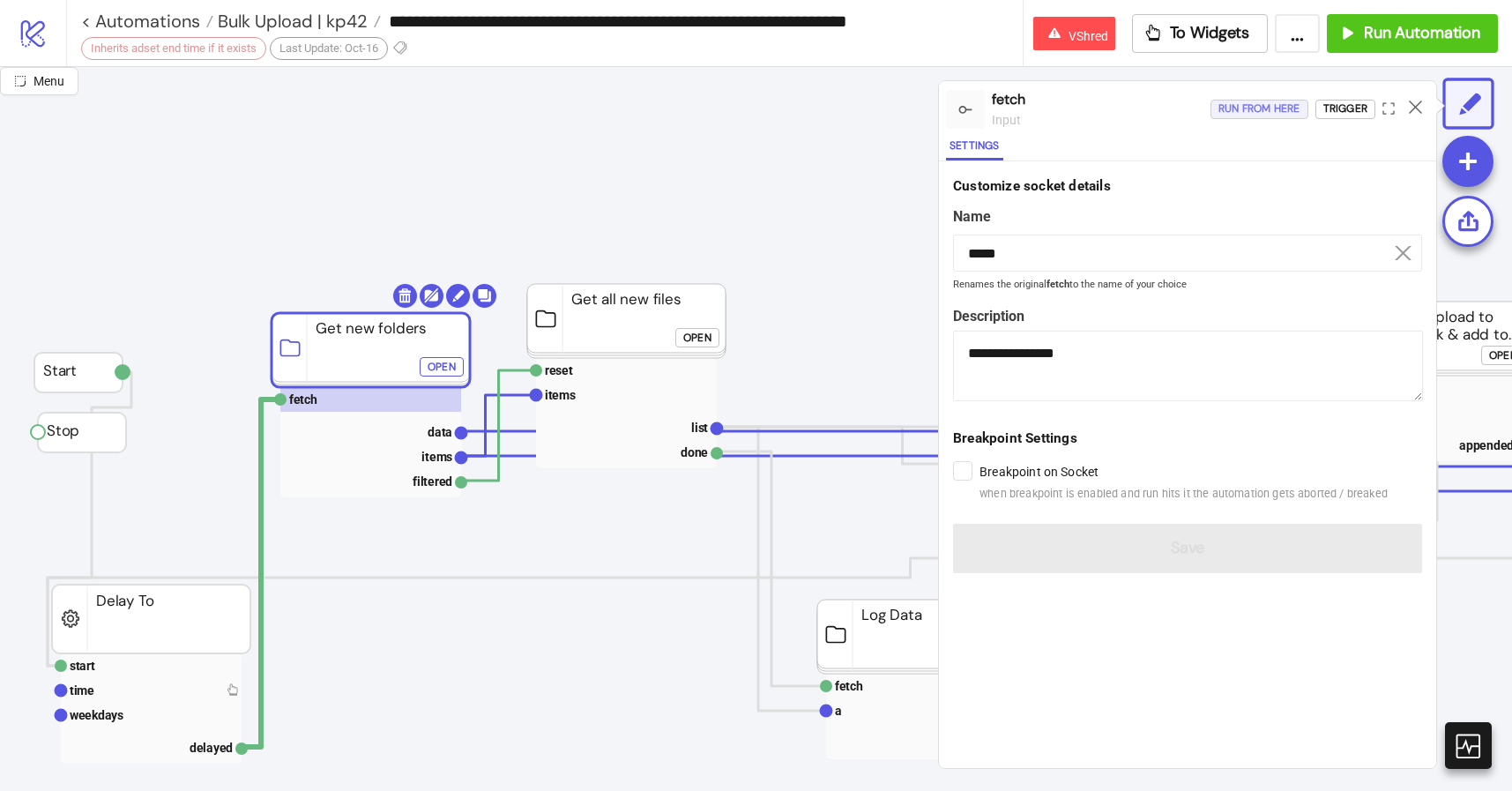
click at [1261, 117] on div "Run from here" at bounding box center [1259, 109] width 82 height 20
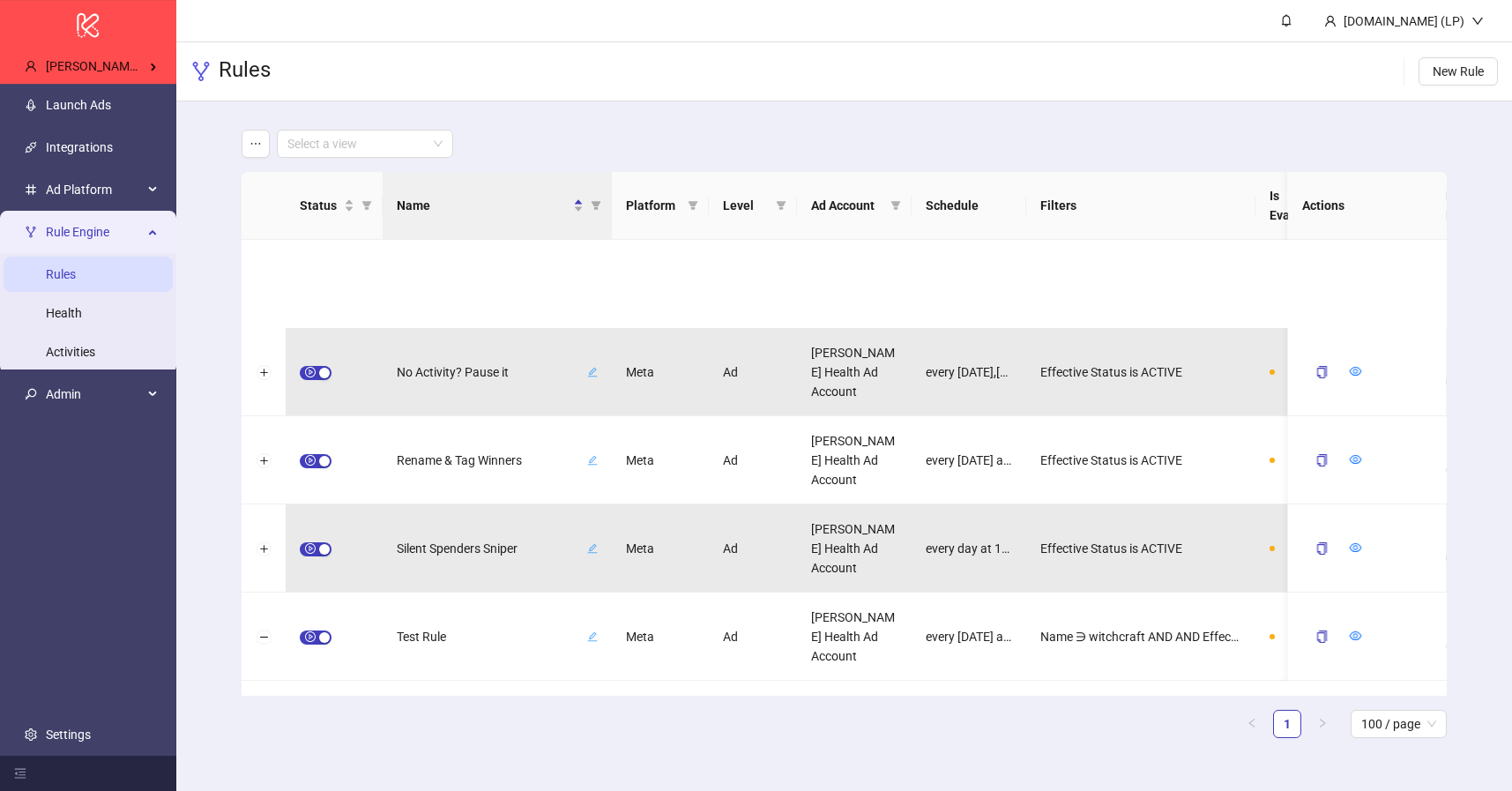
scroll to position [176, 0]
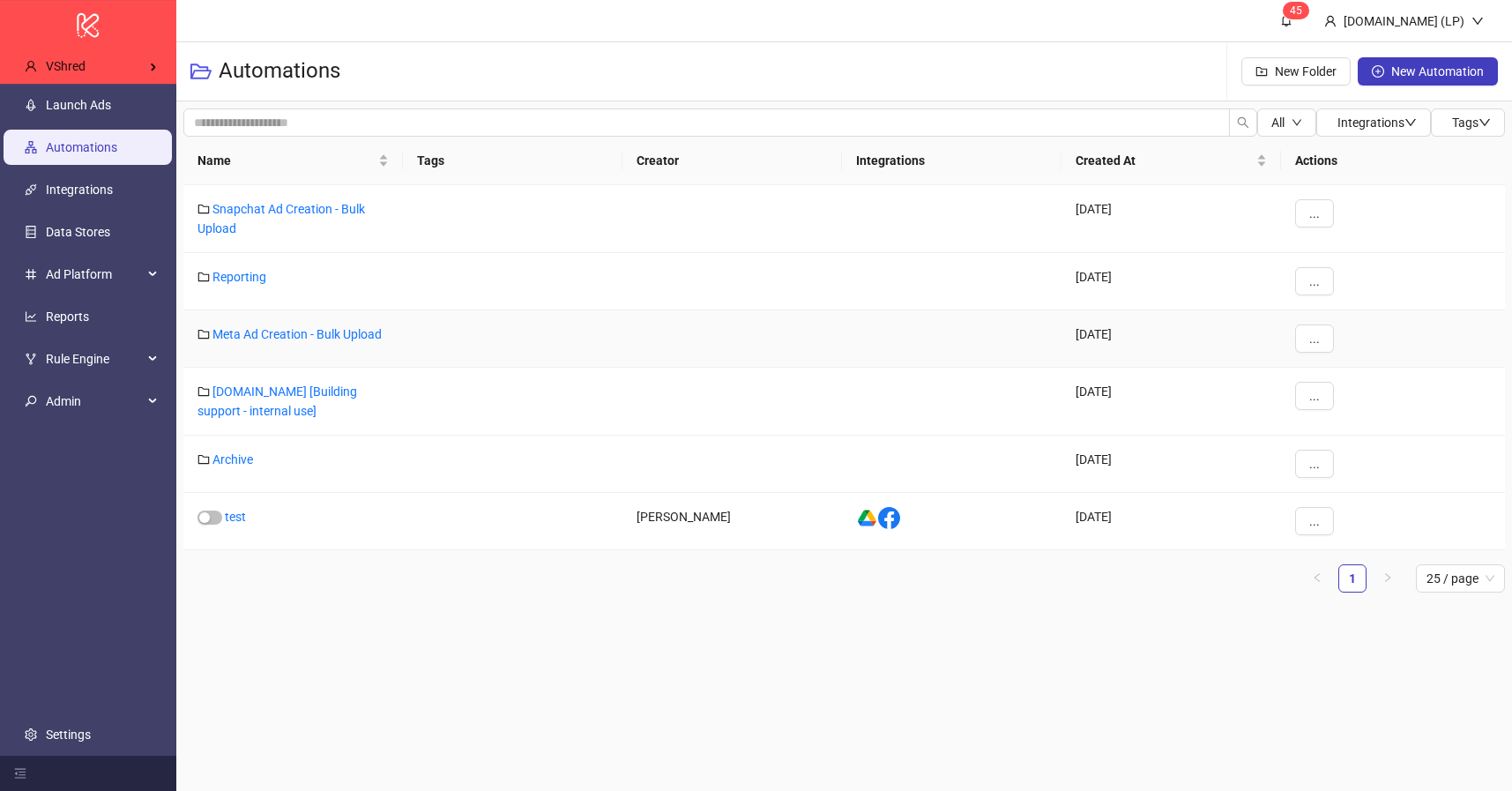
click at [286, 342] on div "Meta Ad Creation - Bulk Upload" at bounding box center [293, 340] width 219 height 58
click at [299, 330] on link "Meta Ad Creation - Bulk Upload" at bounding box center [297, 334] width 169 height 14
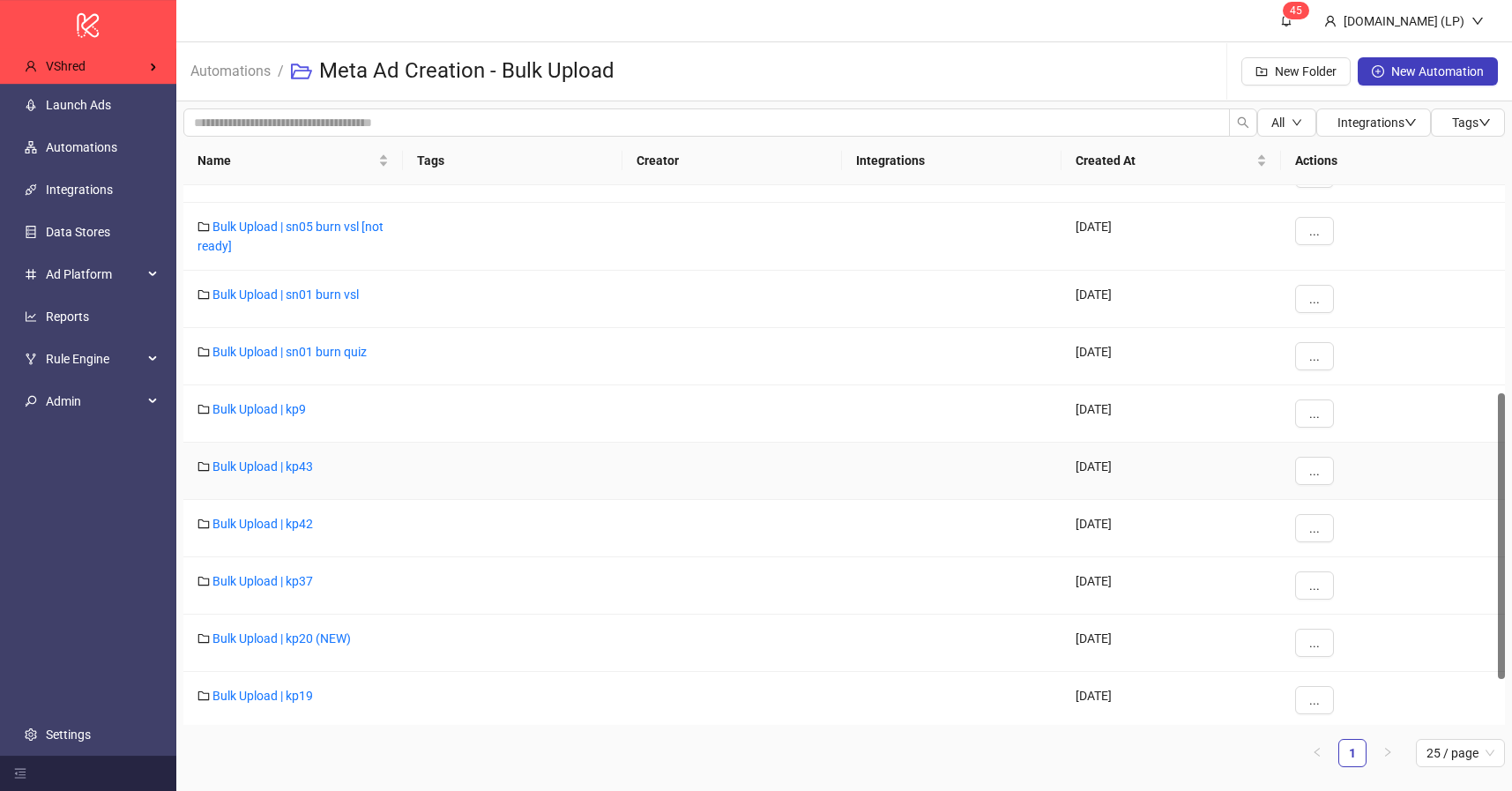
scroll to position [477, 0]
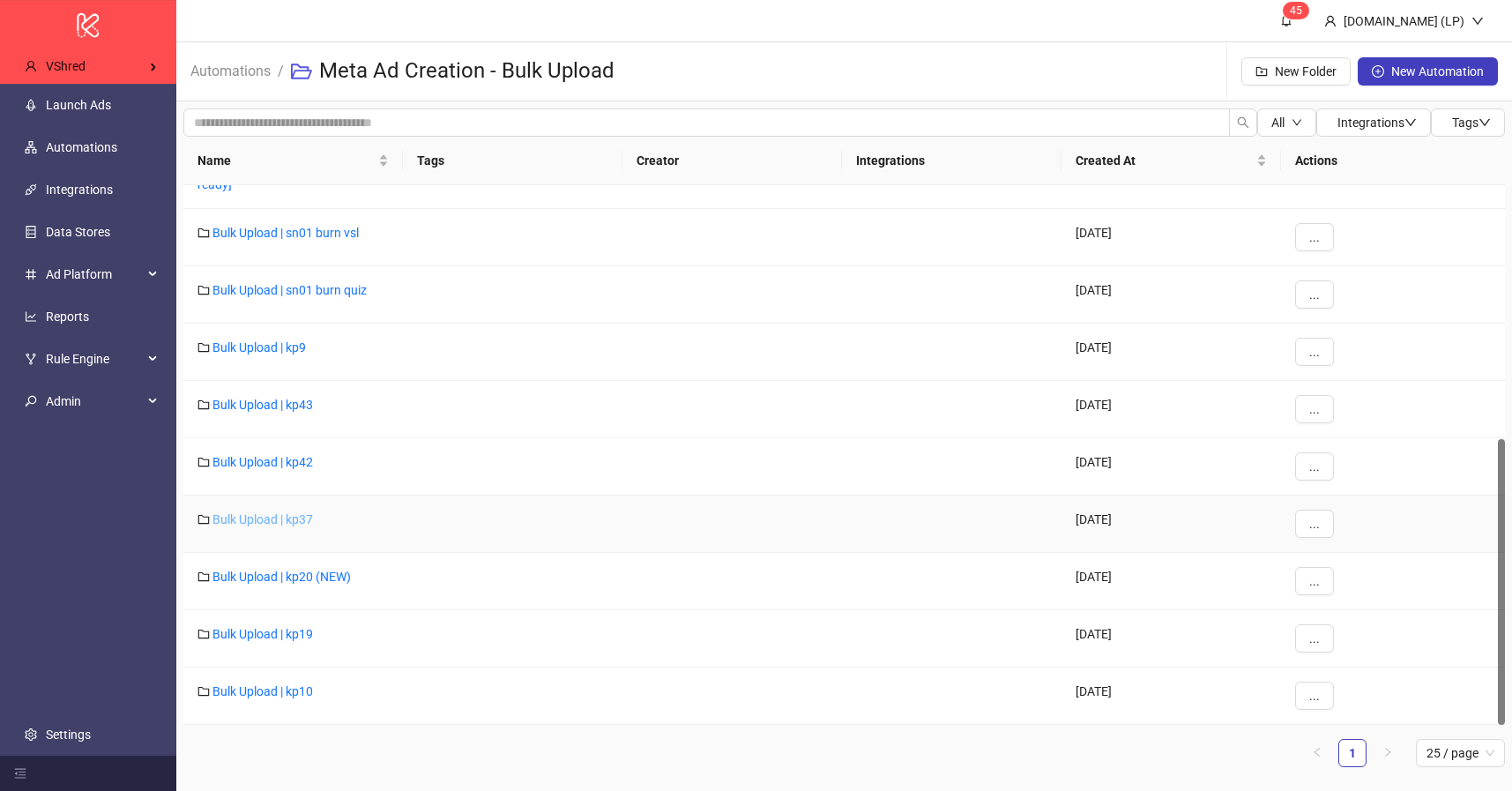
click at [285, 519] on link "Bulk Upload | kp37" at bounding box center [263, 520] width 100 height 14
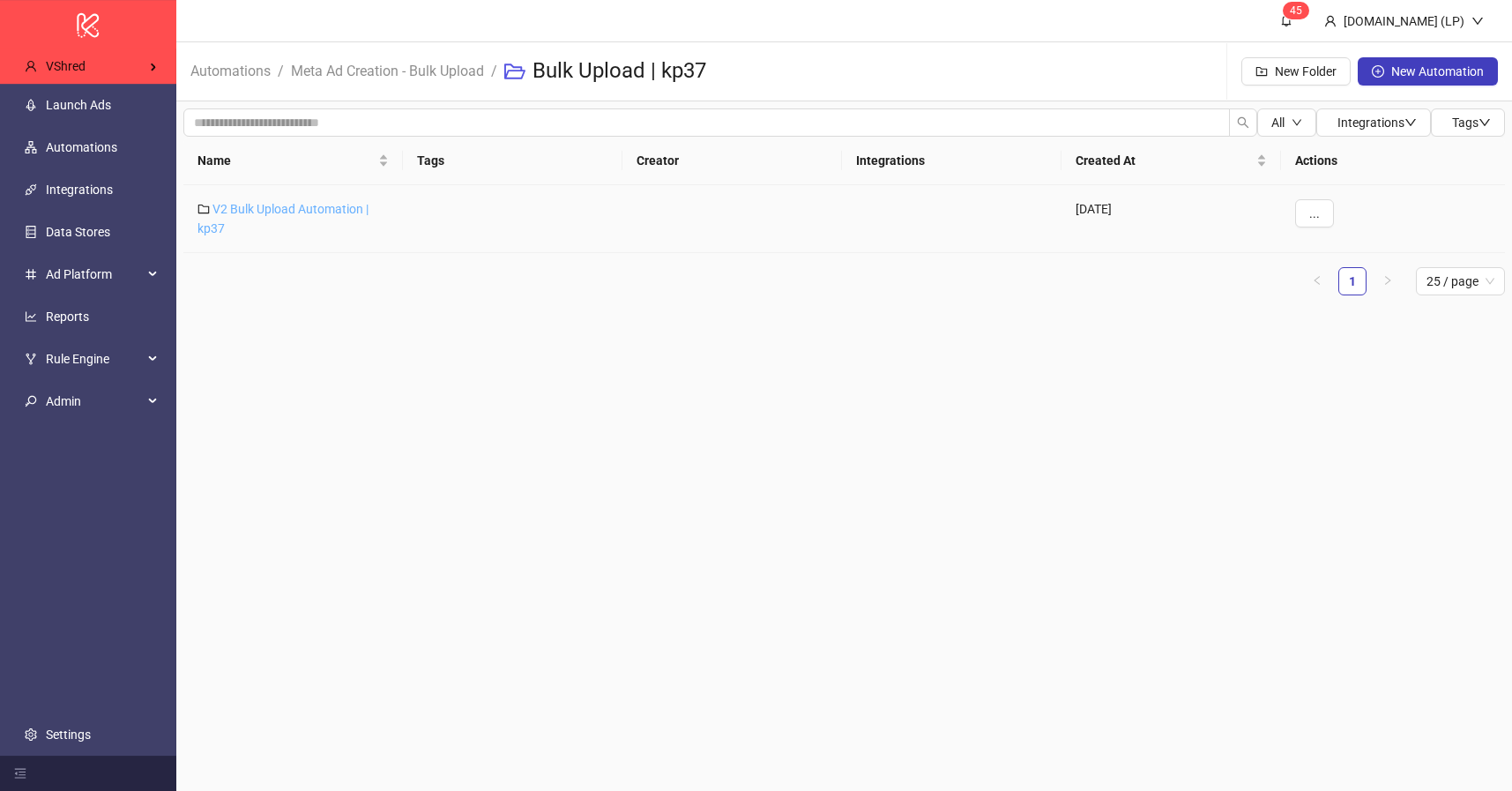
click at [317, 212] on link "V2 Bulk Upload Automation | kp37" at bounding box center [283, 218] width 171 height 34
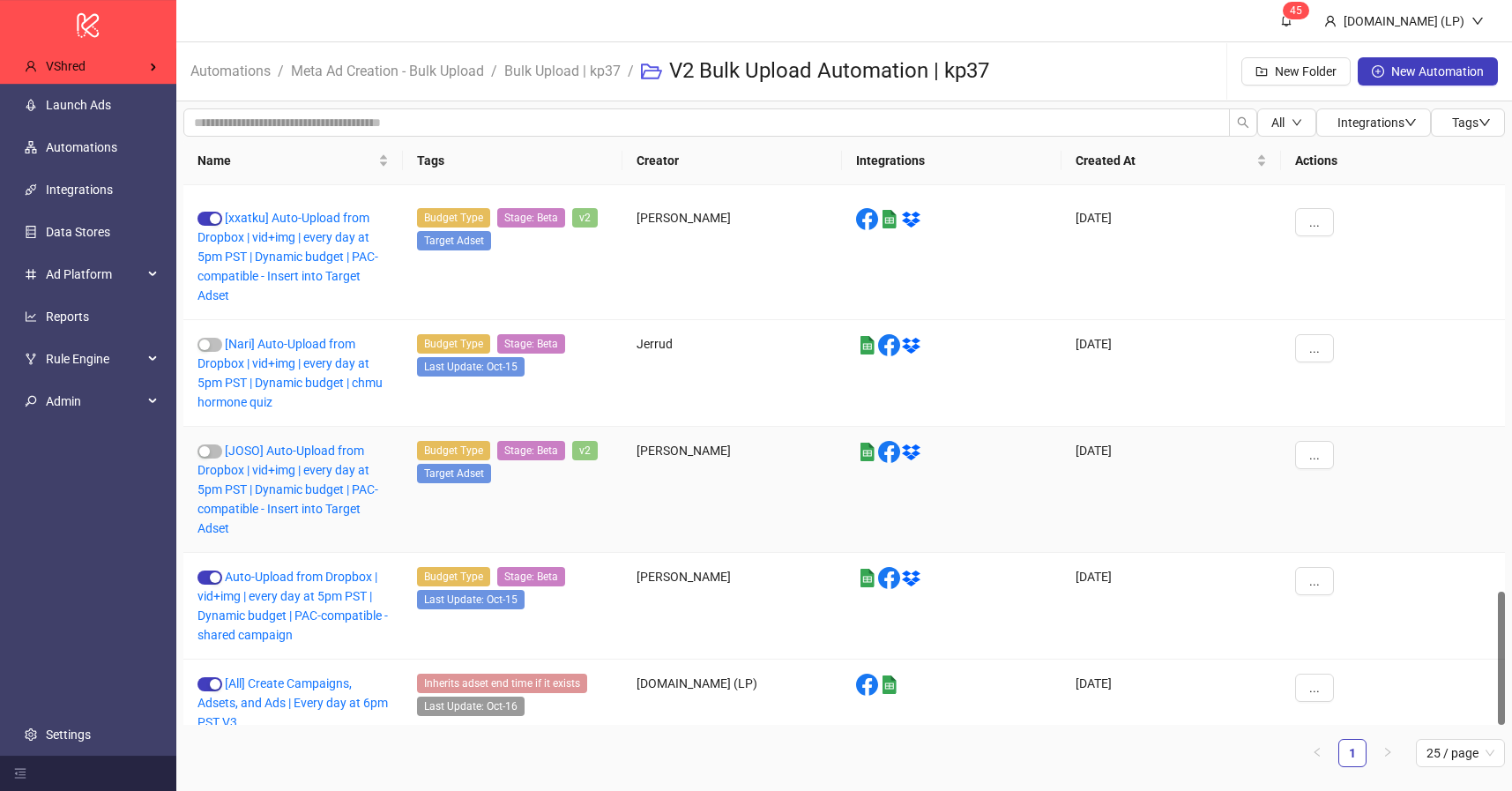
scroll to position [1642, 0]
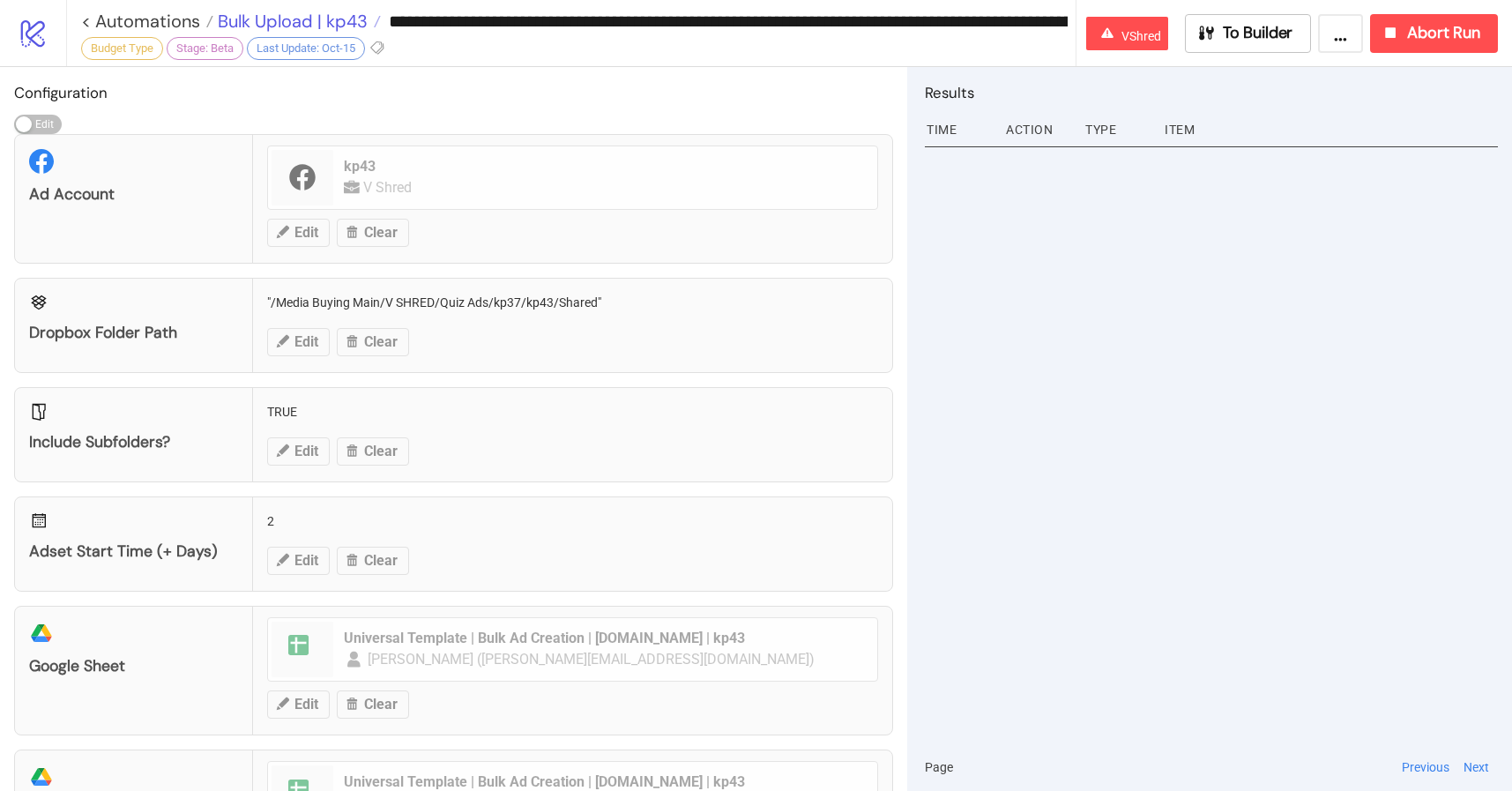
click at [299, 25] on span "Bulk Upload | kp43" at bounding box center [290, 21] width 154 height 23
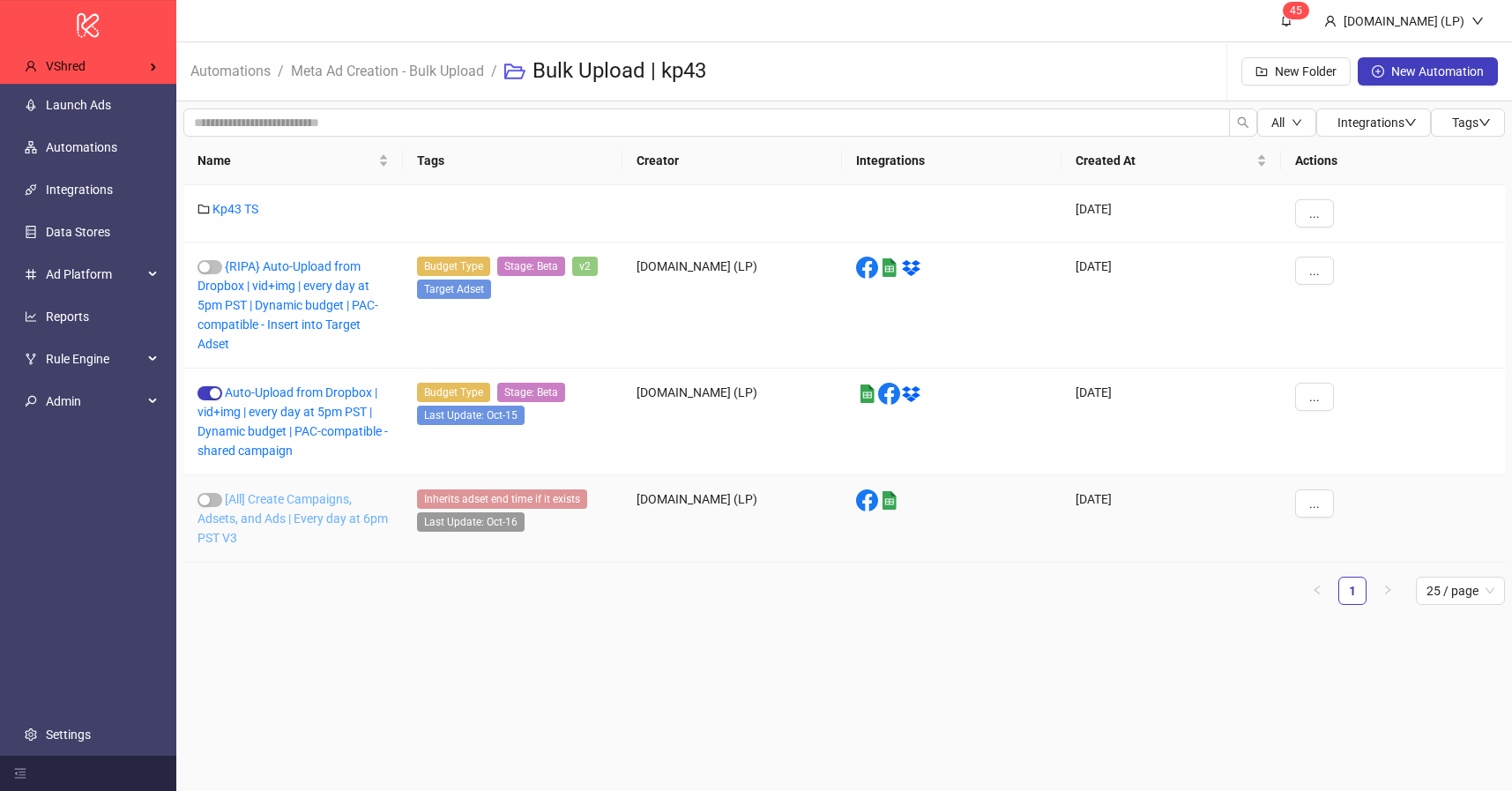
click at [277, 517] on link "[All] Create Campaigns, Adsets, and Ads | Every day at 6pm PST V3" at bounding box center [292, 518] width 190 height 53
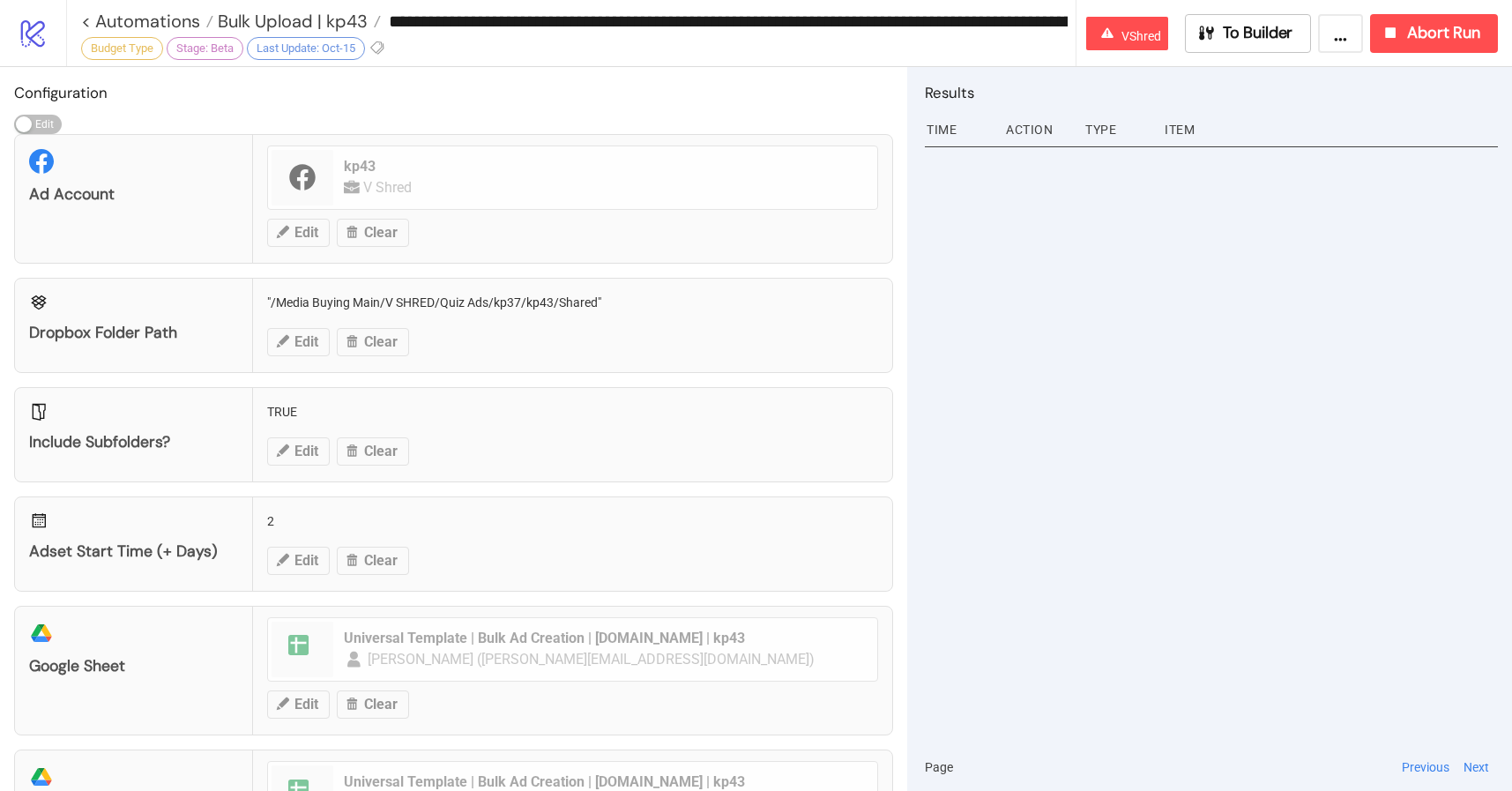
type input "**********"
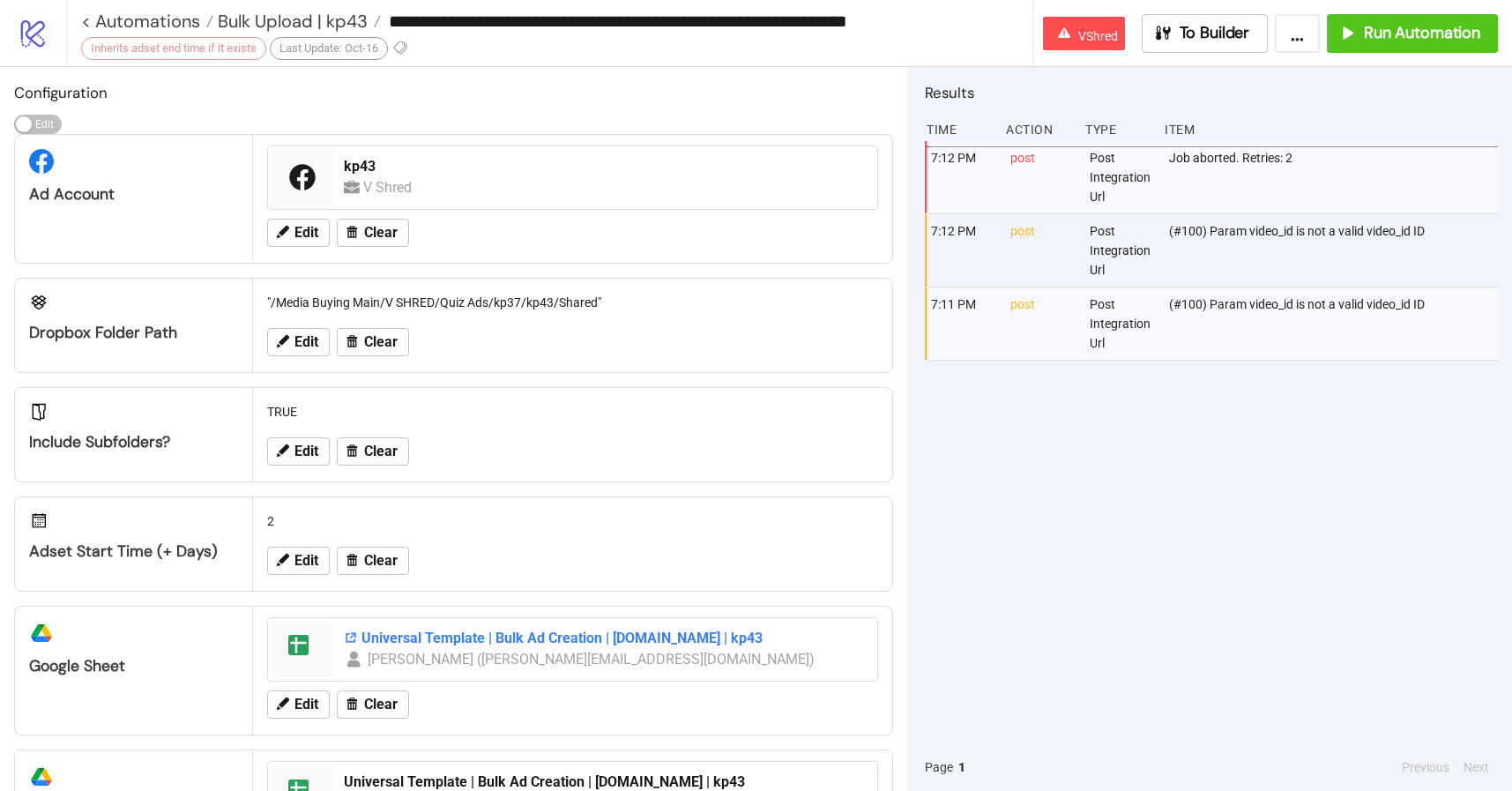
click at [505, 637] on div "Universal Template | Bulk Ad Creation | Kitchn.io | kp43" at bounding box center [604, 638] width 522 height 19
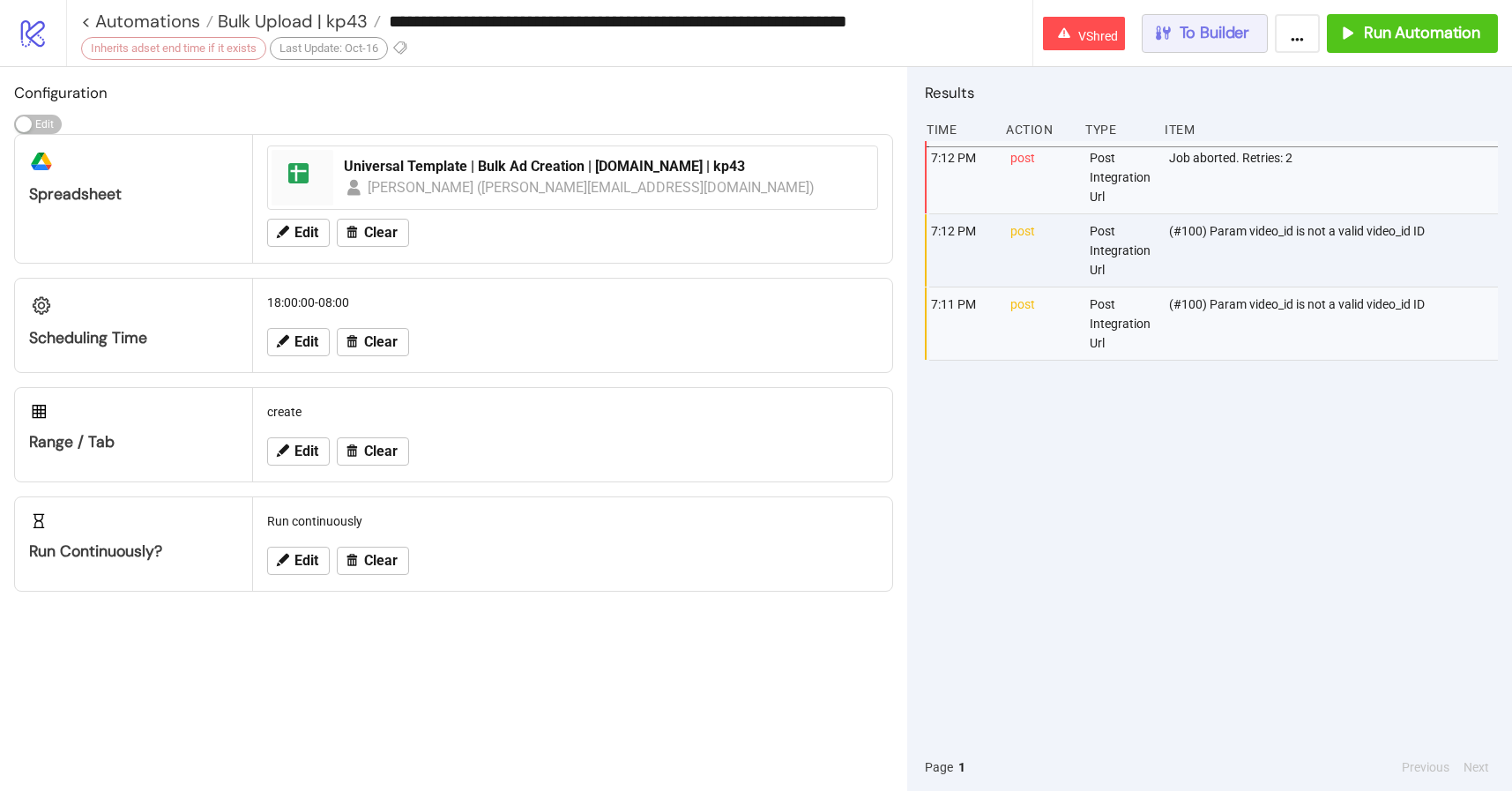
click at [1201, 35] on span "To Builder" at bounding box center [1214, 33] width 70 height 20
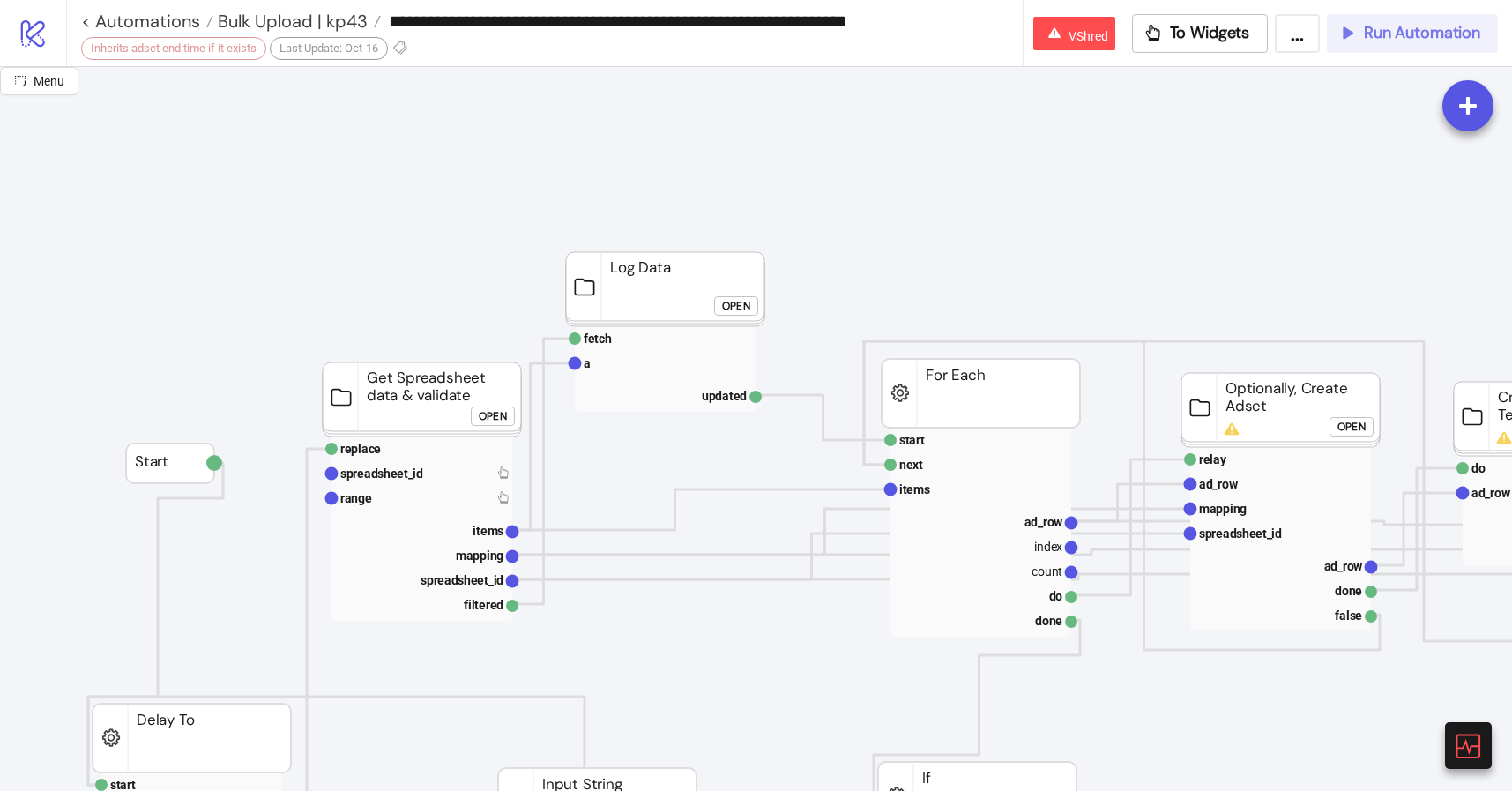
click at [1371, 39] on span "Run Automation" at bounding box center [1422, 33] width 116 height 20
click at [1188, 39] on span "To Widgets" at bounding box center [1207, 33] width 80 height 20
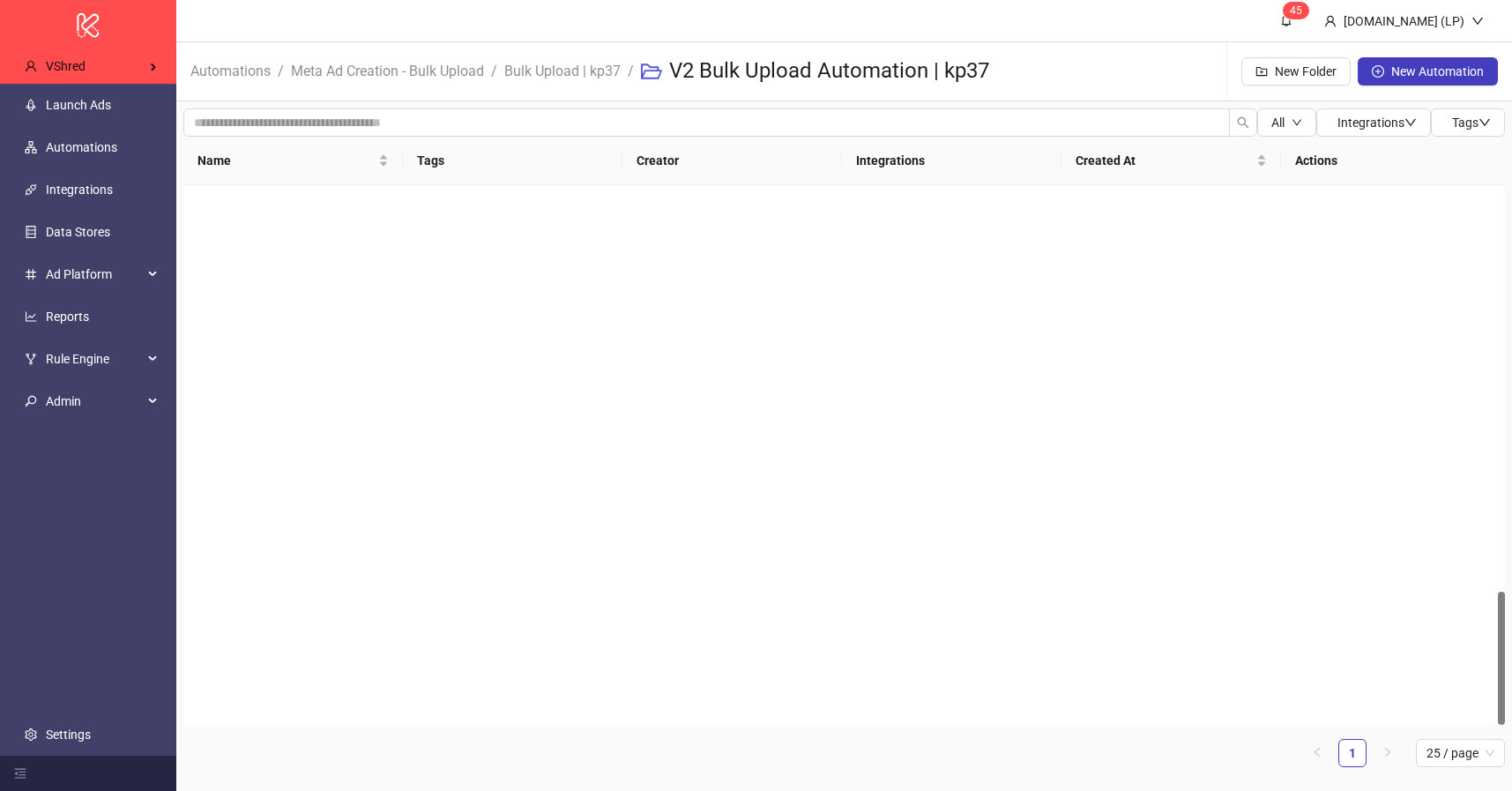
scroll to position [1642, 0]
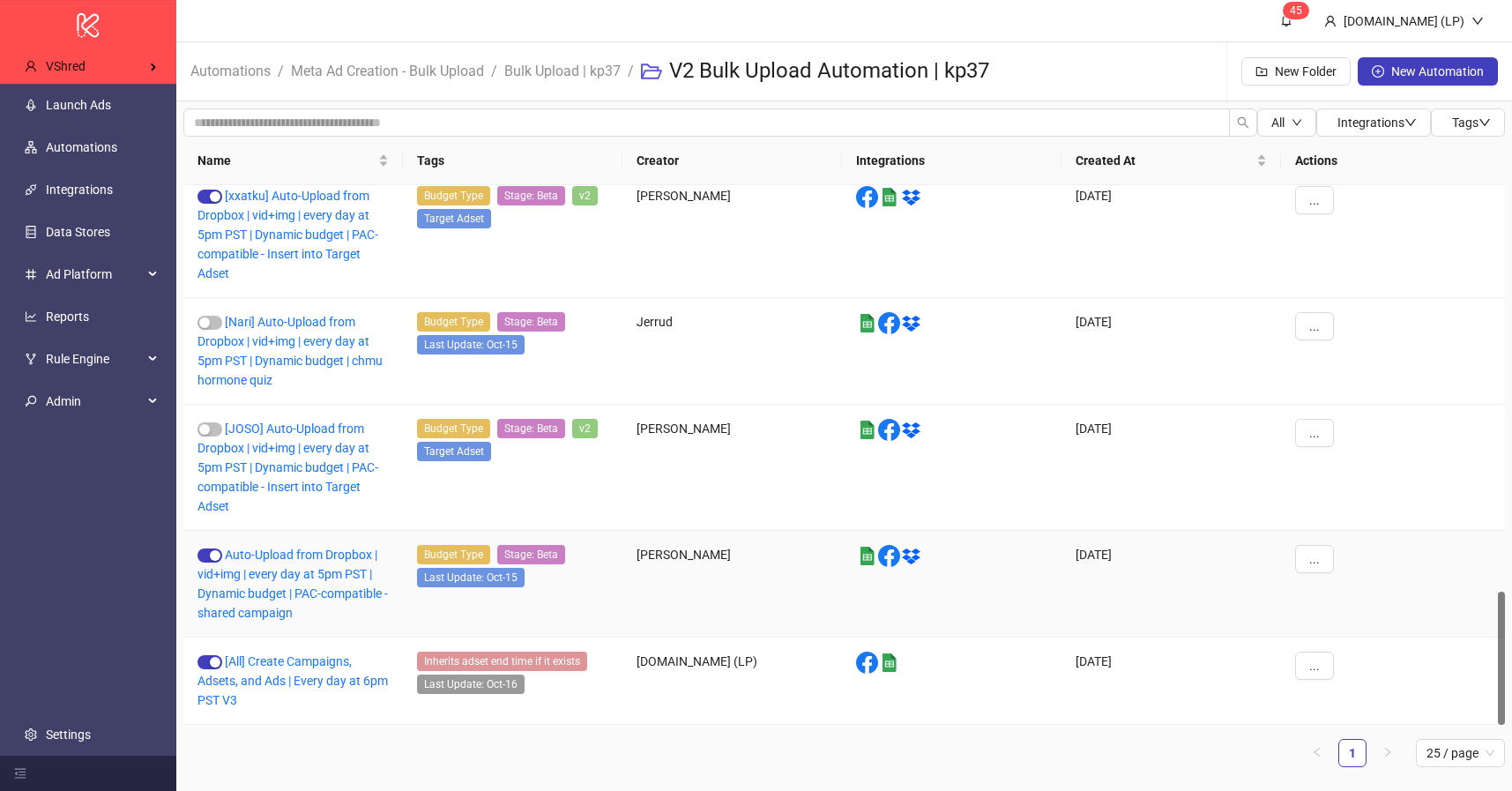
click at [269, 583] on div "Auto-Upload from Dropbox | vid+img | every day at 5pm PST | Dynamic budget | PA…" at bounding box center [293, 584] width 219 height 107
click at [290, 551] on link "Auto-Upload from Dropbox | vid+img | every day at 5pm PST | Dynamic budget | PA…" at bounding box center [292, 583] width 190 height 72
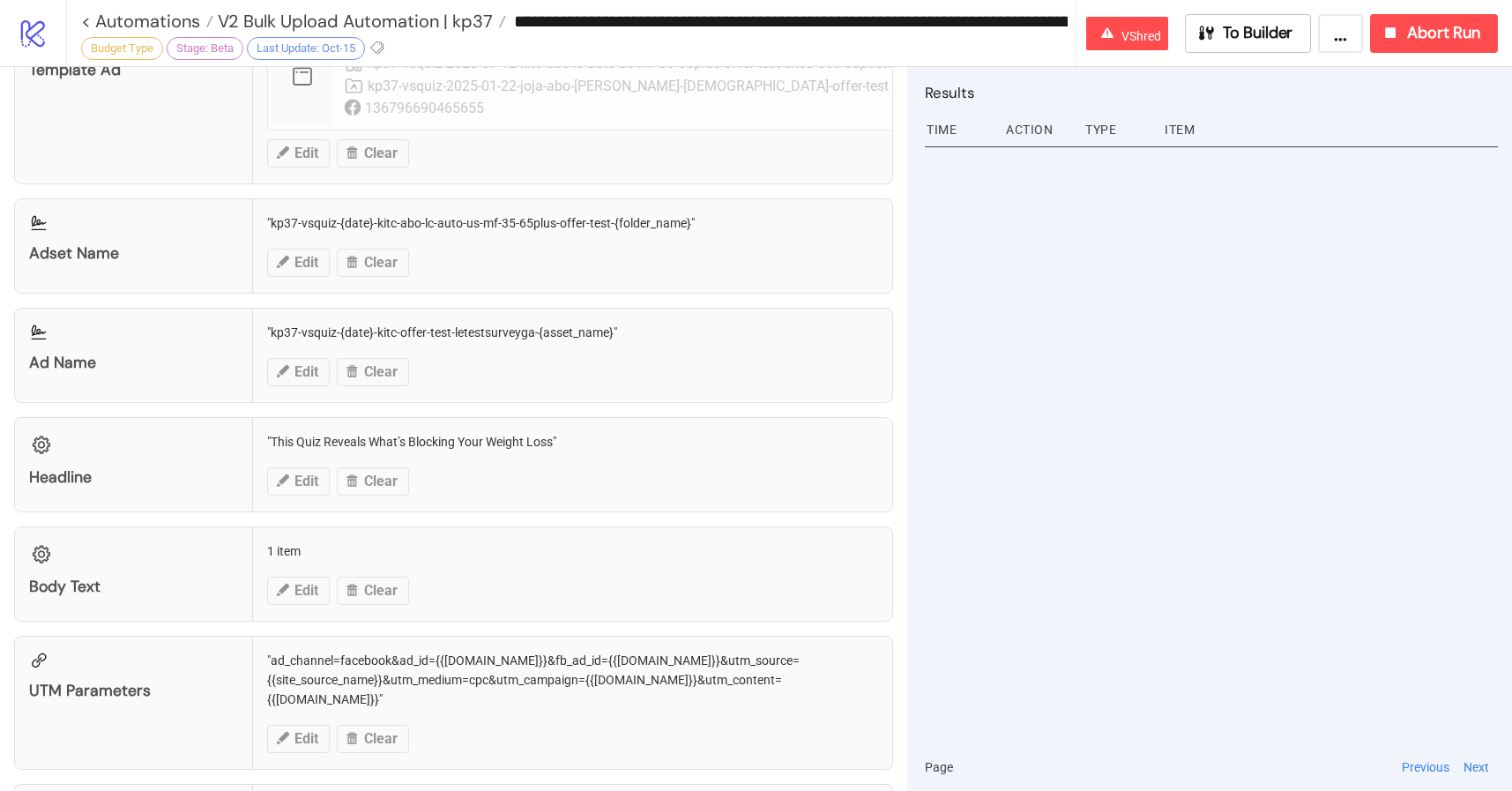
scroll to position [1266, 0]
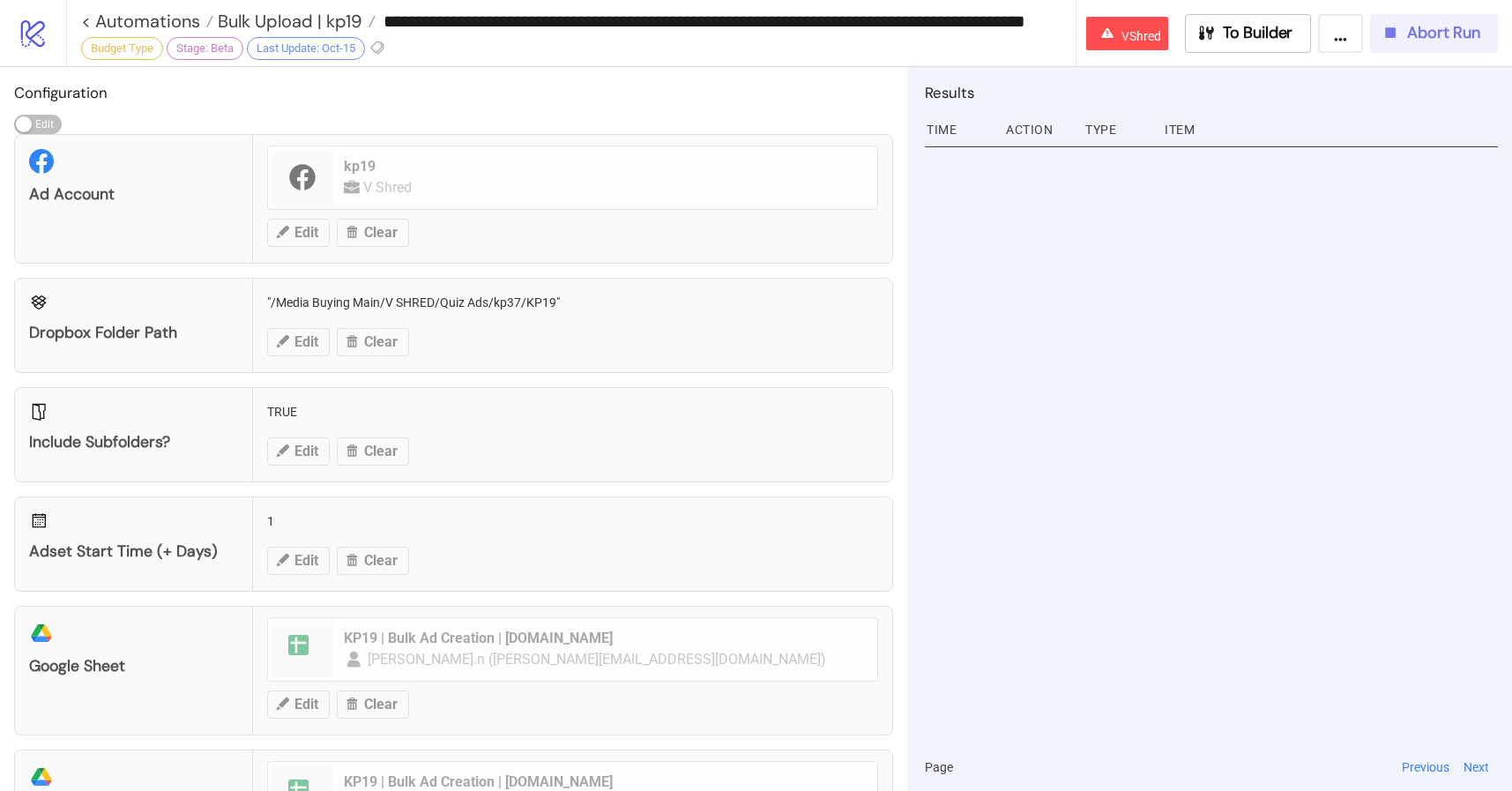
click at [1460, 45] on button "Abort Run" at bounding box center [1433, 34] width 128 height 38
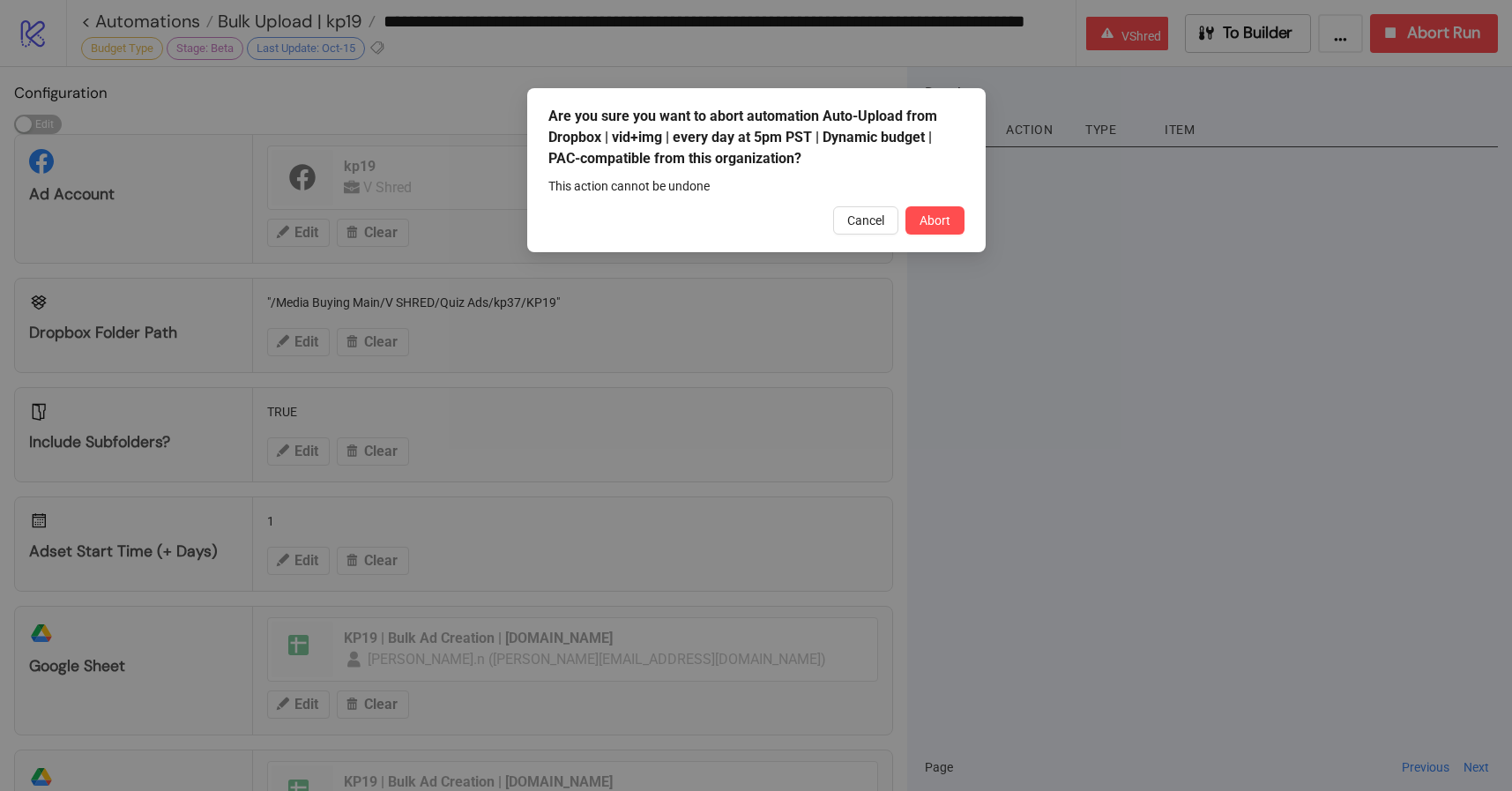
click at [968, 230] on div "Are you sure you want to abort automation Auto-Upload from Dropbox | vid+img | …" at bounding box center [756, 170] width 459 height 164
click at [960, 227] on button "Abort" at bounding box center [934, 219] width 59 height 28
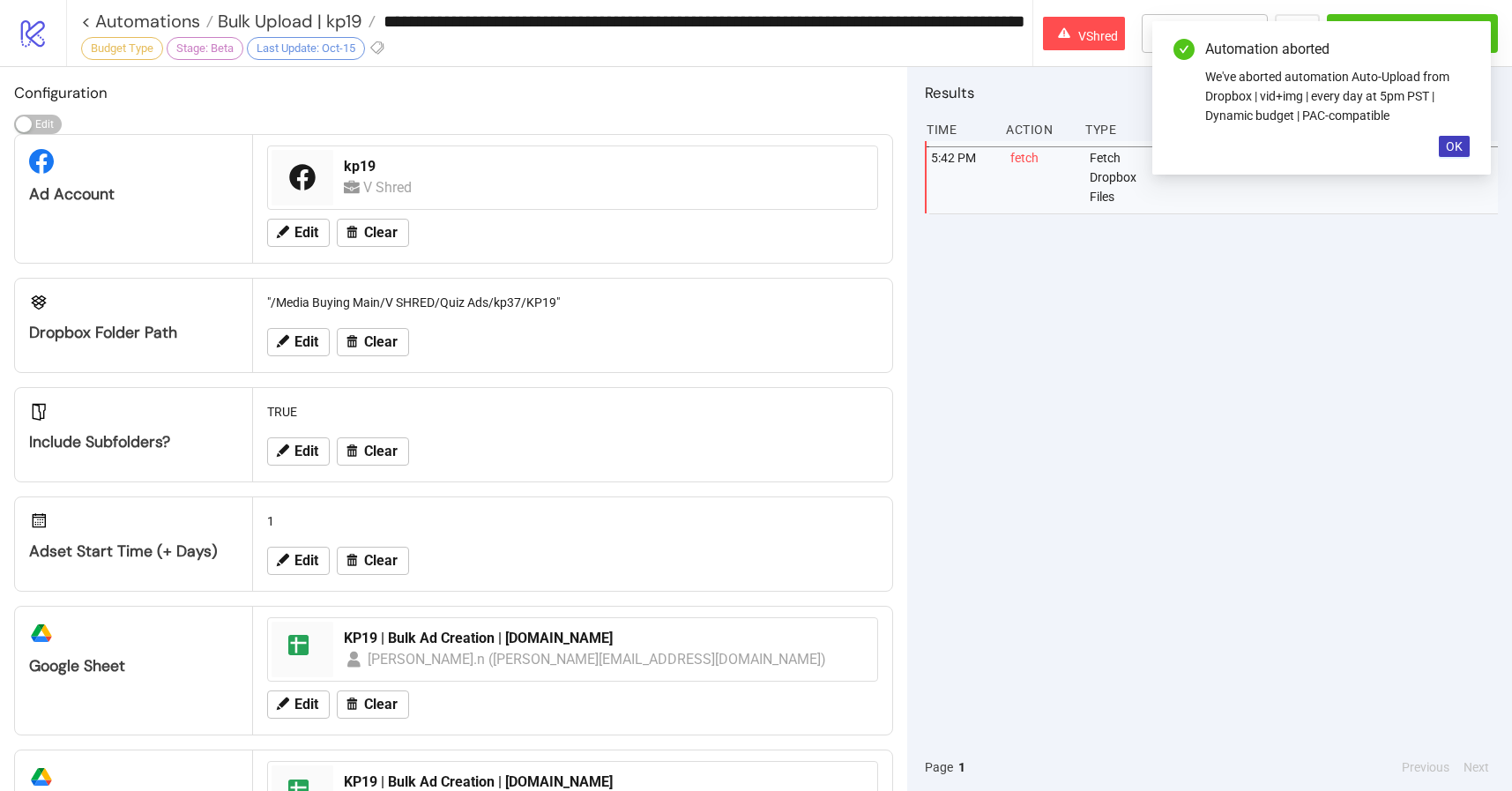
click at [1434, 139] on div "Automation aborted We've aborted automation Auto-Upload from Dropbox | vid+img …" at bounding box center [1322, 97] width 339 height 153
click at [1449, 140] on span "OK" at bounding box center [1453, 146] width 16 height 14
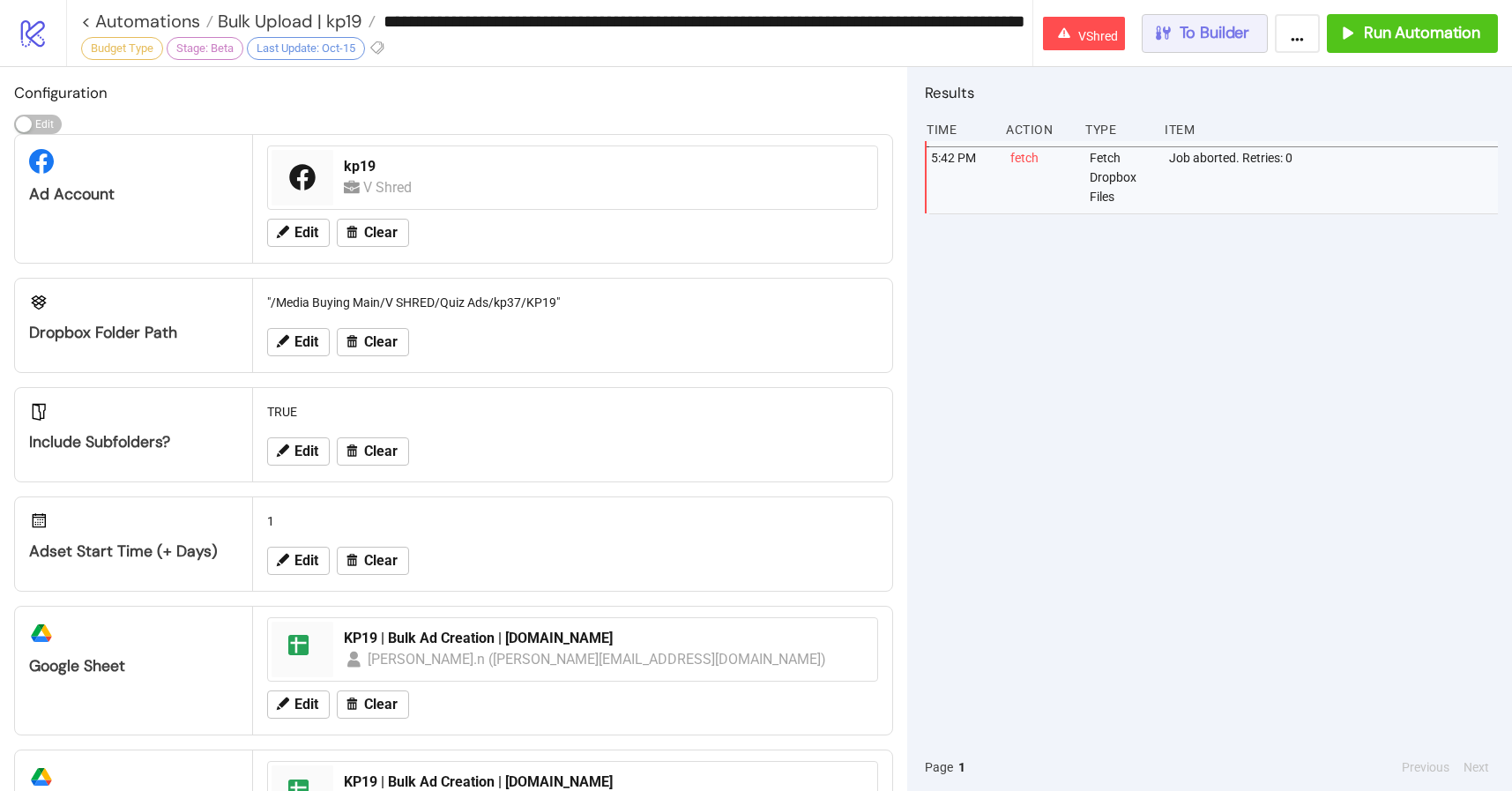
click at [1209, 37] on span "To Builder" at bounding box center [1214, 33] width 70 height 20
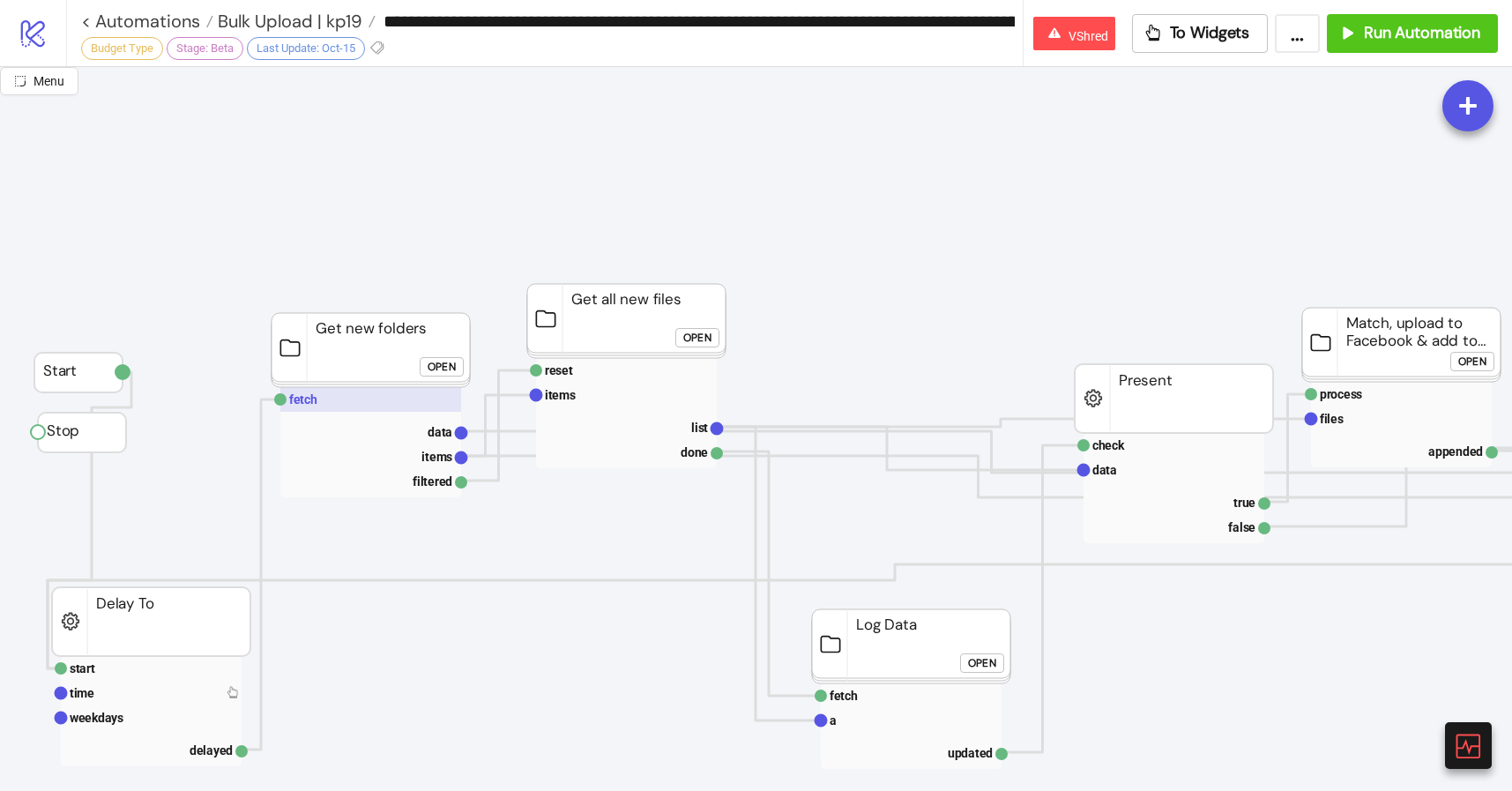
click at [401, 402] on rect at bounding box center [370, 399] width 181 height 25
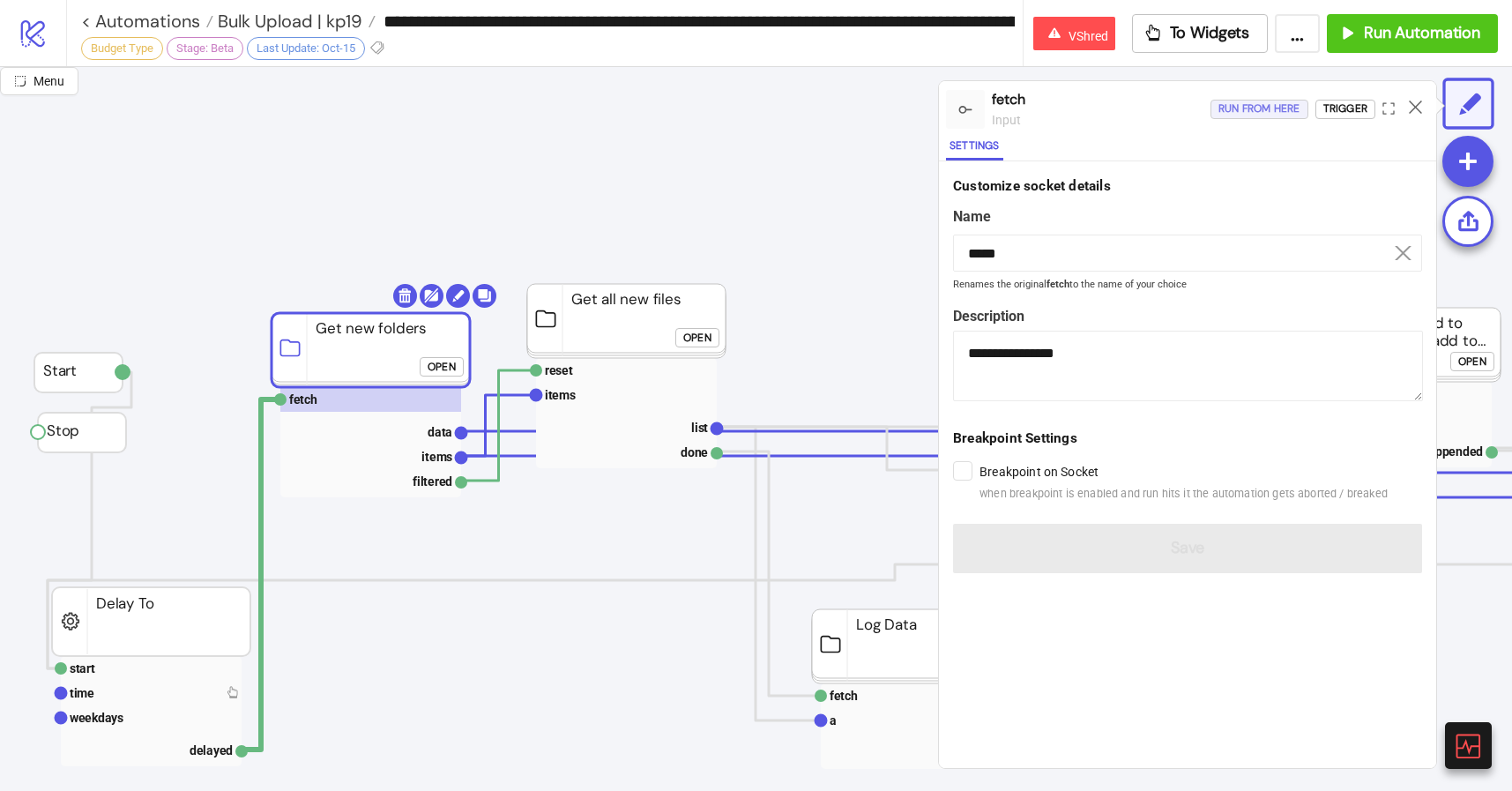
click at [1243, 114] on div "Run from here" at bounding box center [1259, 109] width 82 height 20
